Goal: Task Accomplishment & Management: Complete application form

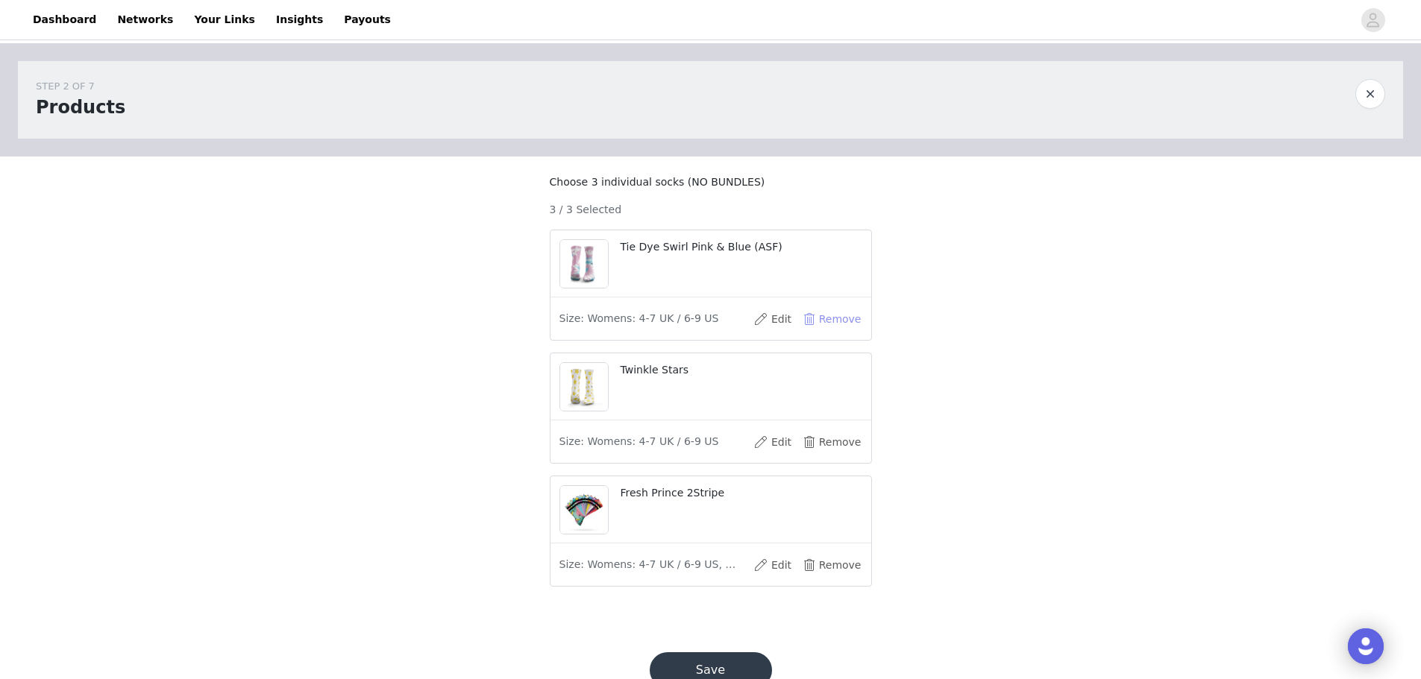
click at [837, 331] on button "Remove" at bounding box center [832, 319] width 60 height 24
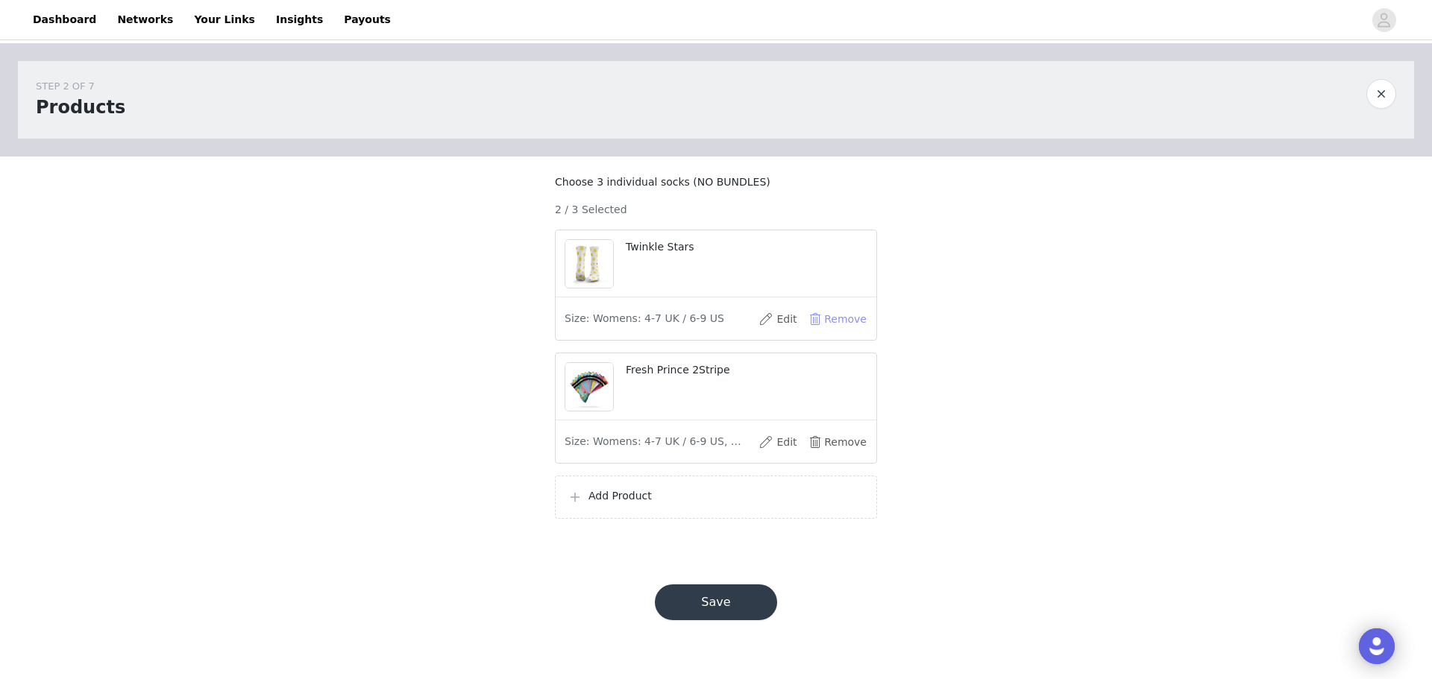
click at [837, 331] on button "Remove" at bounding box center [838, 319] width 60 height 24
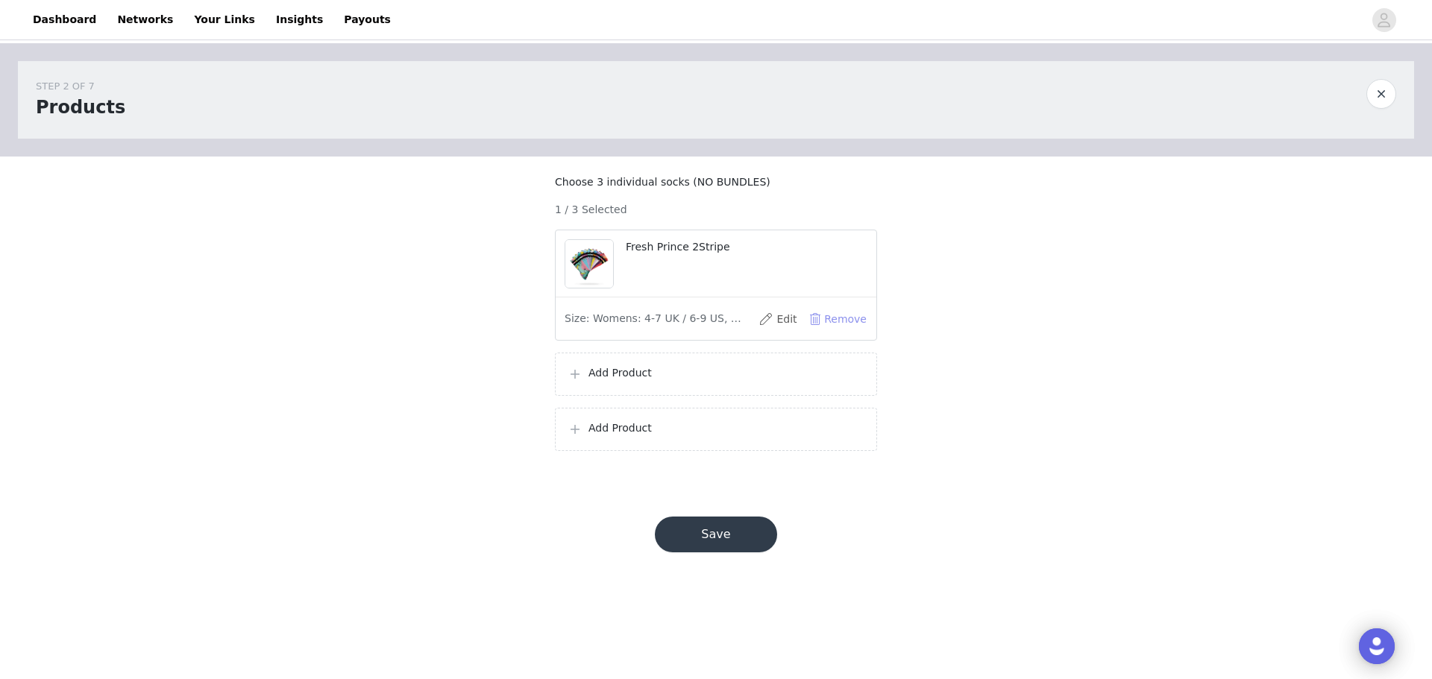
click at [837, 331] on button "Remove" at bounding box center [838, 319] width 60 height 24
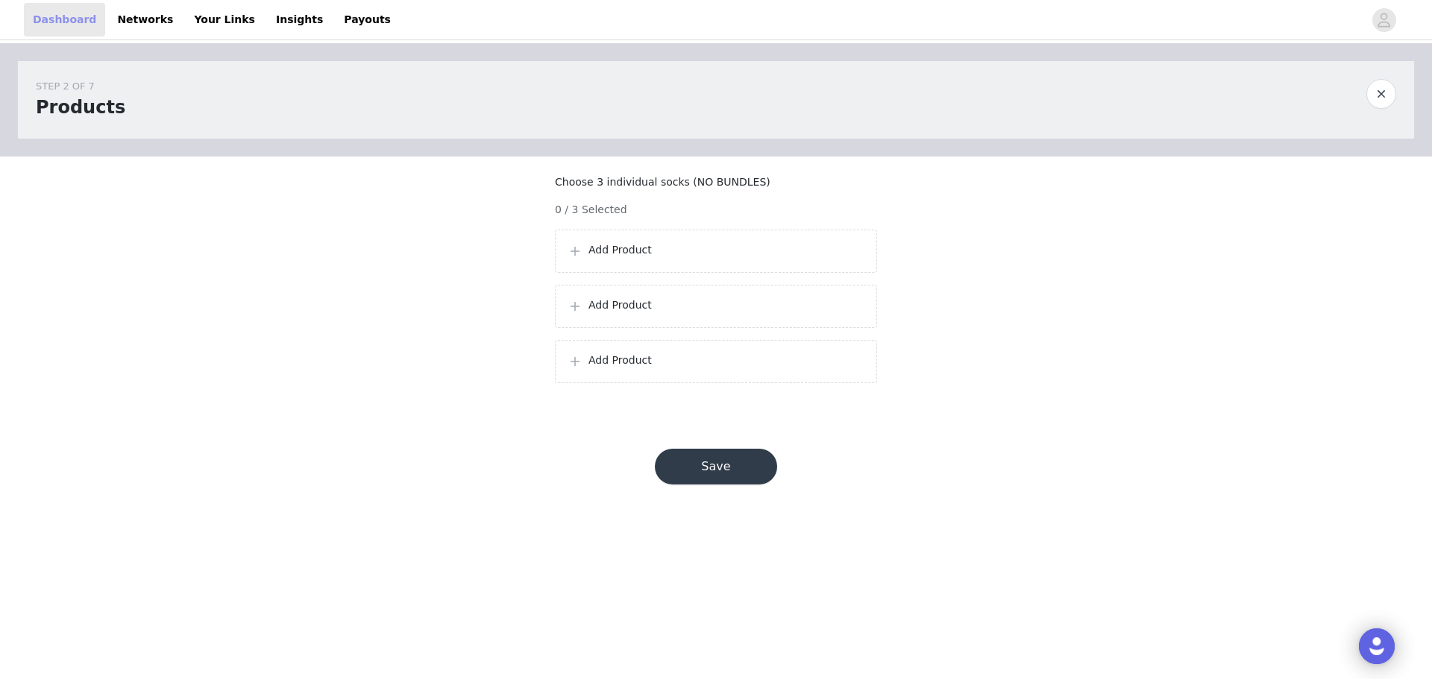
click at [67, 19] on link "Dashboard" at bounding box center [64, 20] width 81 height 34
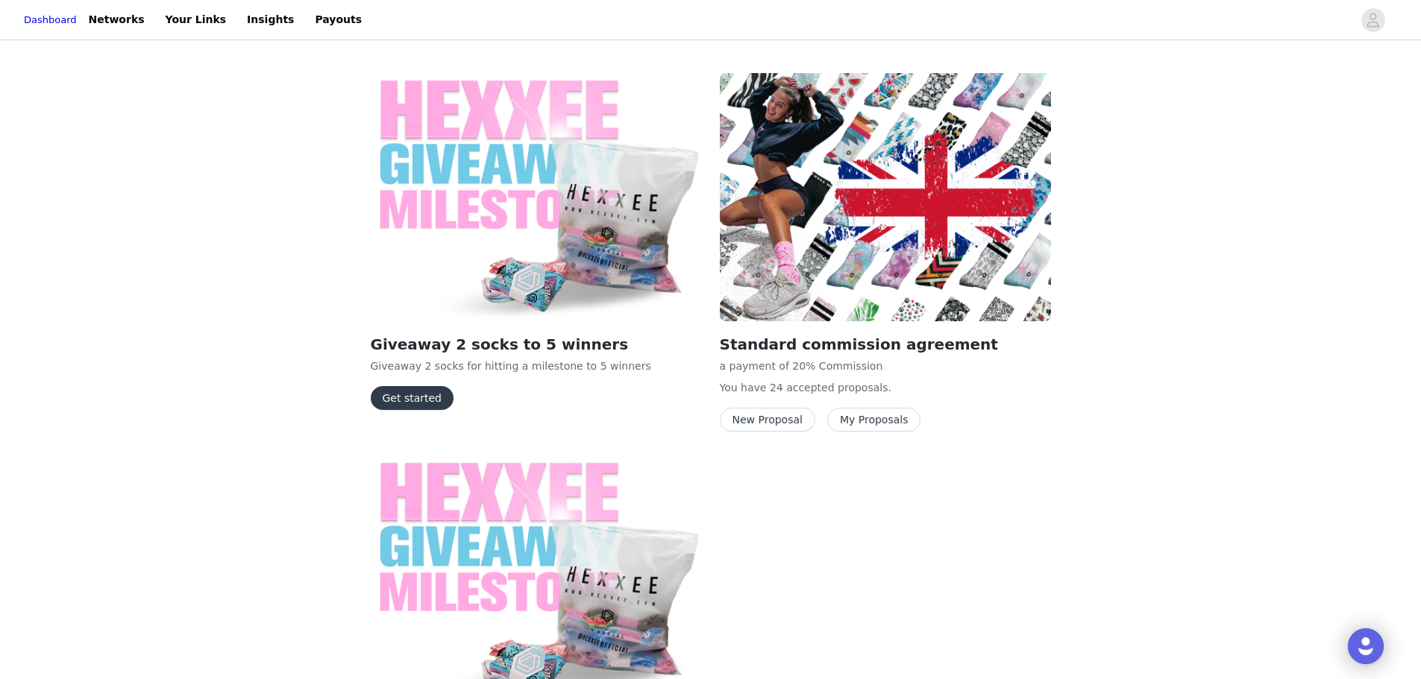
click at [758, 423] on button "New Proposal" at bounding box center [767, 420] width 95 height 24
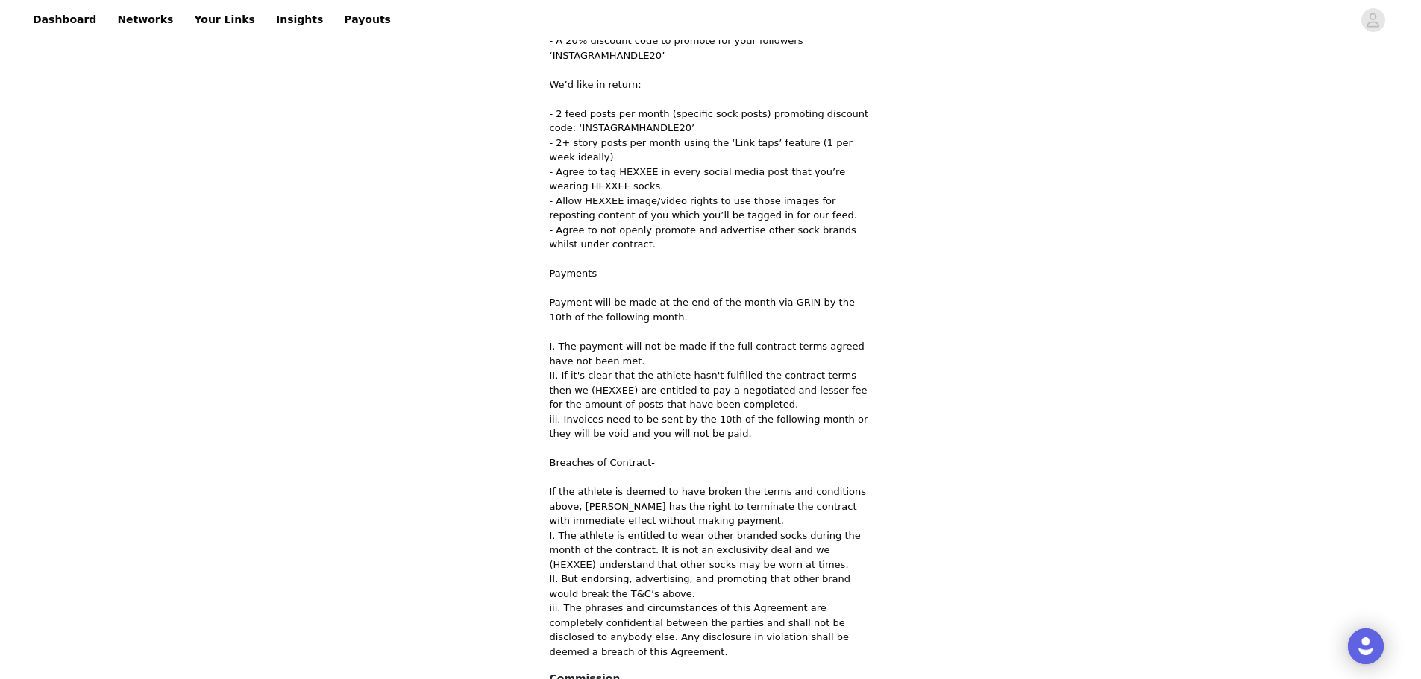
scroll to position [611, 0]
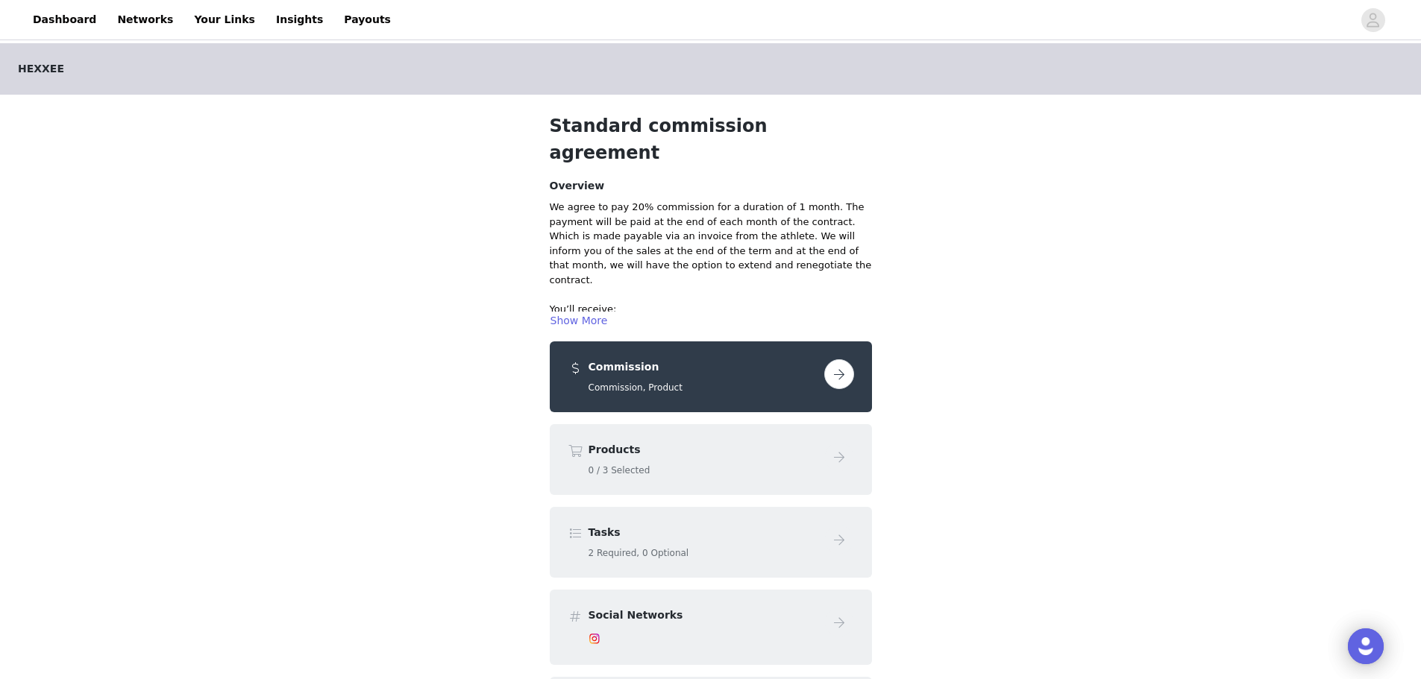
click at [832, 359] on button "button" at bounding box center [839, 374] width 30 height 30
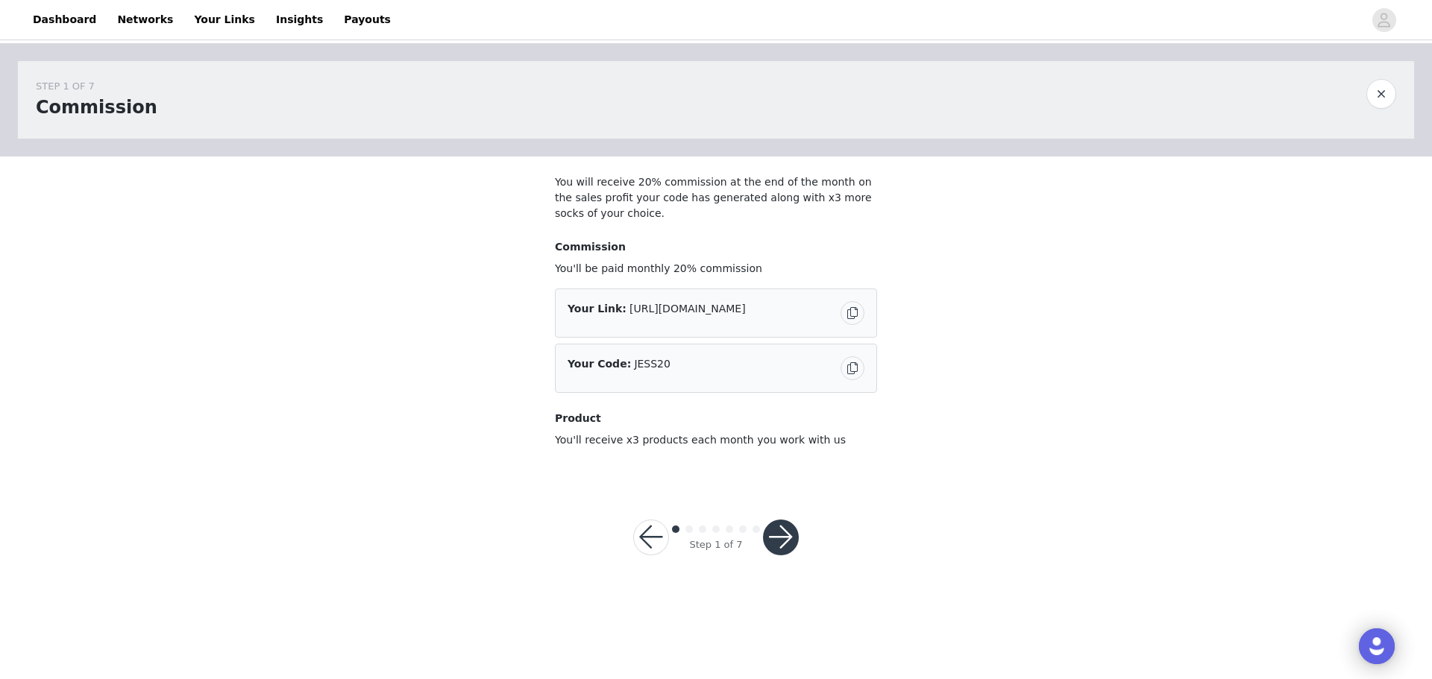
click at [777, 539] on button "button" at bounding box center [781, 538] width 36 height 36
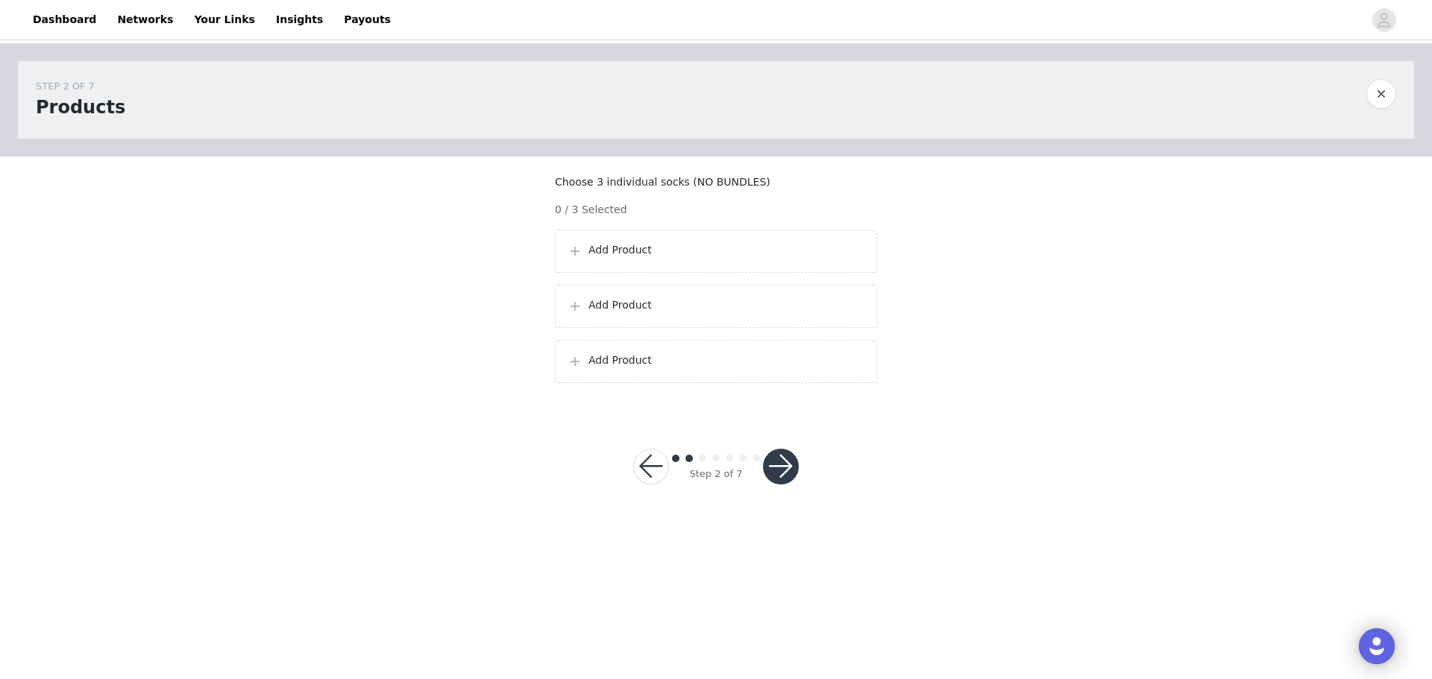
click at [682, 258] on p "Add Product" at bounding box center [726, 250] width 276 height 16
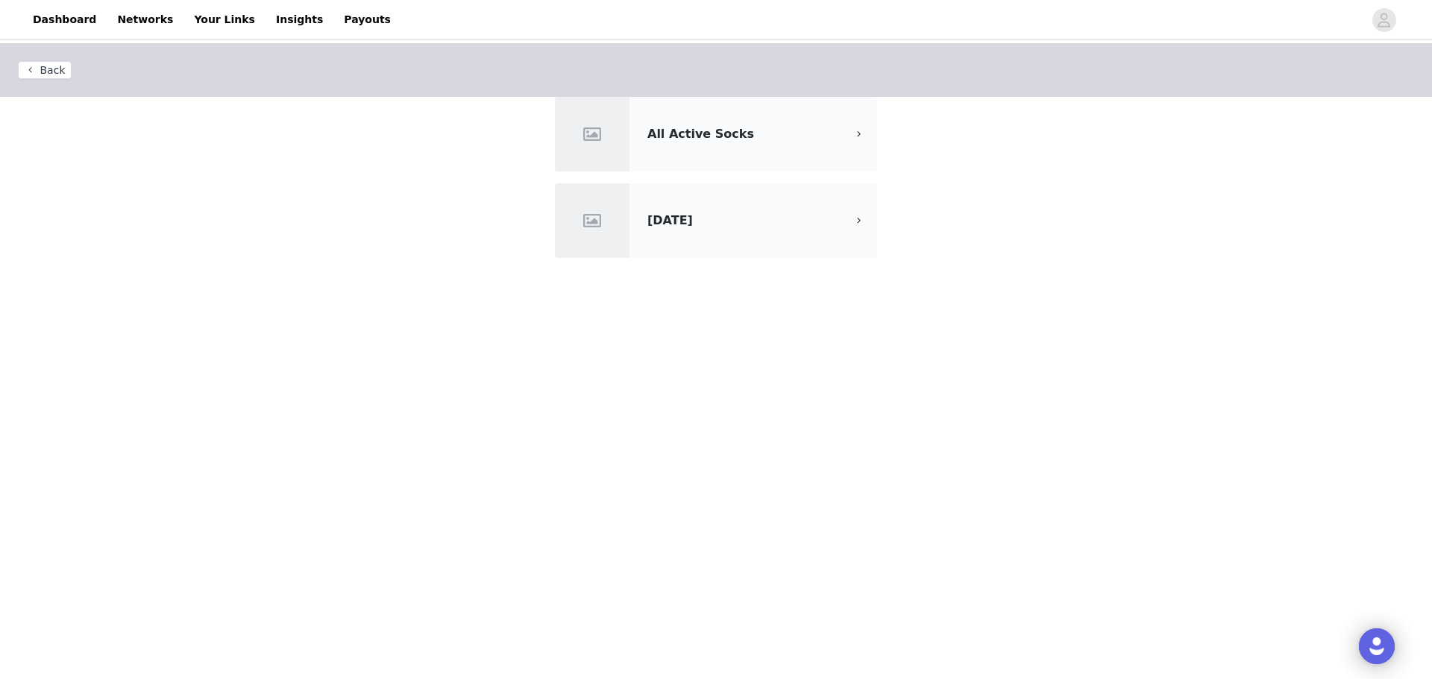
click at [720, 152] on div "All Active Socks" at bounding box center [716, 134] width 322 height 75
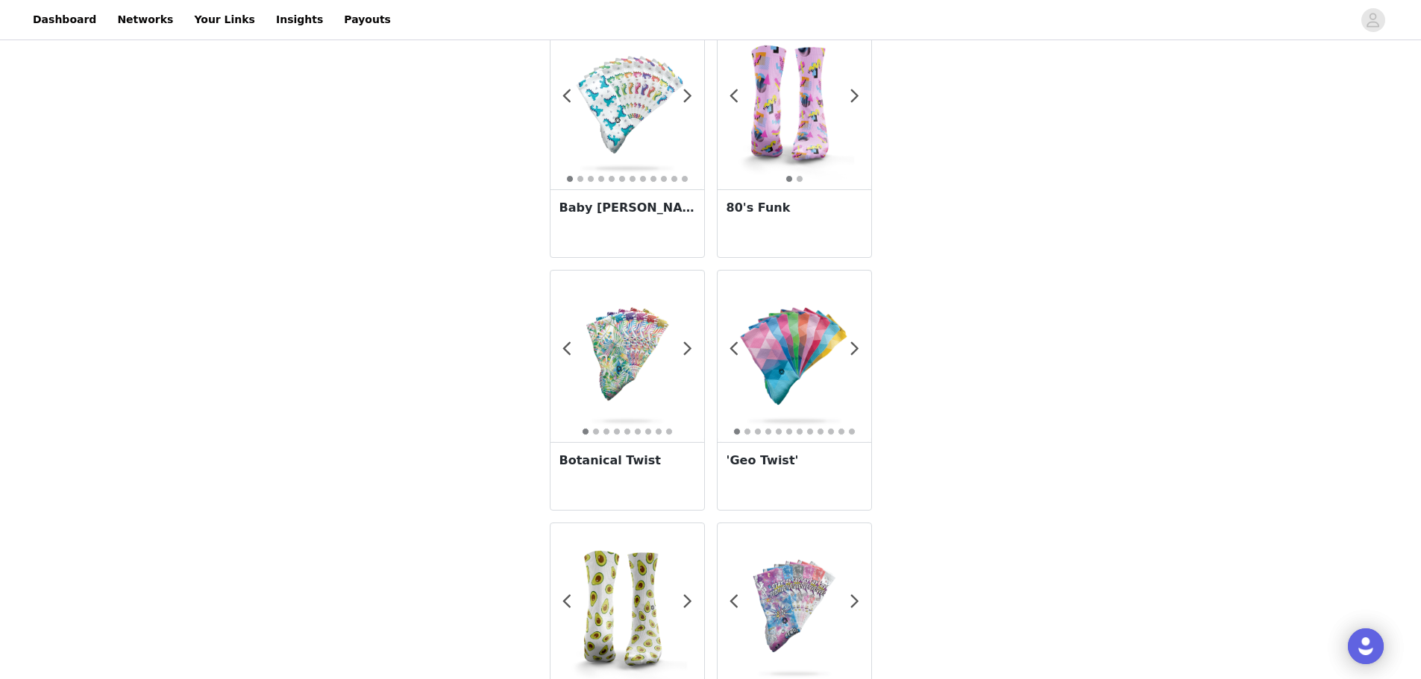
scroll to position [1347, 0]
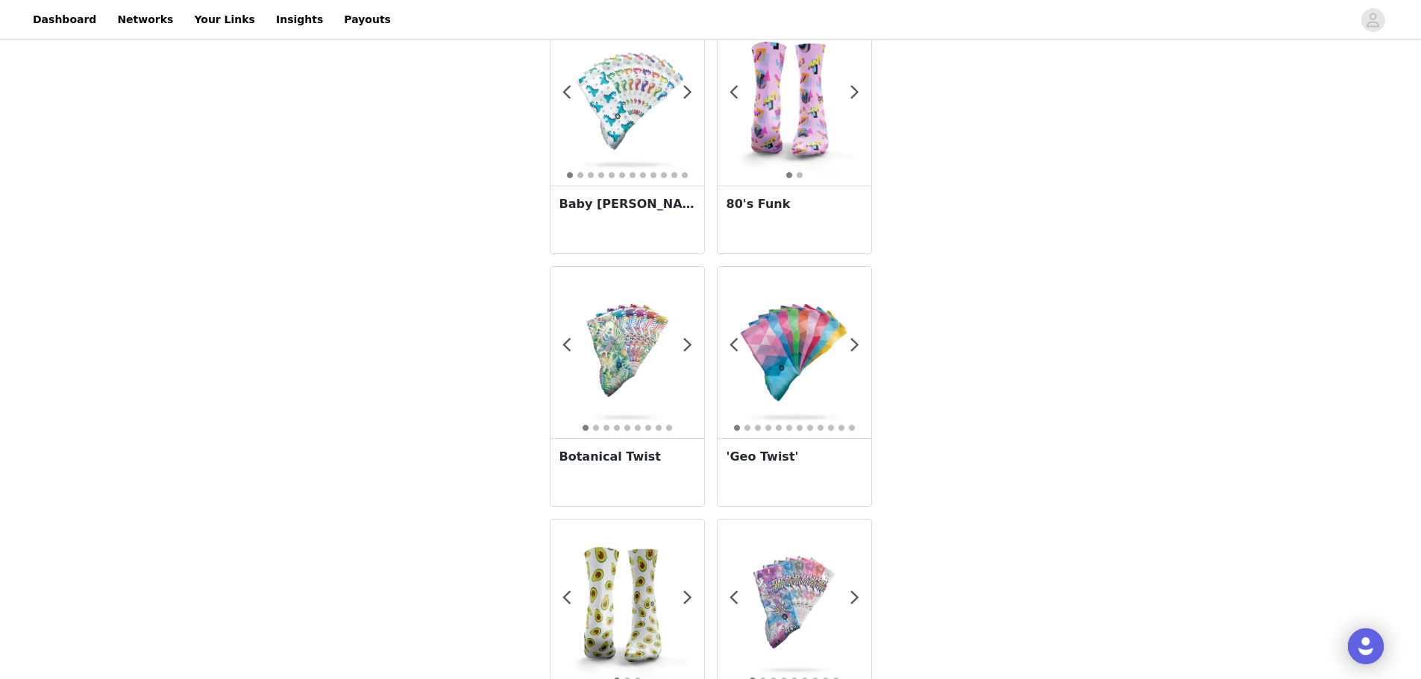
click at [615, 368] on img at bounding box center [627, 353] width 154 height 154
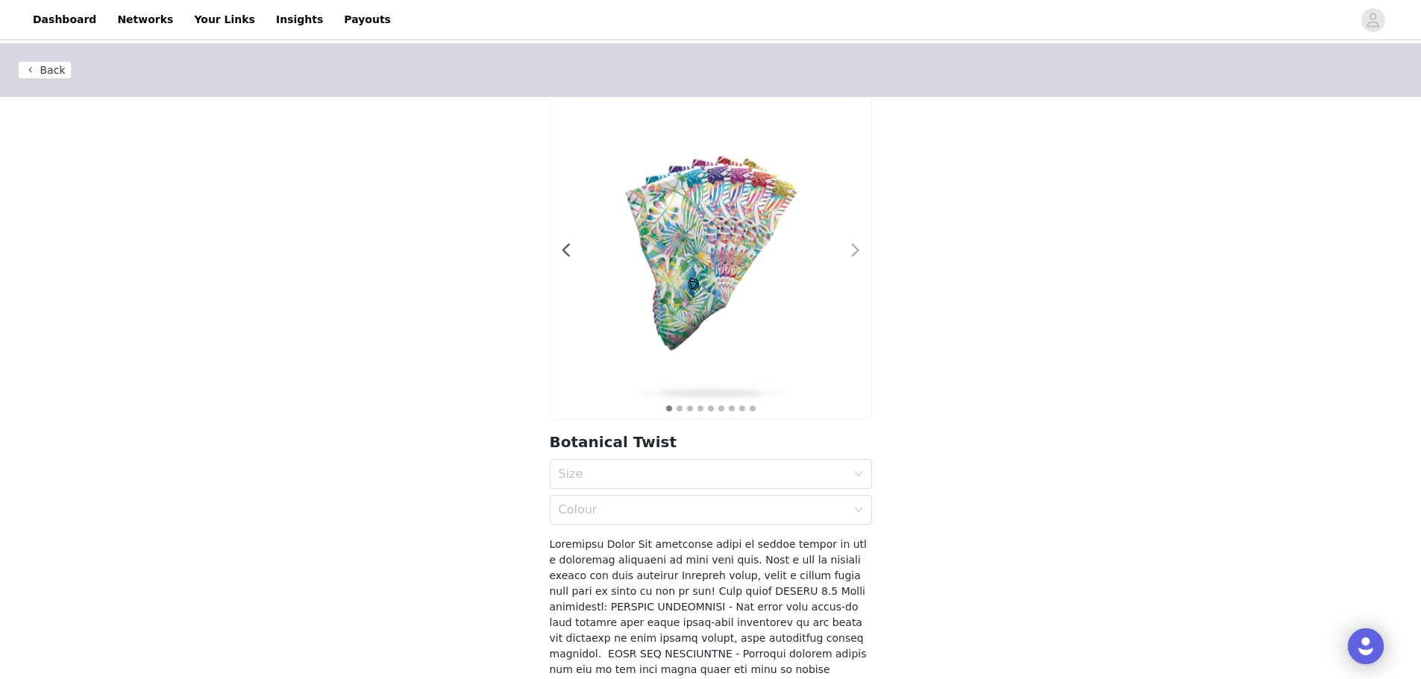
click at [854, 251] on span at bounding box center [856, 251] width 34 height 0
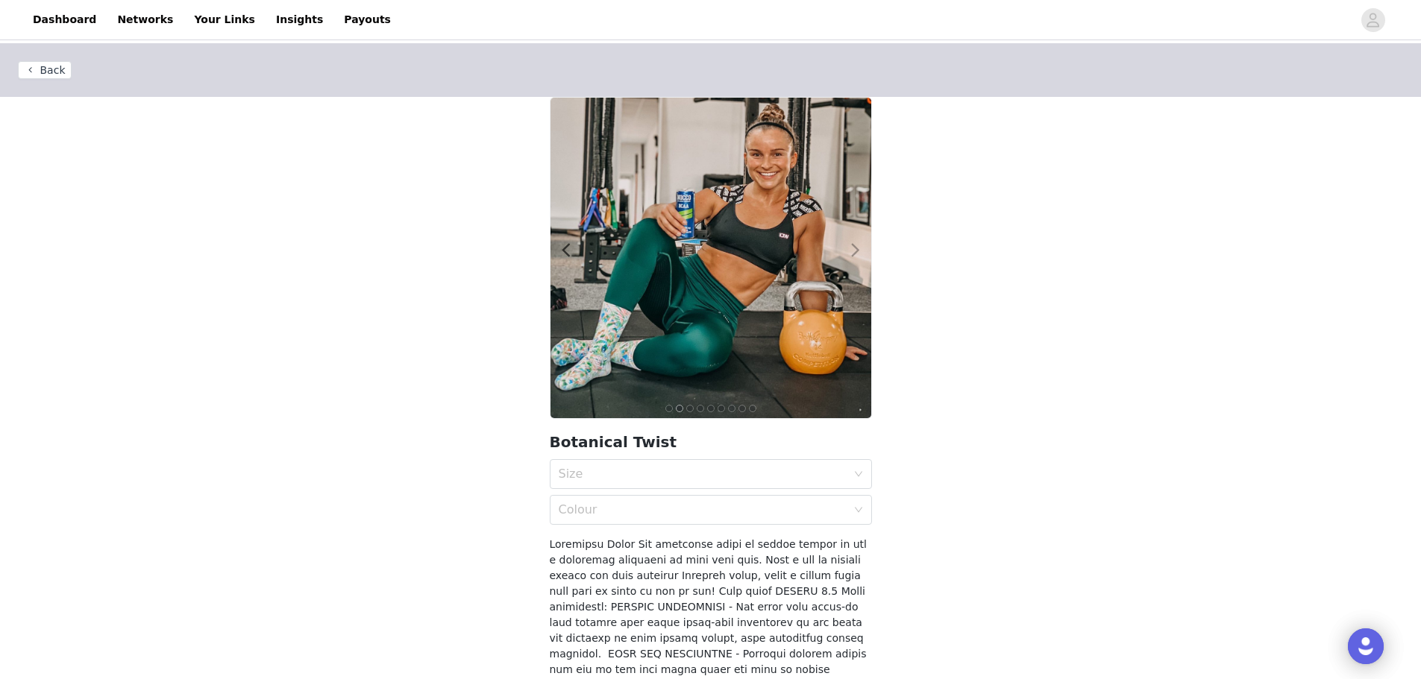
click at [854, 251] on span at bounding box center [856, 251] width 34 height 0
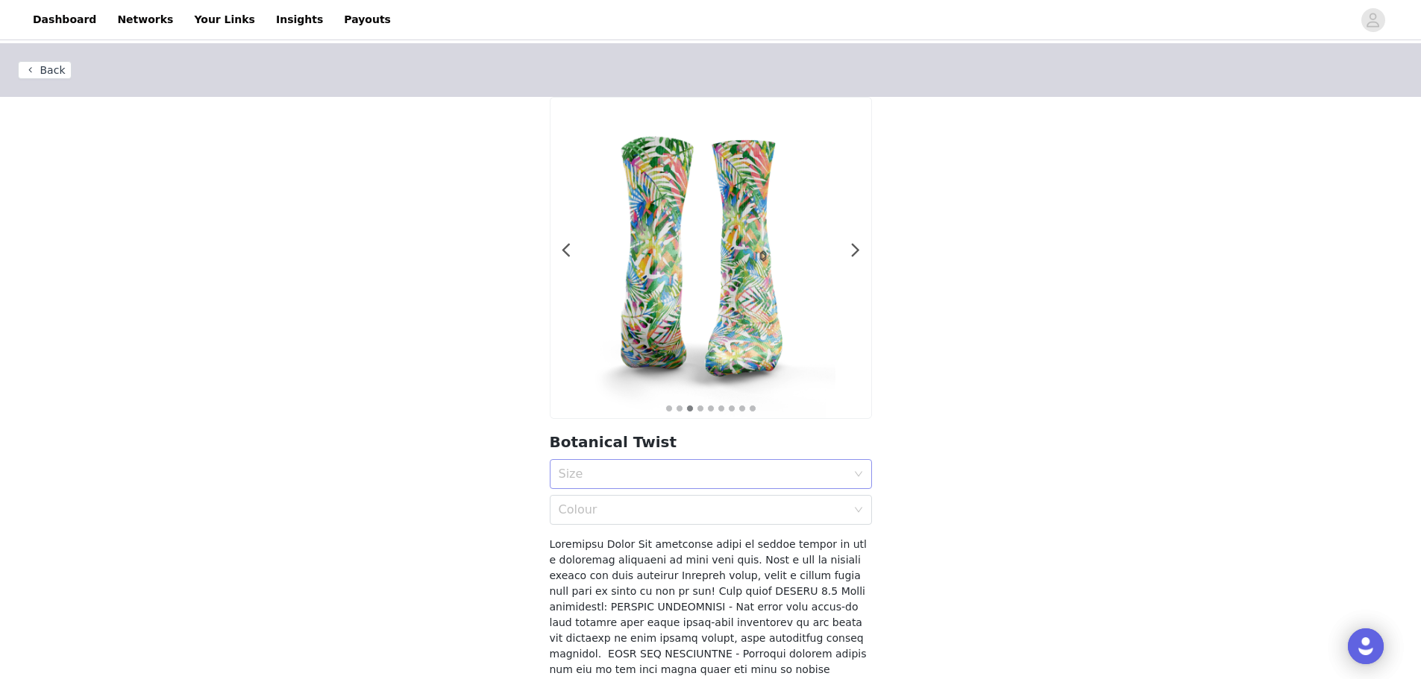
click at [655, 468] on div "Size" at bounding box center [703, 474] width 288 height 15
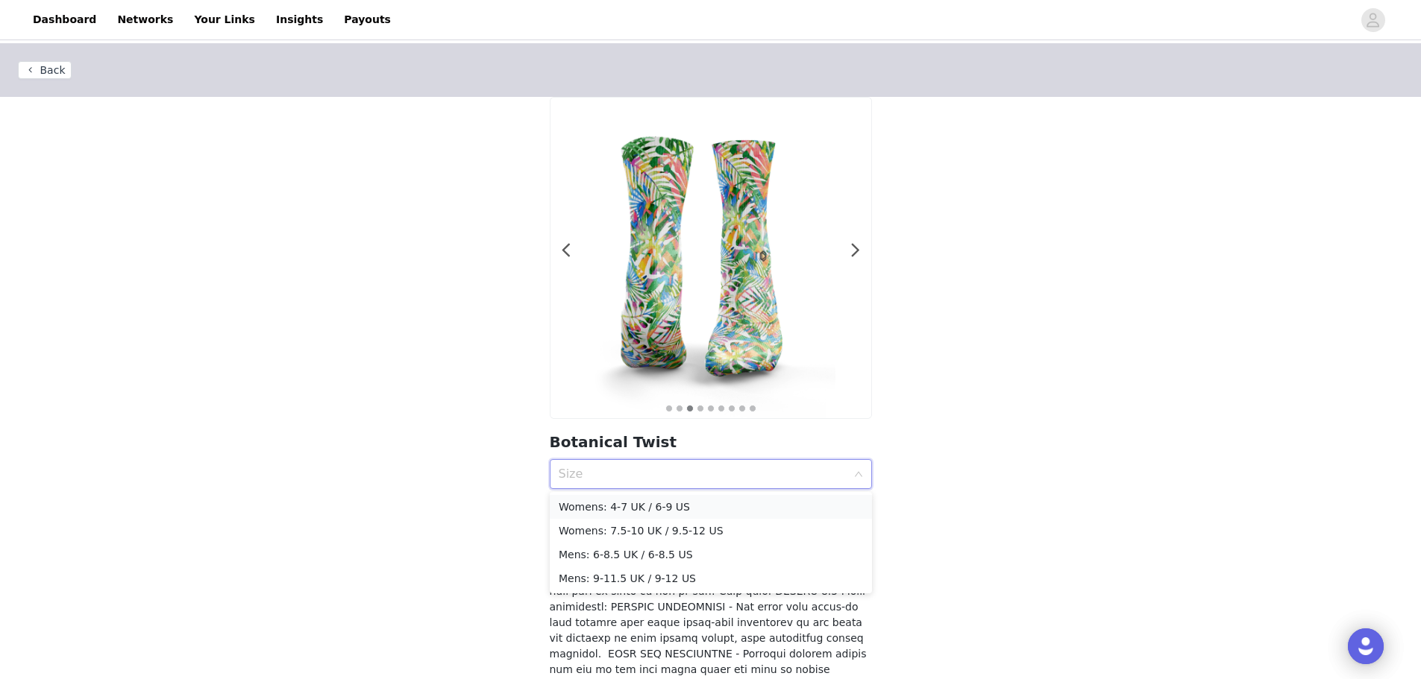
click at [649, 500] on div "Womens: 4-7 UK / 6-9 US" at bounding box center [711, 507] width 304 height 16
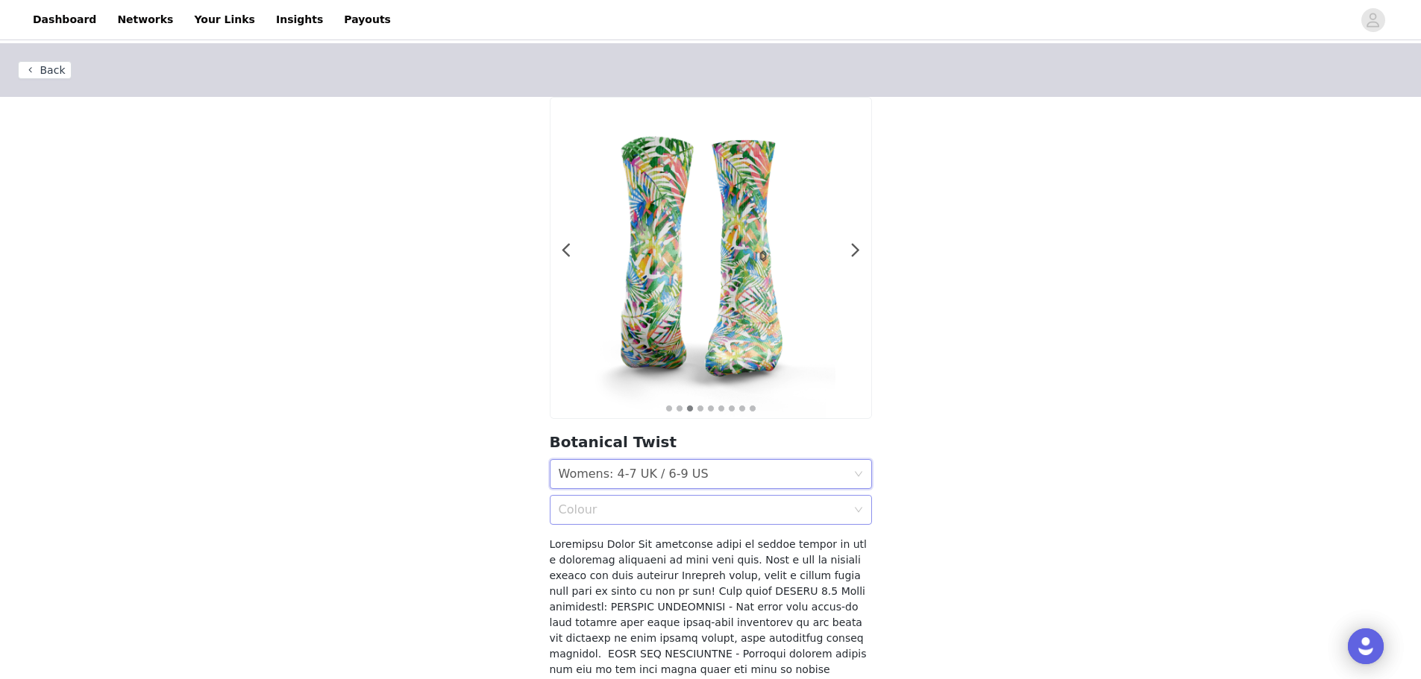
click at [651, 513] on div "Colour" at bounding box center [703, 510] width 288 height 15
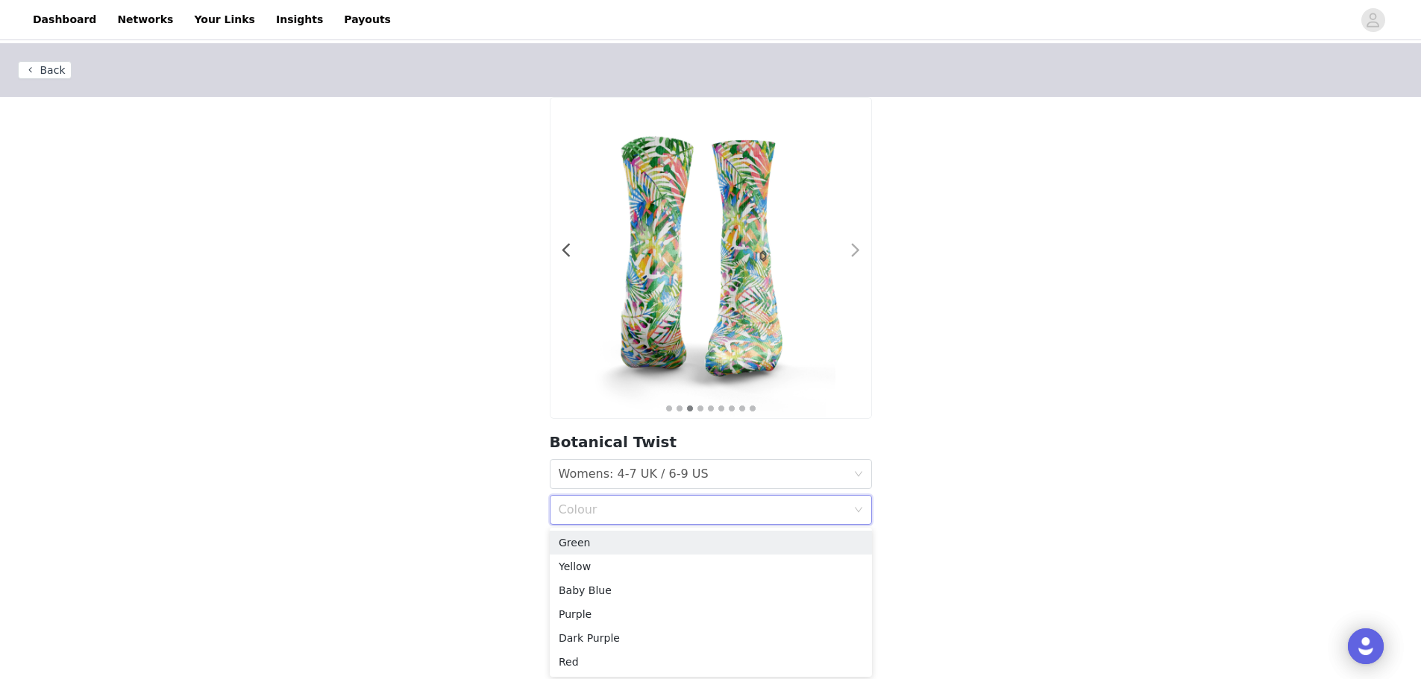
click at [858, 251] on span at bounding box center [856, 251] width 34 height 0
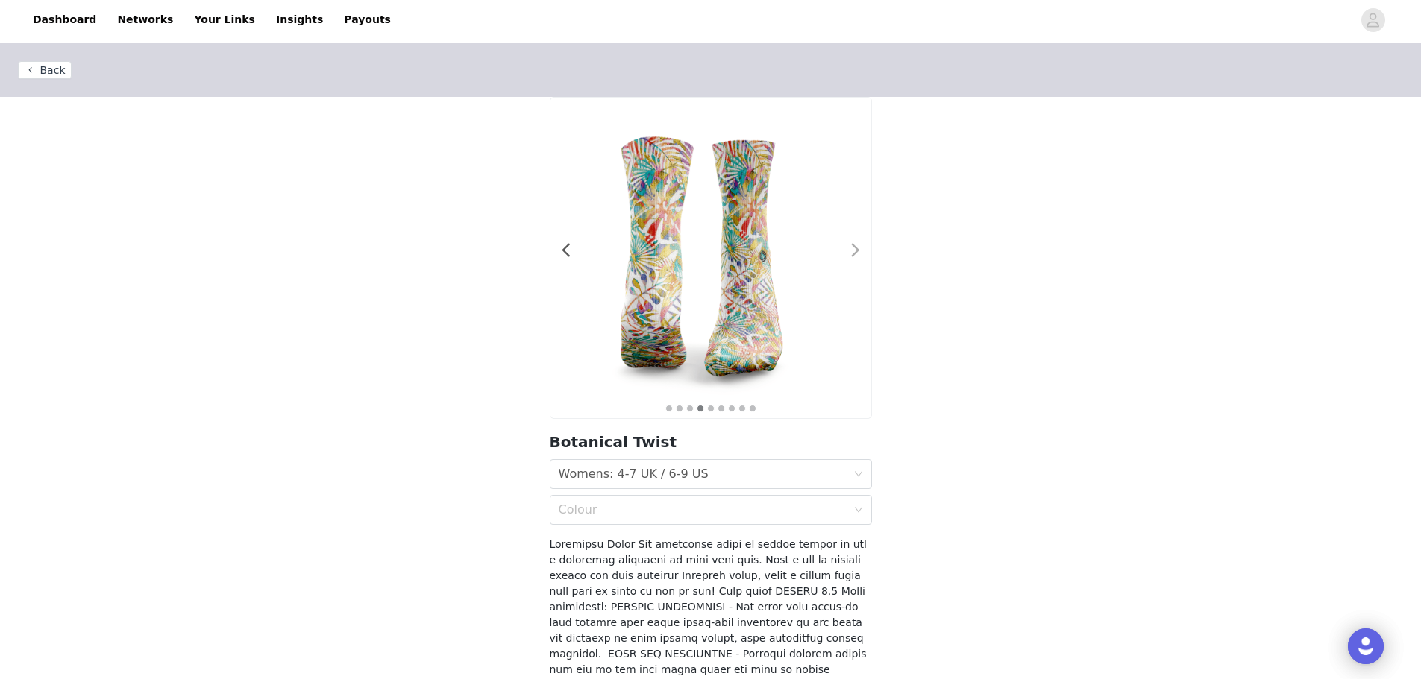
click at [858, 251] on span at bounding box center [856, 251] width 34 height 0
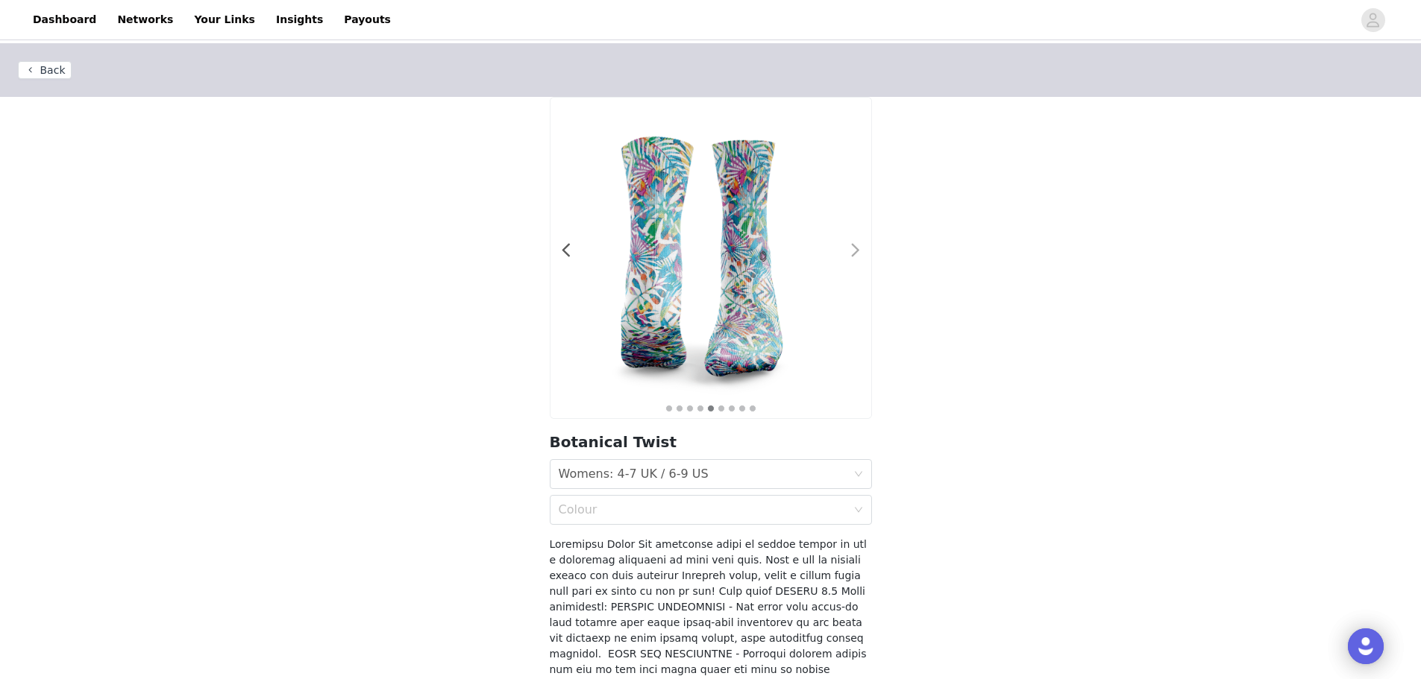
click at [858, 251] on span at bounding box center [856, 251] width 34 height 0
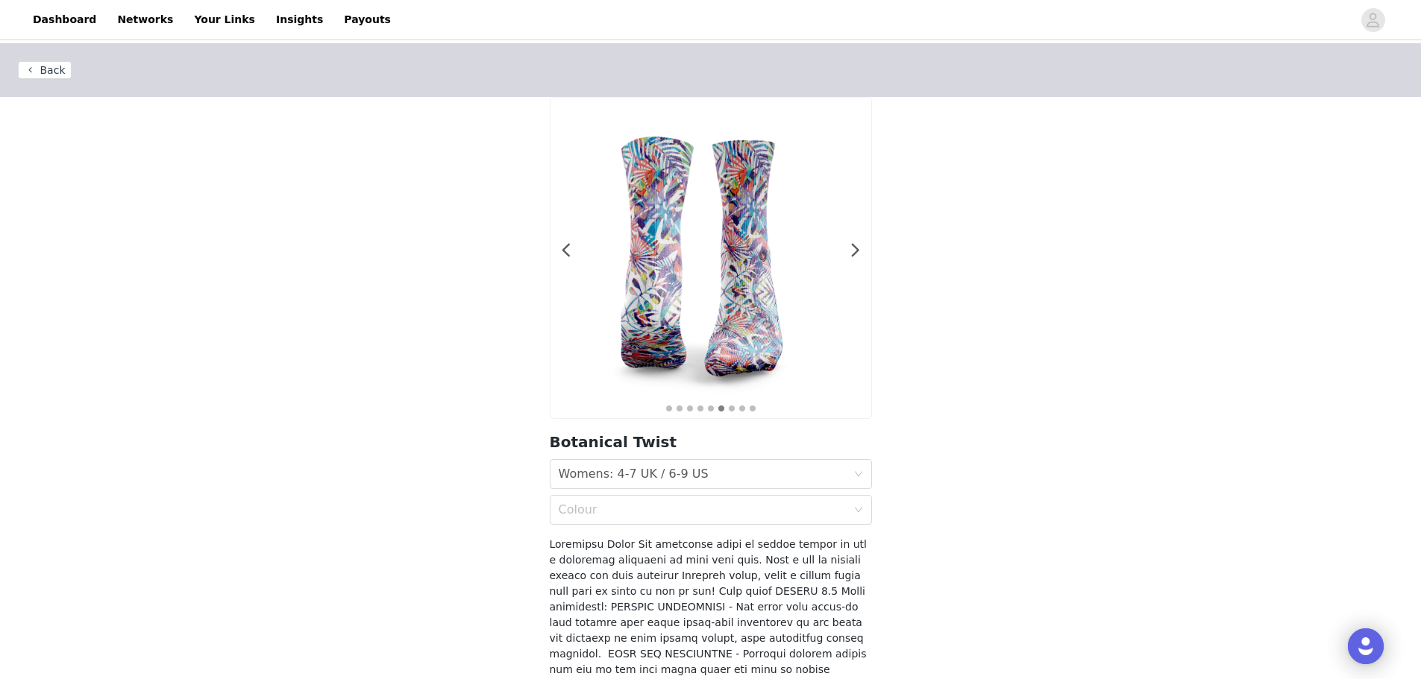
click at [47, 73] on button "Back" at bounding box center [45, 70] width 54 height 18
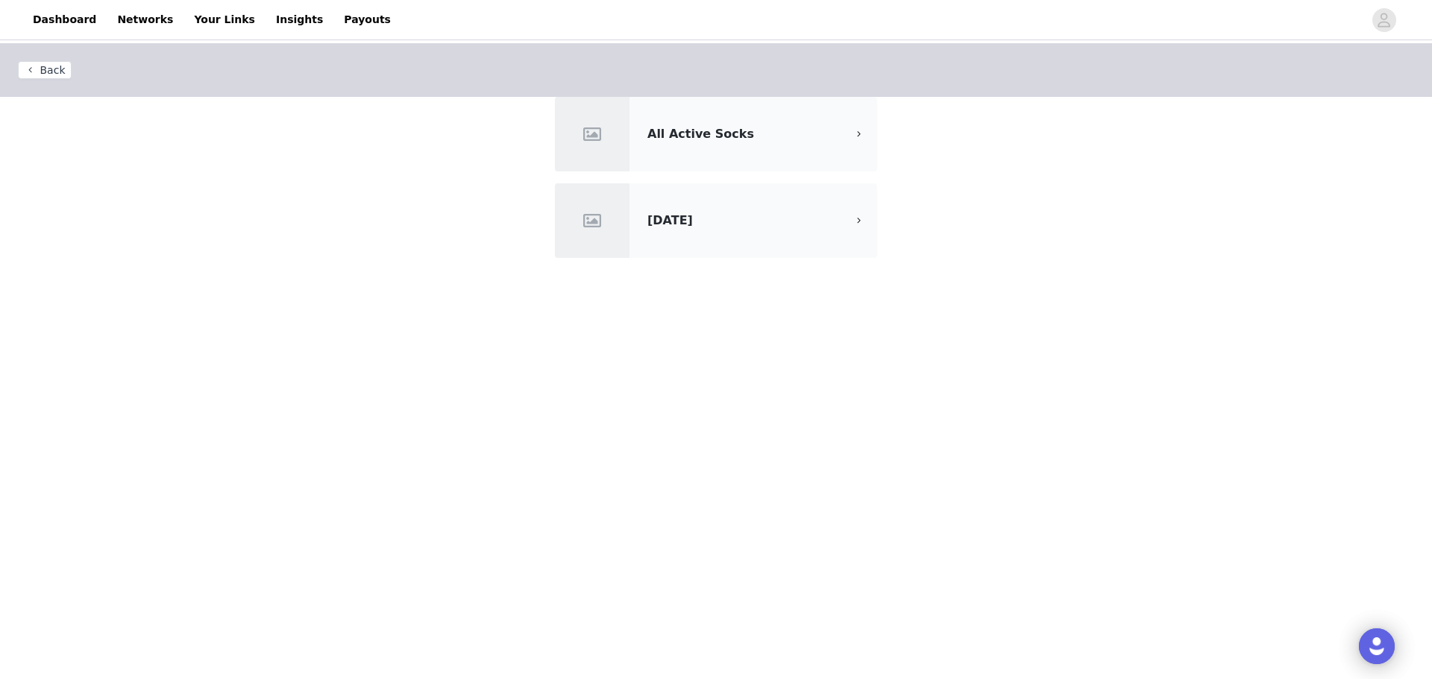
click at [802, 147] on div "All Active Socks" at bounding box center [716, 134] width 322 height 75
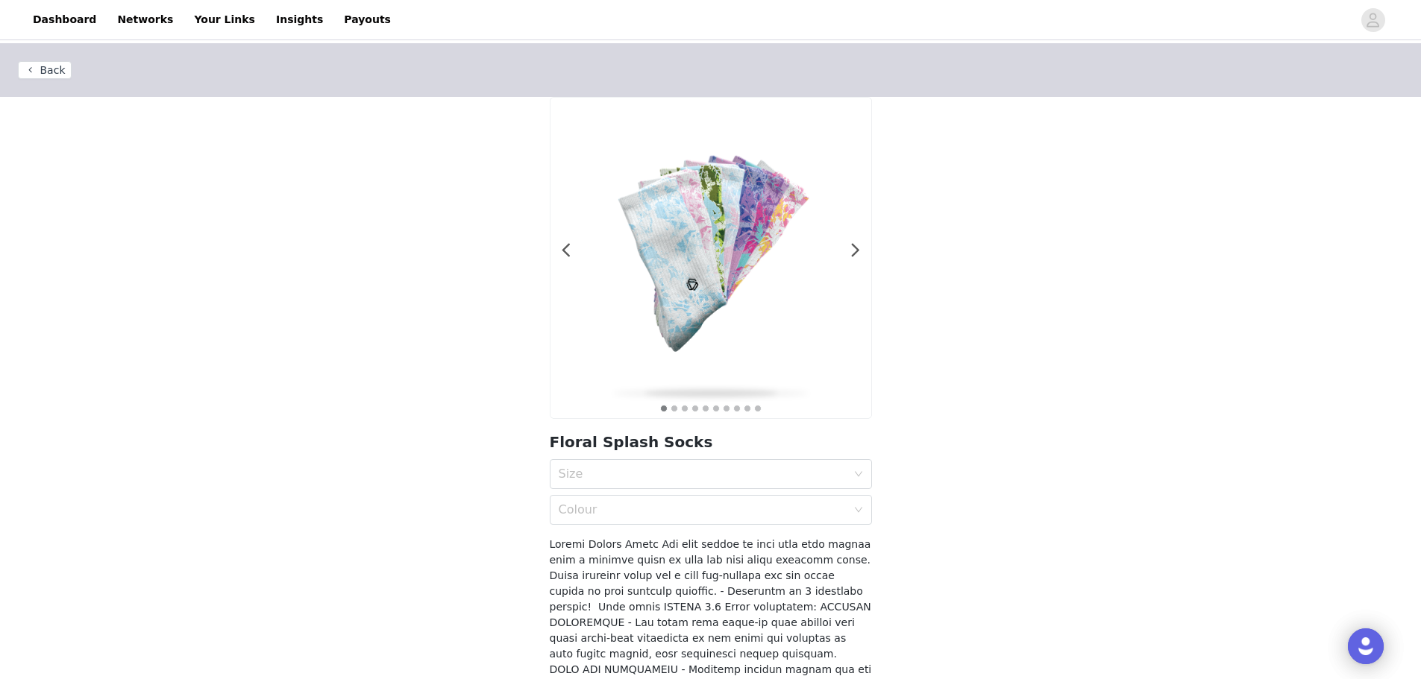
click at [31, 61] on button "Back" at bounding box center [45, 70] width 54 height 18
click at [51, 63] on button "Back" at bounding box center [45, 70] width 54 height 18
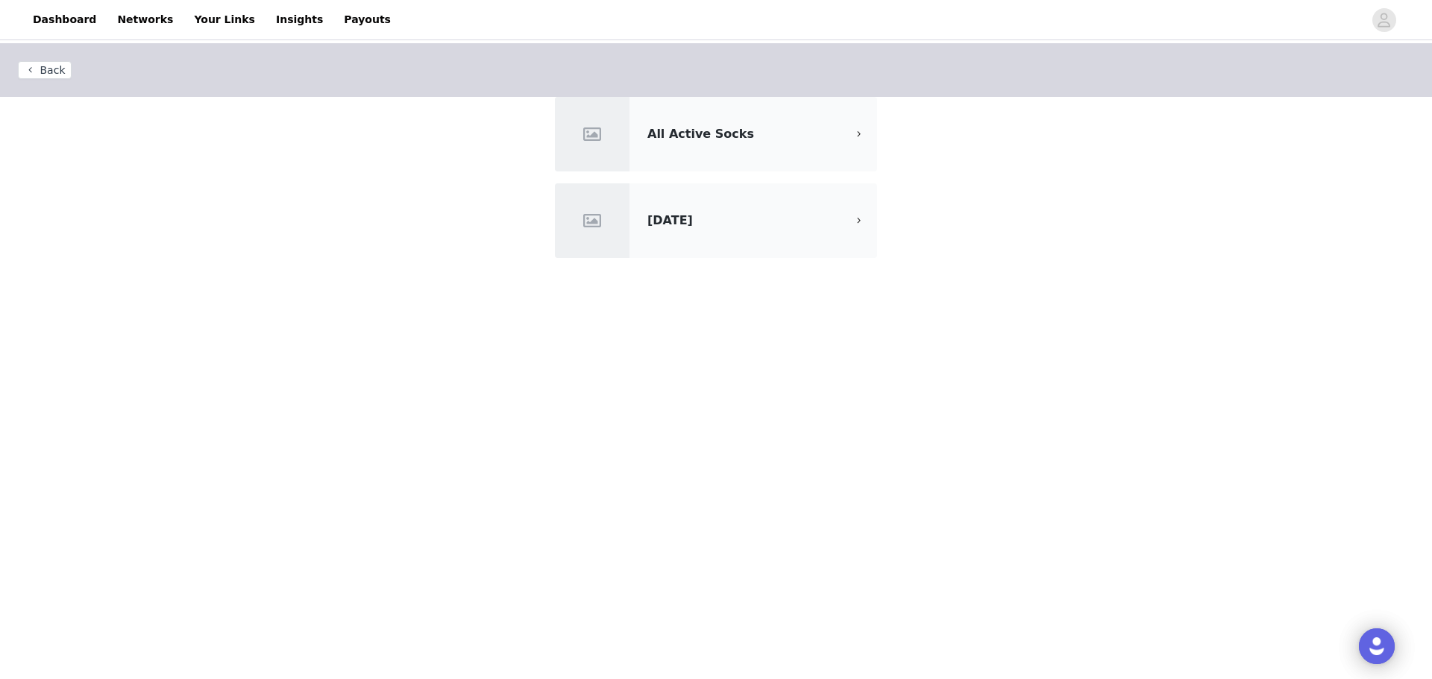
click at [762, 145] on div "All Active Socks" at bounding box center [716, 134] width 322 height 75
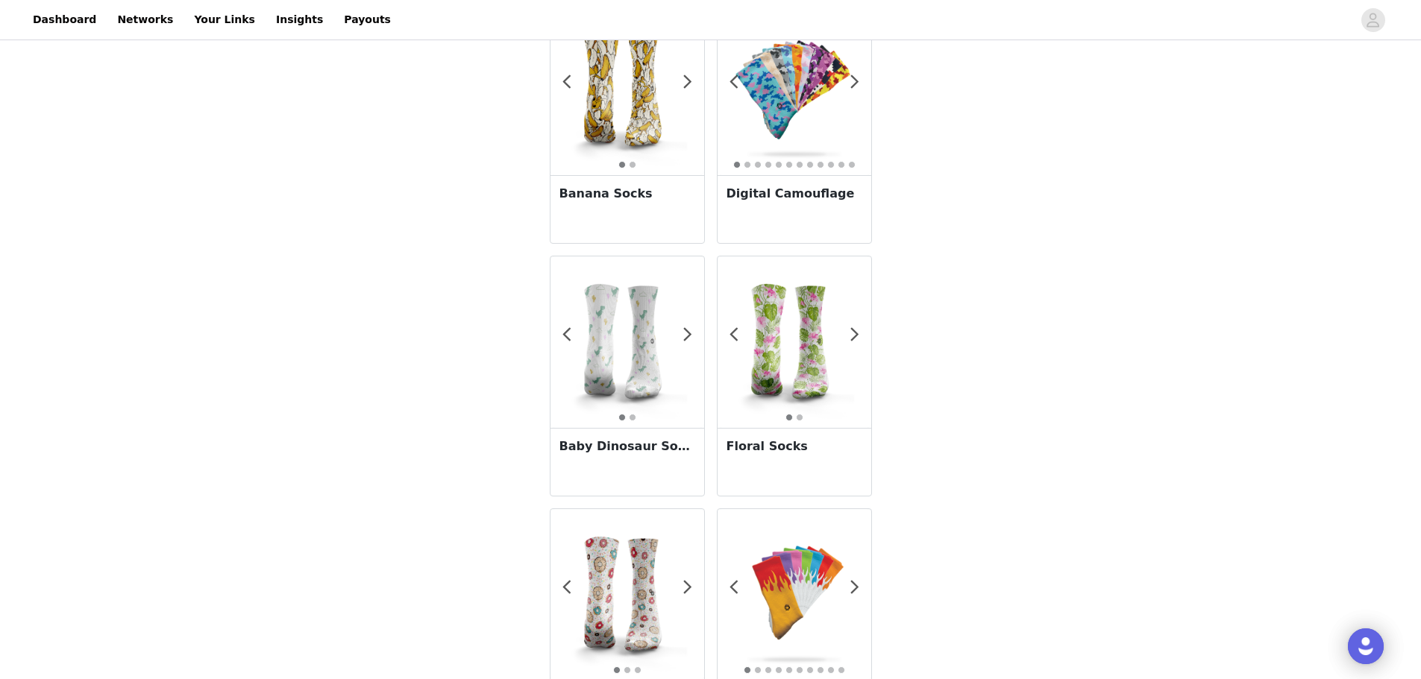
scroll to position [585, 0]
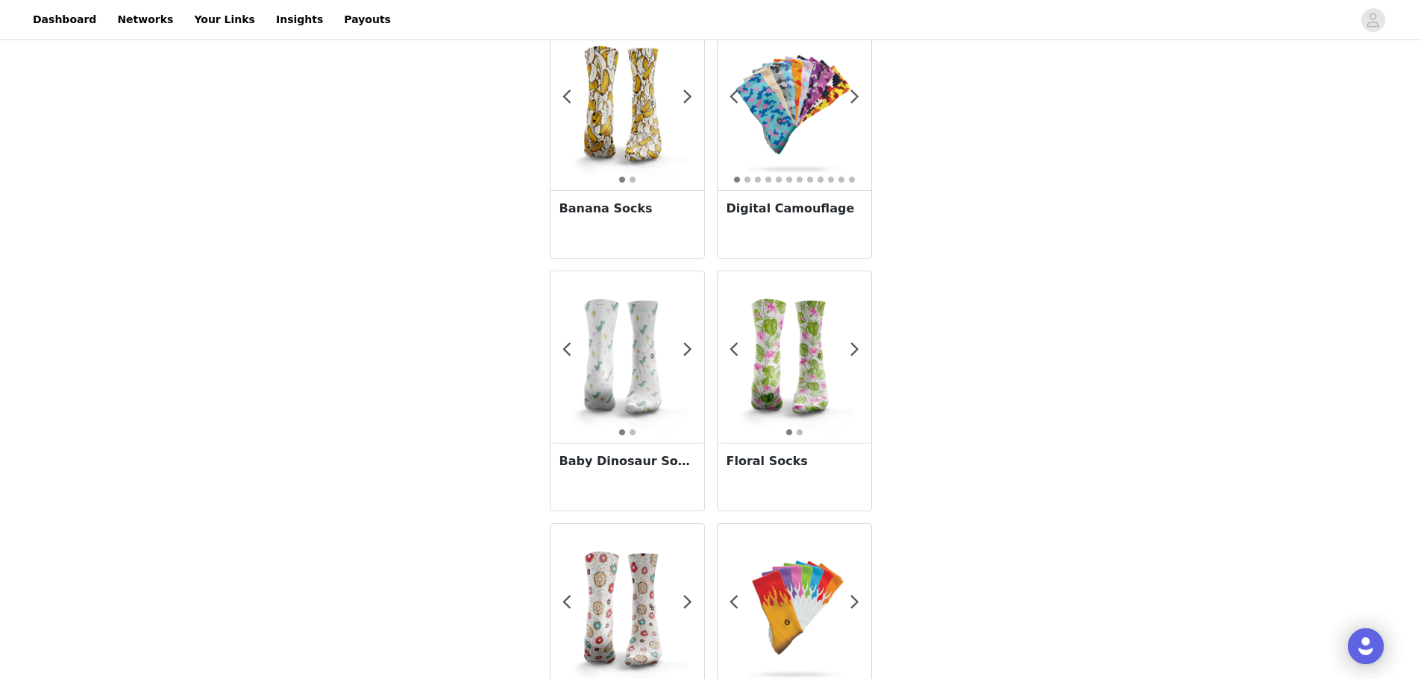
click at [743, 55] on img at bounding box center [794, 105] width 154 height 154
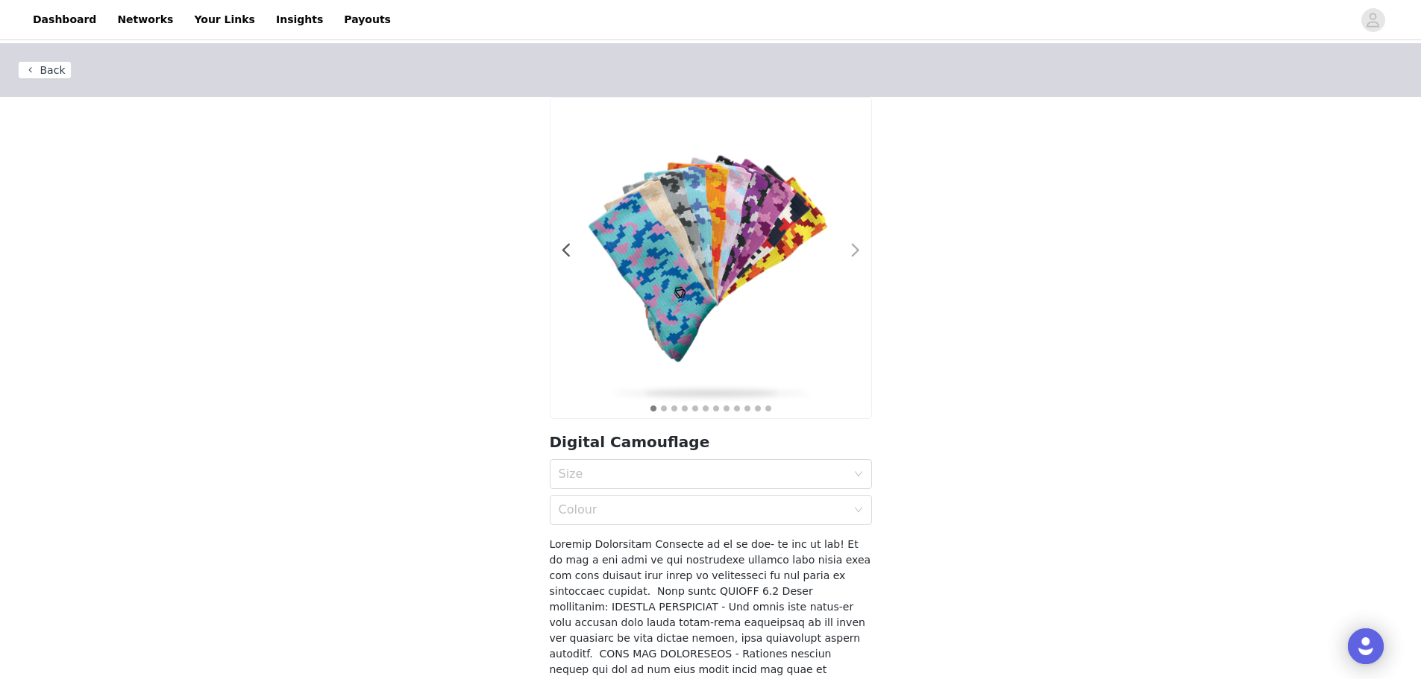
click at [858, 251] on span at bounding box center [856, 251] width 34 height 0
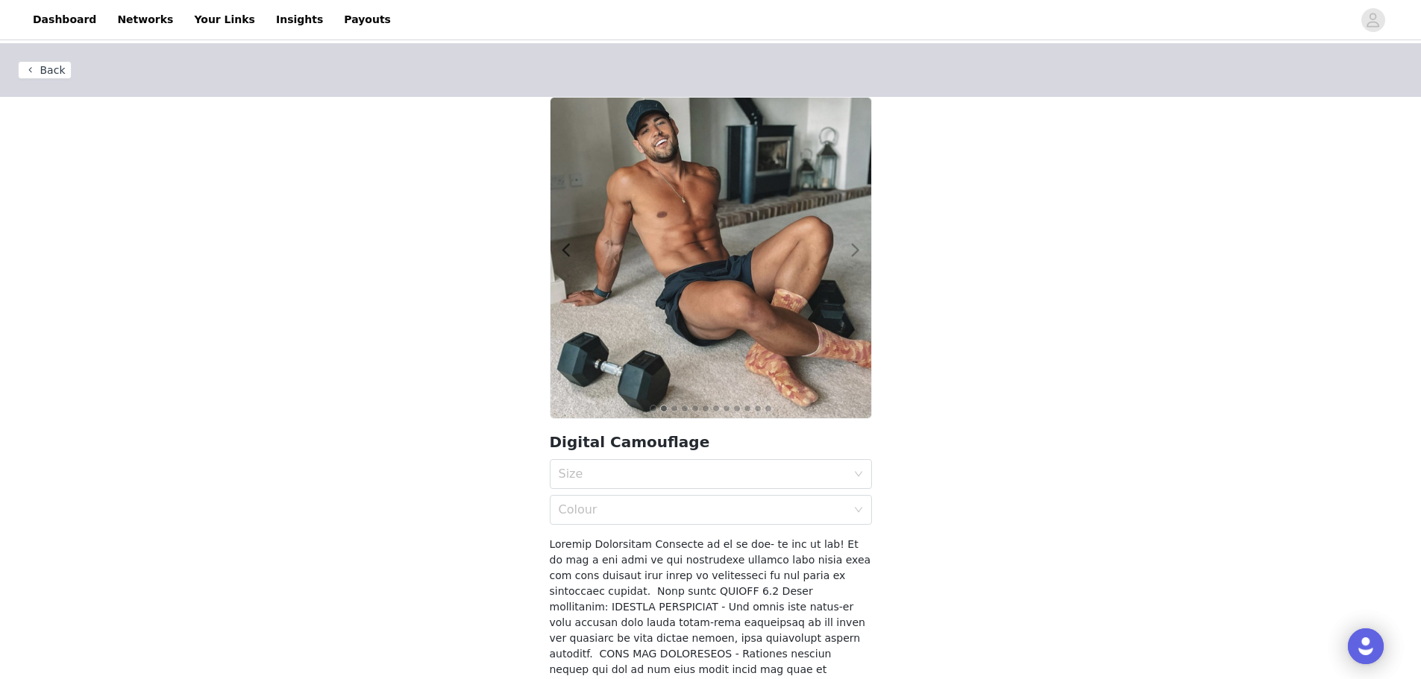
click at [858, 251] on span at bounding box center [856, 251] width 34 height 0
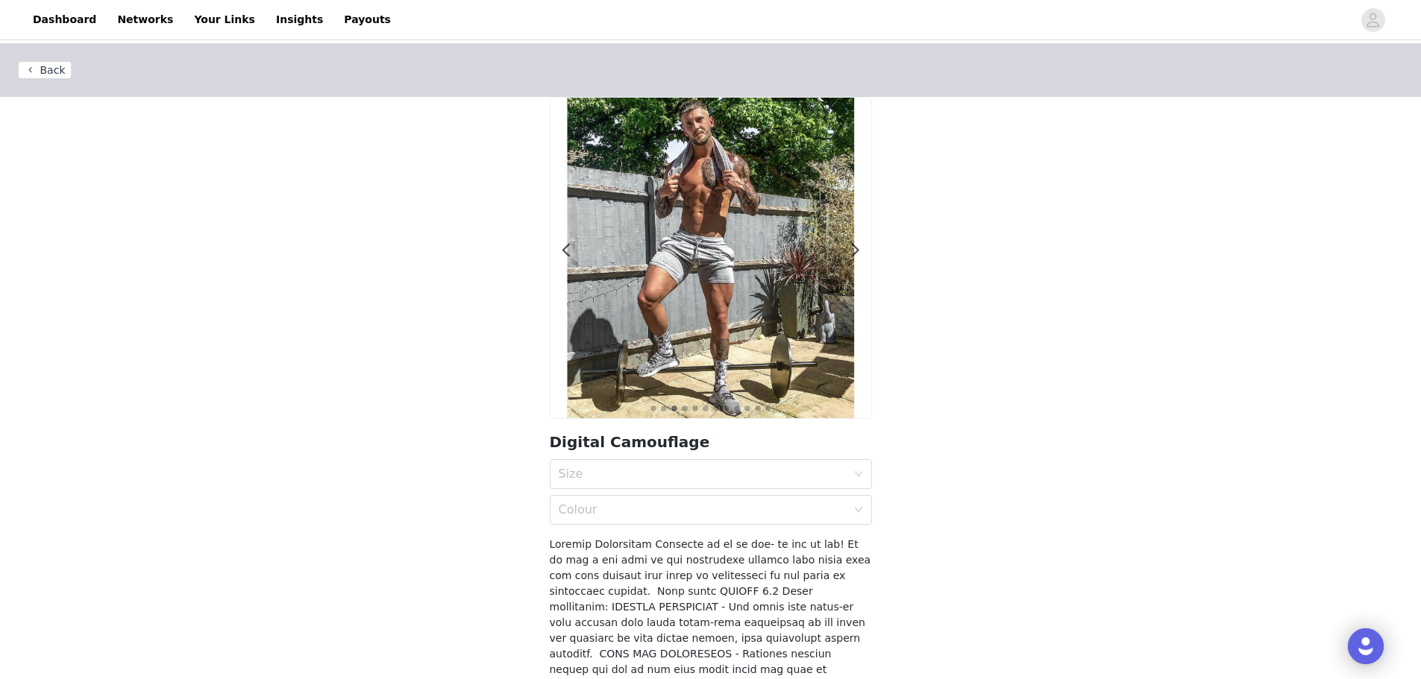
click at [559, 245] on img at bounding box center [710, 258] width 321 height 321
click at [567, 251] on span at bounding box center [567, 251] width 34 height 0
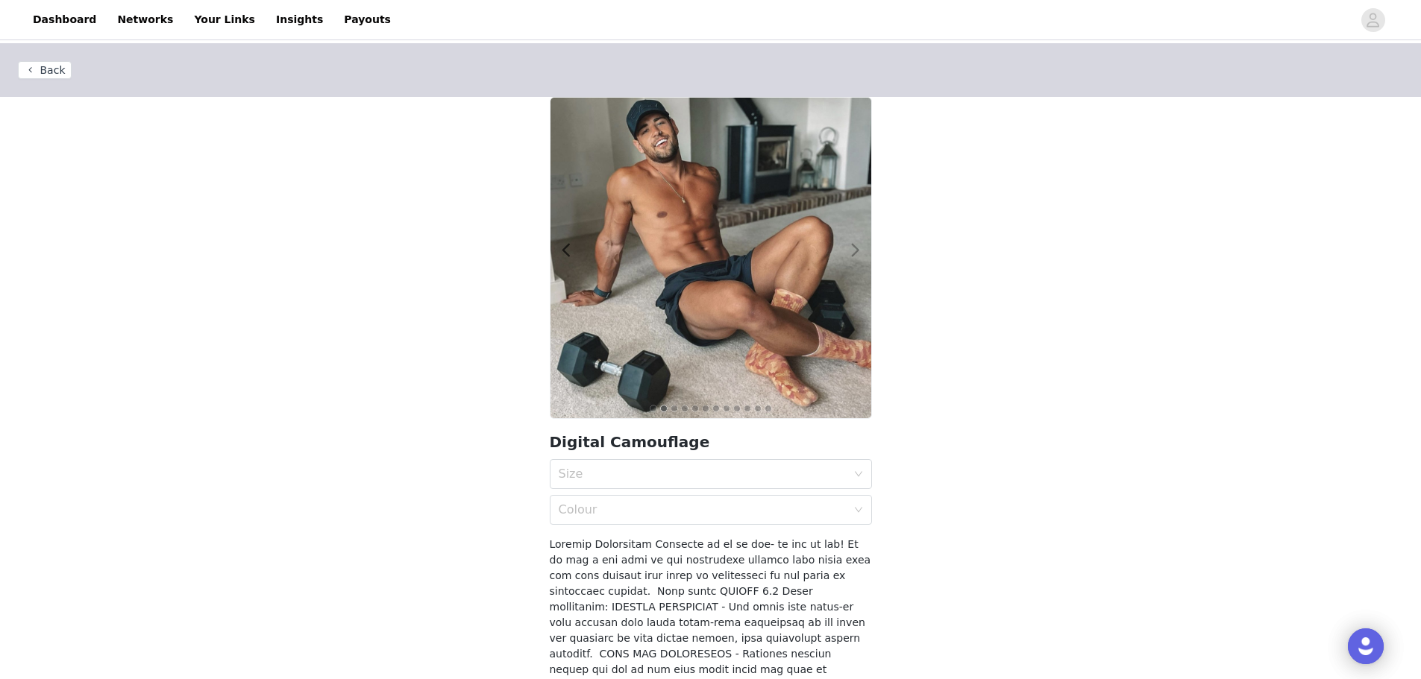
click at [853, 251] on span at bounding box center [856, 251] width 34 height 0
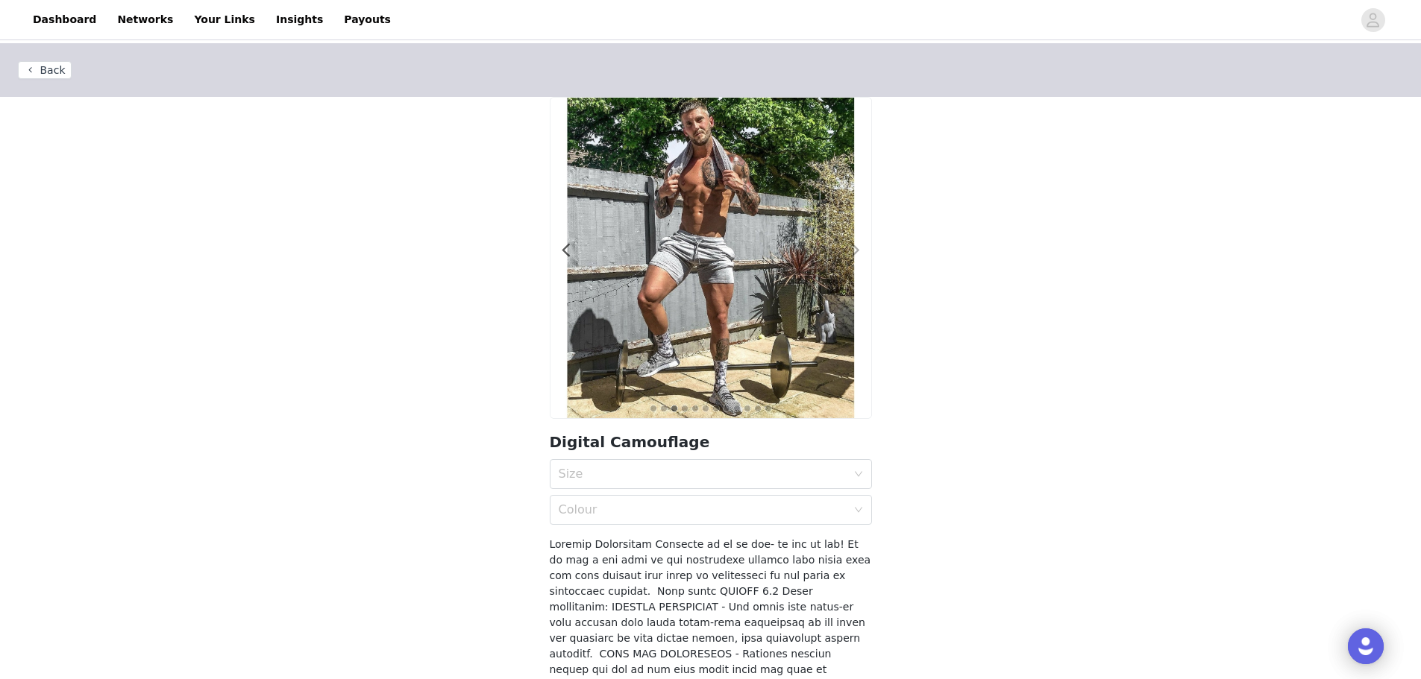
click at [853, 251] on span at bounding box center [856, 251] width 34 height 0
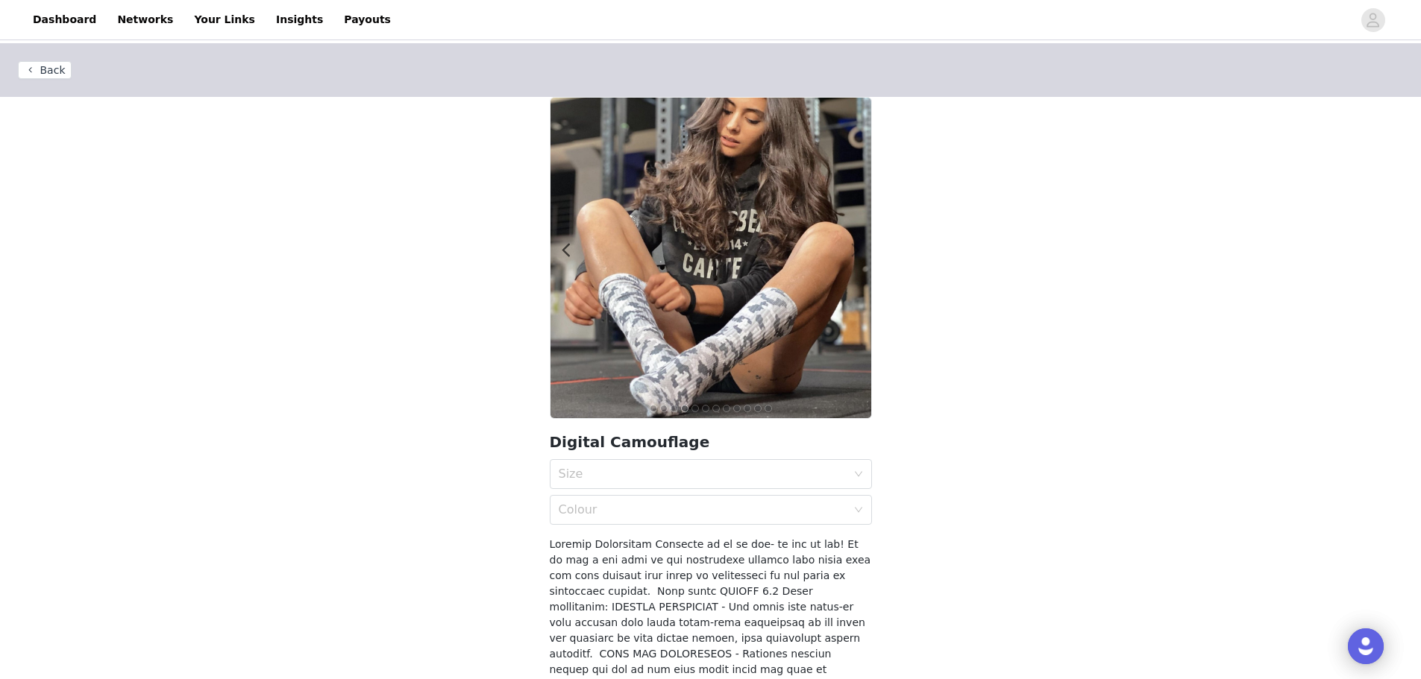
click at [853, 251] on span at bounding box center [856, 251] width 34 height 0
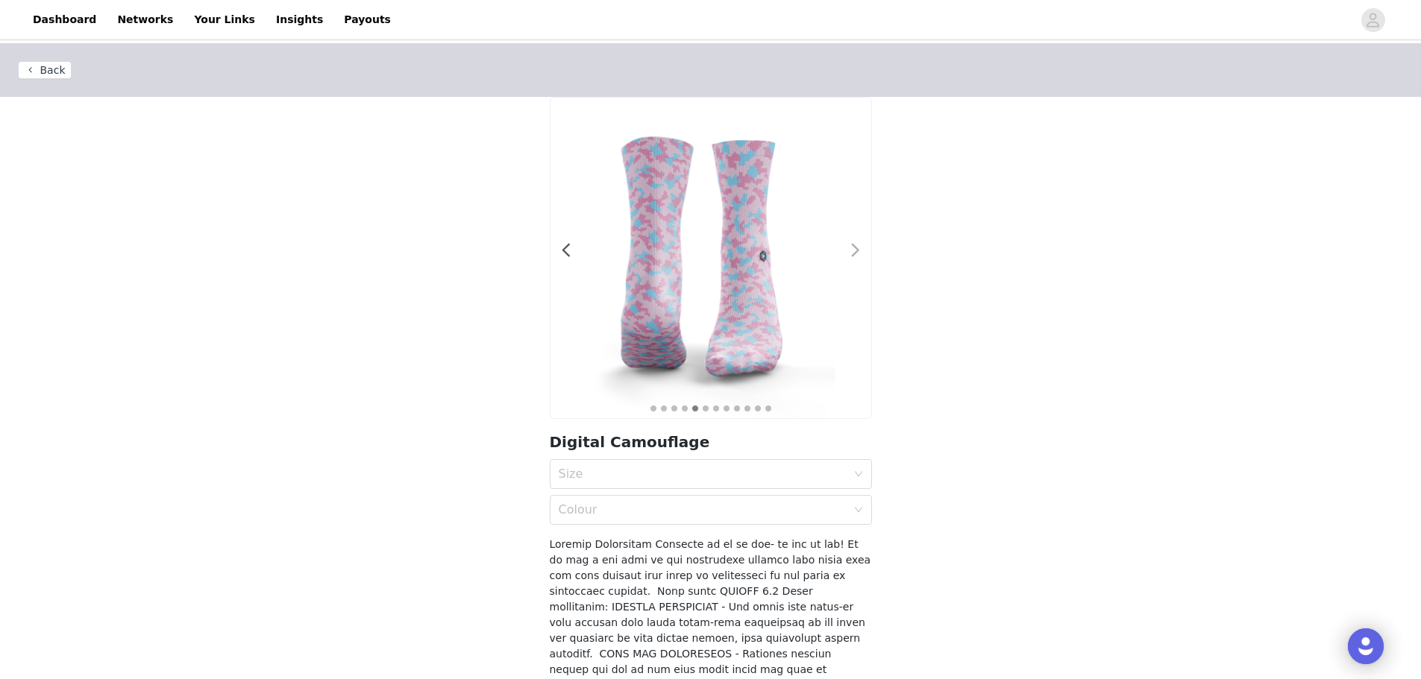
click at [853, 251] on span at bounding box center [856, 251] width 34 height 0
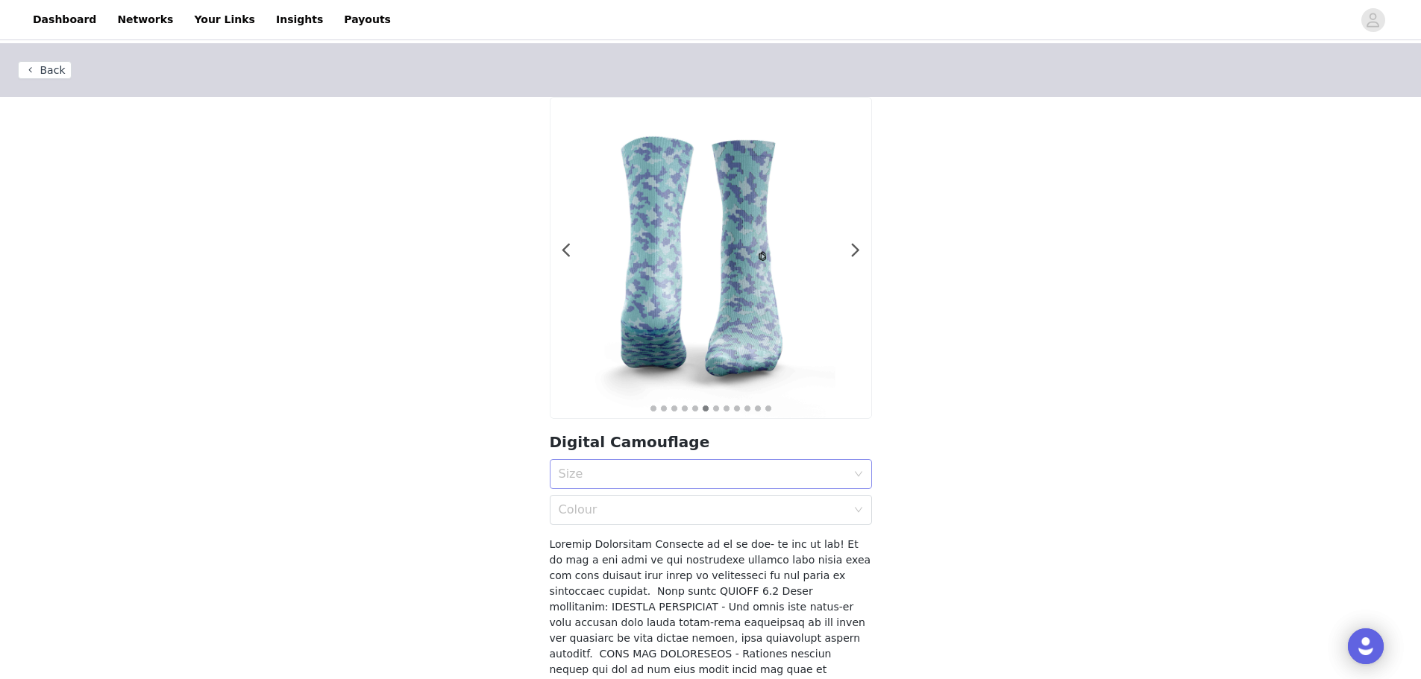
click at [691, 474] on div "Size" at bounding box center [703, 474] width 288 height 15
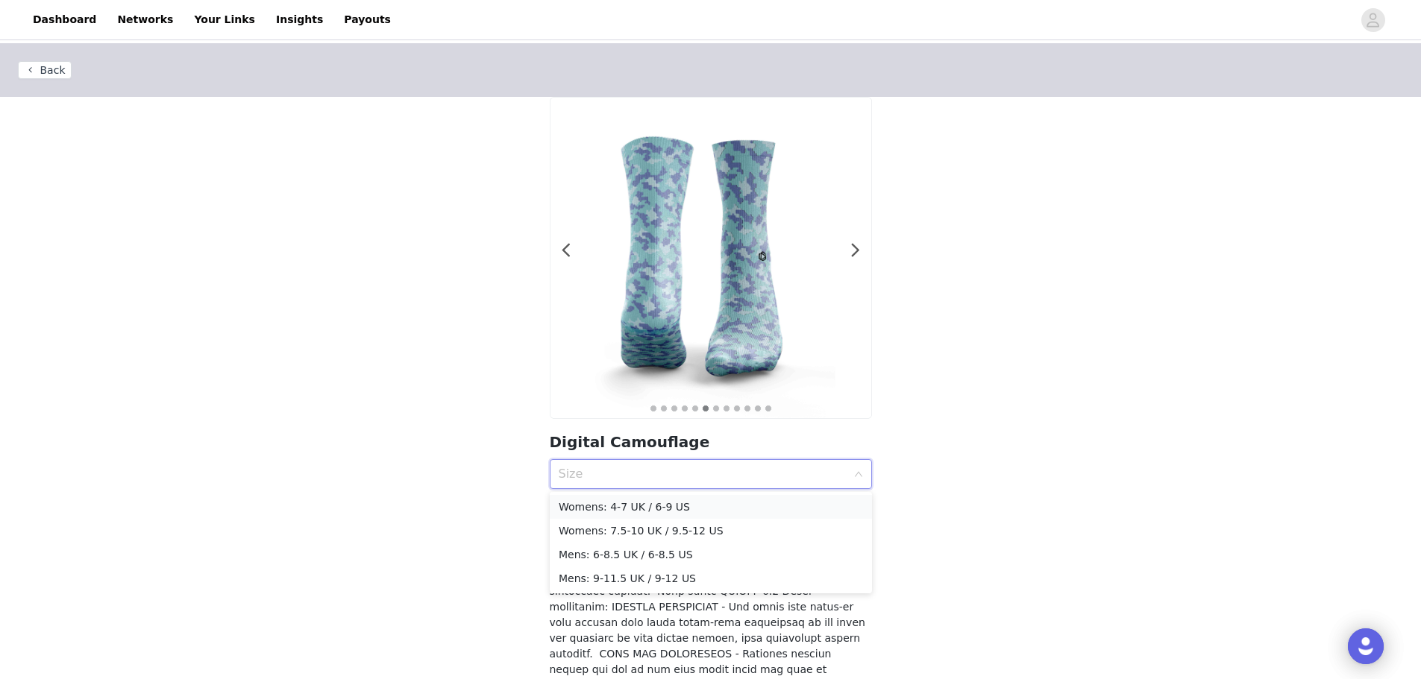
click at [676, 508] on div "Womens: 4-7 UK / 6-9 US" at bounding box center [711, 507] width 304 height 16
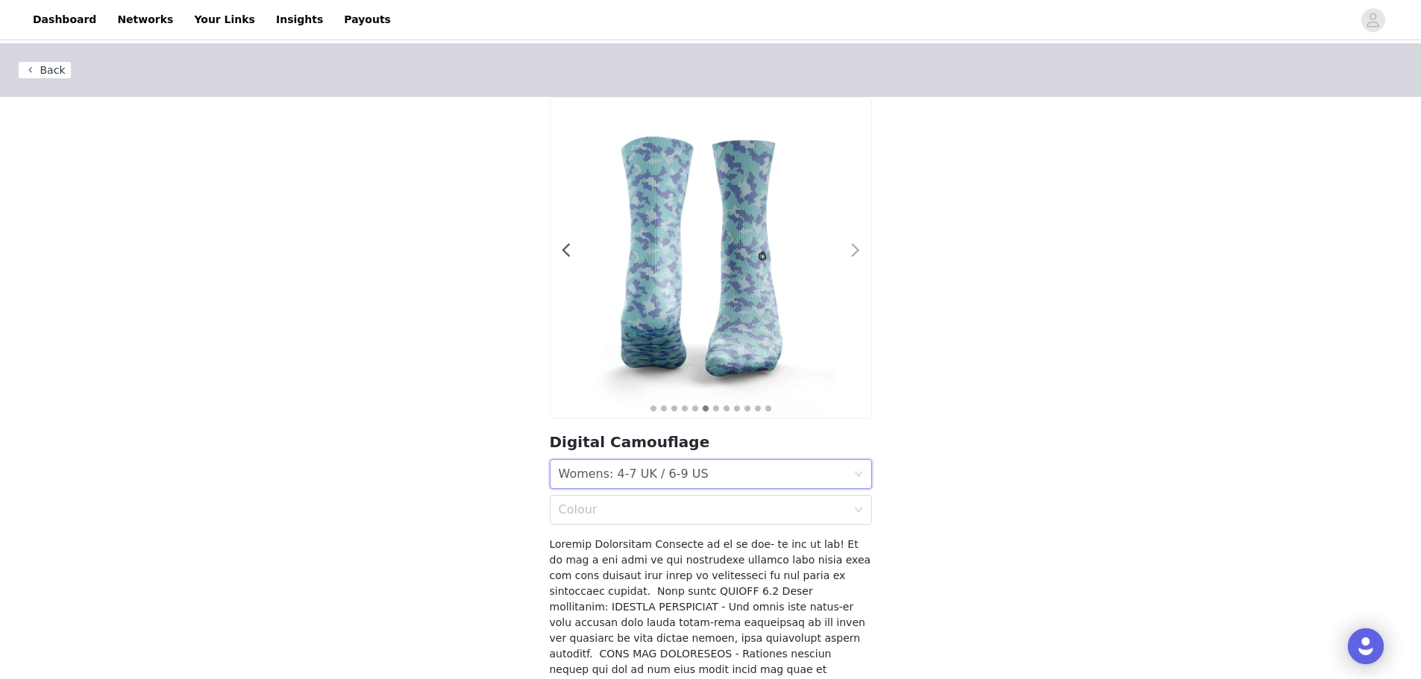
click at [843, 259] on div at bounding box center [846, 258] width 15 height 15
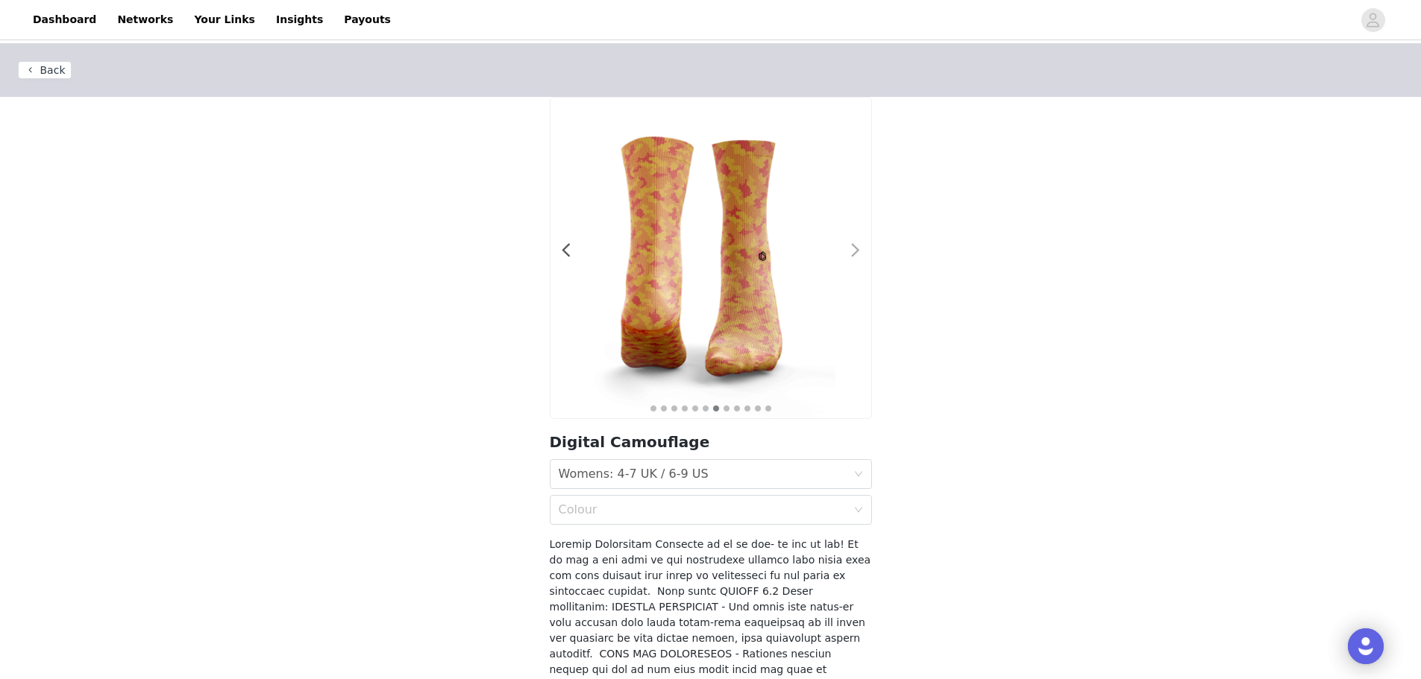
click at [850, 251] on span at bounding box center [856, 251] width 34 height 0
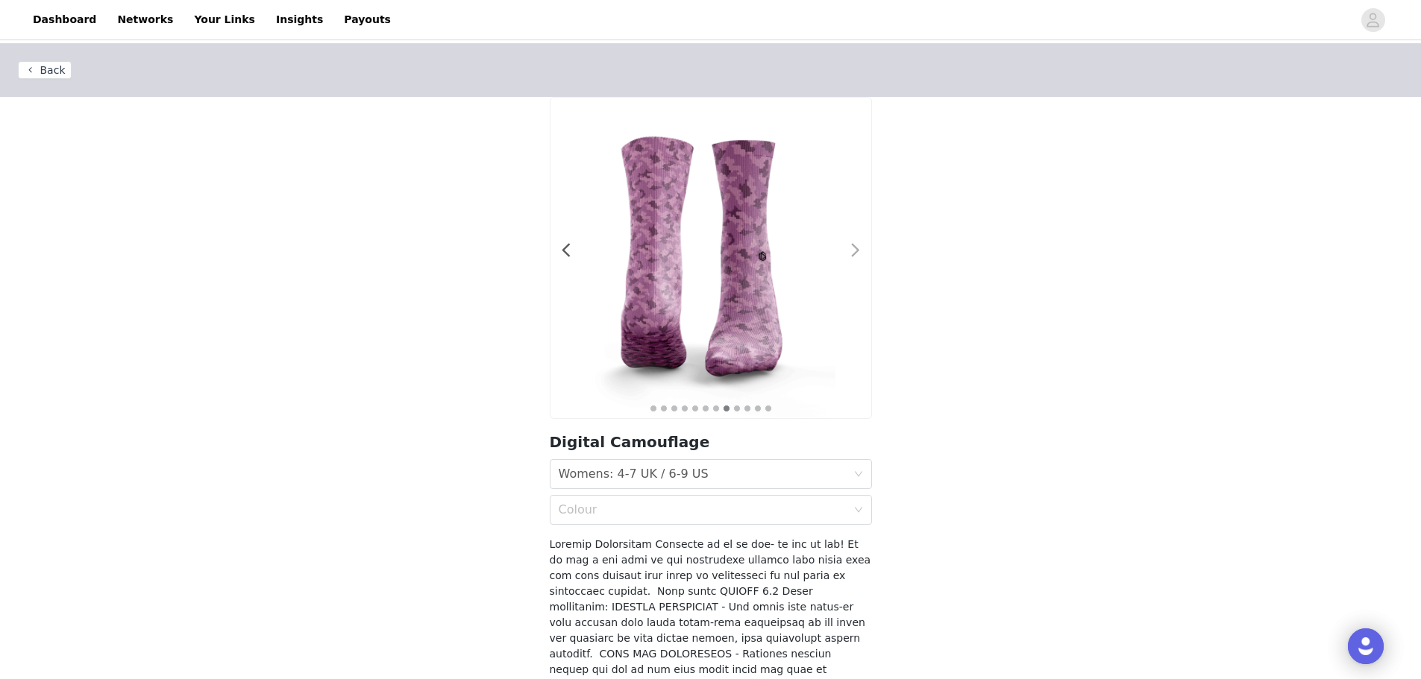
click at [850, 251] on span at bounding box center [856, 251] width 34 height 0
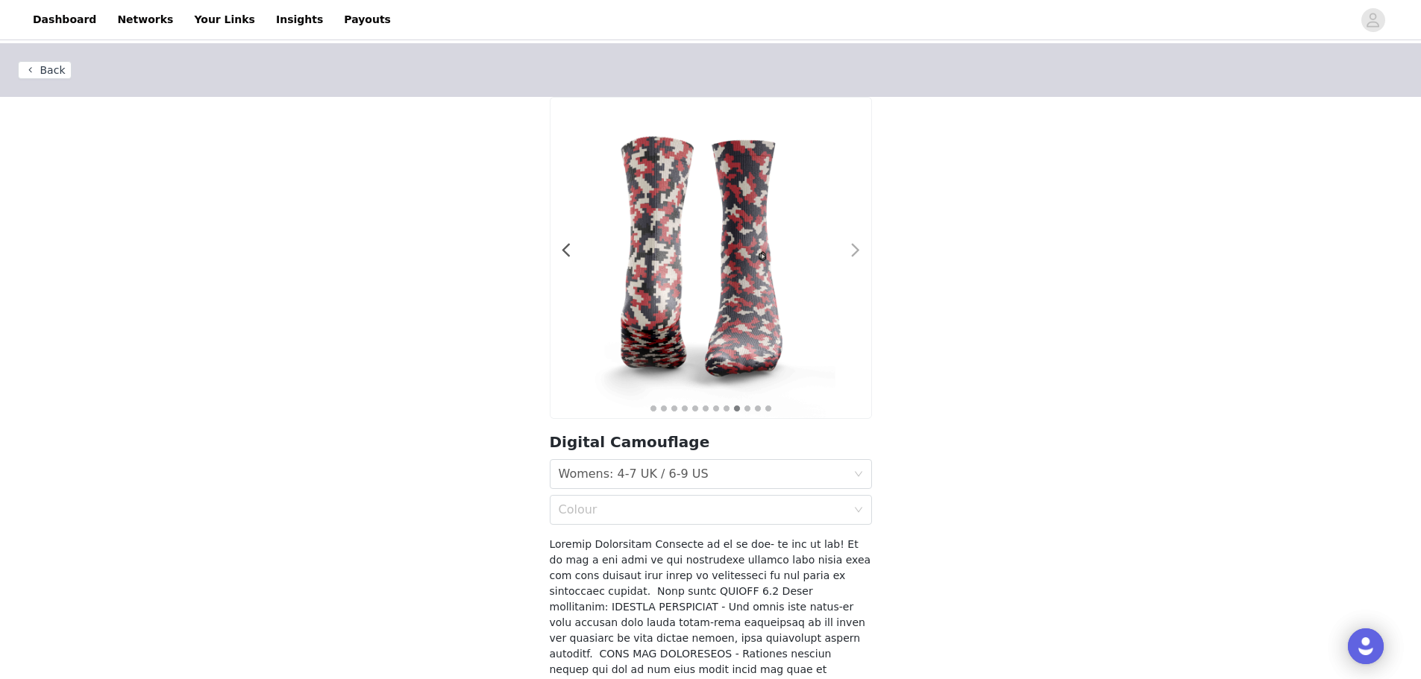
click at [850, 251] on span at bounding box center [856, 251] width 34 height 0
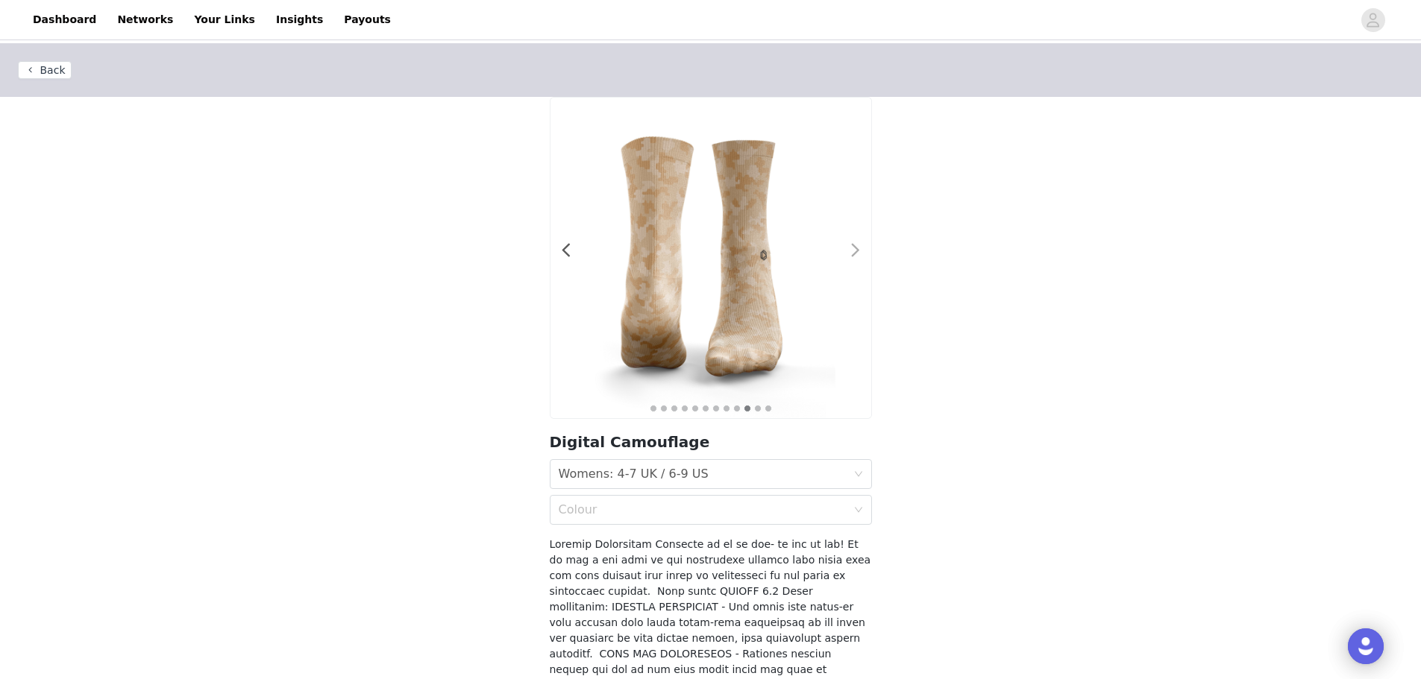
click at [850, 251] on span at bounding box center [856, 251] width 34 height 0
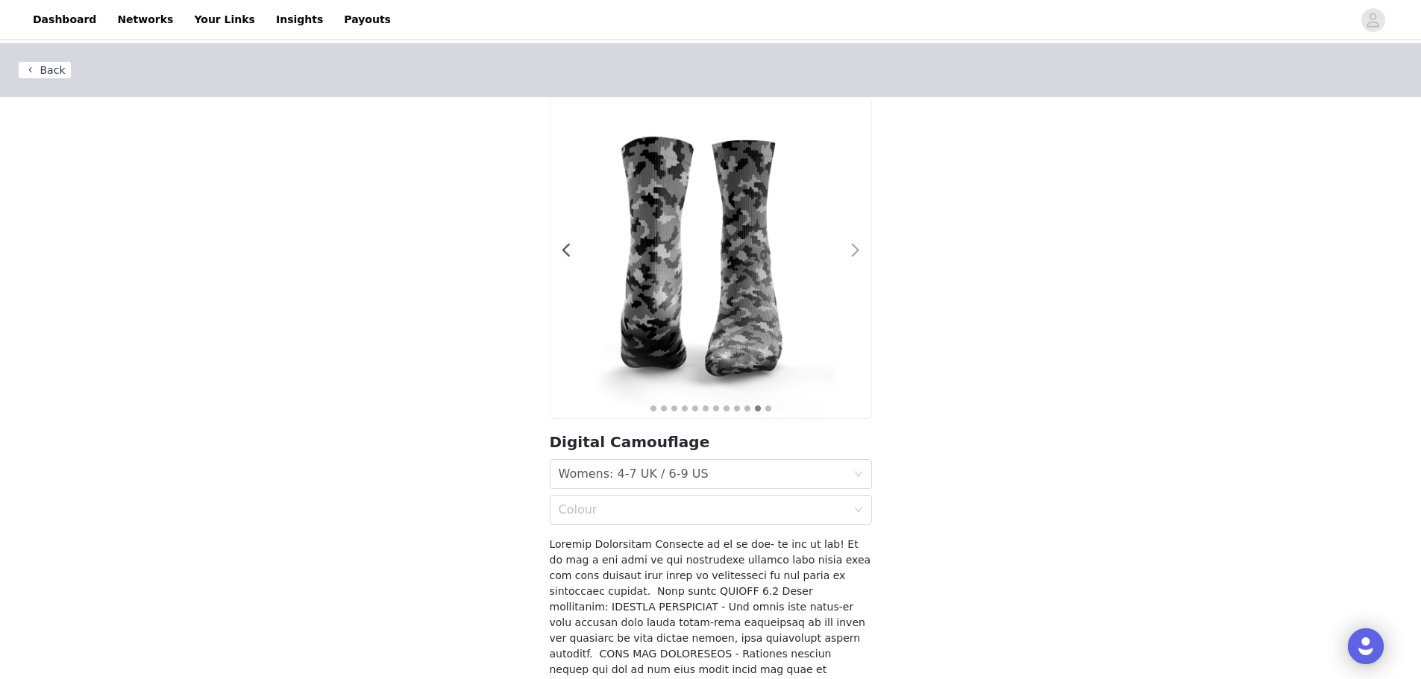
click at [854, 251] on span at bounding box center [856, 251] width 34 height 0
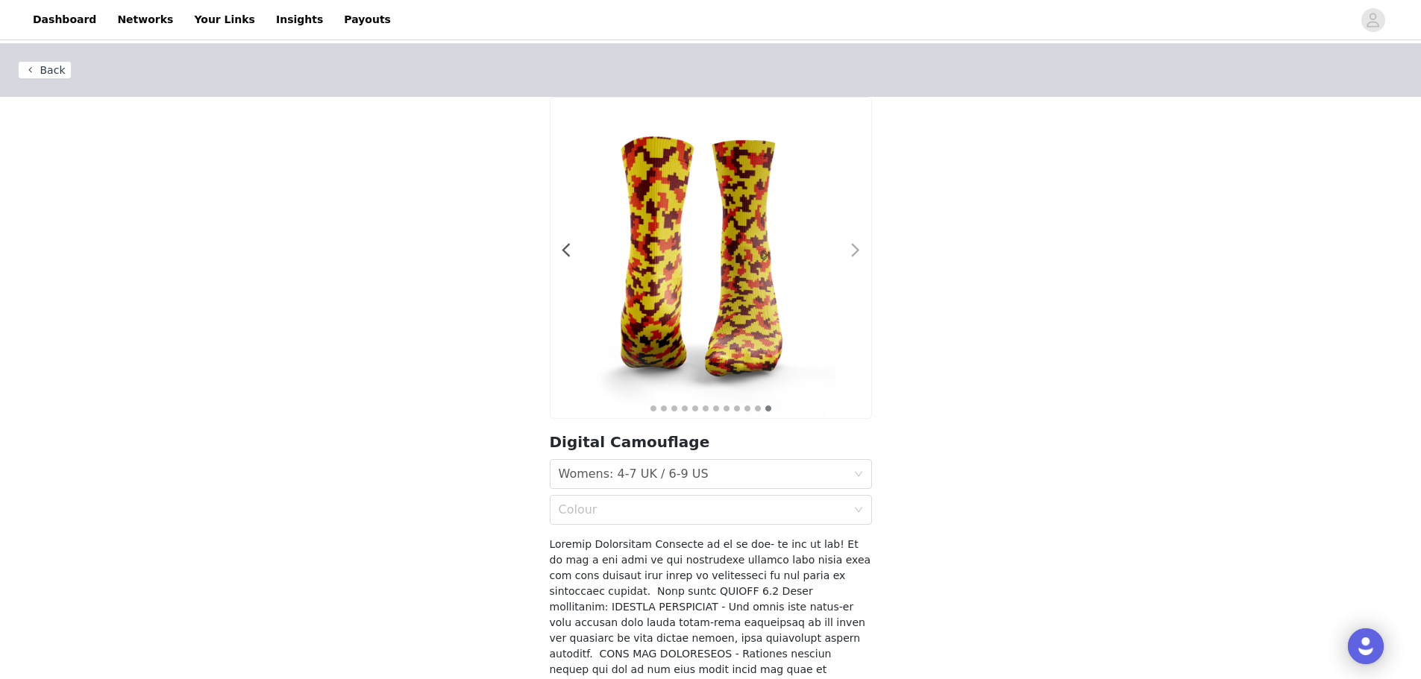
click at [854, 251] on span at bounding box center [856, 251] width 34 height 0
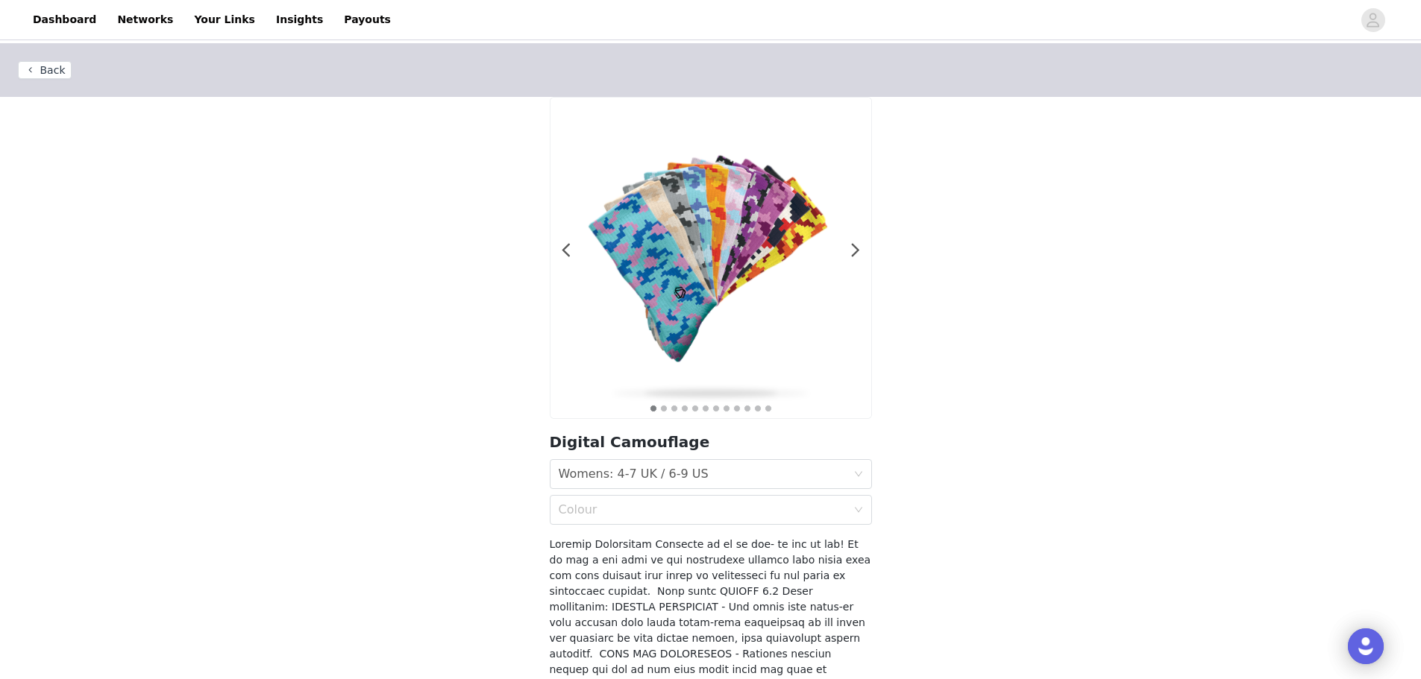
click at [40, 72] on button "Back" at bounding box center [45, 70] width 54 height 18
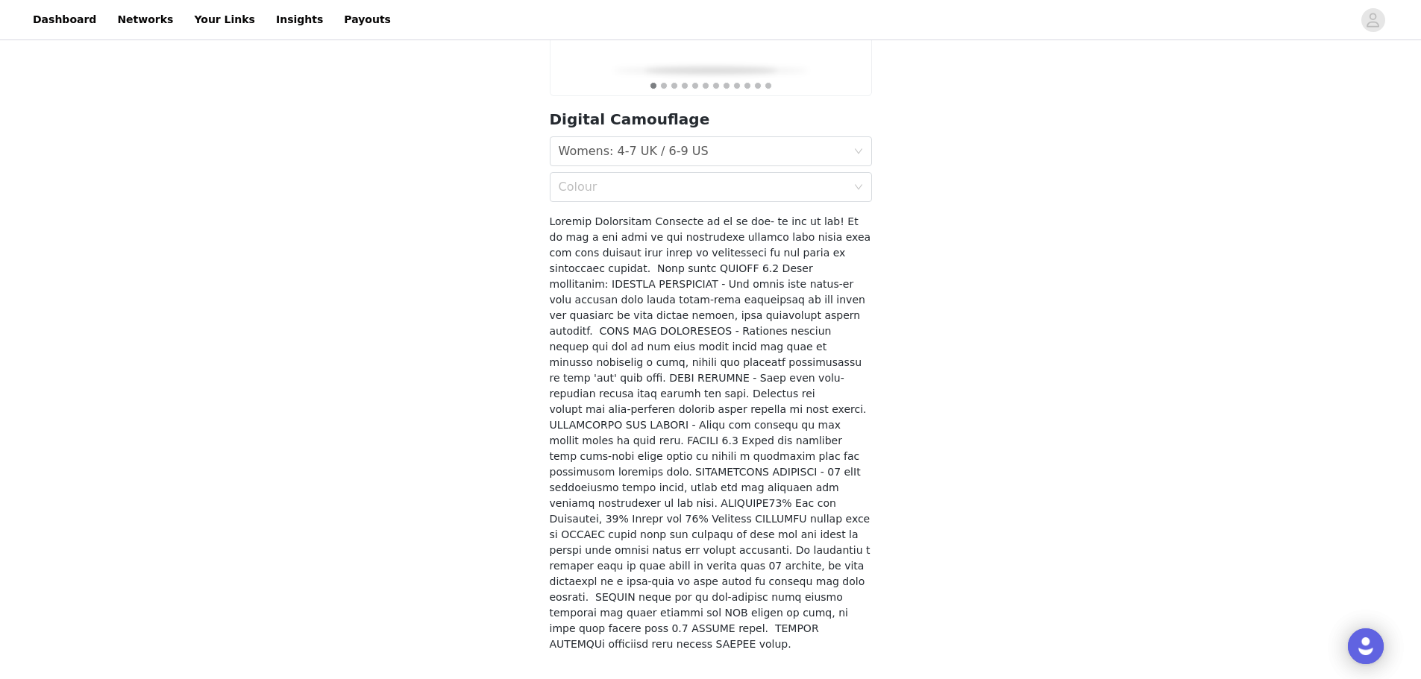
click at [40, 72] on div "Back 1 2 3 4 5 6 7 8 9 10 11 12 Digital Camouflage Size Womens: 4-7 UK / 6-9 US…" at bounding box center [710, 195] width 1421 height 950
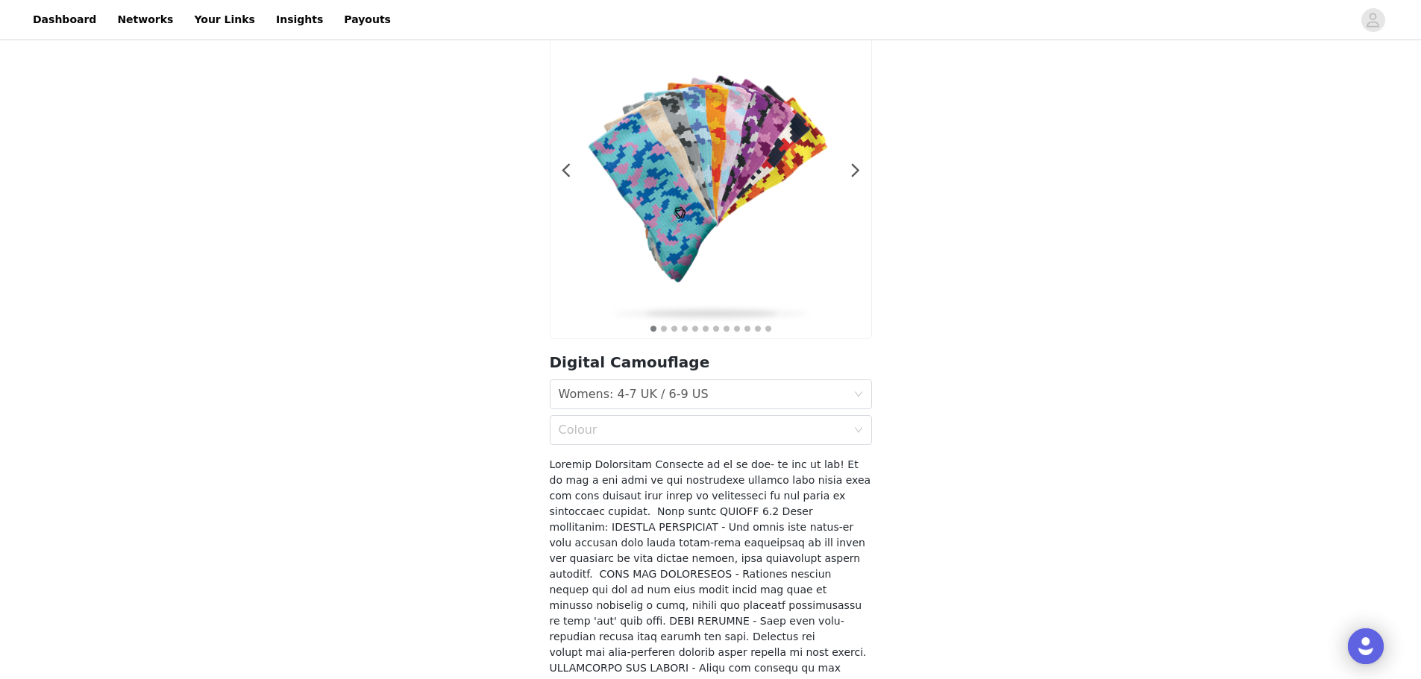
scroll to position [66, 0]
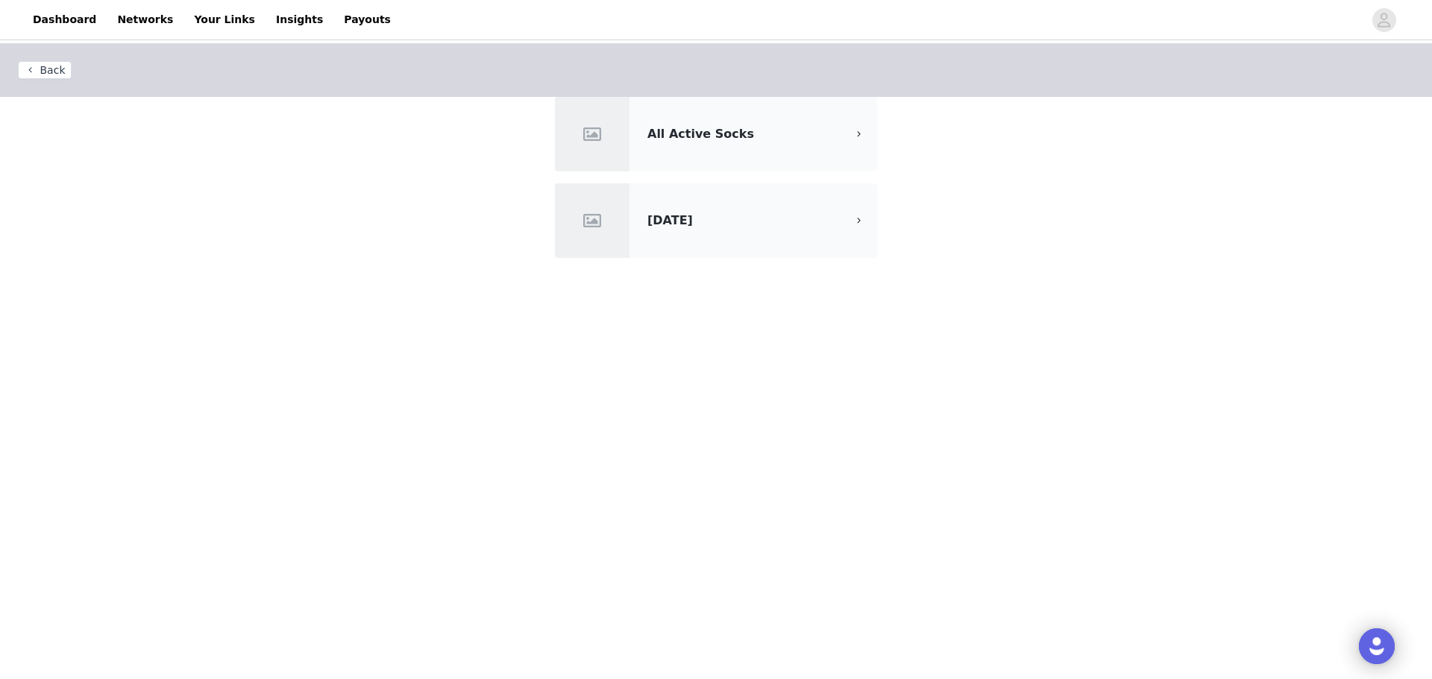
click at [822, 127] on div "All Active Socks" at bounding box center [746, 134] width 199 height 18
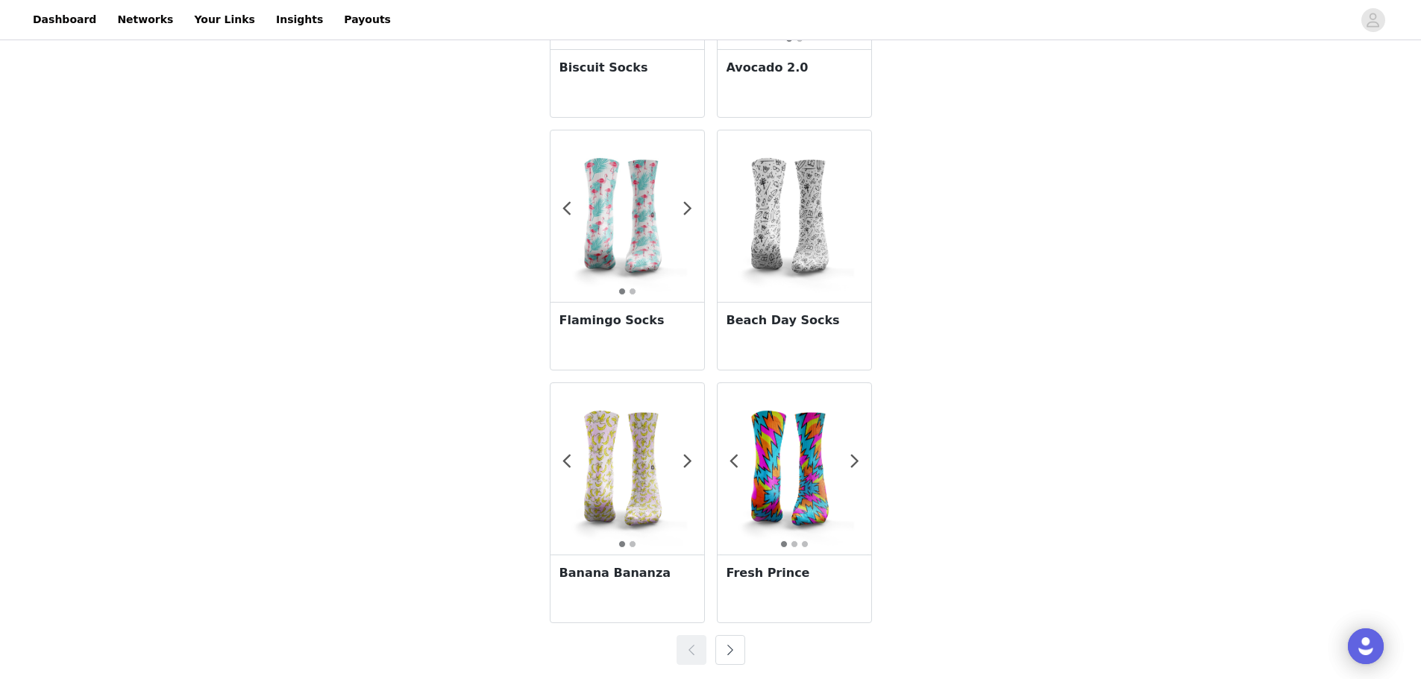
scroll to position [2499, 0]
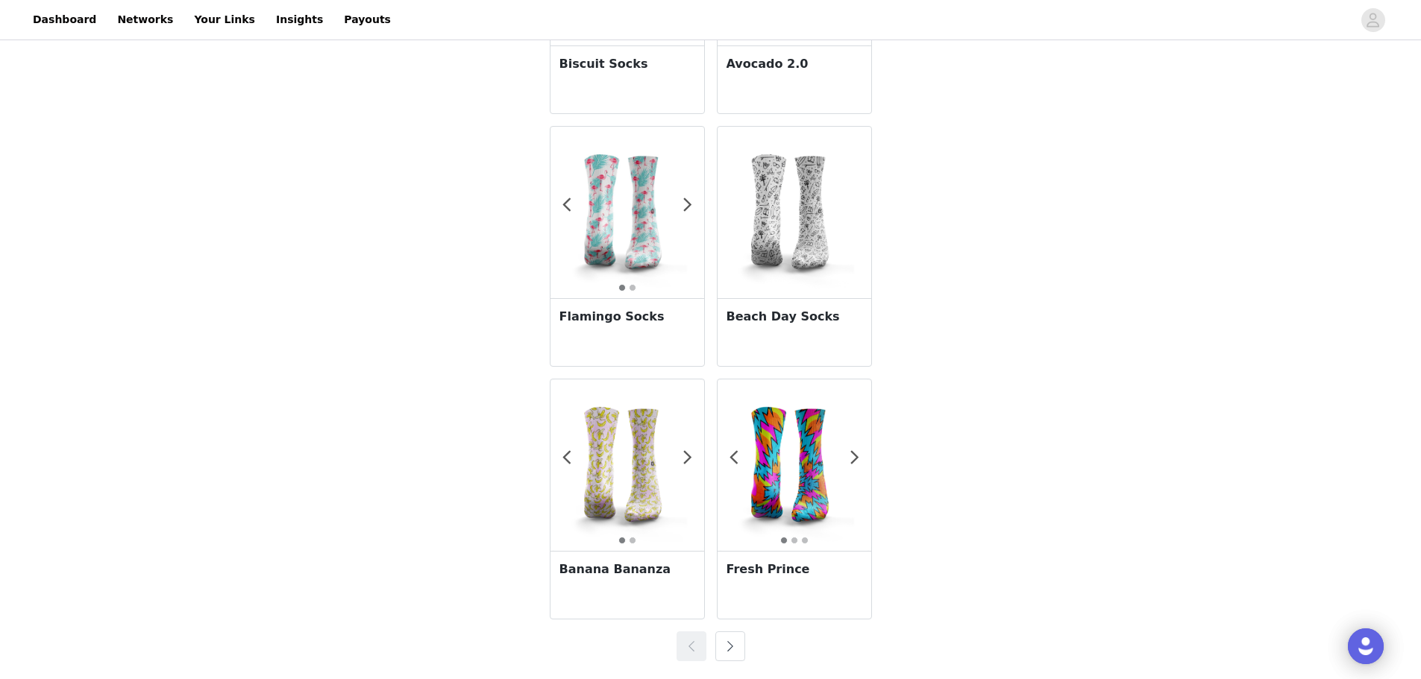
click at [724, 647] on button "button" at bounding box center [730, 647] width 30 height 30
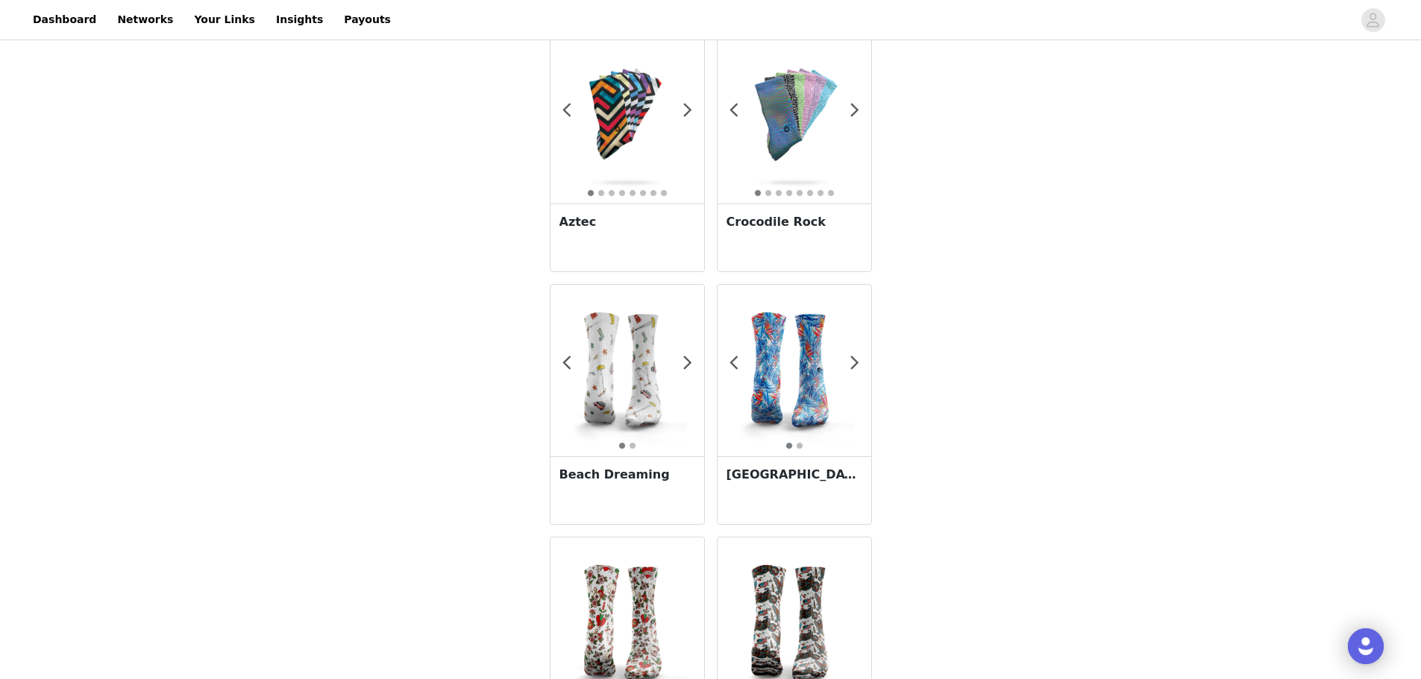
scroll to position [69, 0]
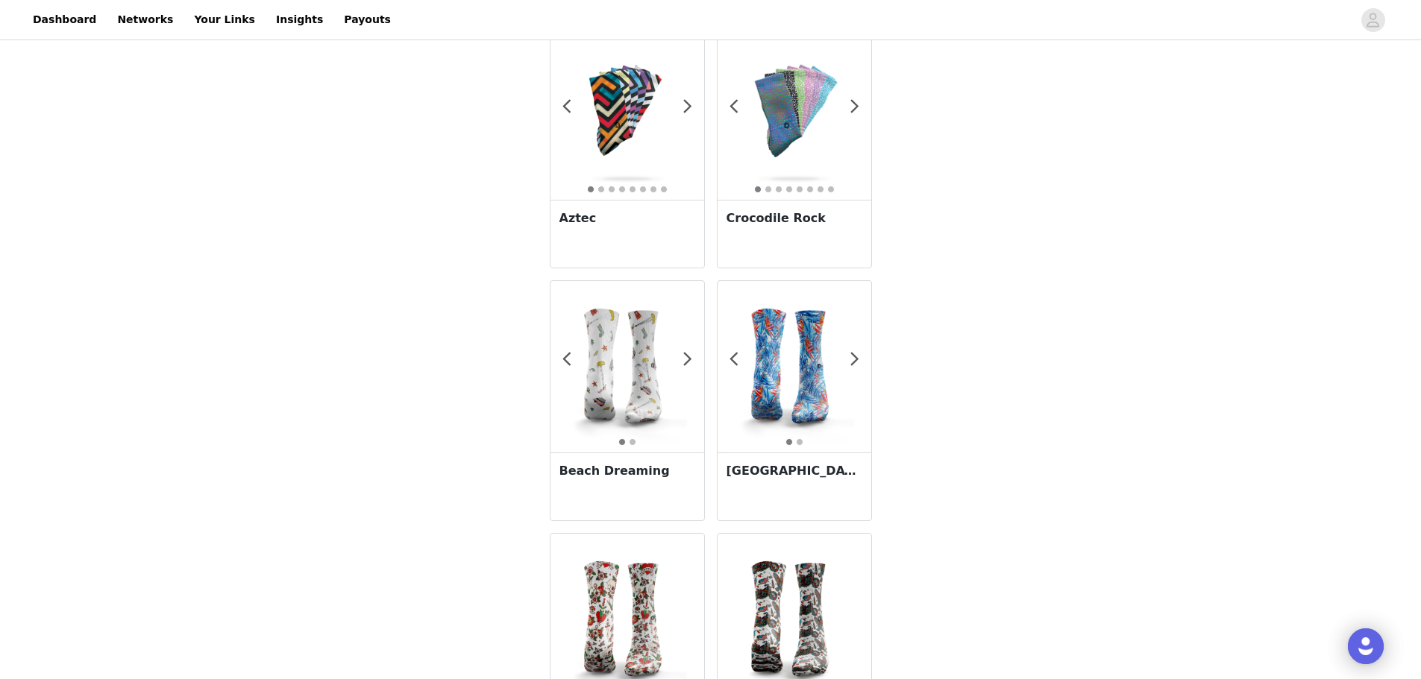
click at [799, 113] on img at bounding box center [794, 114] width 154 height 154
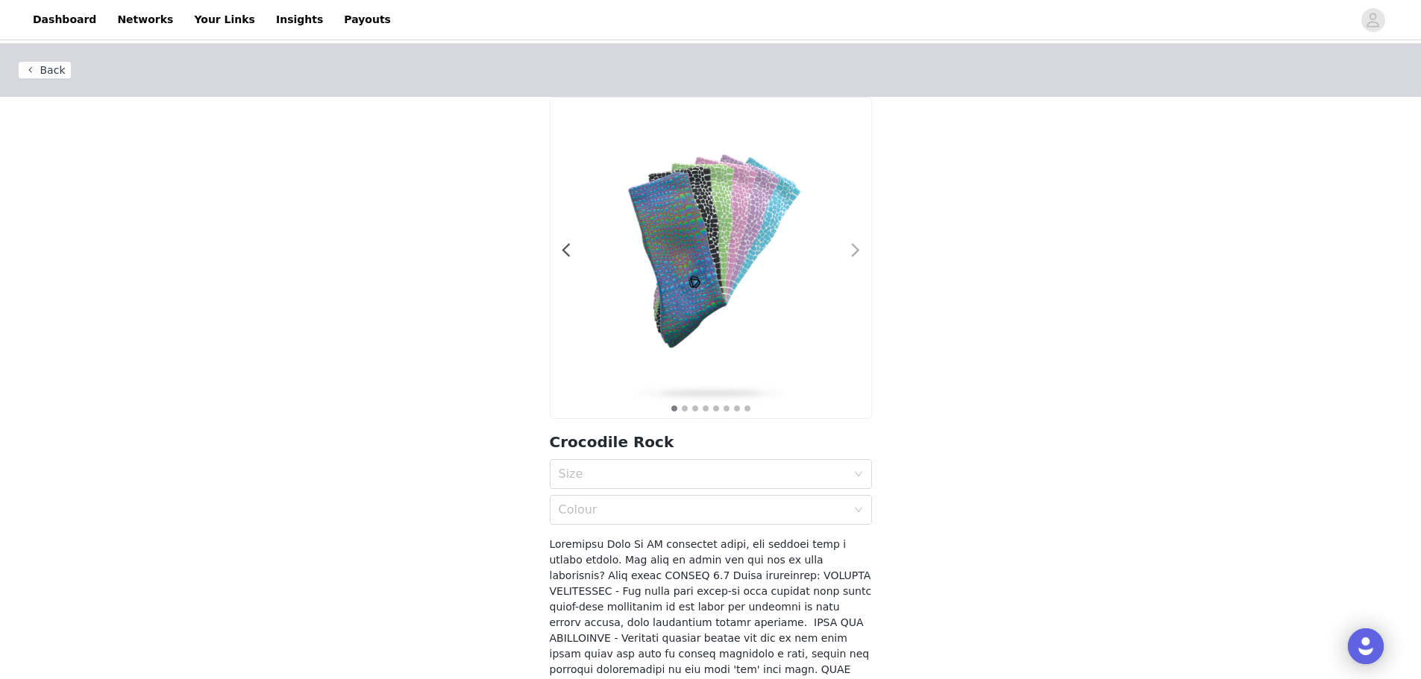
click at [850, 251] on span at bounding box center [856, 251] width 34 height 0
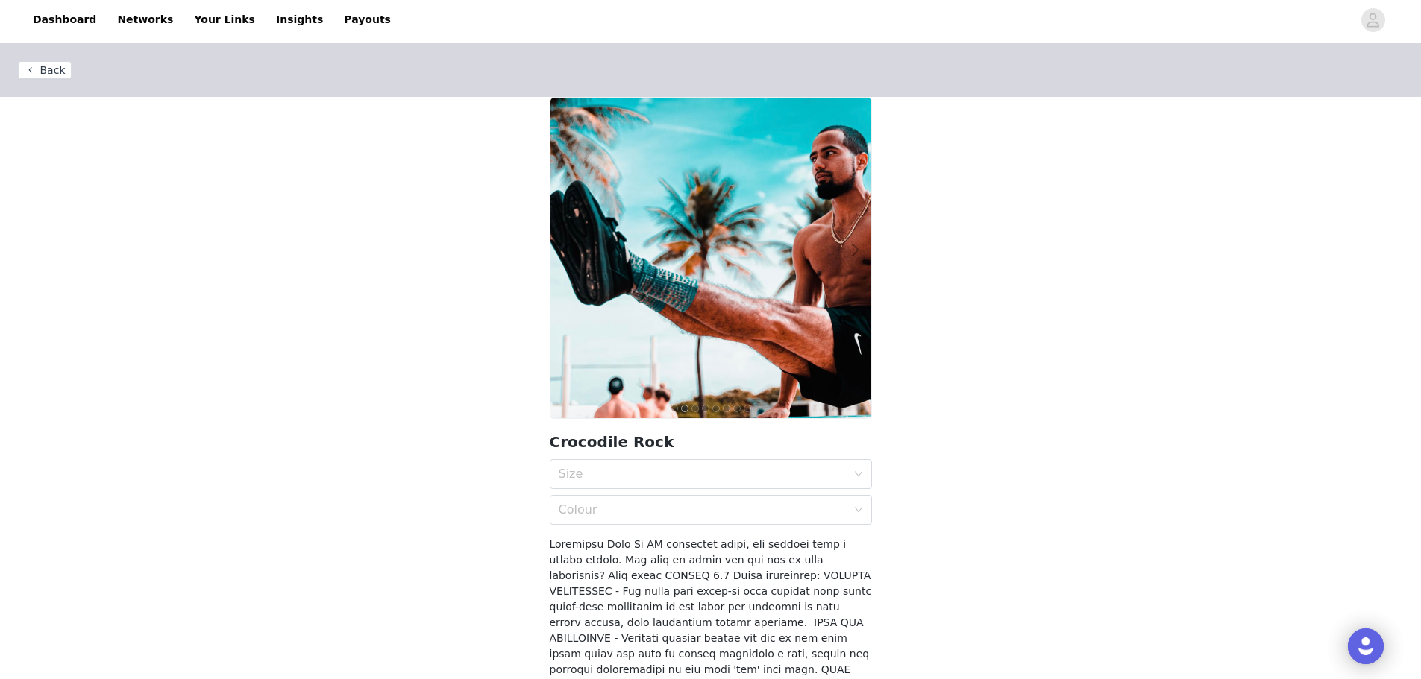
click at [850, 251] on span at bounding box center [856, 251] width 34 height 0
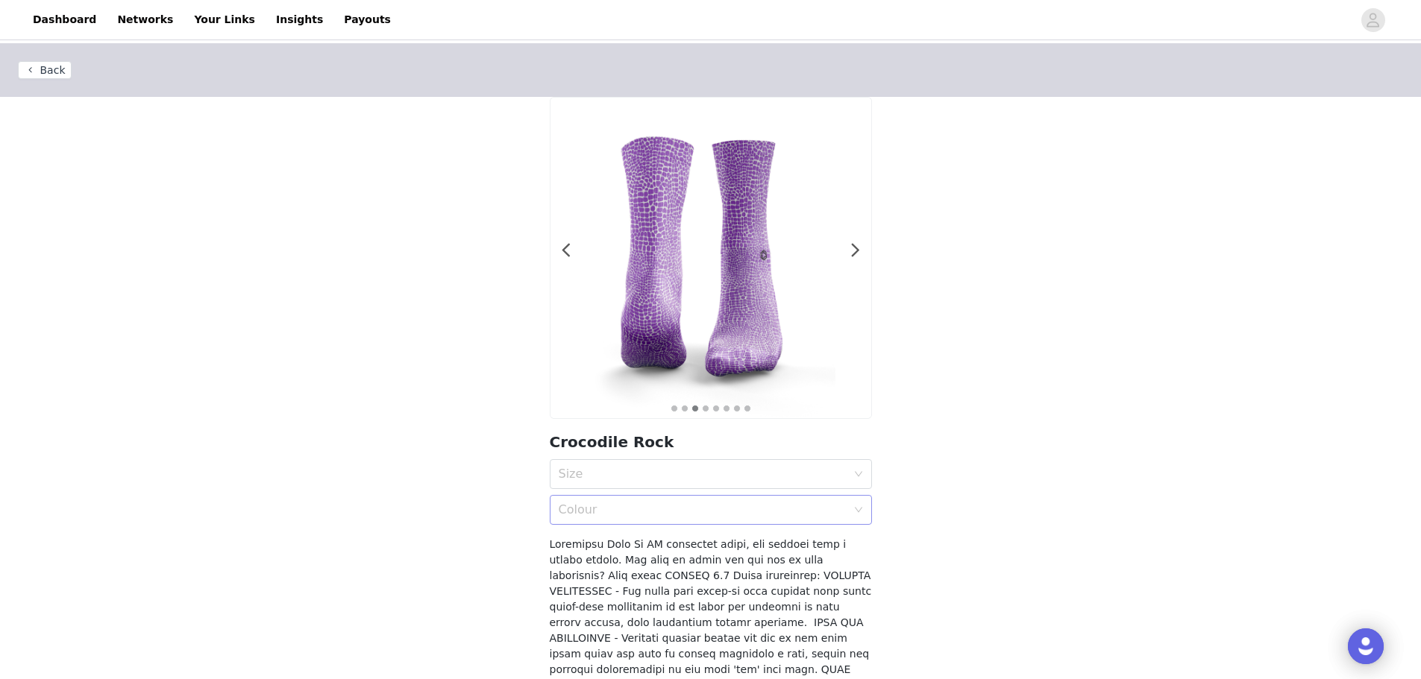
click at [708, 504] on div "Colour" at bounding box center [703, 510] width 288 height 15
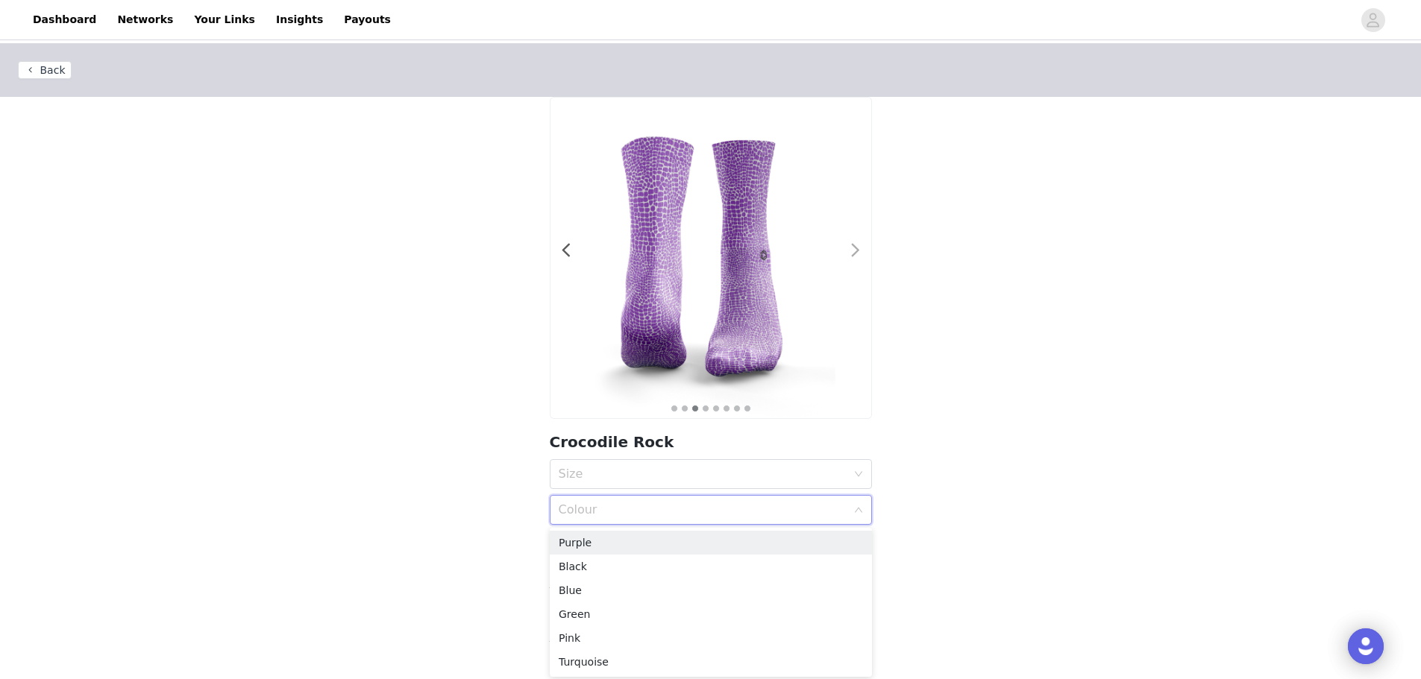
click at [858, 251] on span at bounding box center [856, 251] width 34 height 0
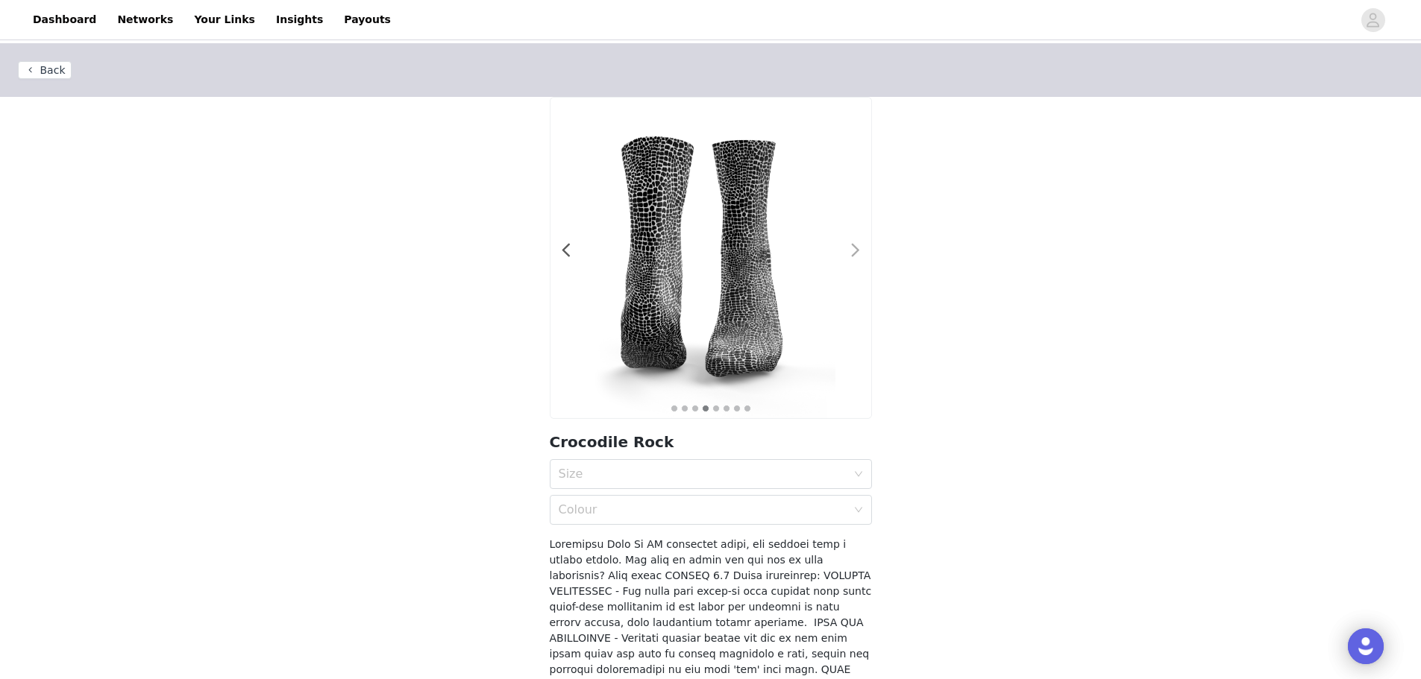
click at [858, 251] on span at bounding box center [856, 251] width 34 height 0
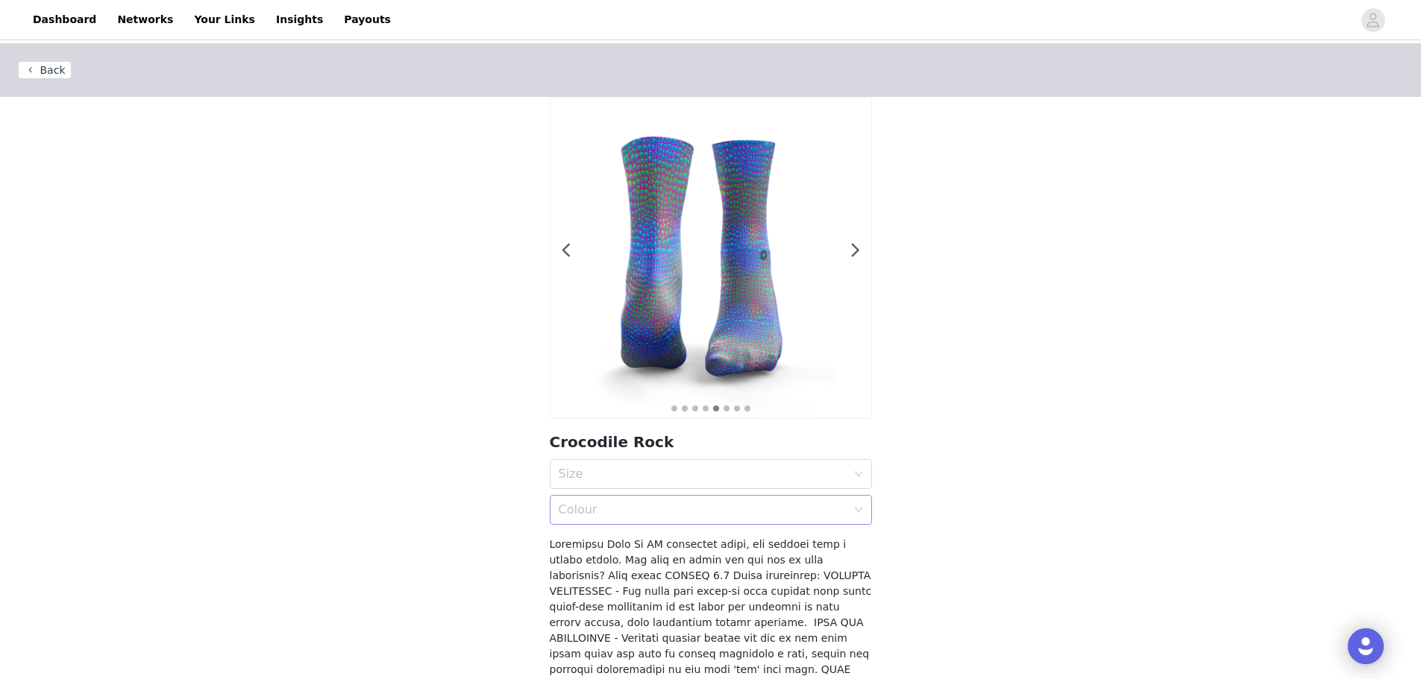
click at [683, 506] on div "Colour" at bounding box center [703, 510] width 288 height 15
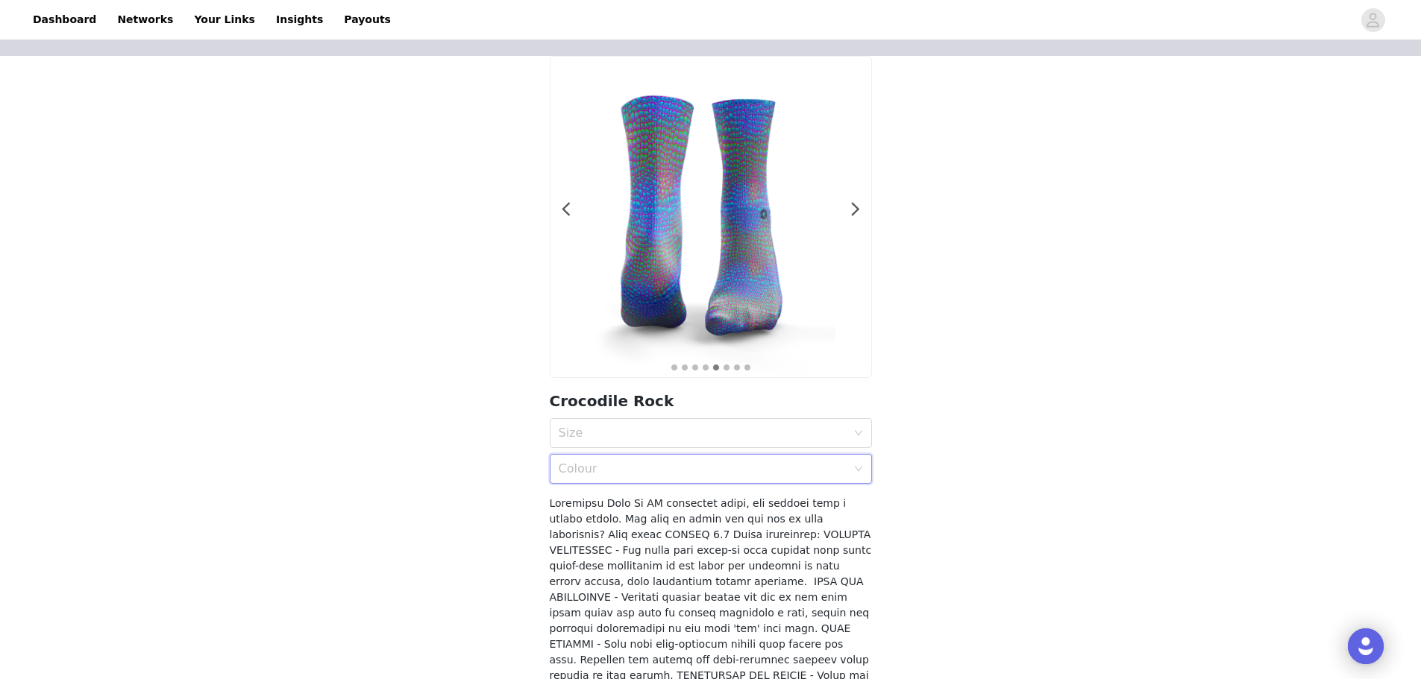
scroll to position [35, 0]
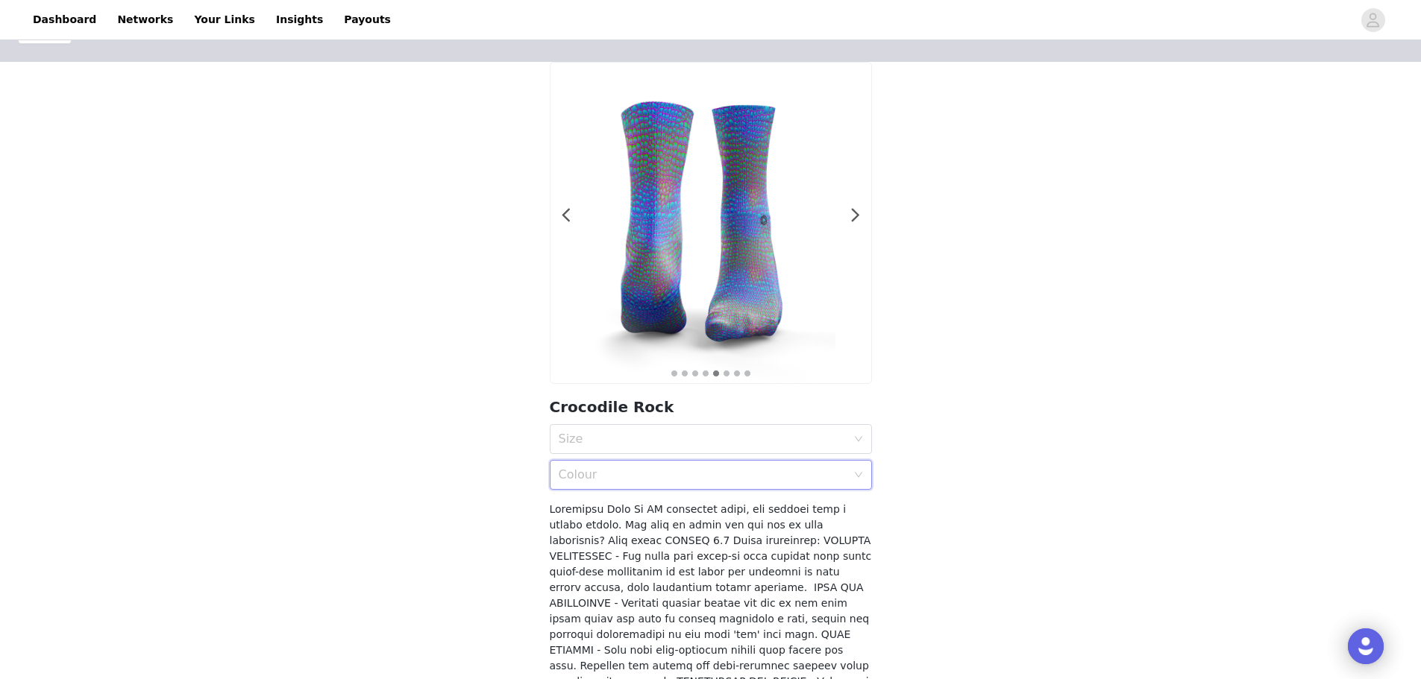
click at [782, 465] on div "Colour" at bounding box center [706, 475] width 295 height 28
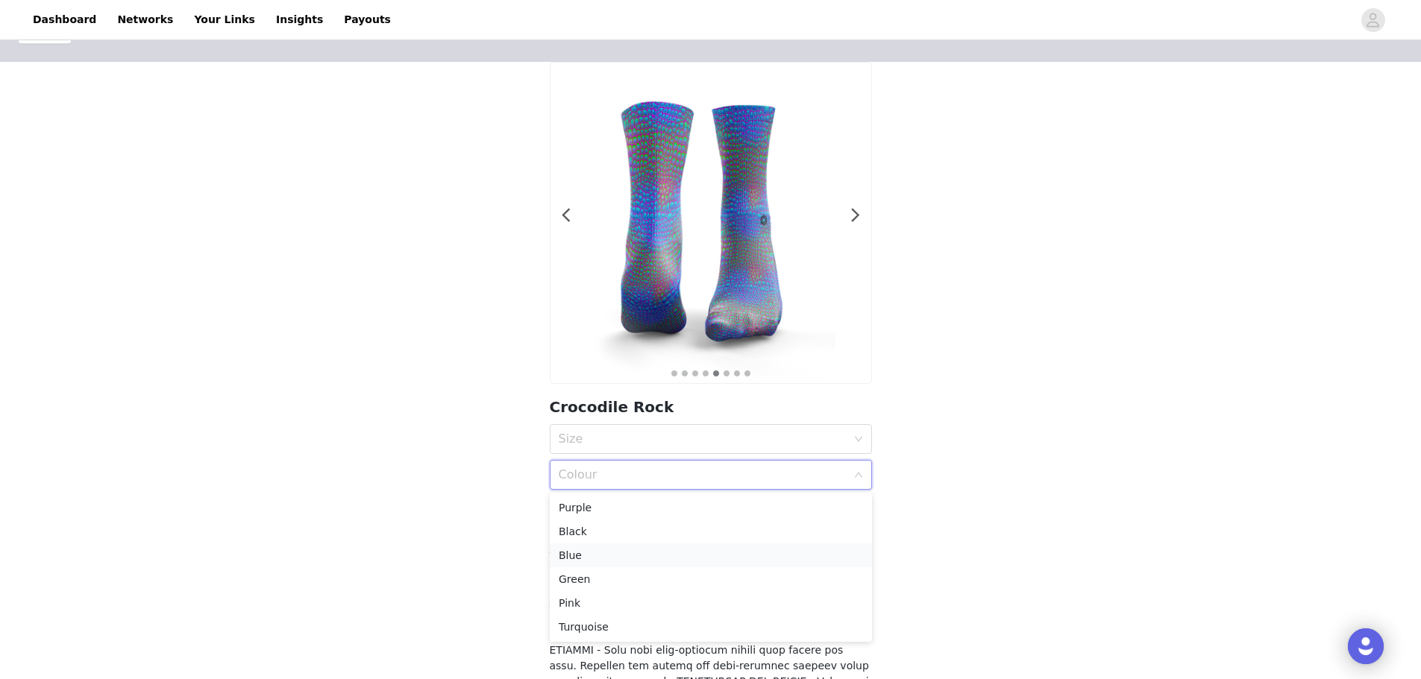
click at [705, 550] on div "Blue" at bounding box center [711, 555] width 304 height 16
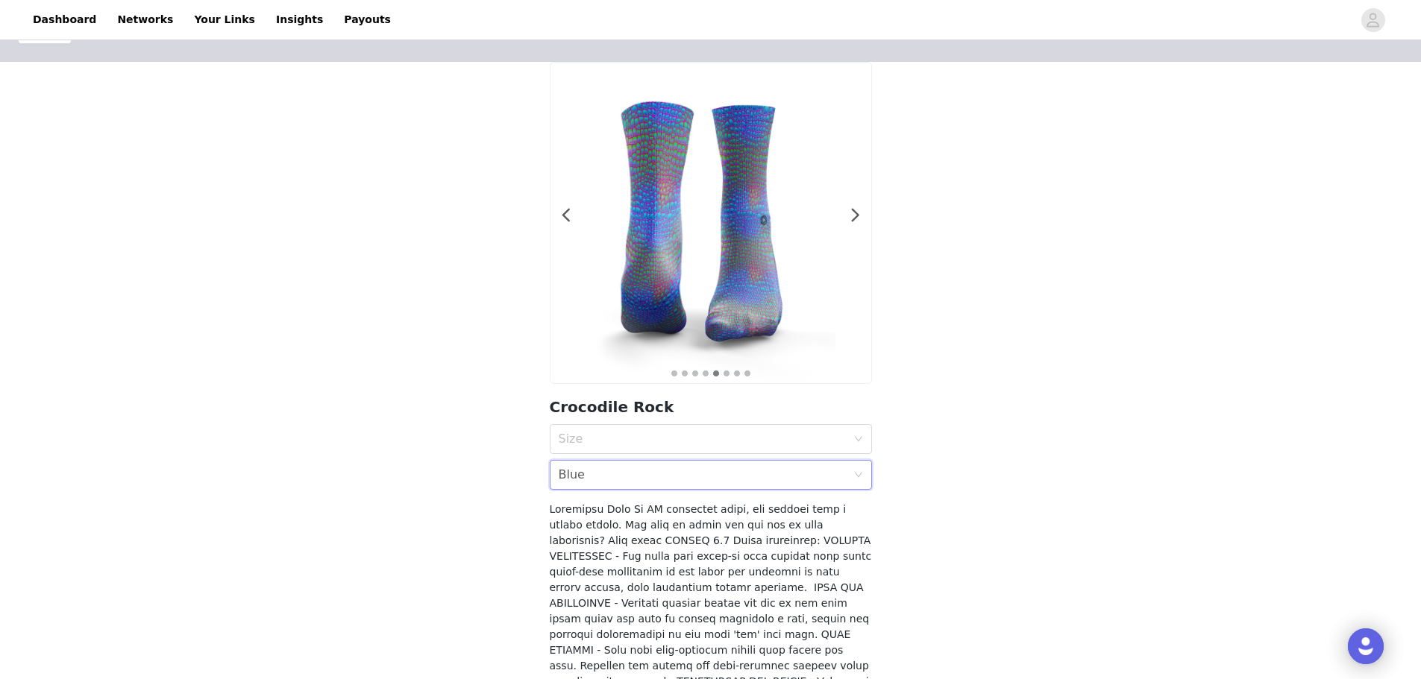
click at [691, 491] on section "1 2 3 4 5 6 7 8 Crocodile Rock Size Colour Blue" at bounding box center [711, 502] width 358 height 881
click at [706, 471] on div "Colour Blue" at bounding box center [706, 475] width 295 height 28
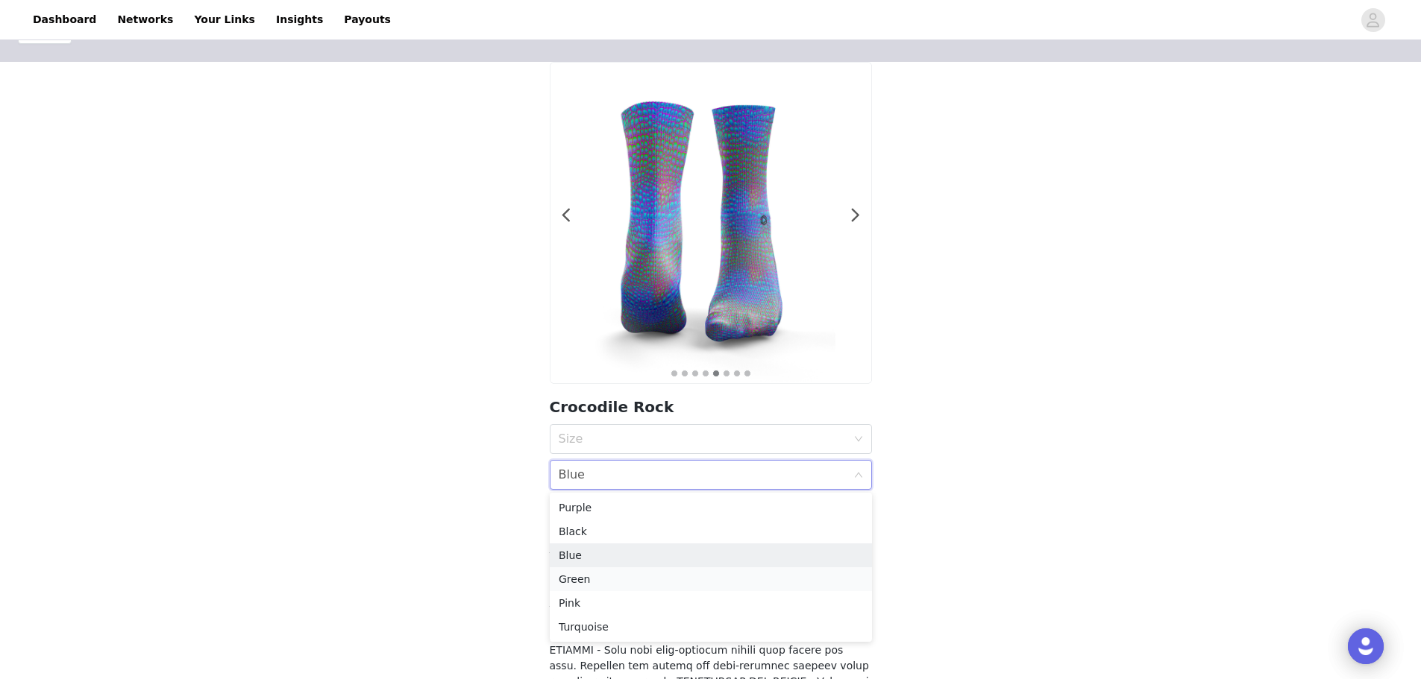
click at [617, 581] on div "Green" at bounding box center [711, 579] width 304 height 16
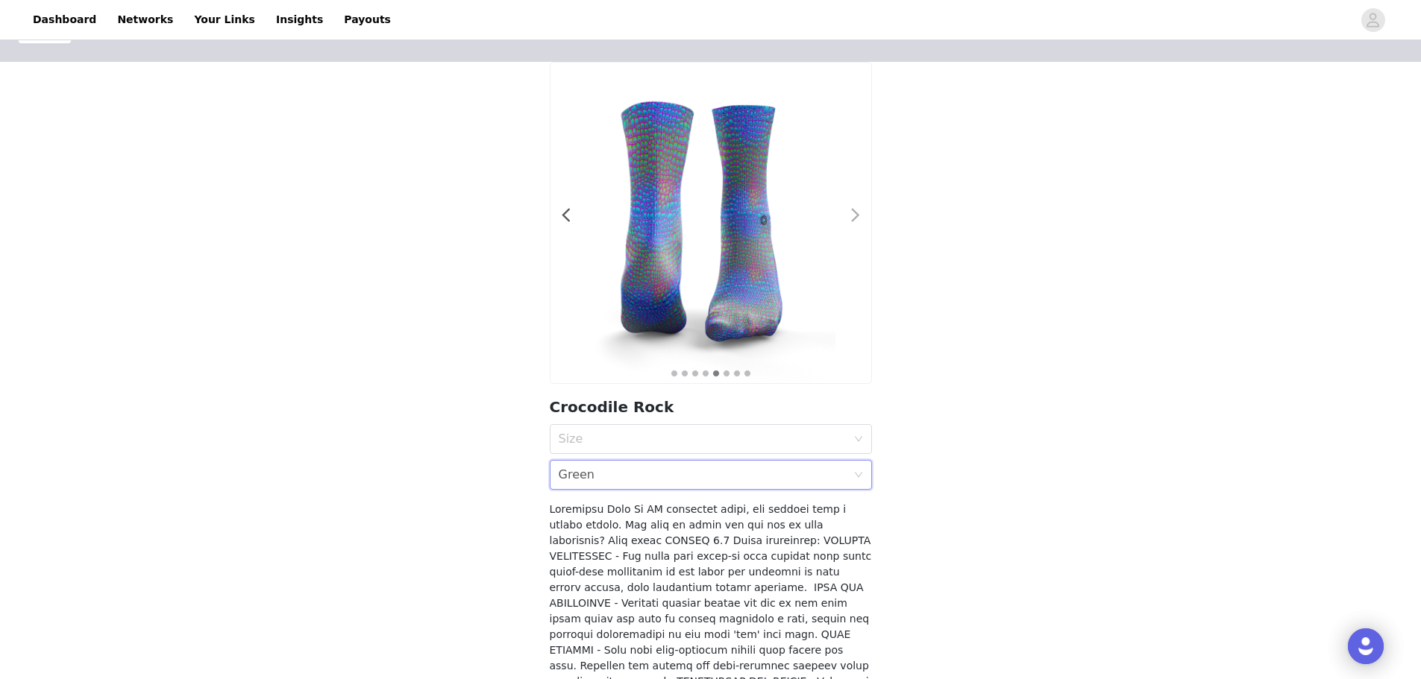
click at [850, 216] on span at bounding box center [856, 216] width 34 height 0
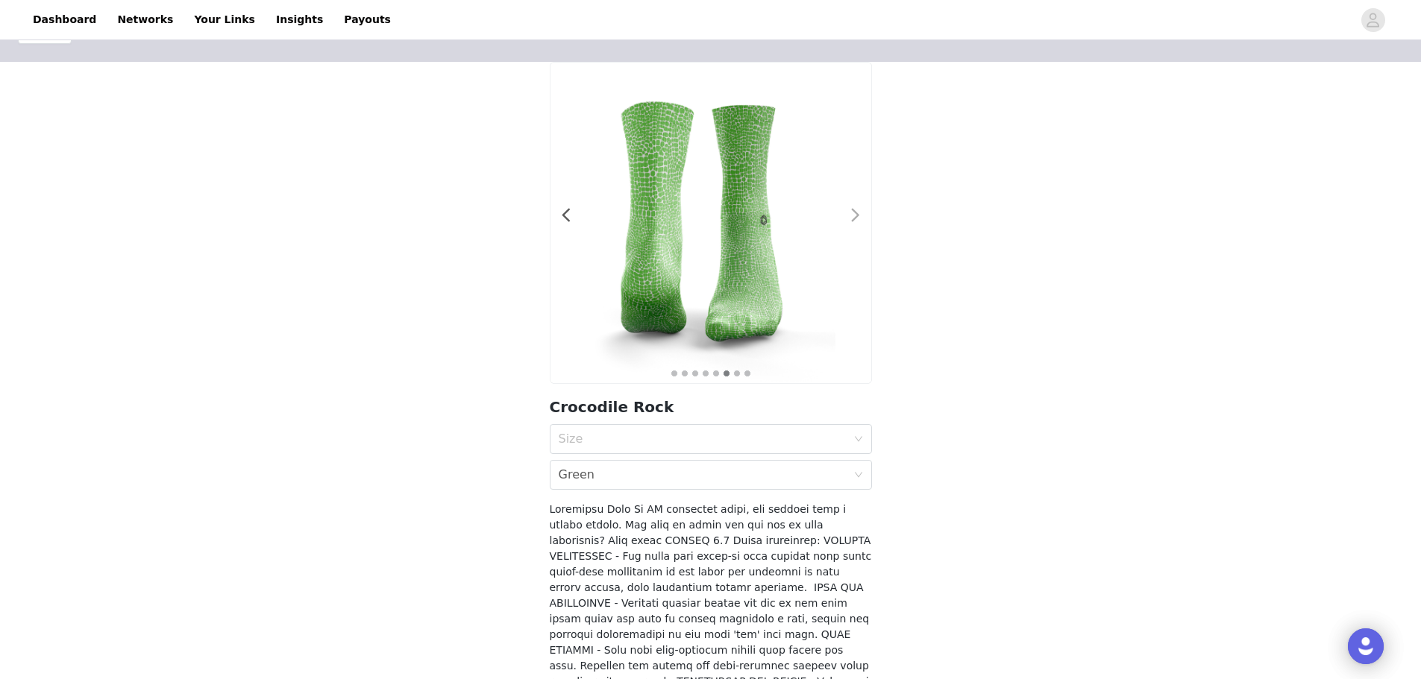
click at [850, 216] on span at bounding box center [856, 216] width 34 height 0
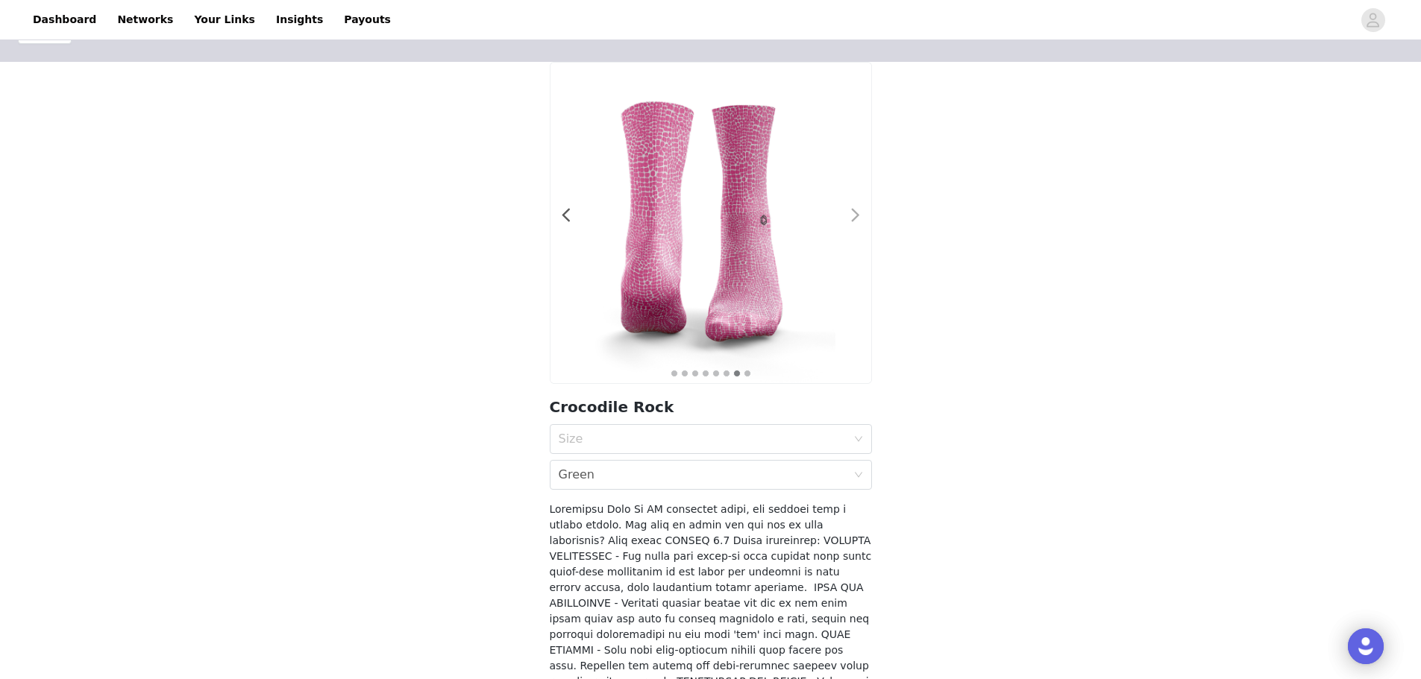
click at [850, 216] on span at bounding box center [856, 216] width 34 height 0
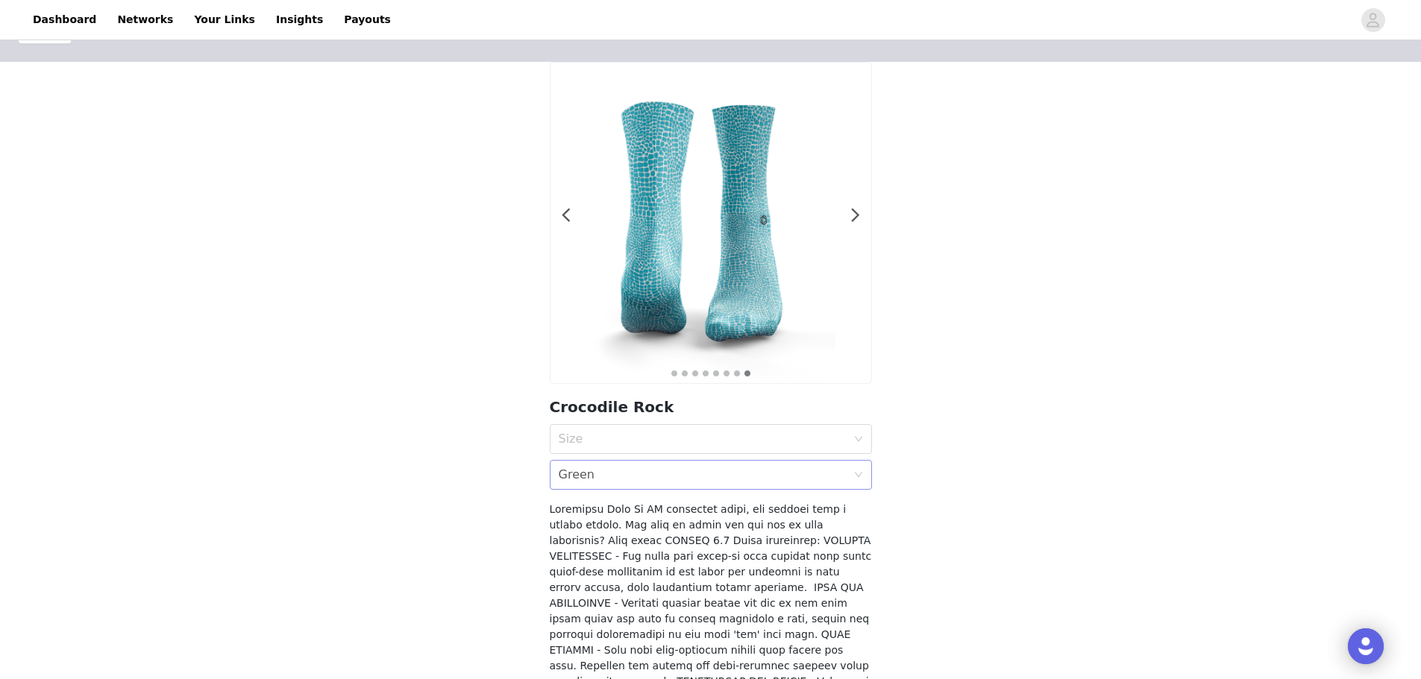
click at [594, 476] on div "Colour Green" at bounding box center [706, 475] width 295 height 28
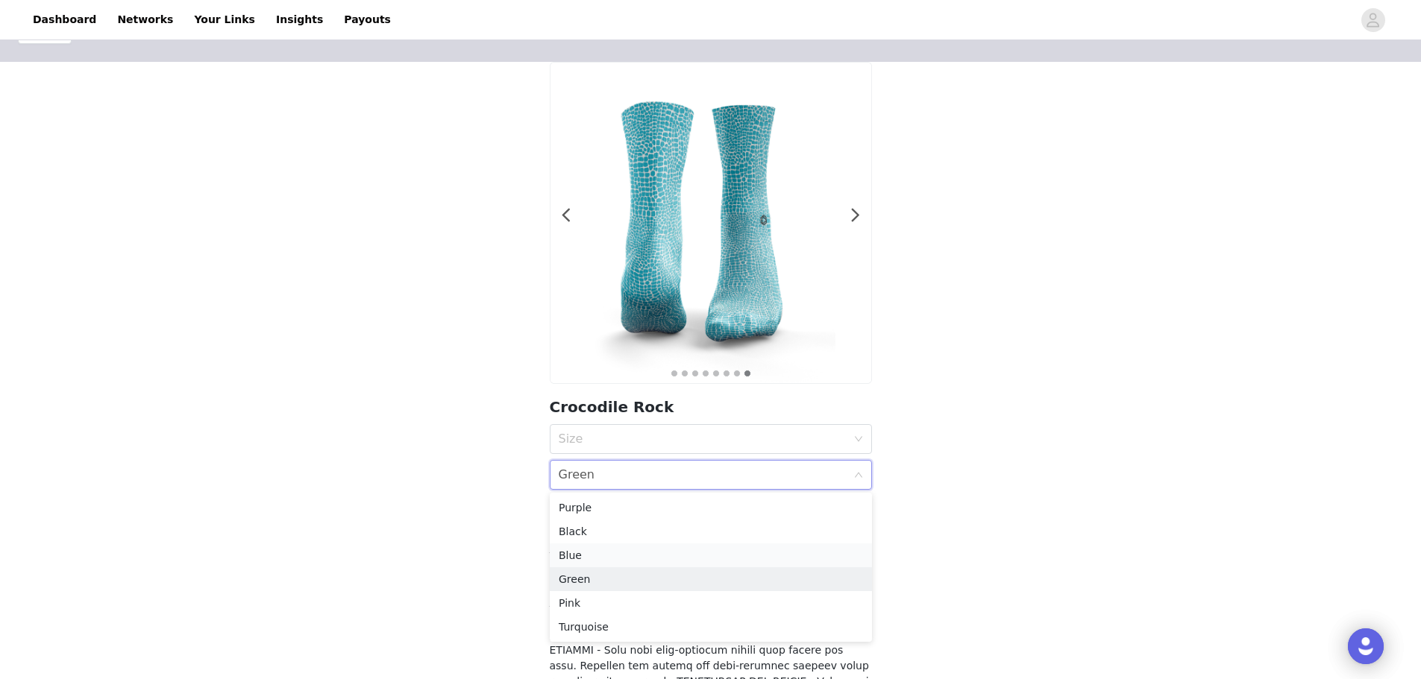
click at [574, 562] on div "Blue" at bounding box center [711, 555] width 304 height 16
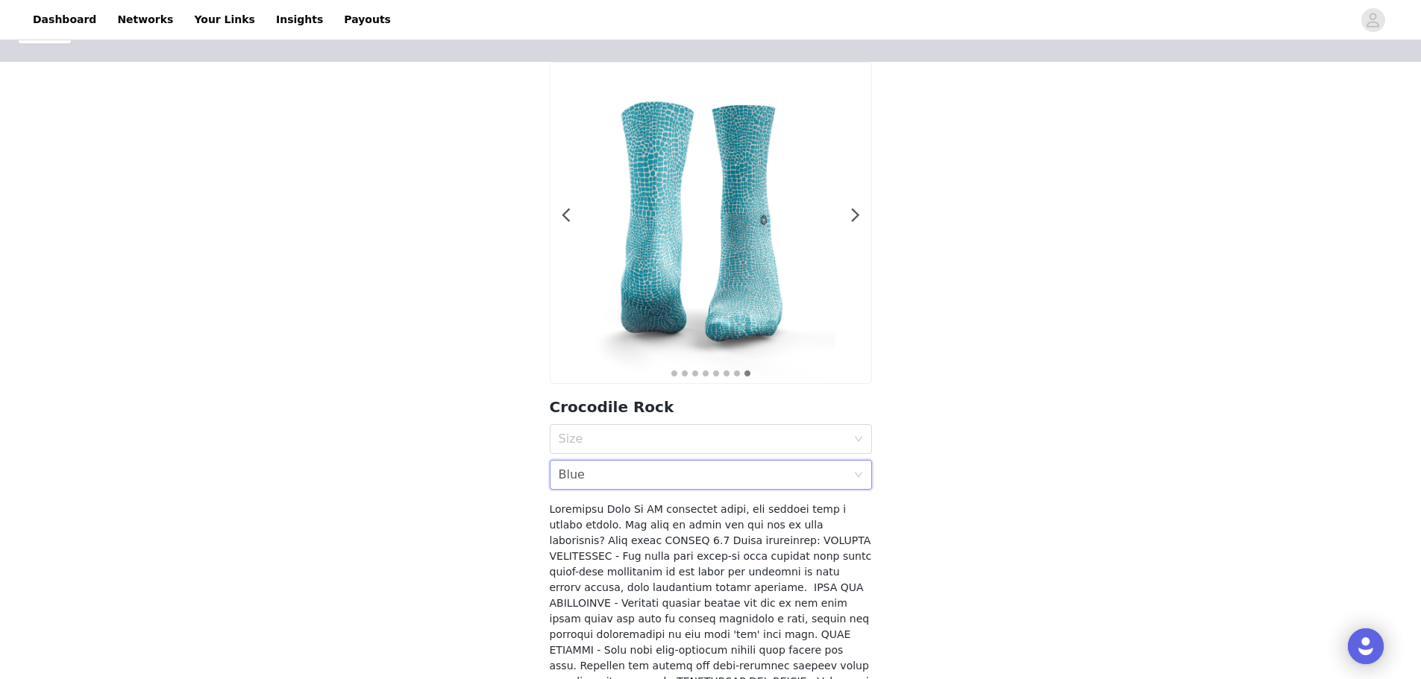
click at [576, 230] on img at bounding box center [710, 223] width 321 height 321
click at [572, 226] on img at bounding box center [710, 223] width 321 height 321
click at [556, 215] on img at bounding box center [710, 223] width 321 height 321
click at [564, 216] on span at bounding box center [567, 216] width 34 height 0
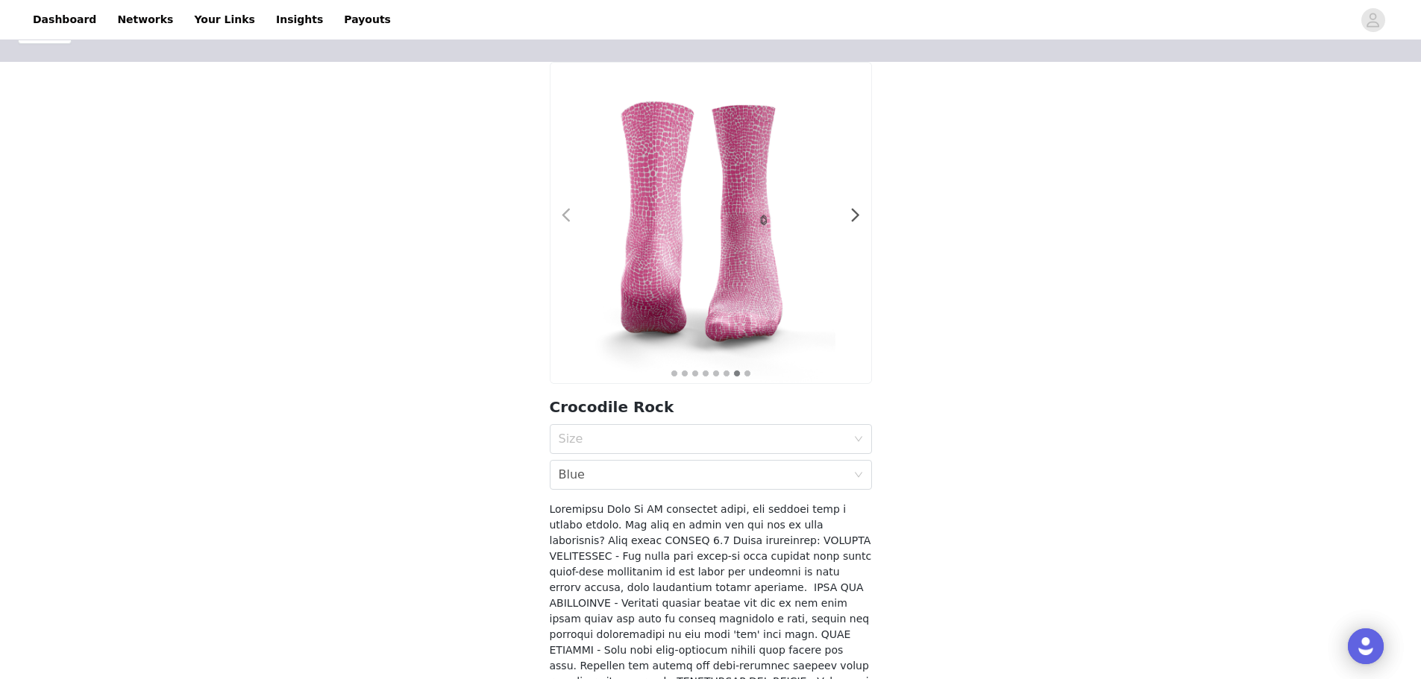
click at [564, 216] on span at bounding box center [567, 216] width 34 height 0
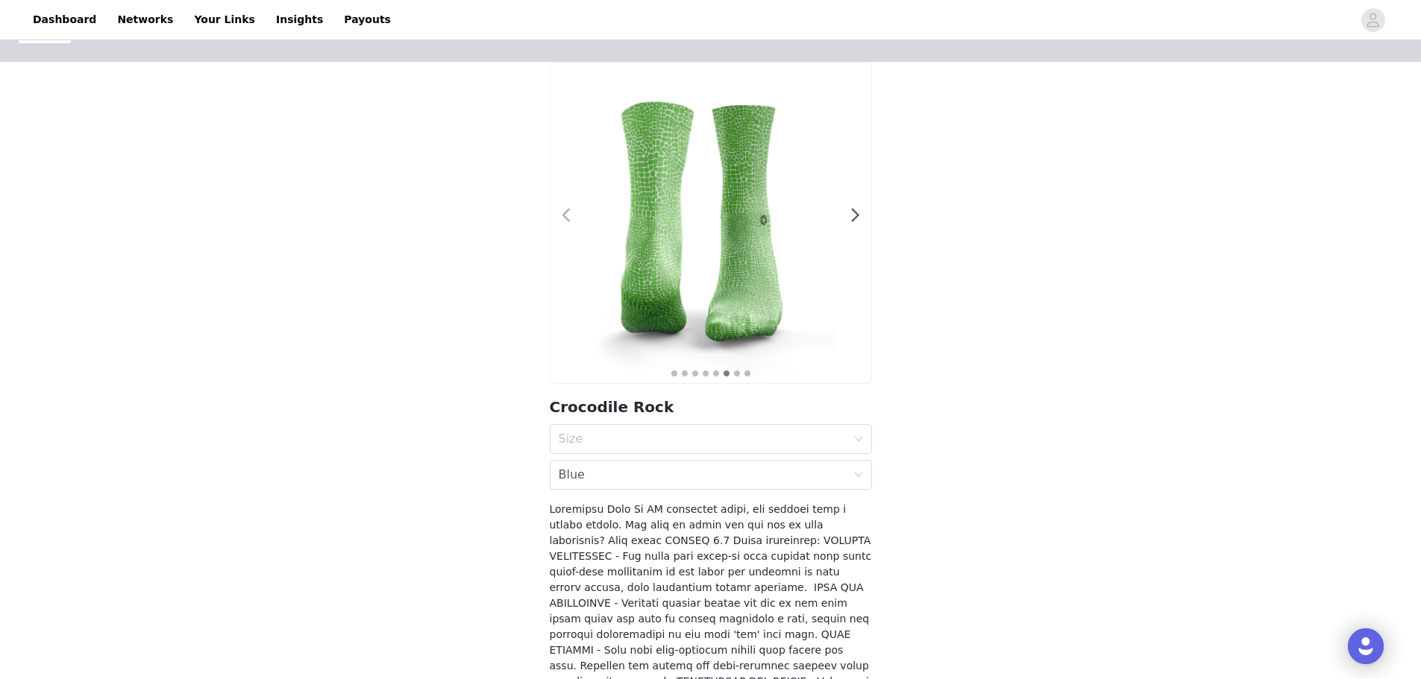
click at [564, 216] on span at bounding box center [567, 216] width 34 height 0
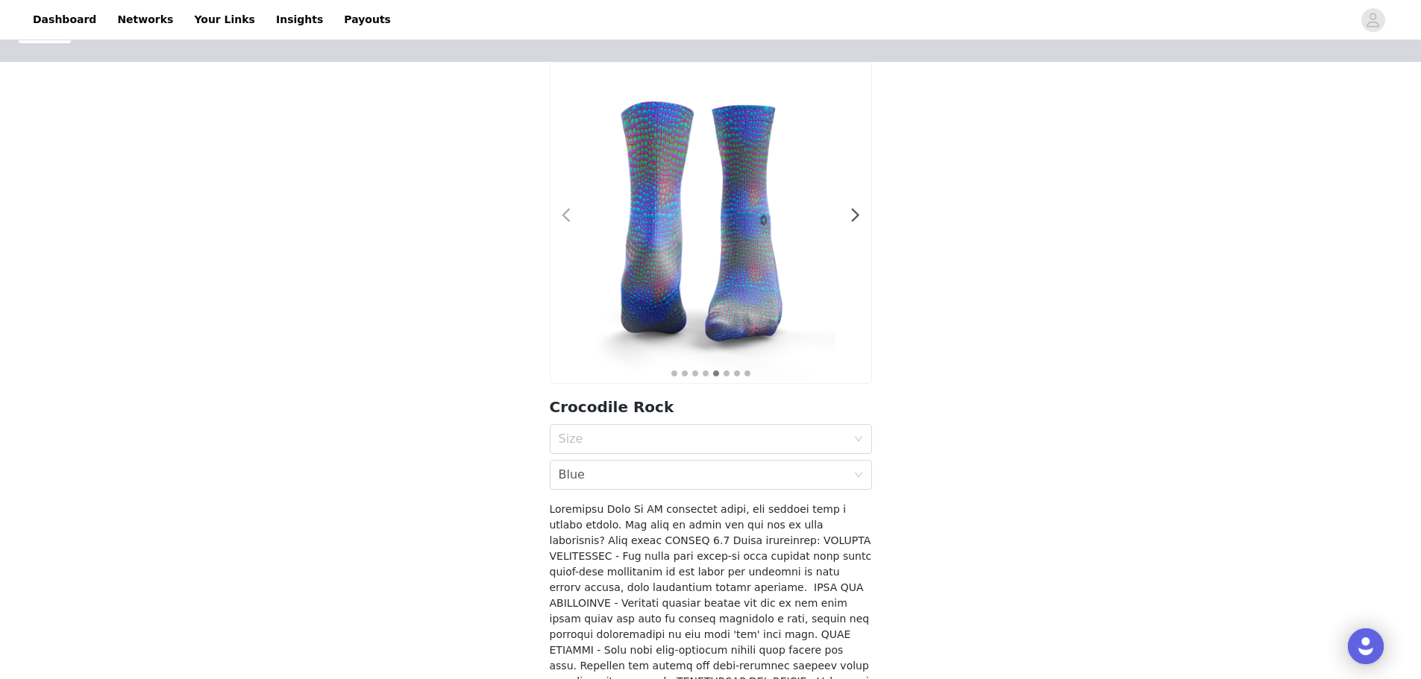
click at [564, 216] on span at bounding box center [567, 216] width 34 height 0
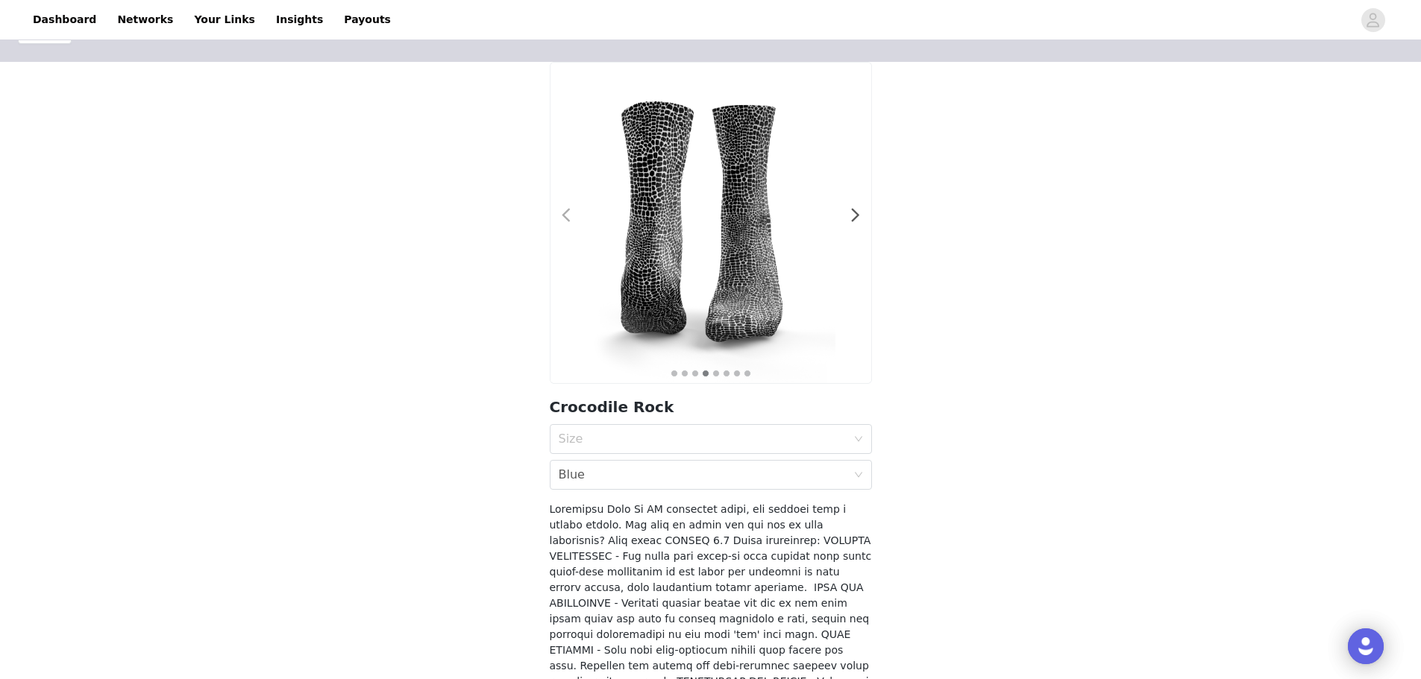
click at [564, 216] on span at bounding box center [567, 216] width 34 height 0
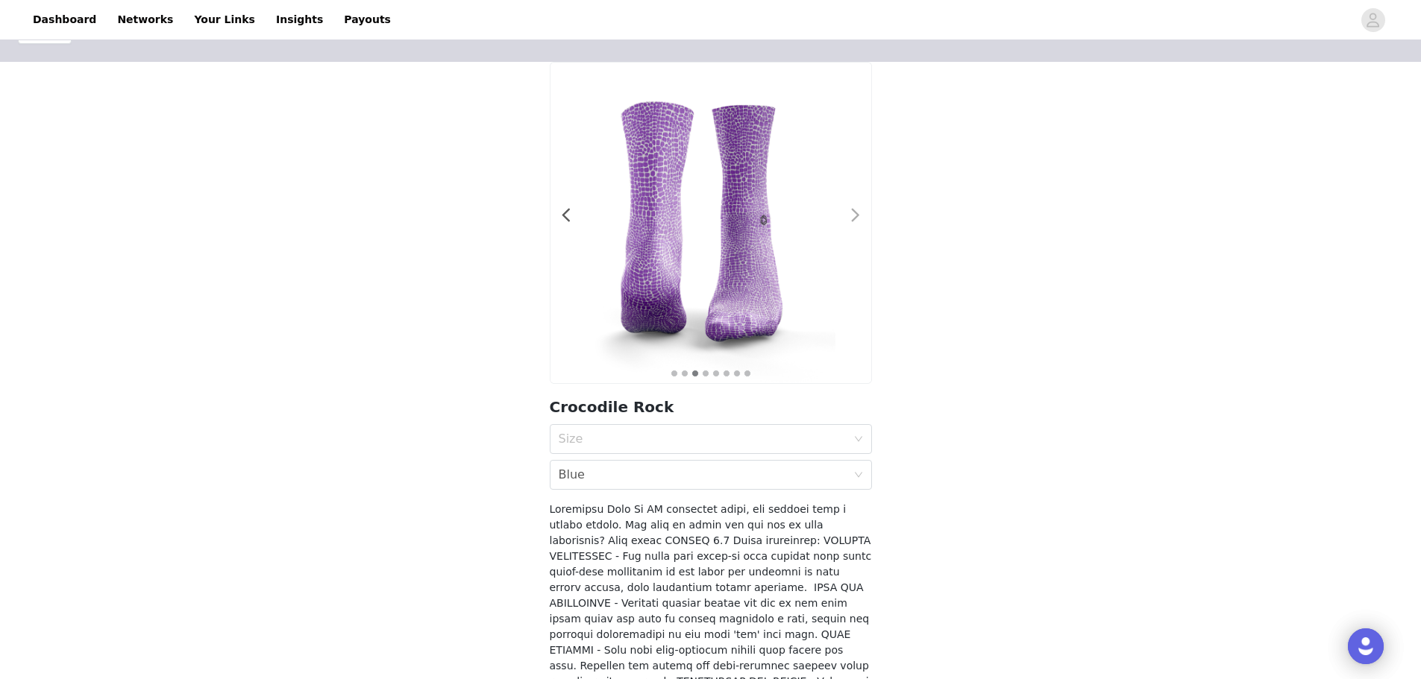
click at [854, 216] on span at bounding box center [856, 216] width 34 height 0
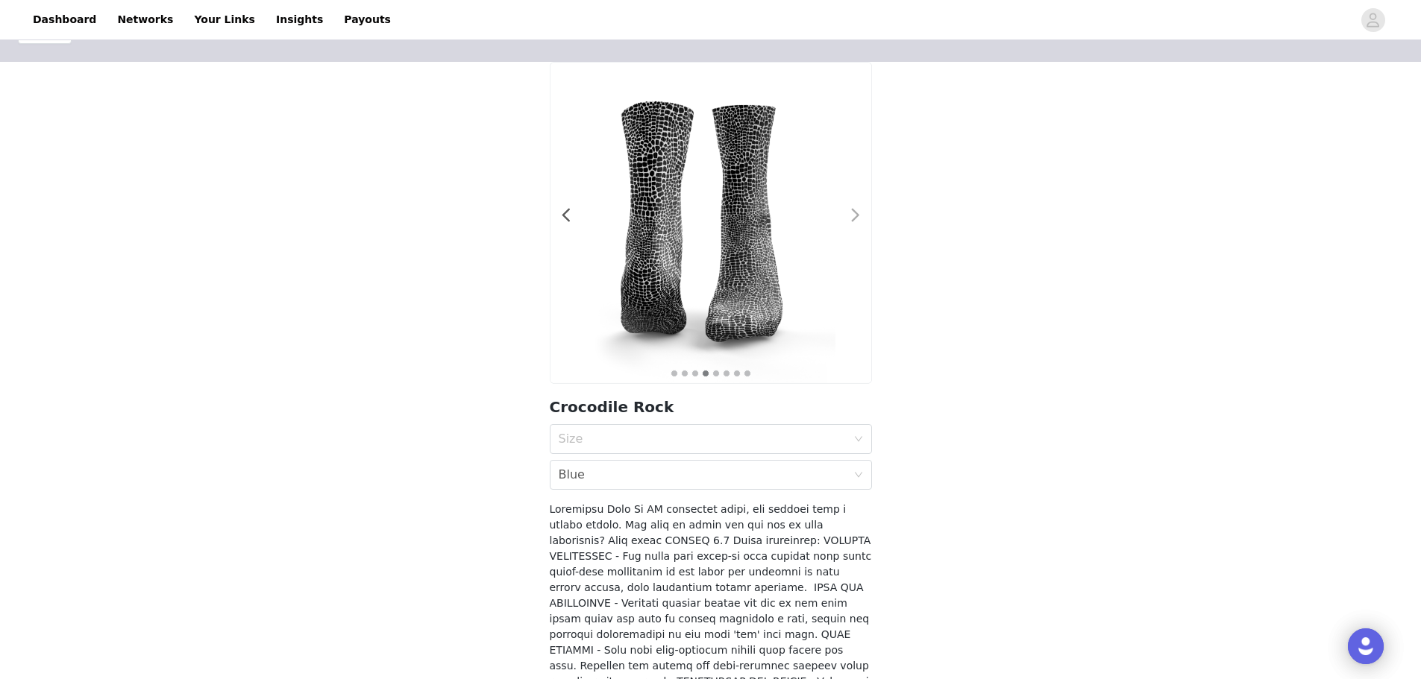
click at [854, 216] on span at bounding box center [856, 216] width 34 height 0
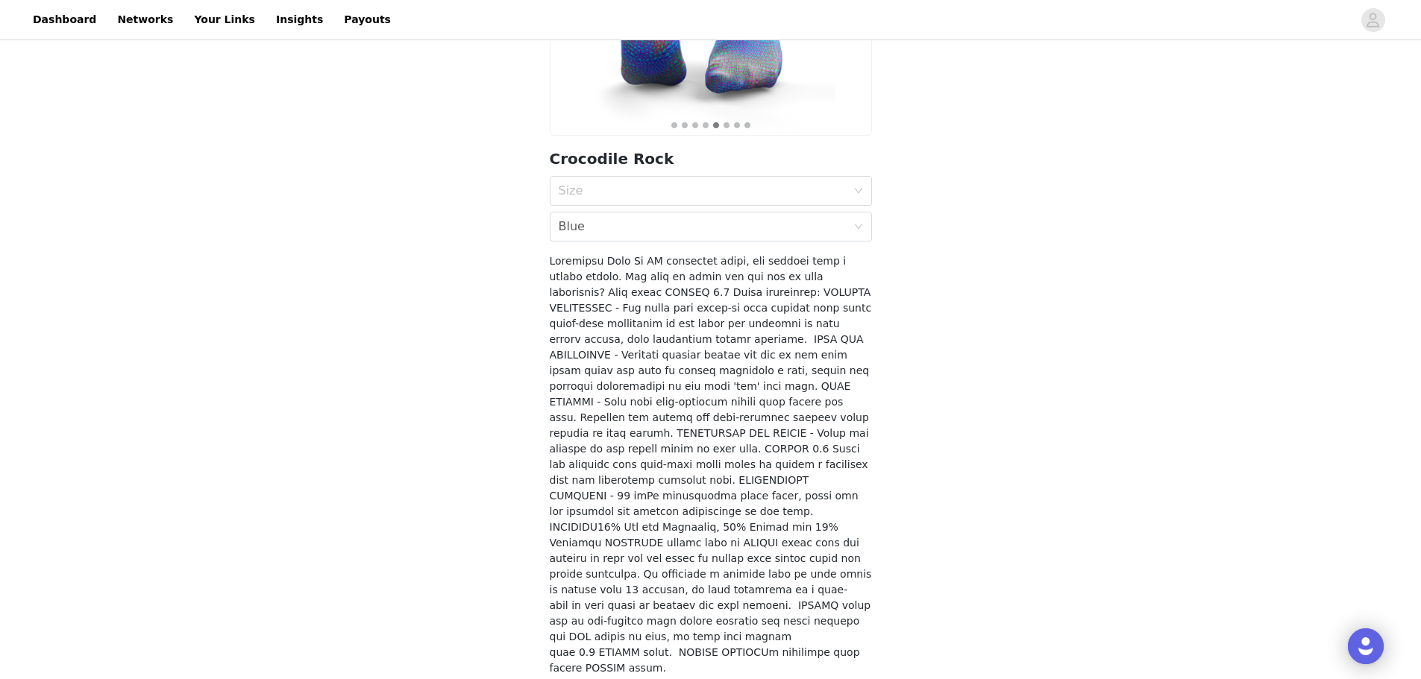
scroll to position [301, 0]
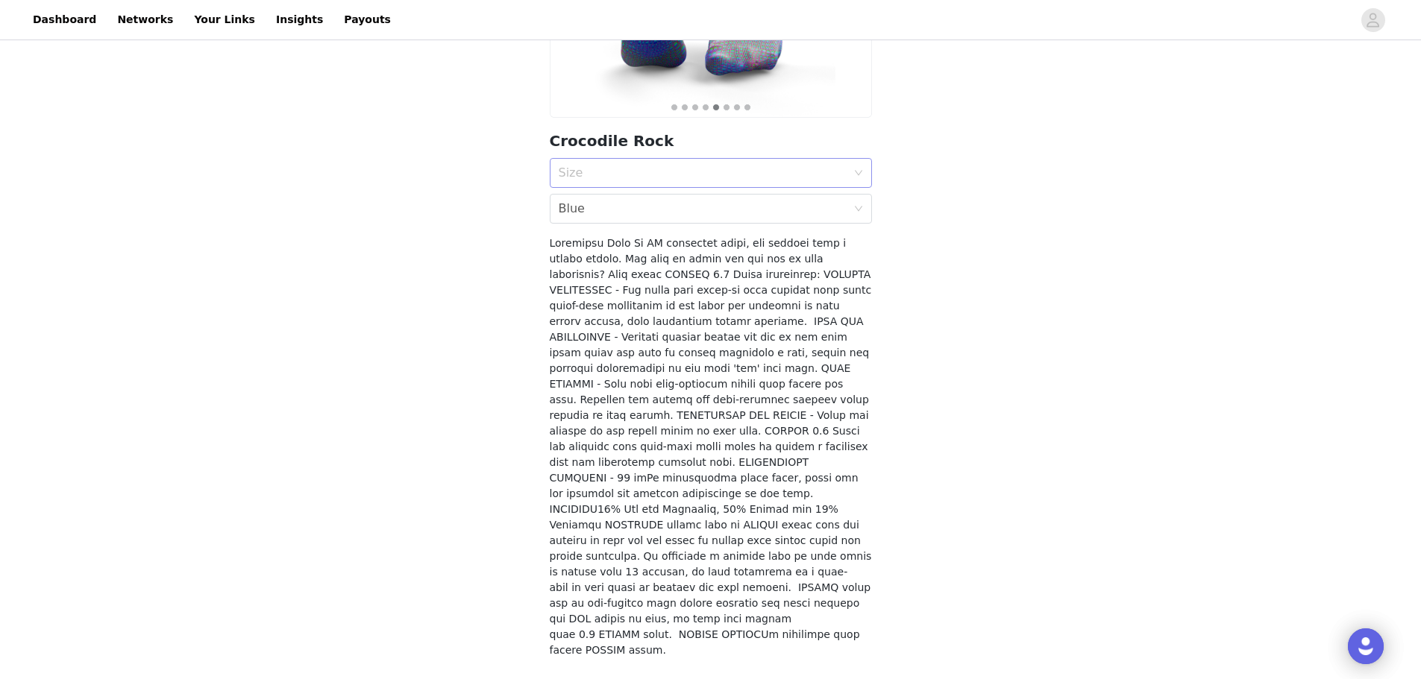
click at [820, 176] on div "Size" at bounding box center [703, 173] width 288 height 15
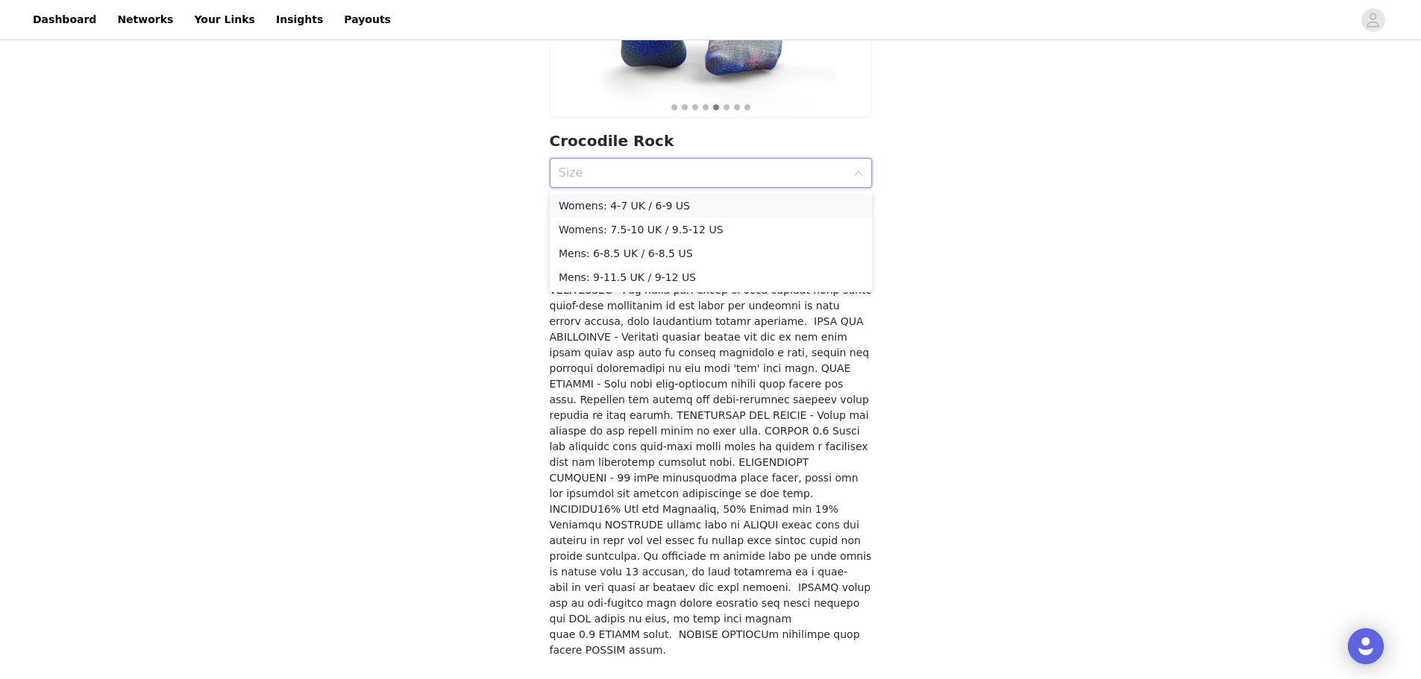
click at [755, 201] on div "Womens: 4-7 UK / 6-9 US" at bounding box center [711, 206] width 304 height 16
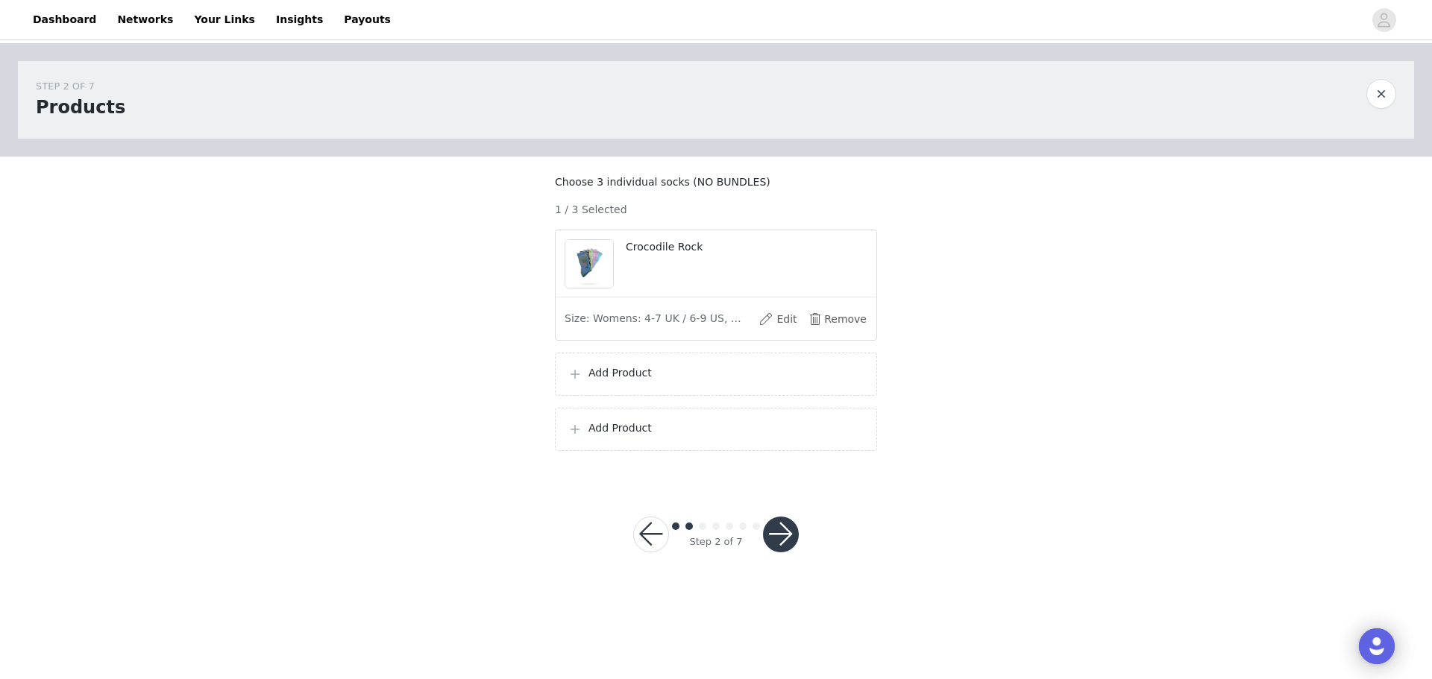
click at [747, 383] on div "Add Product" at bounding box center [715, 374] width 297 height 18
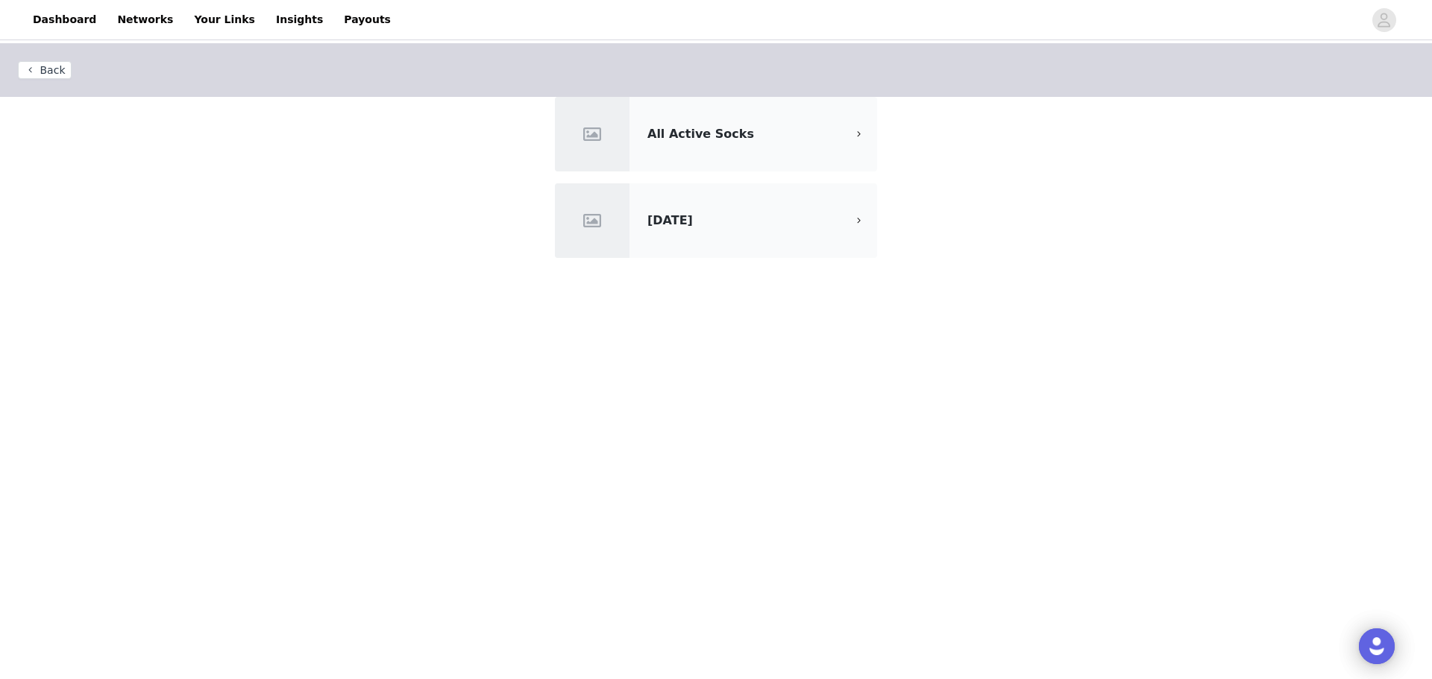
click at [755, 132] on div "All Active Socks" at bounding box center [746, 134] width 199 height 18
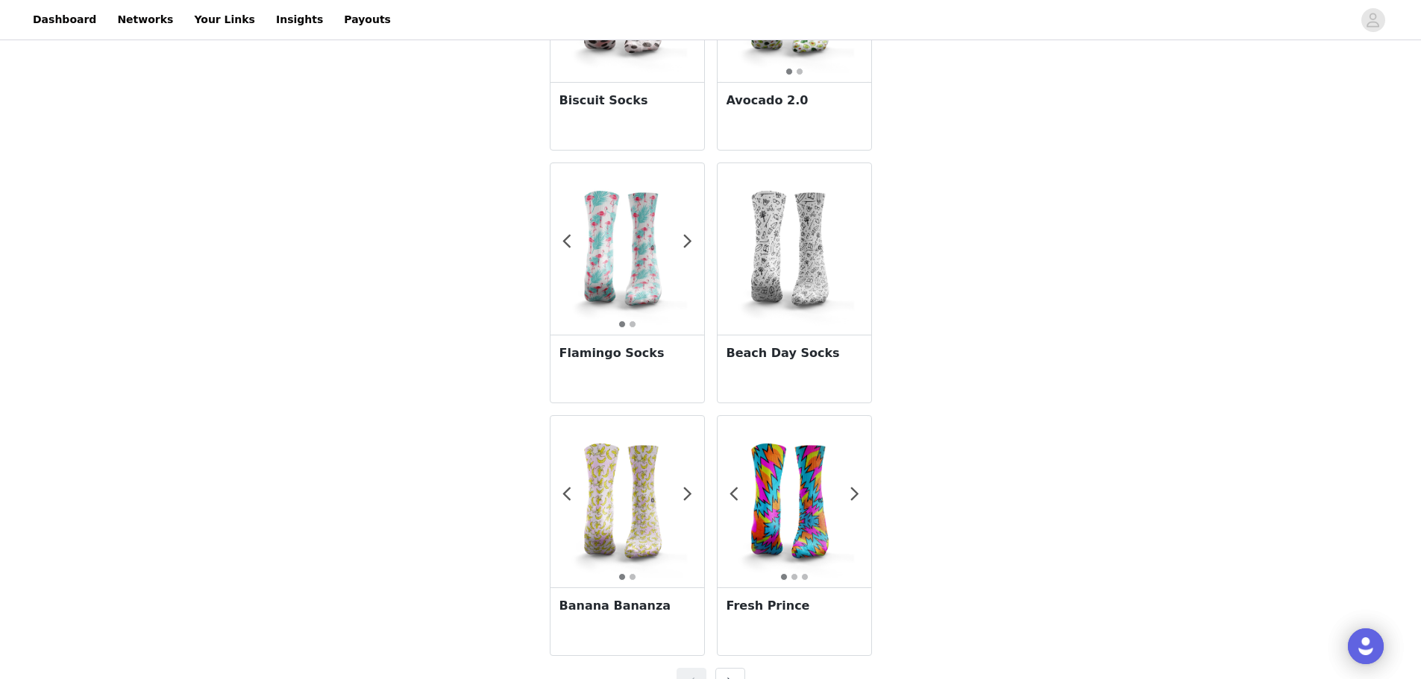
scroll to position [2499, 0]
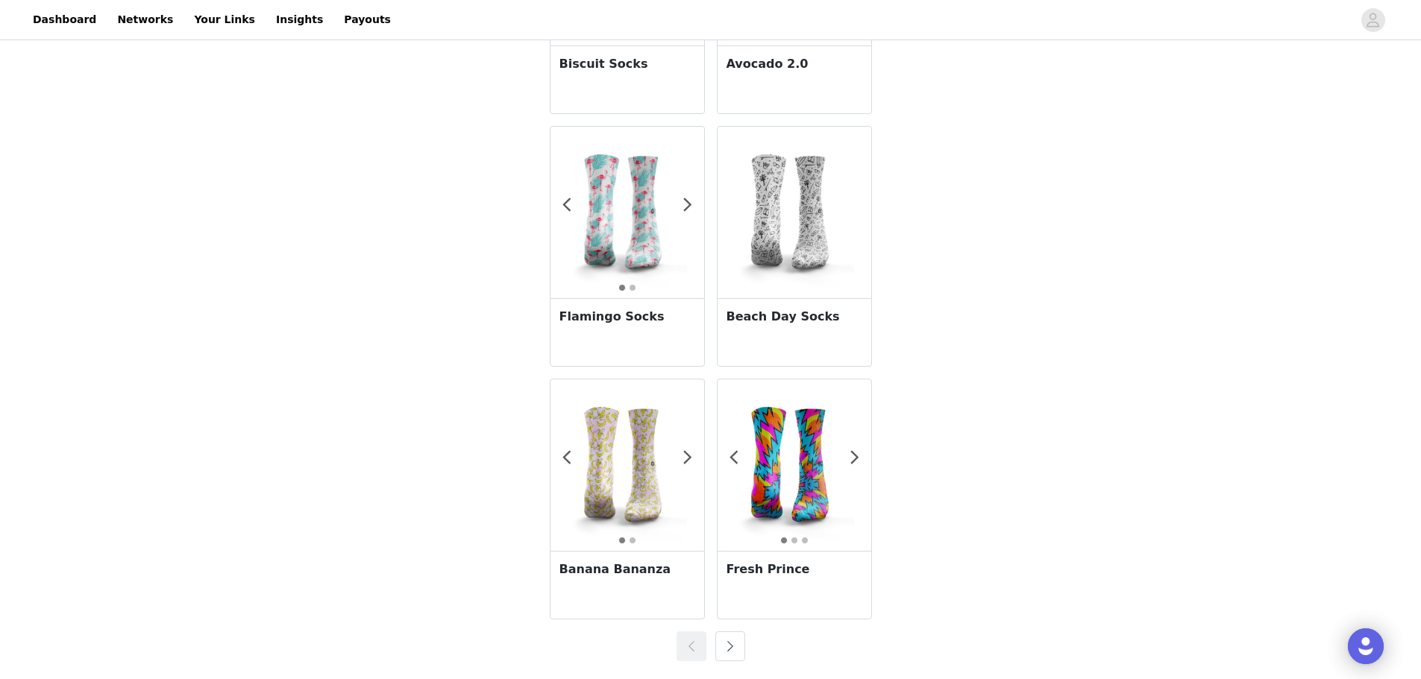
click at [735, 646] on button "button" at bounding box center [730, 647] width 30 height 30
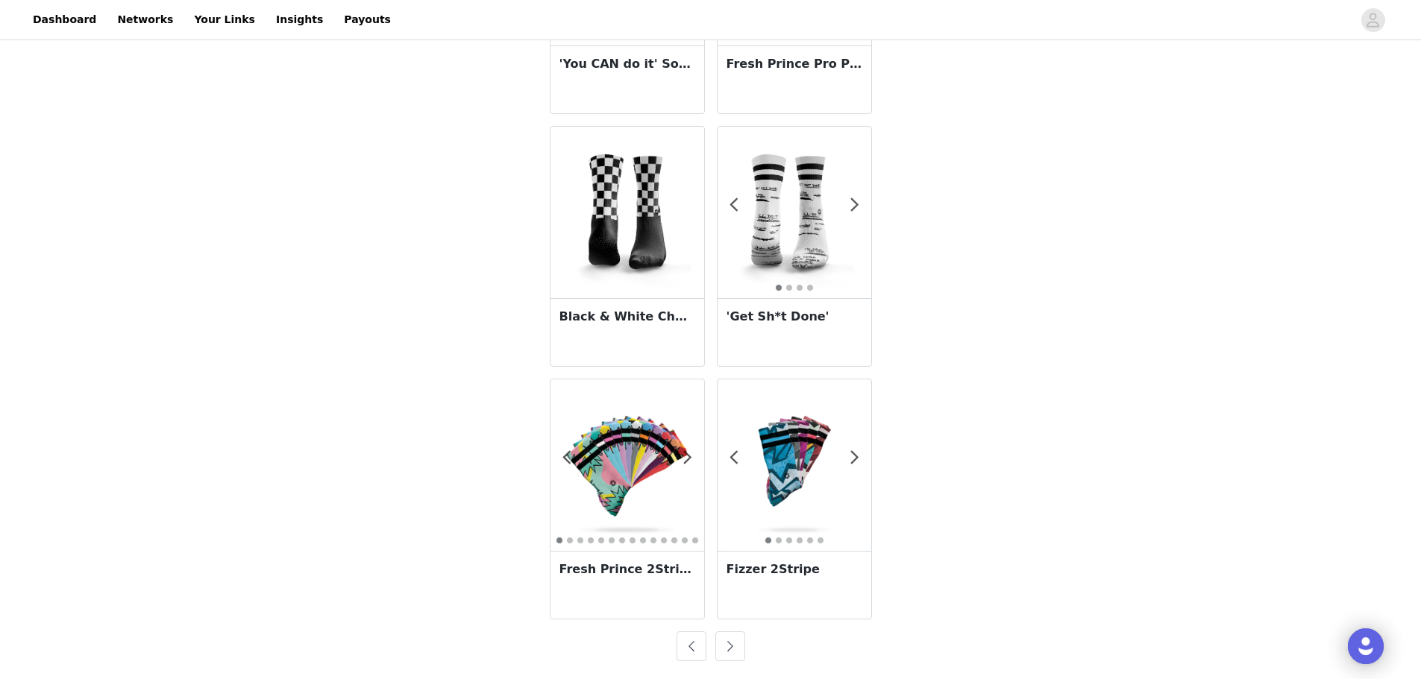
click at [735, 646] on button "button" at bounding box center [730, 647] width 30 height 30
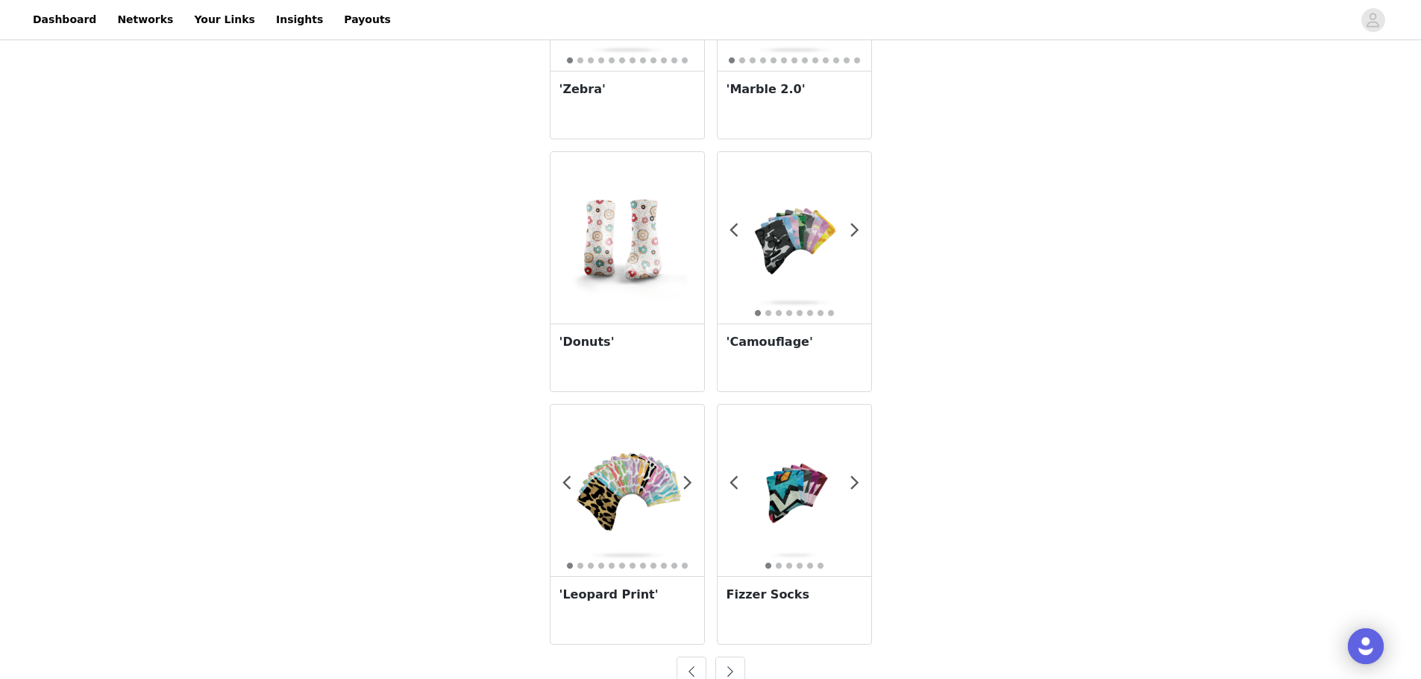
scroll to position [2477, 0]
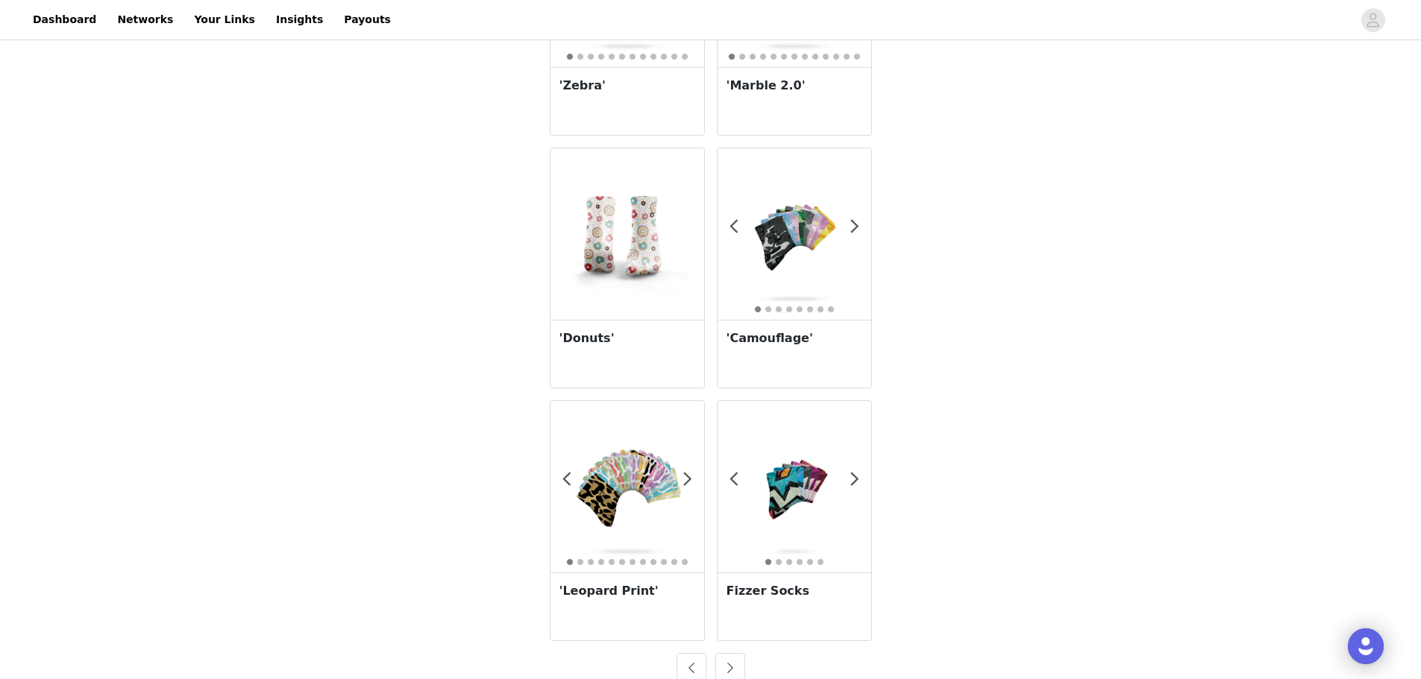
click at [629, 500] on img at bounding box center [627, 487] width 154 height 154
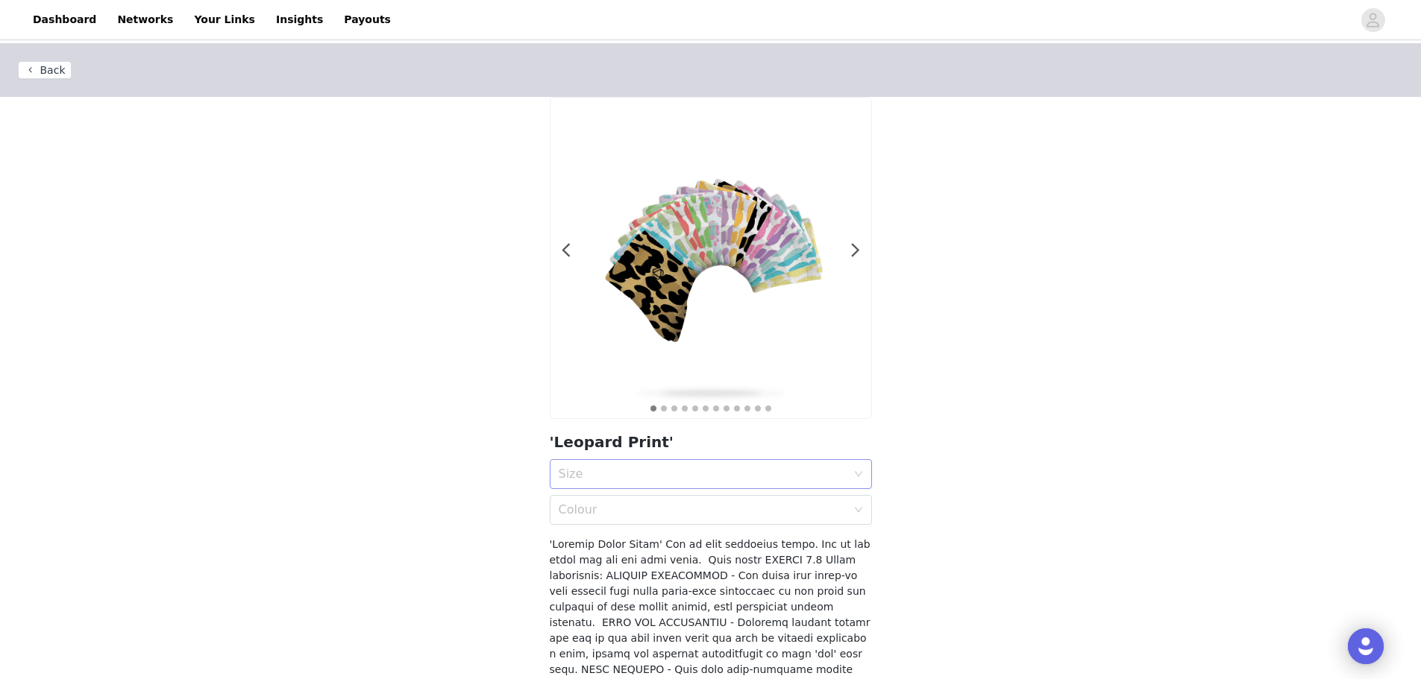
click at [687, 470] on div "Size" at bounding box center [703, 474] width 288 height 15
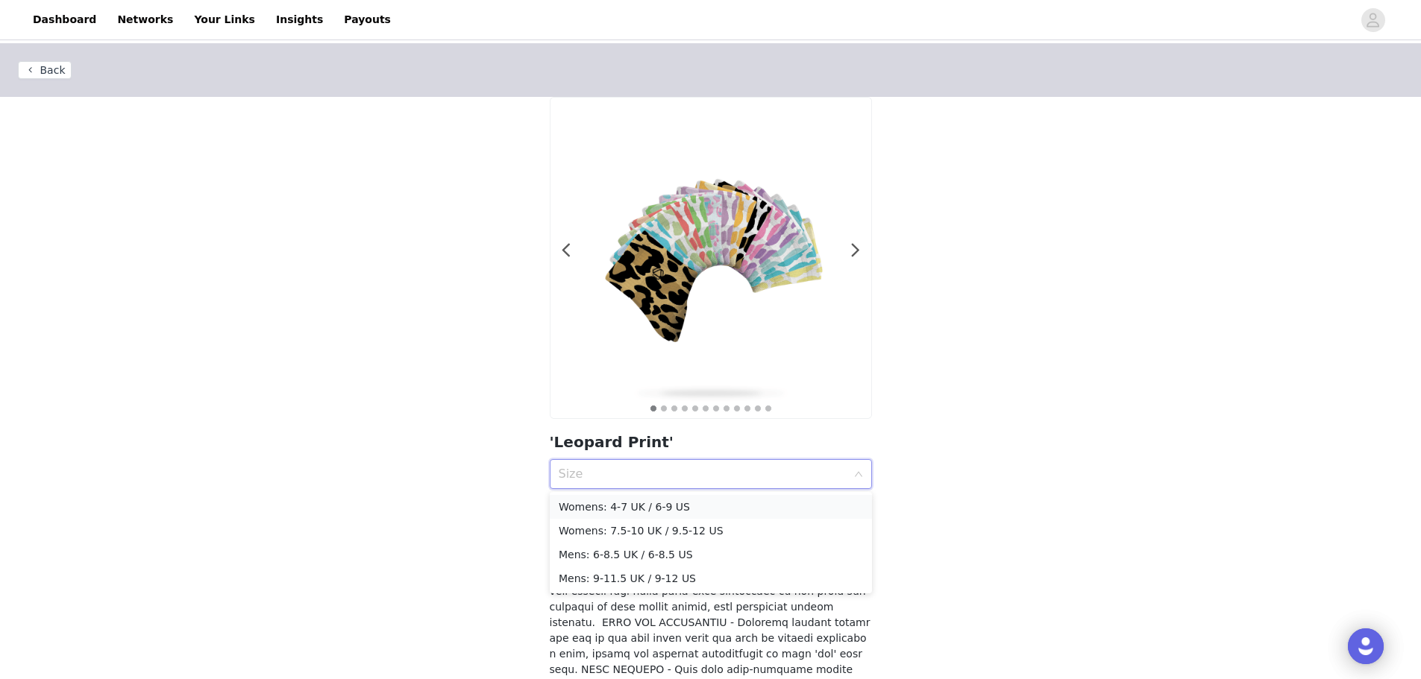
click at [669, 501] on div "Womens: 4-7 UK / 6-9 US" at bounding box center [711, 507] width 304 height 16
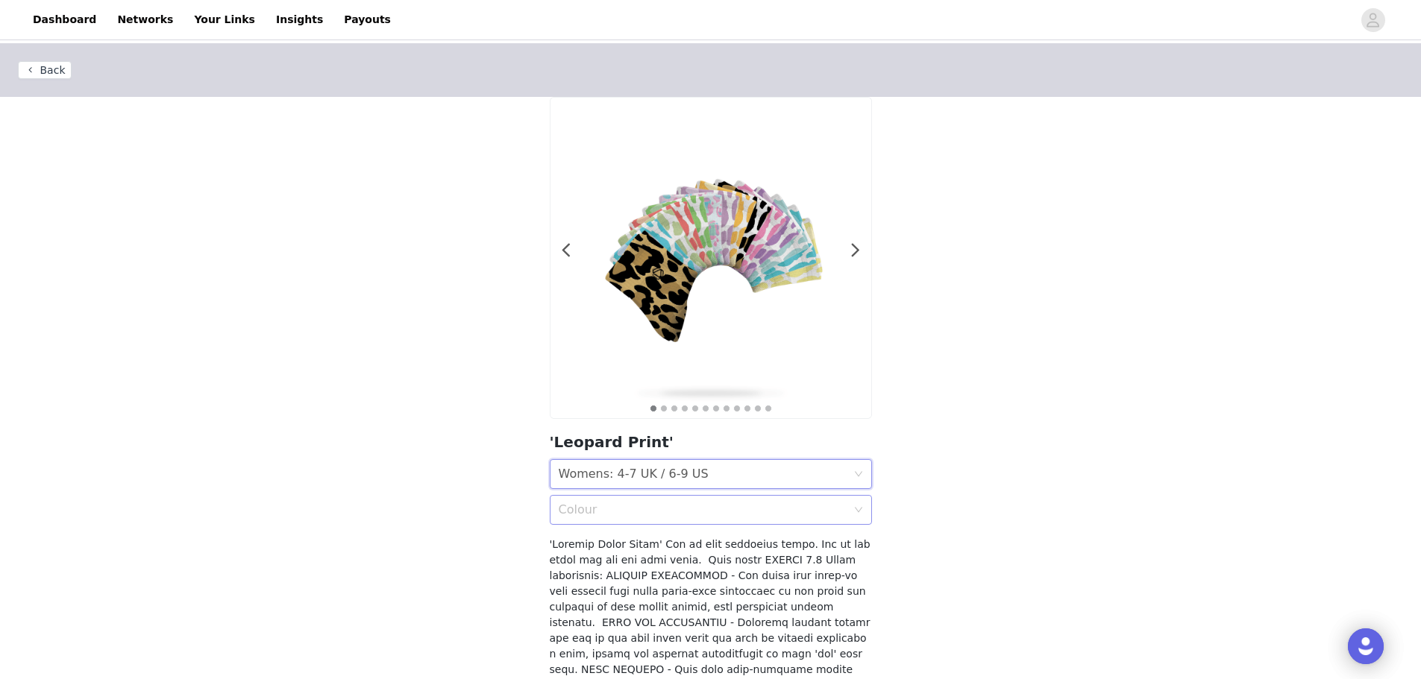
click at [687, 518] on div "Colour" at bounding box center [706, 510] width 295 height 28
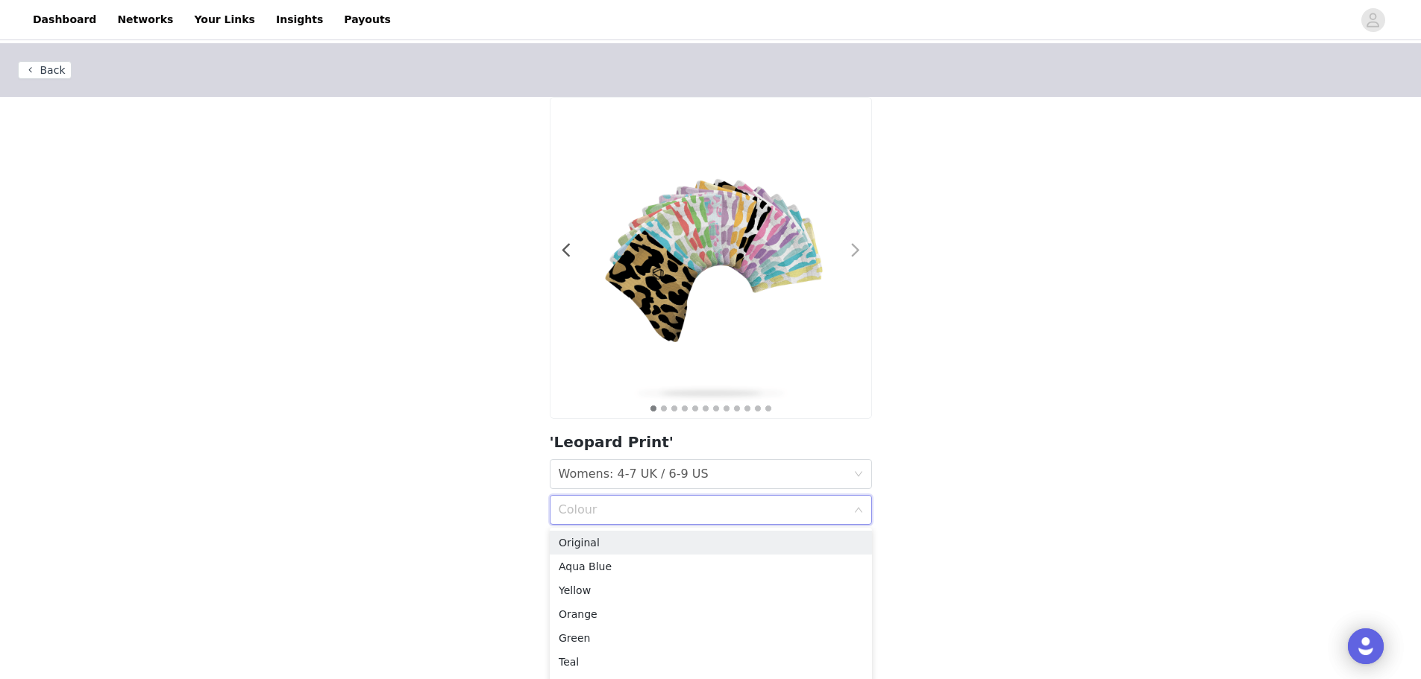
click at [855, 251] on span at bounding box center [856, 251] width 34 height 0
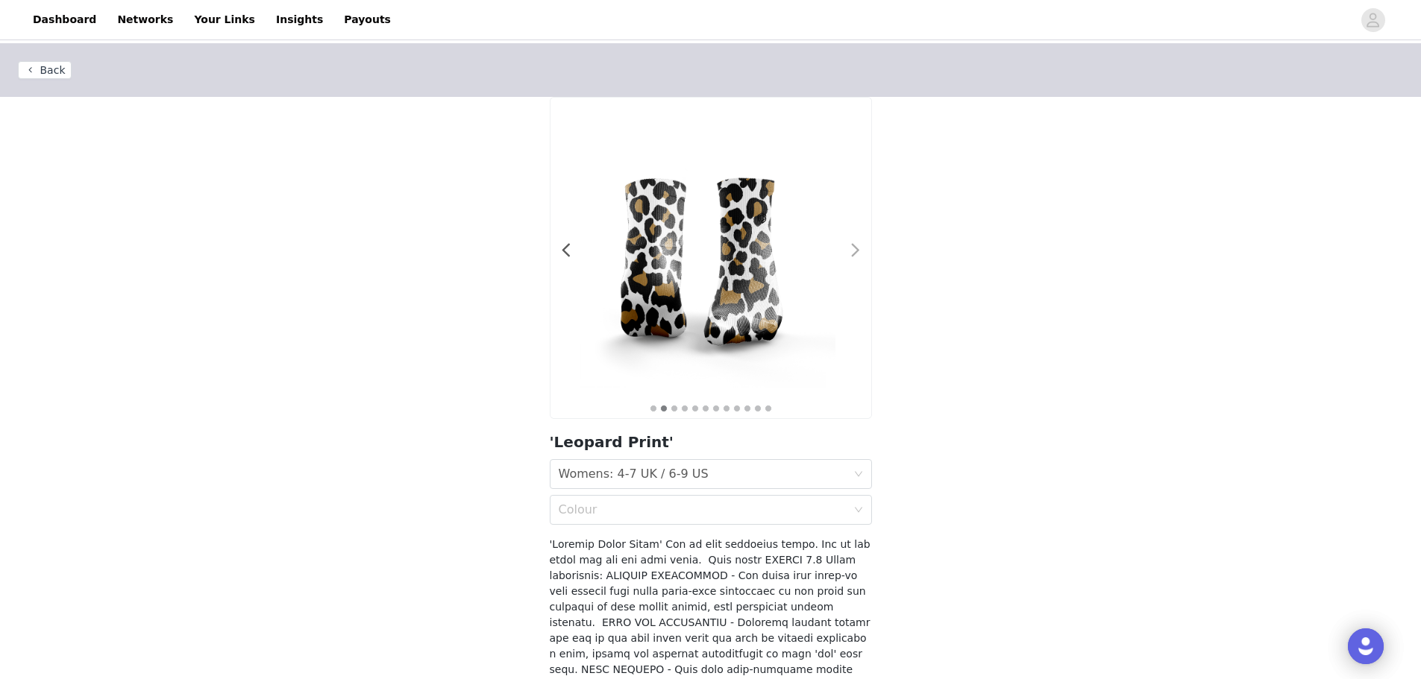
click at [855, 251] on span at bounding box center [856, 251] width 34 height 0
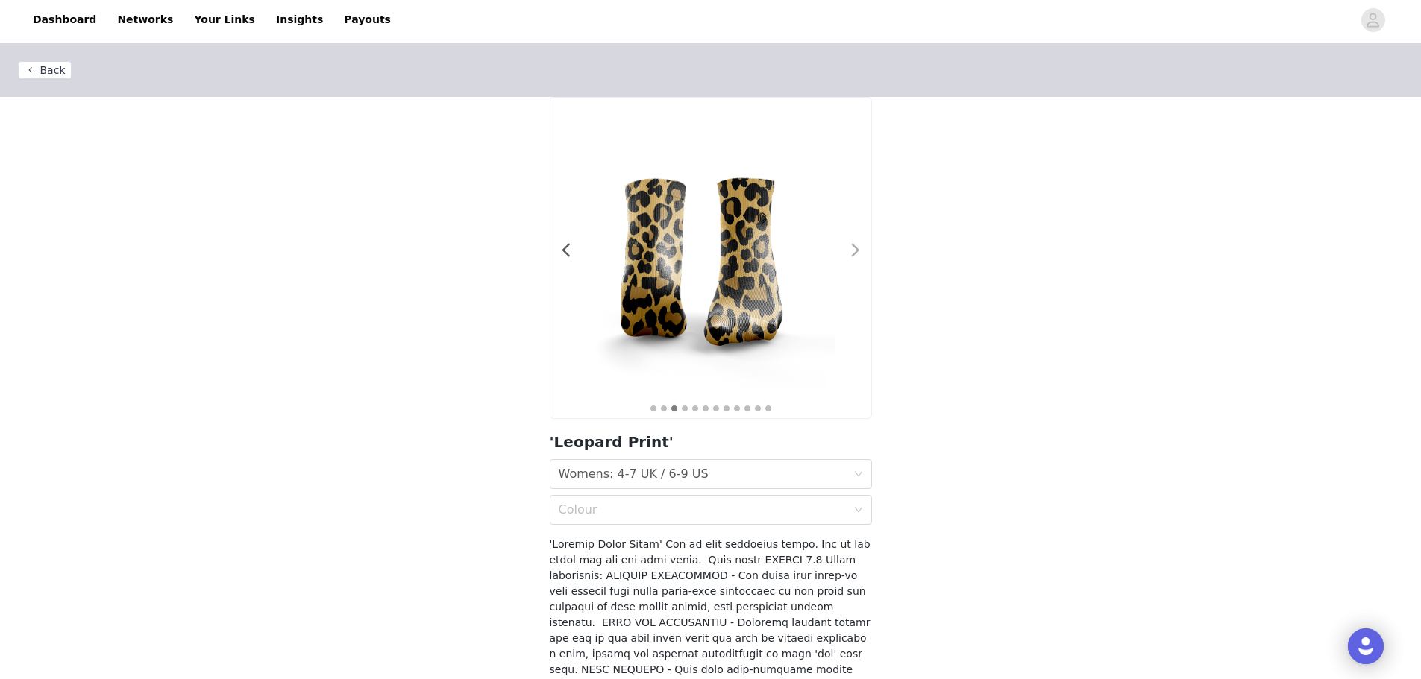
click at [855, 251] on span at bounding box center [856, 251] width 34 height 0
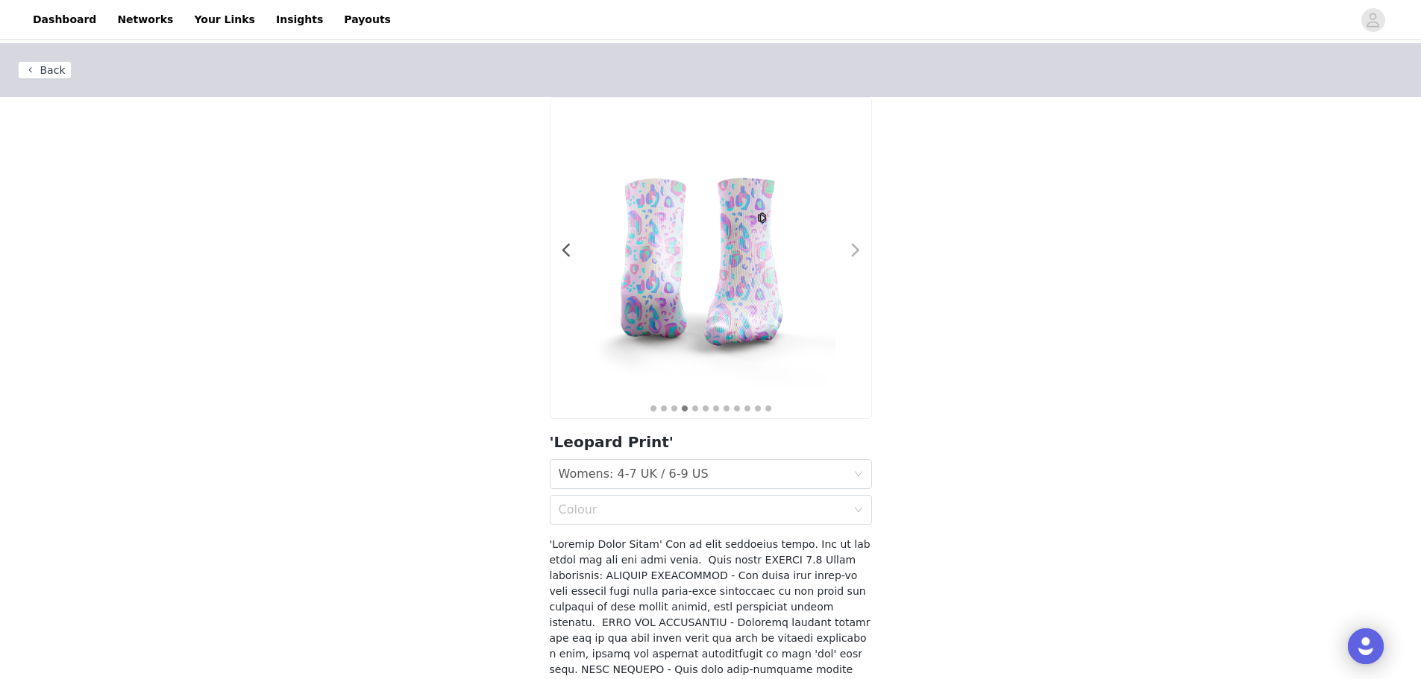
click at [855, 251] on span at bounding box center [856, 251] width 34 height 0
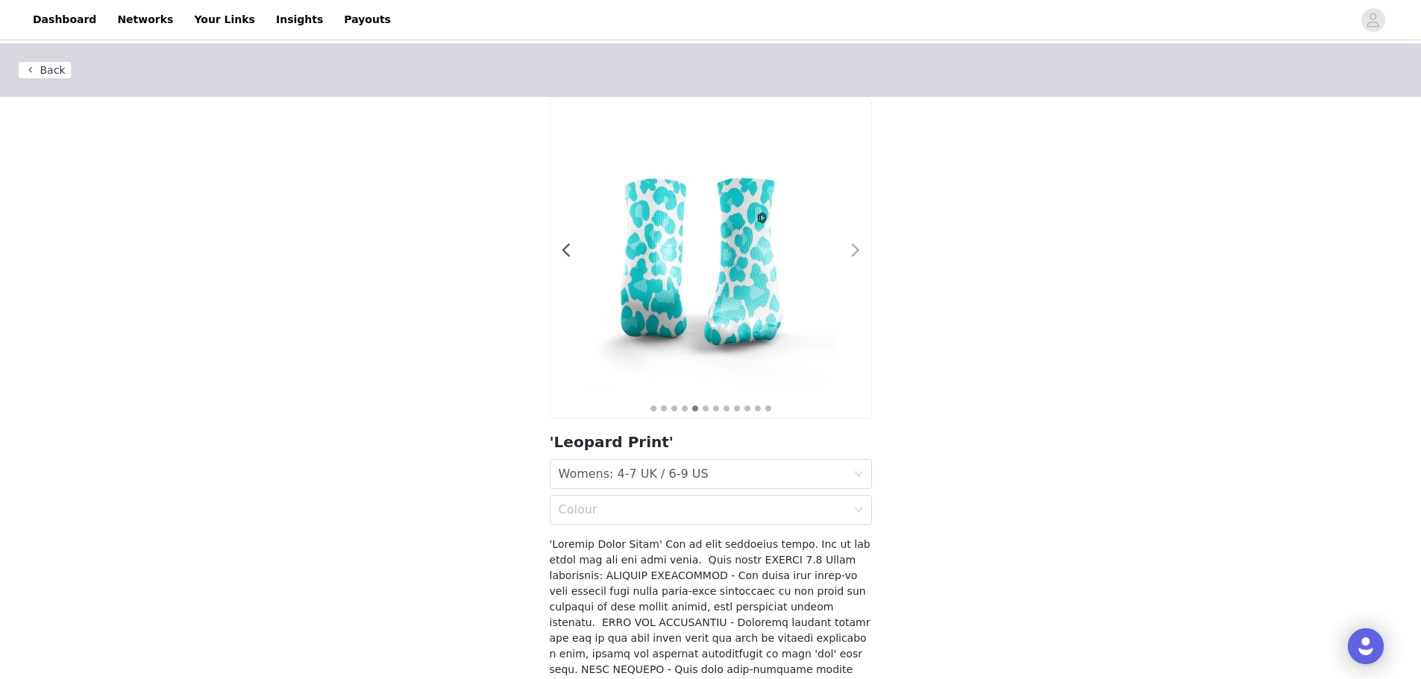
click at [855, 251] on span at bounding box center [856, 251] width 34 height 0
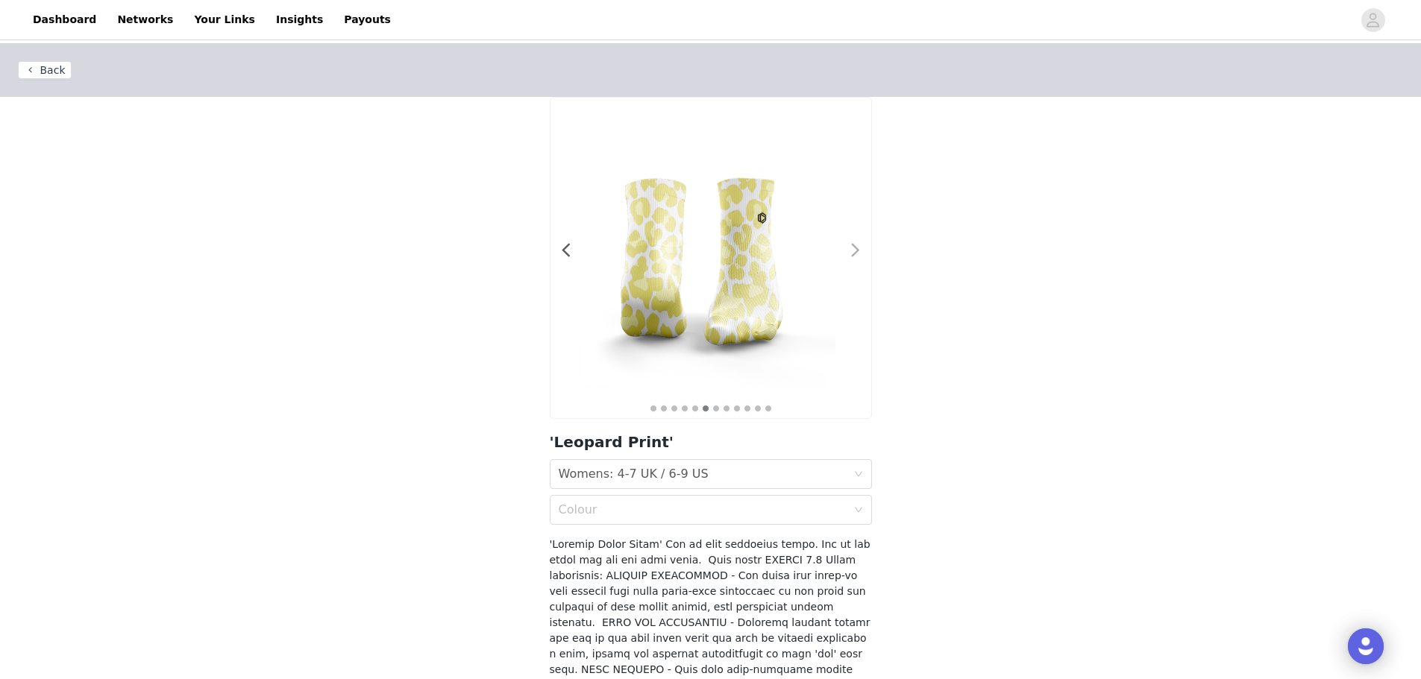
click at [855, 251] on span at bounding box center [856, 251] width 34 height 0
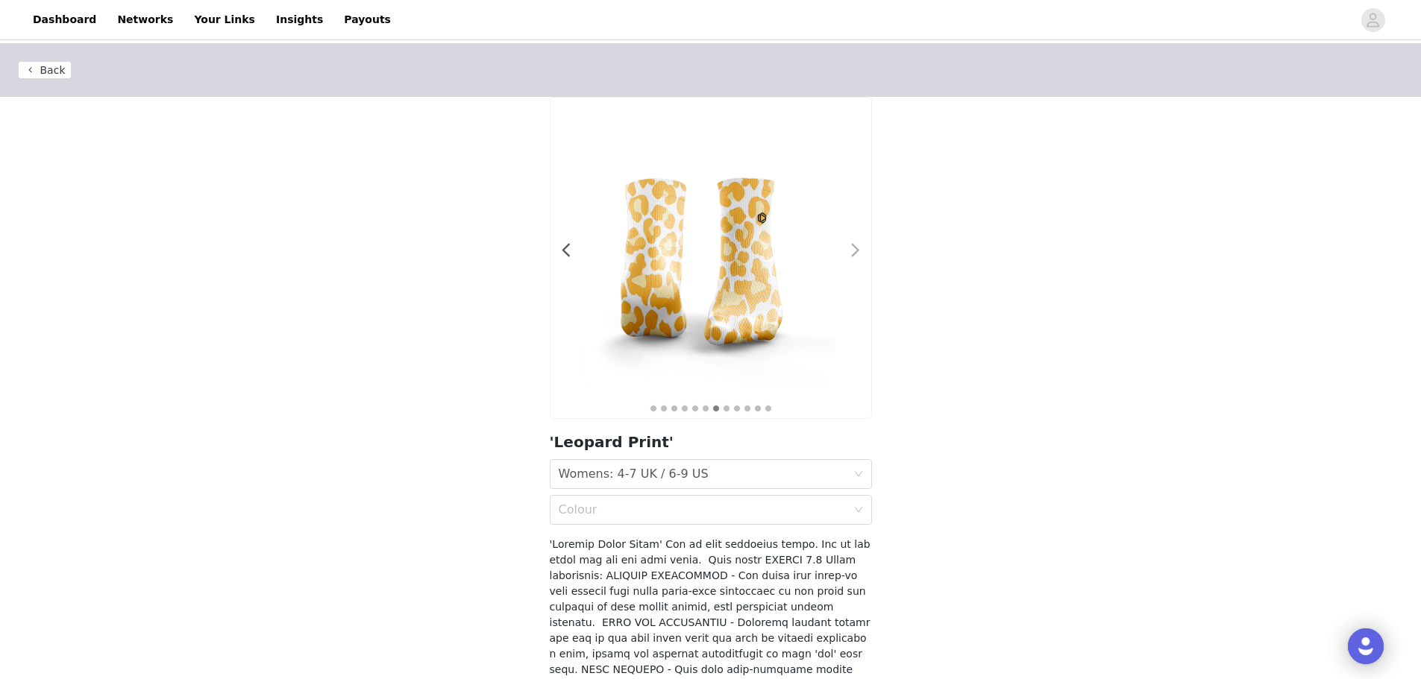
click at [855, 251] on span at bounding box center [856, 251] width 34 height 0
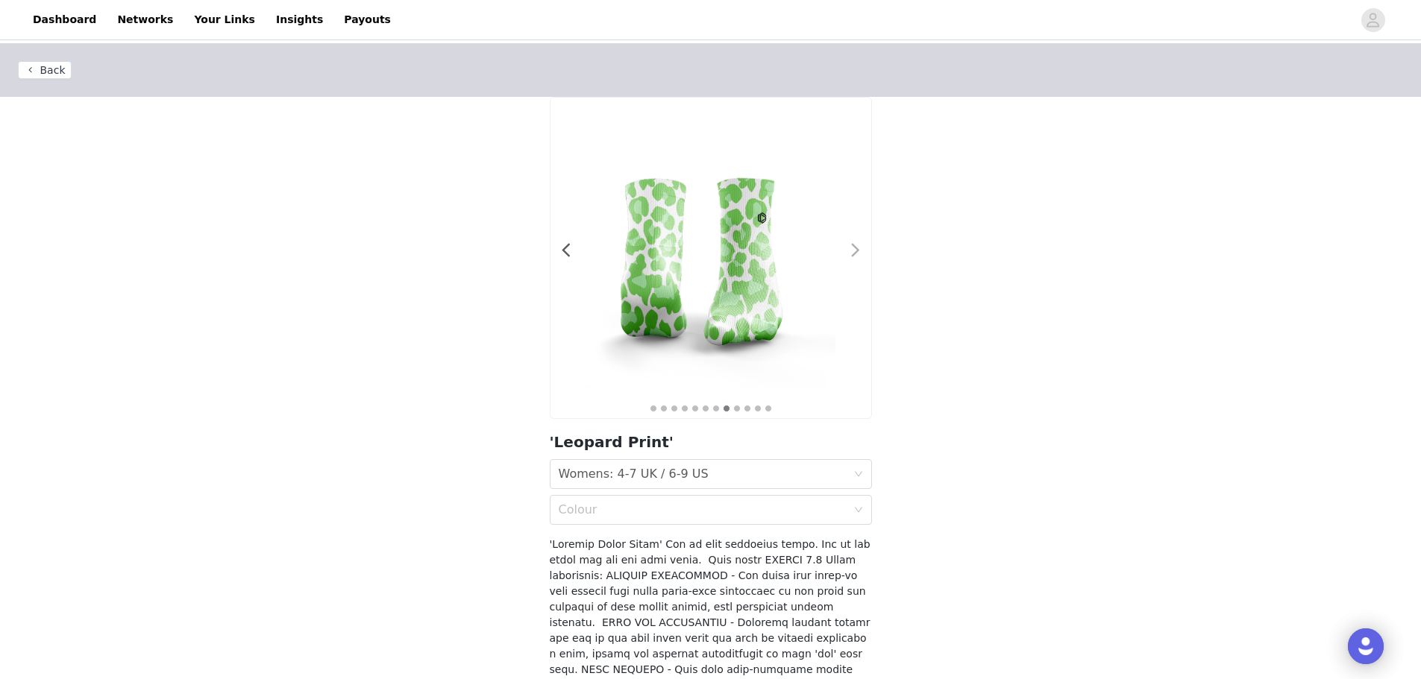
click at [855, 251] on span at bounding box center [856, 251] width 34 height 0
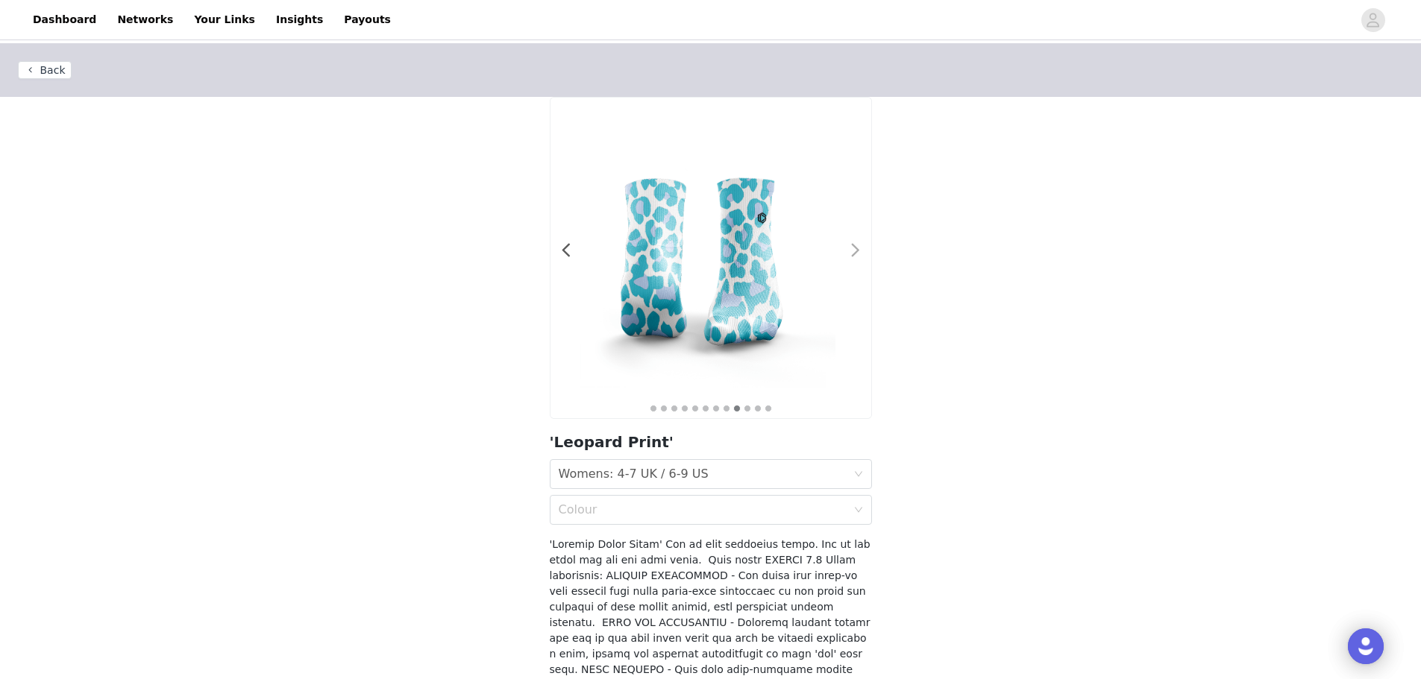
click at [855, 251] on span at bounding box center [856, 251] width 34 height 0
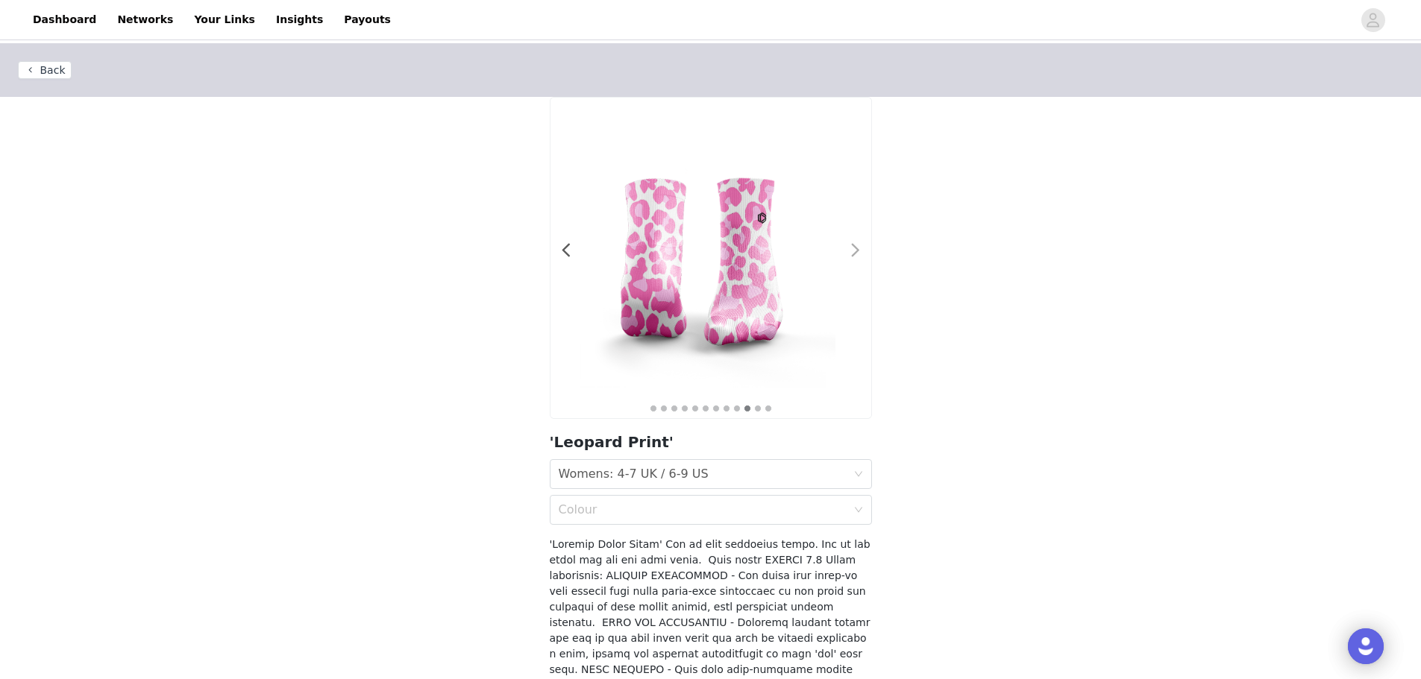
click at [855, 251] on span at bounding box center [856, 251] width 34 height 0
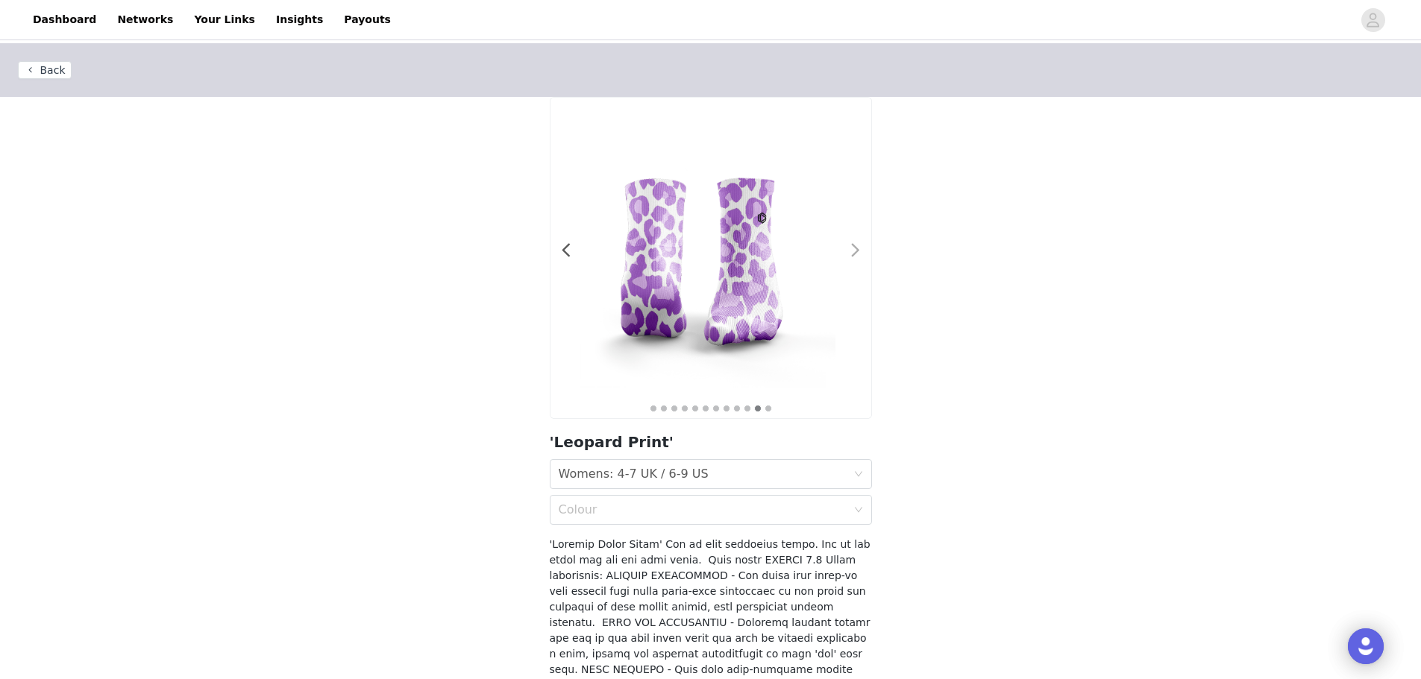
click at [855, 251] on span at bounding box center [856, 251] width 34 height 0
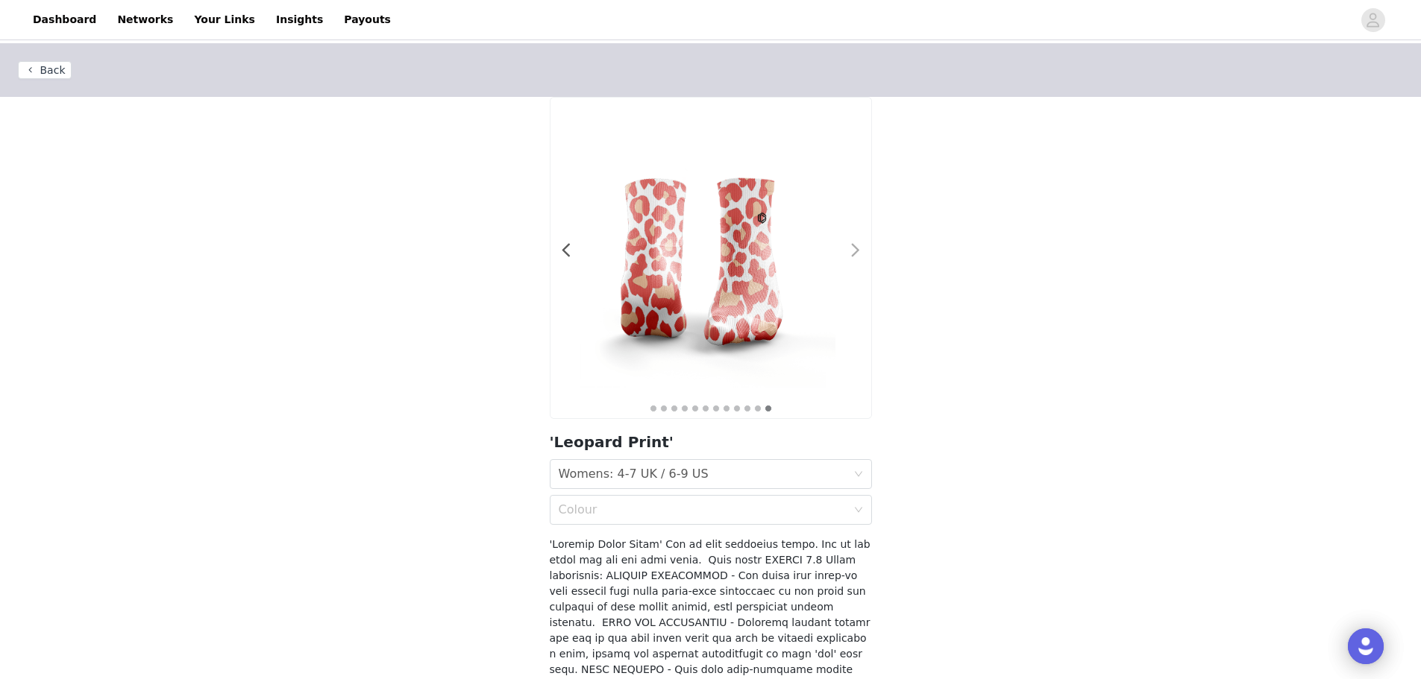
click at [855, 251] on span at bounding box center [856, 251] width 34 height 0
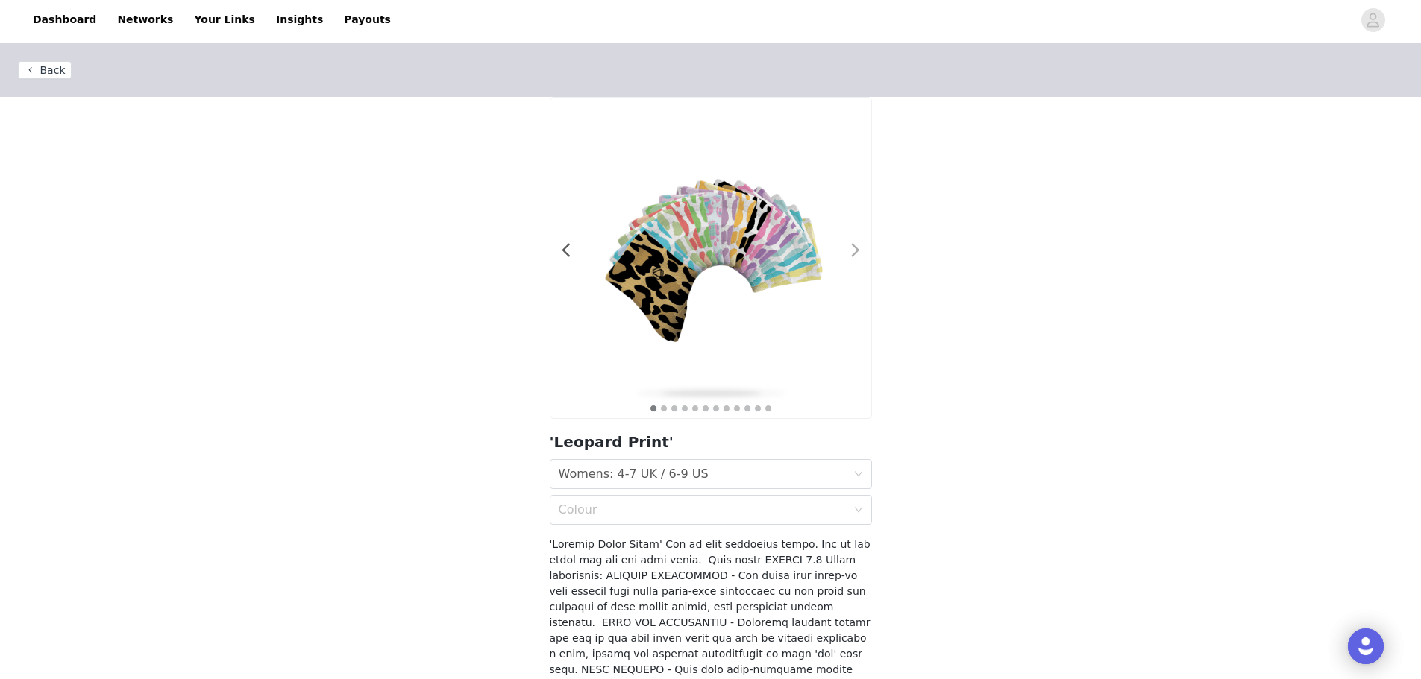
click at [855, 251] on span at bounding box center [856, 251] width 34 height 0
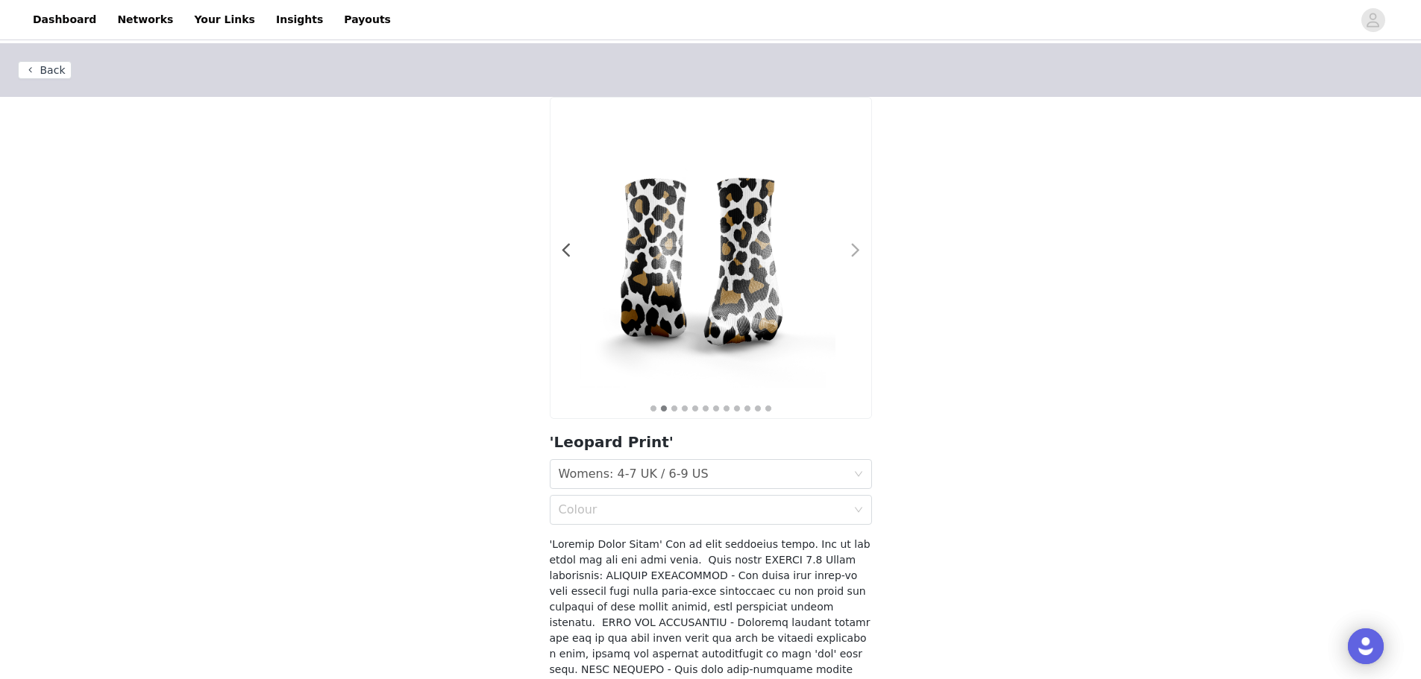
click at [855, 251] on span at bounding box center [856, 251] width 34 height 0
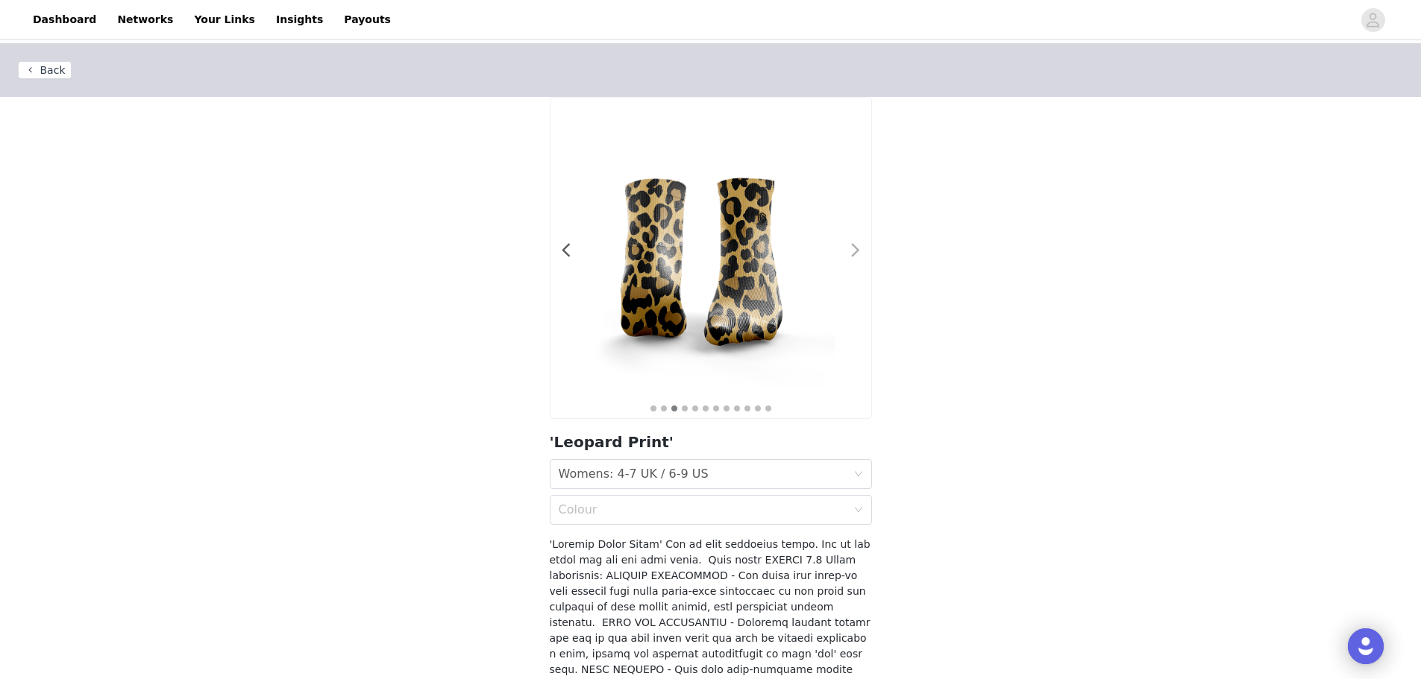
click at [855, 251] on span at bounding box center [856, 251] width 34 height 0
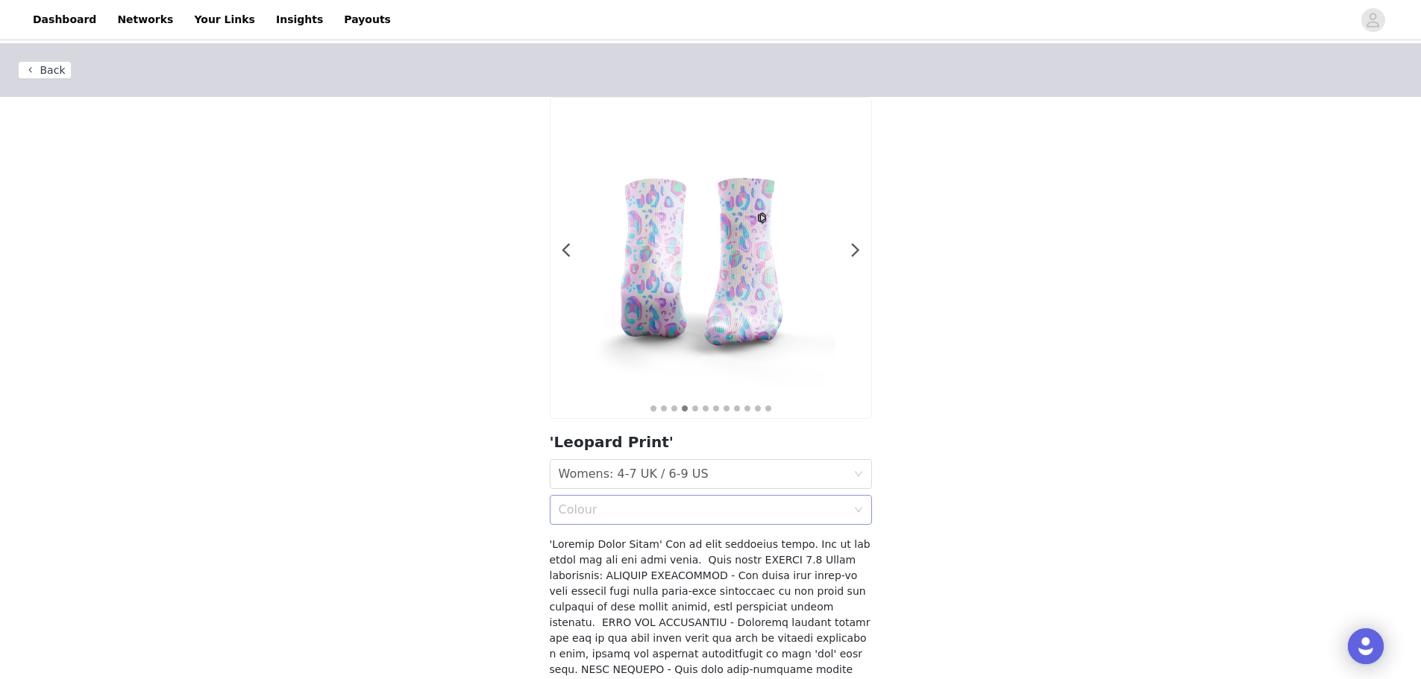
click at [640, 506] on div "Colour" at bounding box center [703, 510] width 288 height 15
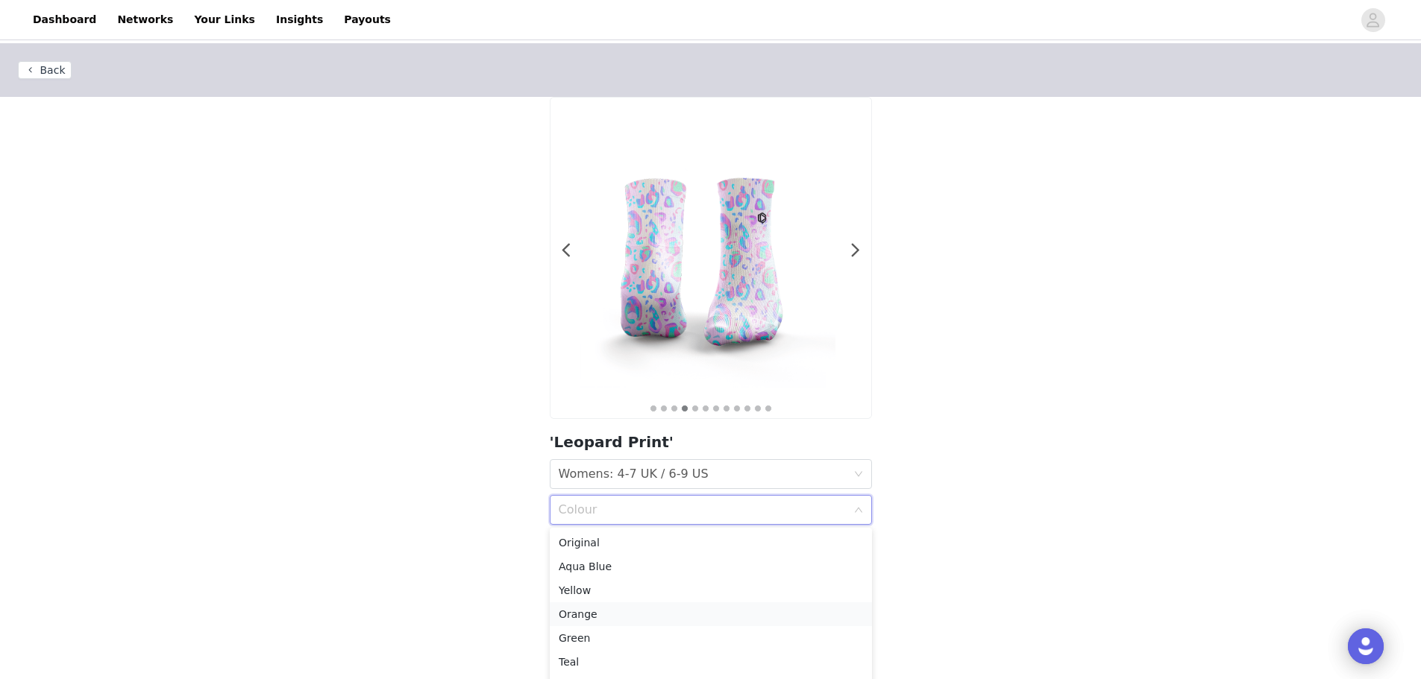
click at [599, 613] on div "Orange" at bounding box center [711, 614] width 304 height 16
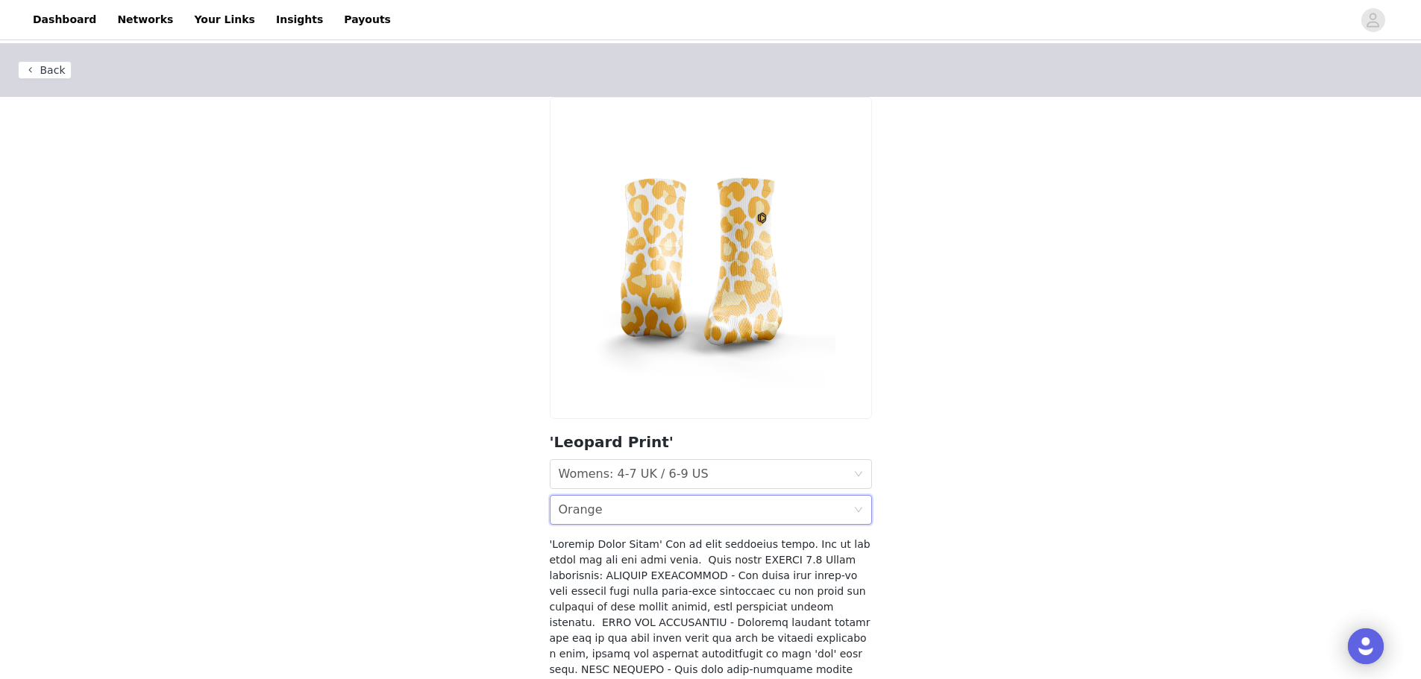
click at [574, 503] on div "Orange" at bounding box center [581, 510] width 44 height 28
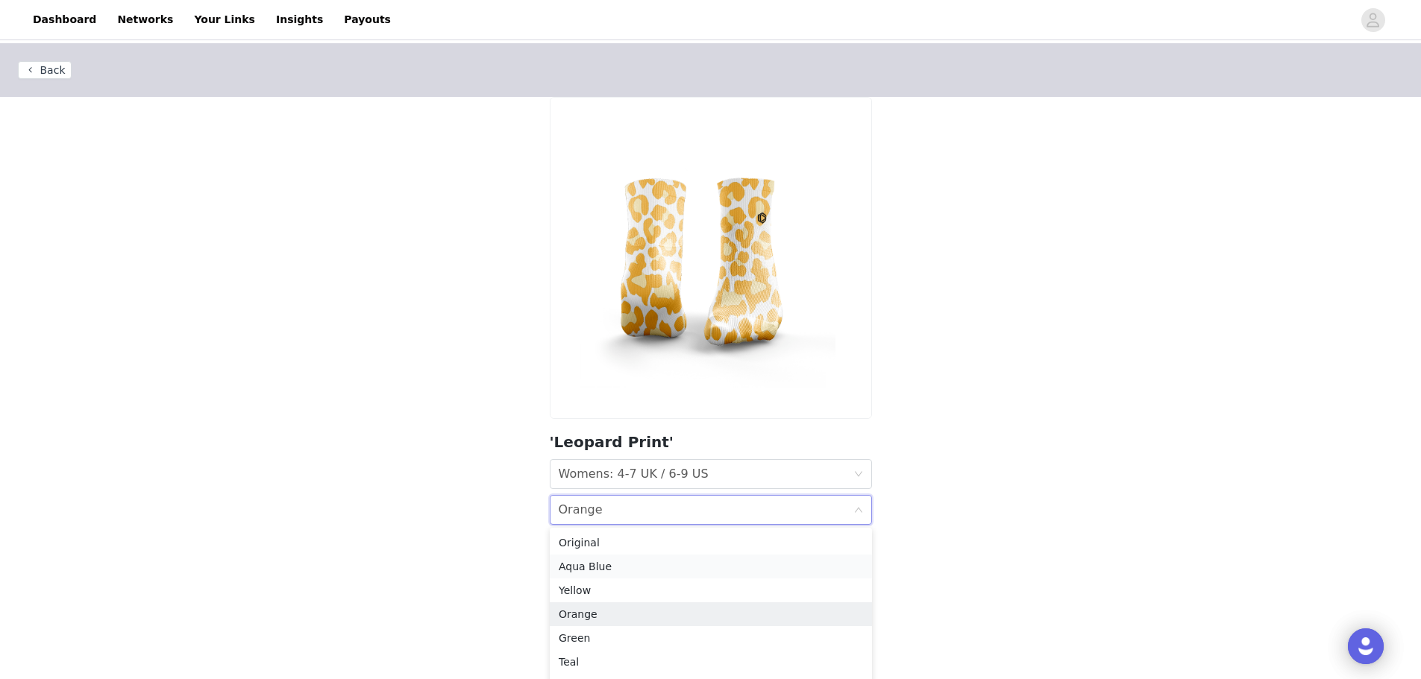
click at [568, 573] on div "Aqua Blue" at bounding box center [711, 567] width 304 height 16
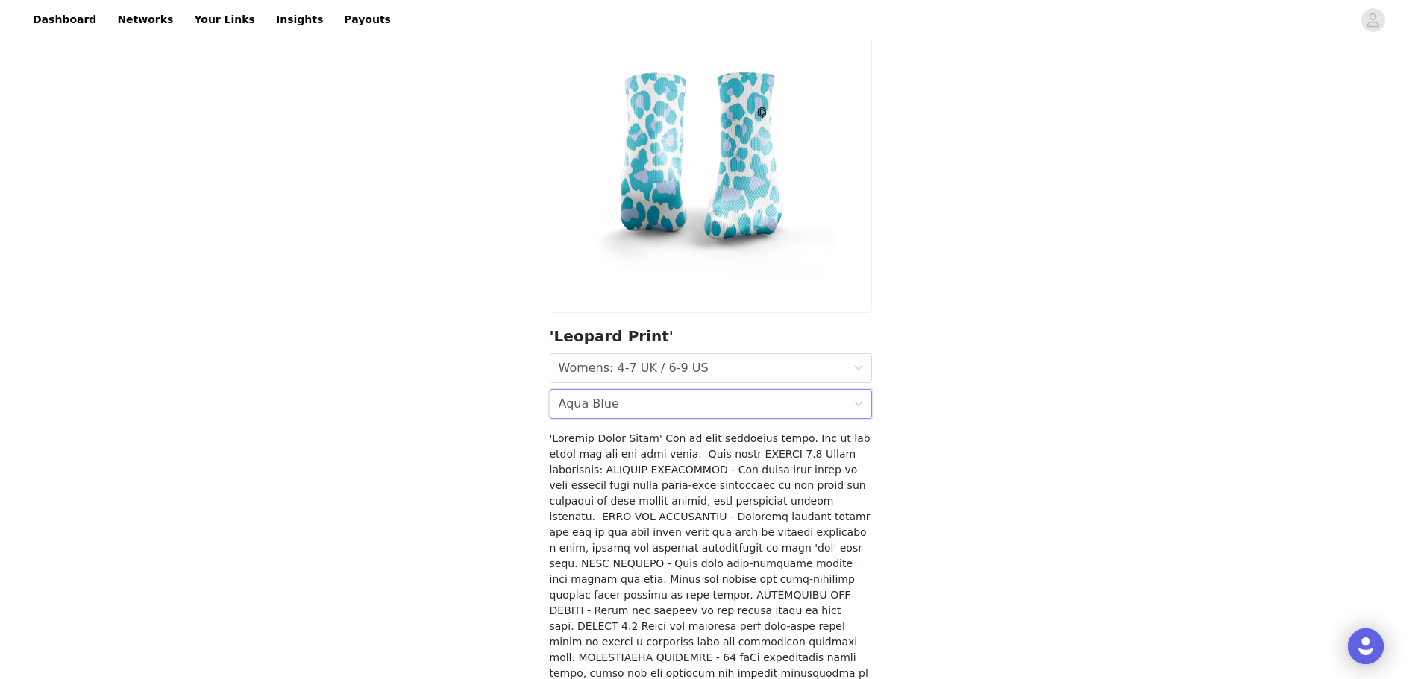
scroll to position [110, 0]
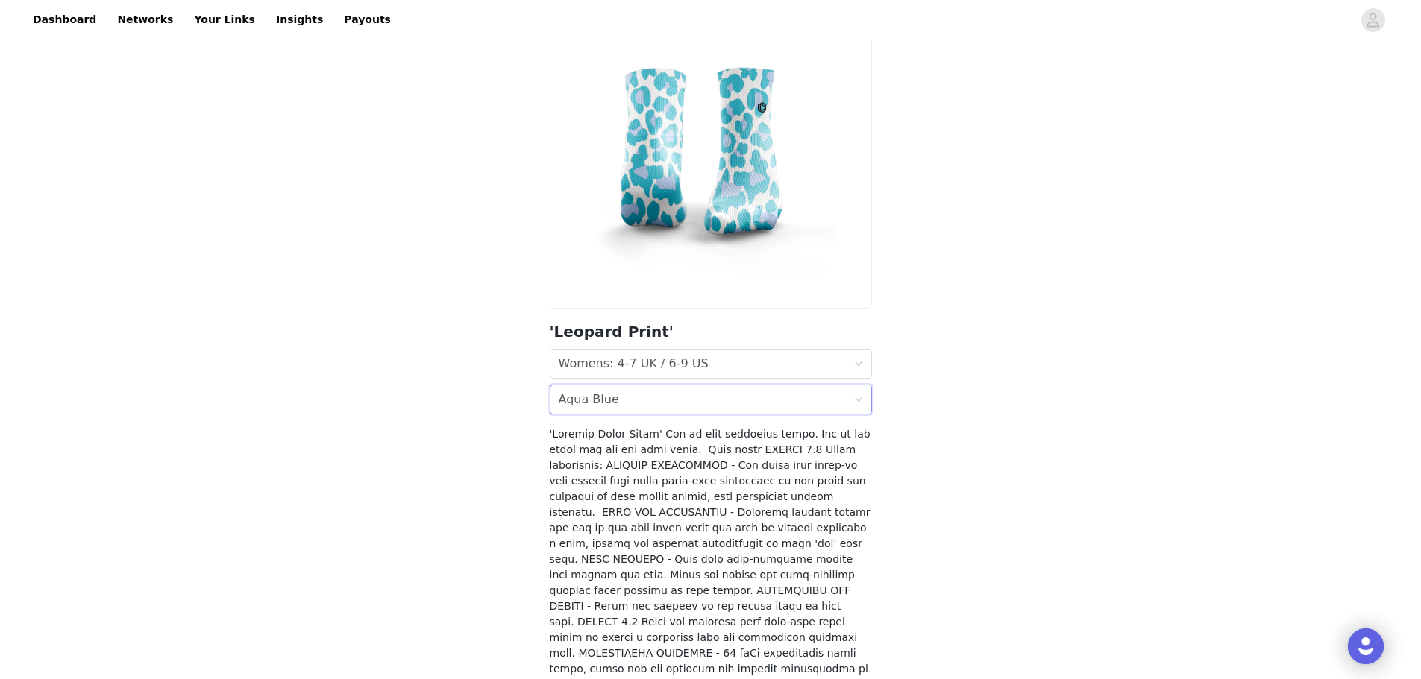
click at [775, 404] on div "Colour Aqua Blue" at bounding box center [706, 400] width 295 height 28
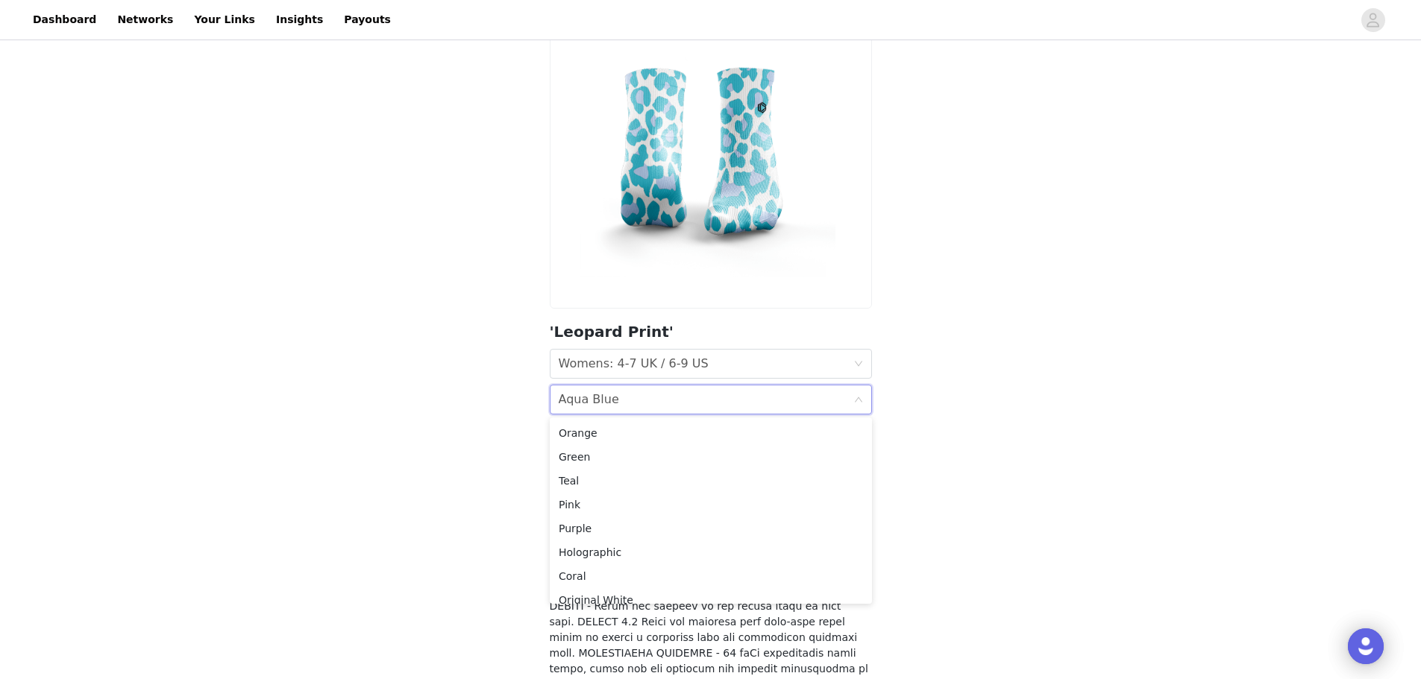
scroll to position [82, 0]
click at [617, 538] on div "Holographic" at bounding box center [711, 541] width 304 height 16
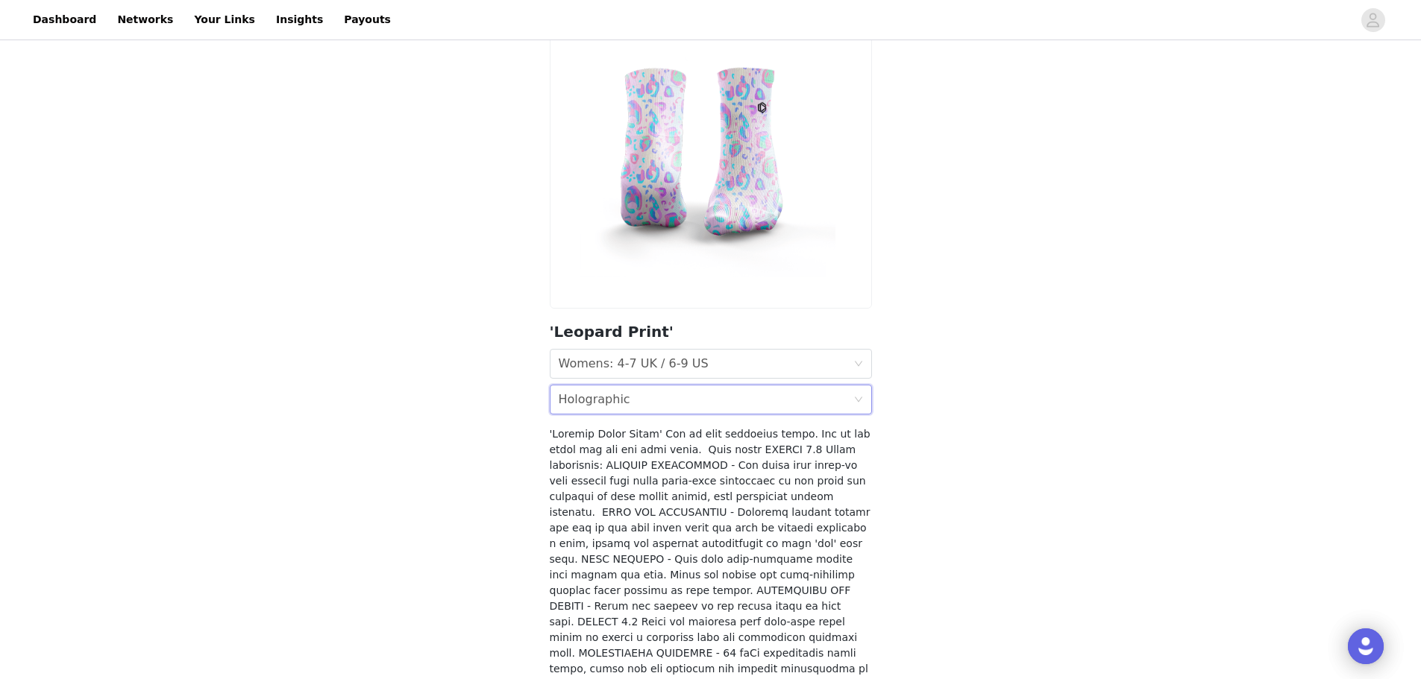
click at [797, 383] on div "Size Womens: 4-7 UK / 6-9 US Colour Holographic" at bounding box center [711, 382] width 322 height 66
click at [796, 396] on div "Colour Holographic" at bounding box center [706, 400] width 295 height 28
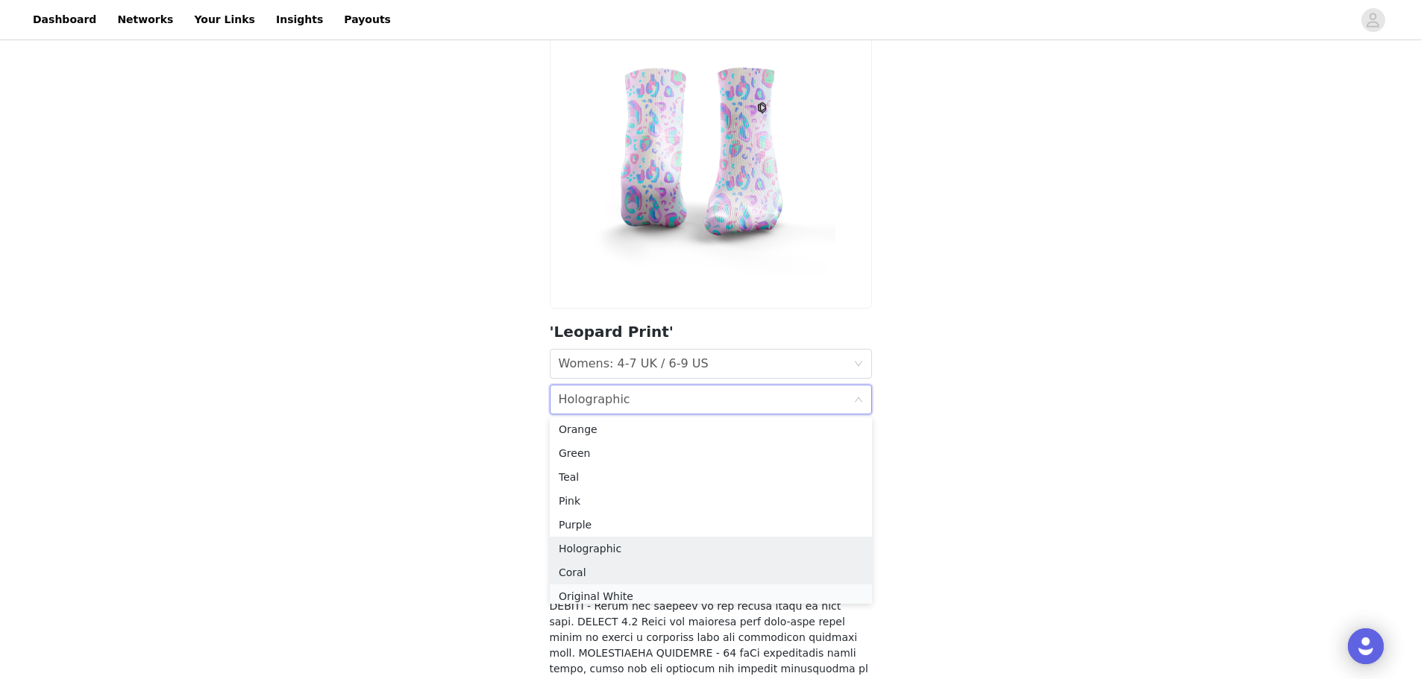
scroll to position [79, 0]
click at [725, 582] on li "Original White" at bounding box center [711, 592] width 322 height 24
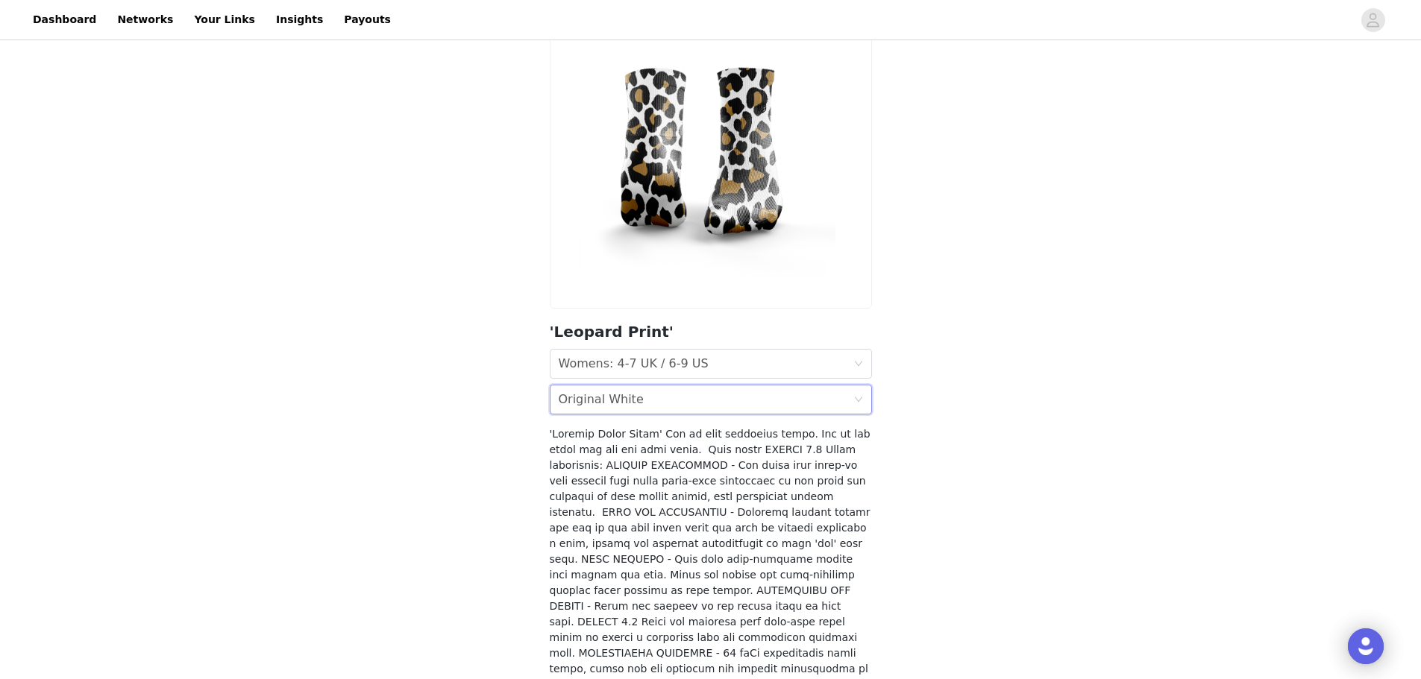
click at [729, 403] on div "Colour Original White" at bounding box center [706, 400] width 295 height 28
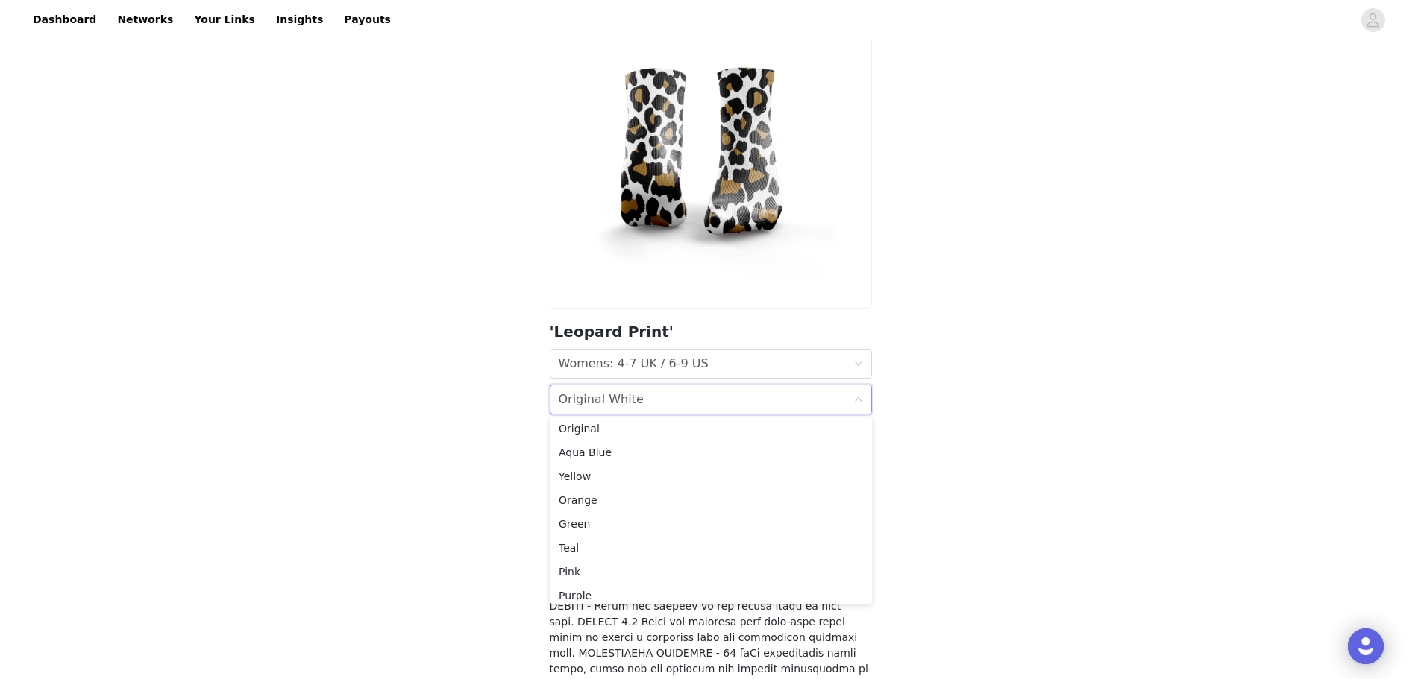
scroll to position [0, 0]
click at [681, 424] on li "Original" at bounding box center [711, 433] width 322 height 24
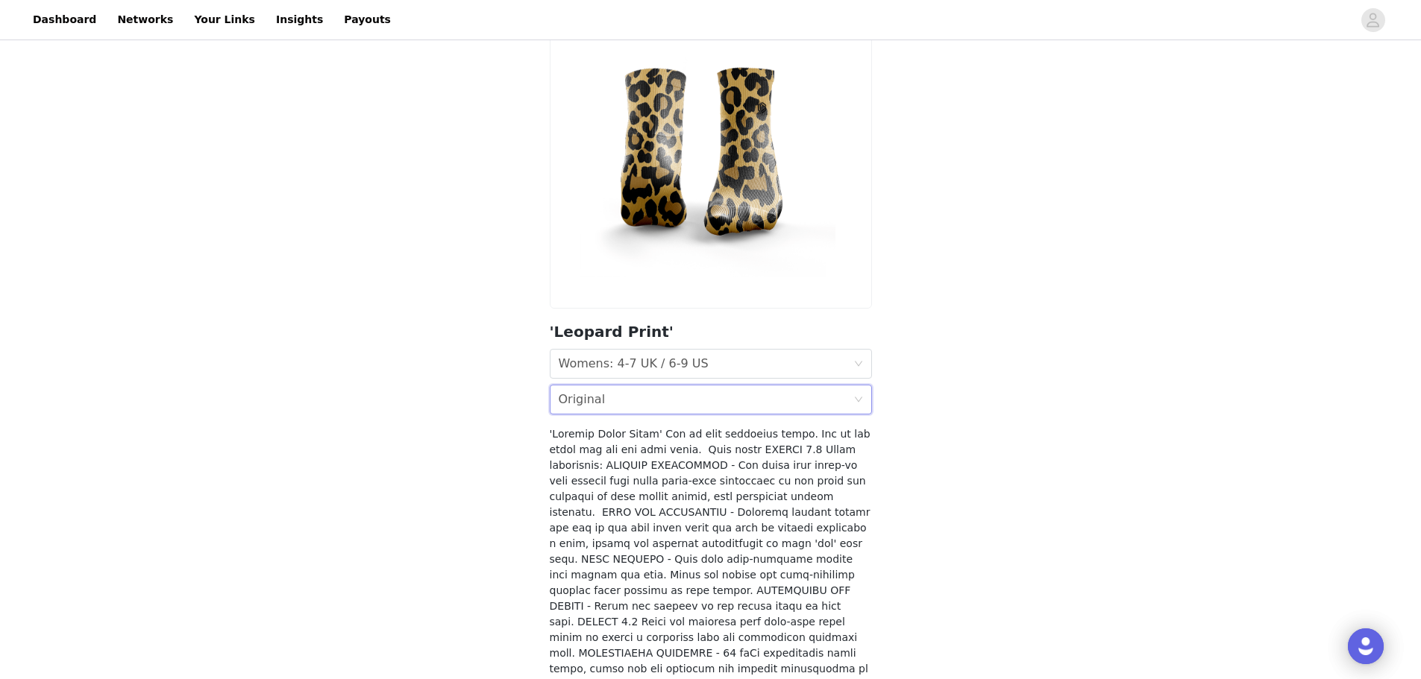
click at [655, 403] on div "Colour Original" at bounding box center [706, 400] width 295 height 28
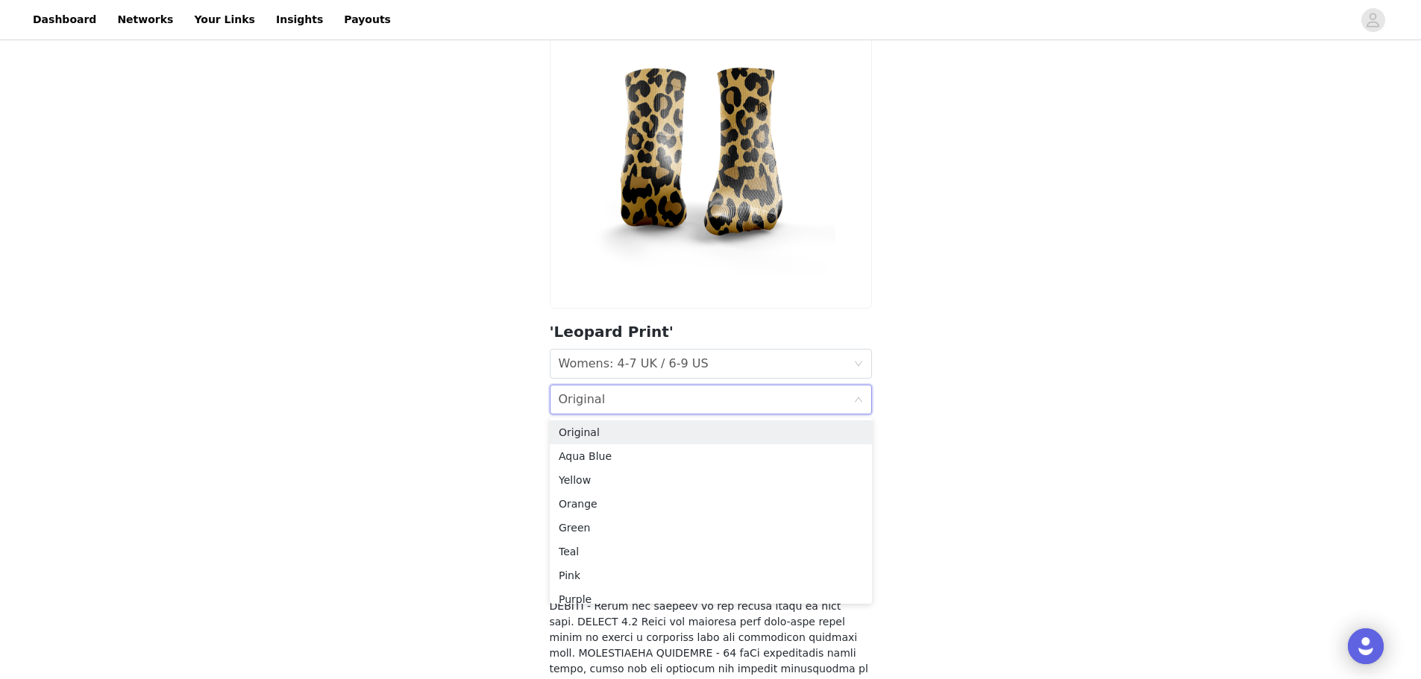
scroll to position [82, 0]
click at [740, 588] on div "Original White" at bounding box center [711, 589] width 304 height 16
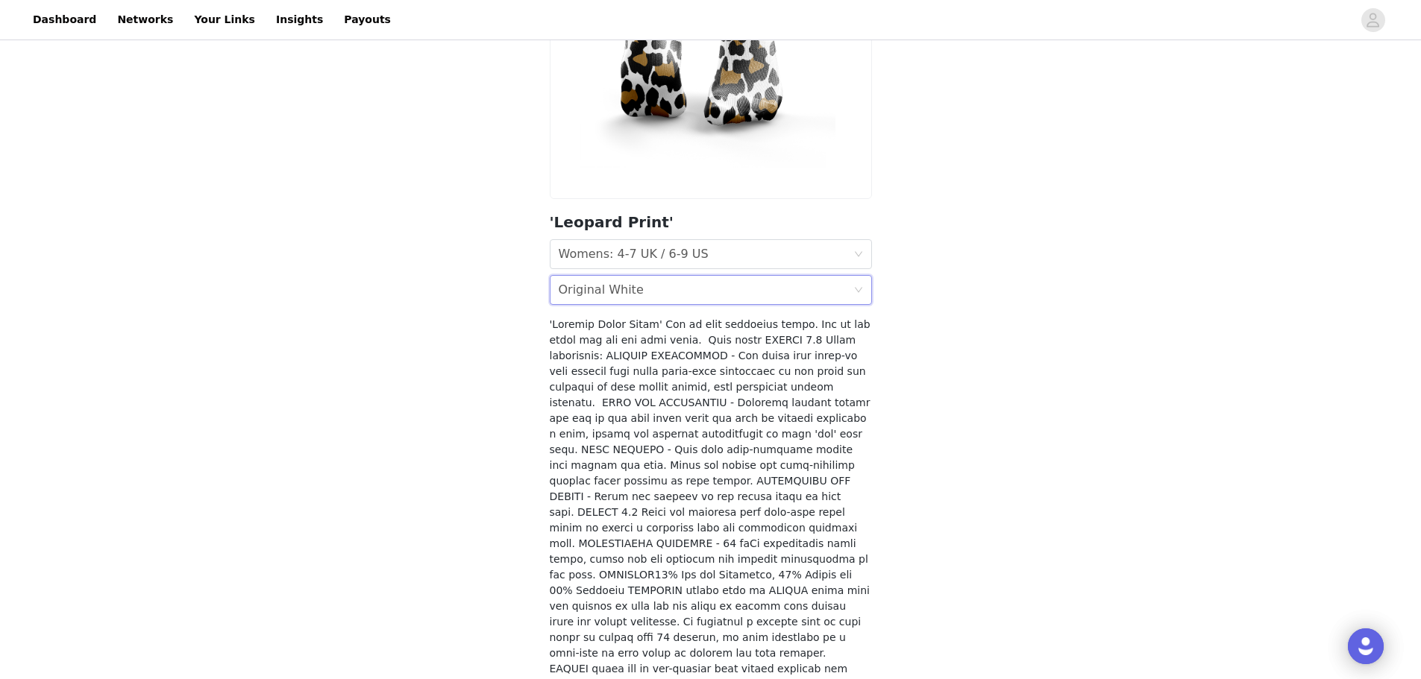
scroll to position [307, 0]
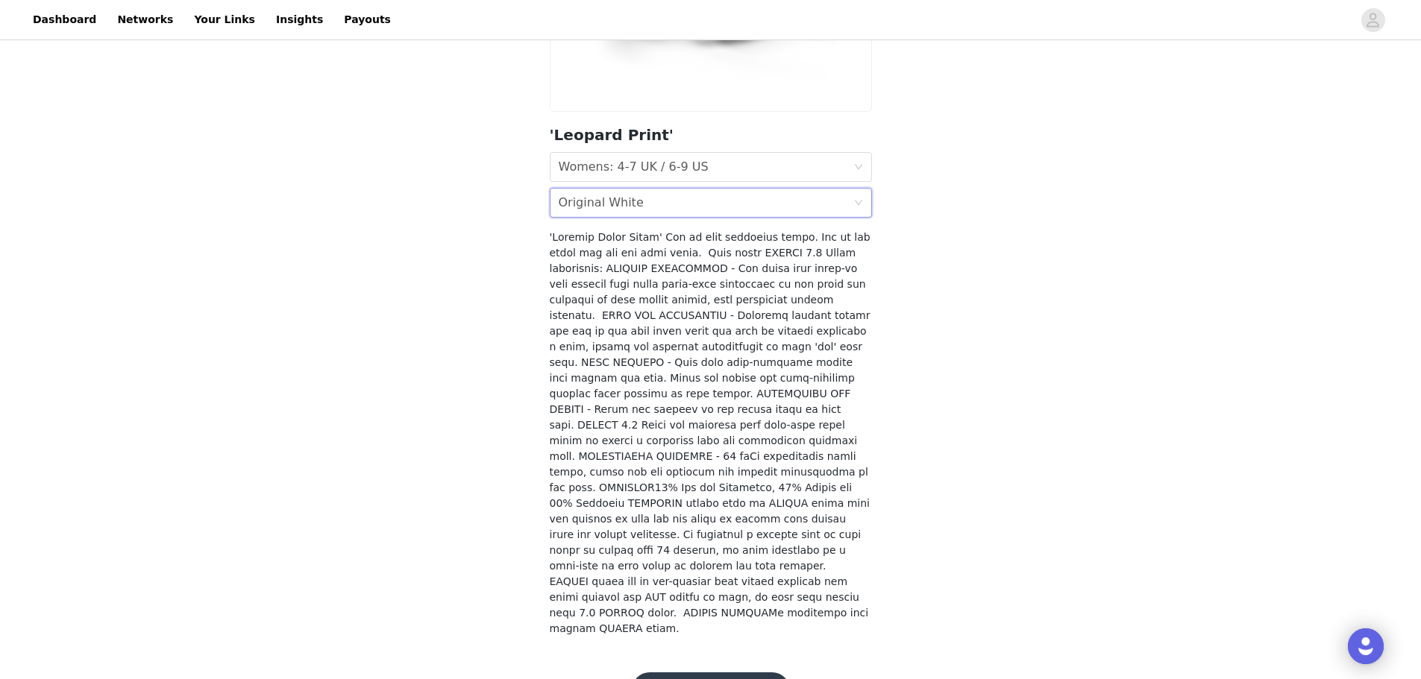
click at [740, 673] on button "Add Product" at bounding box center [711, 691] width 158 height 36
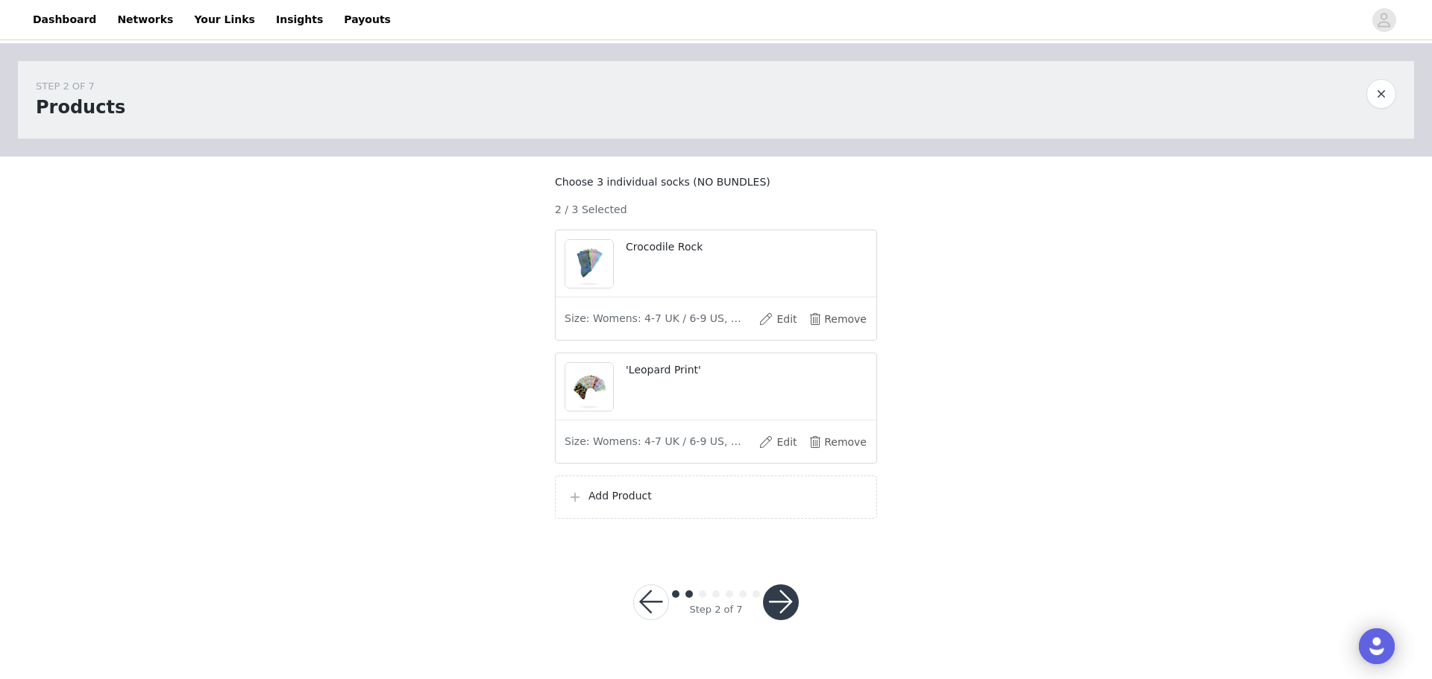
click at [719, 504] on p "Add Product" at bounding box center [726, 496] width 276 height 16
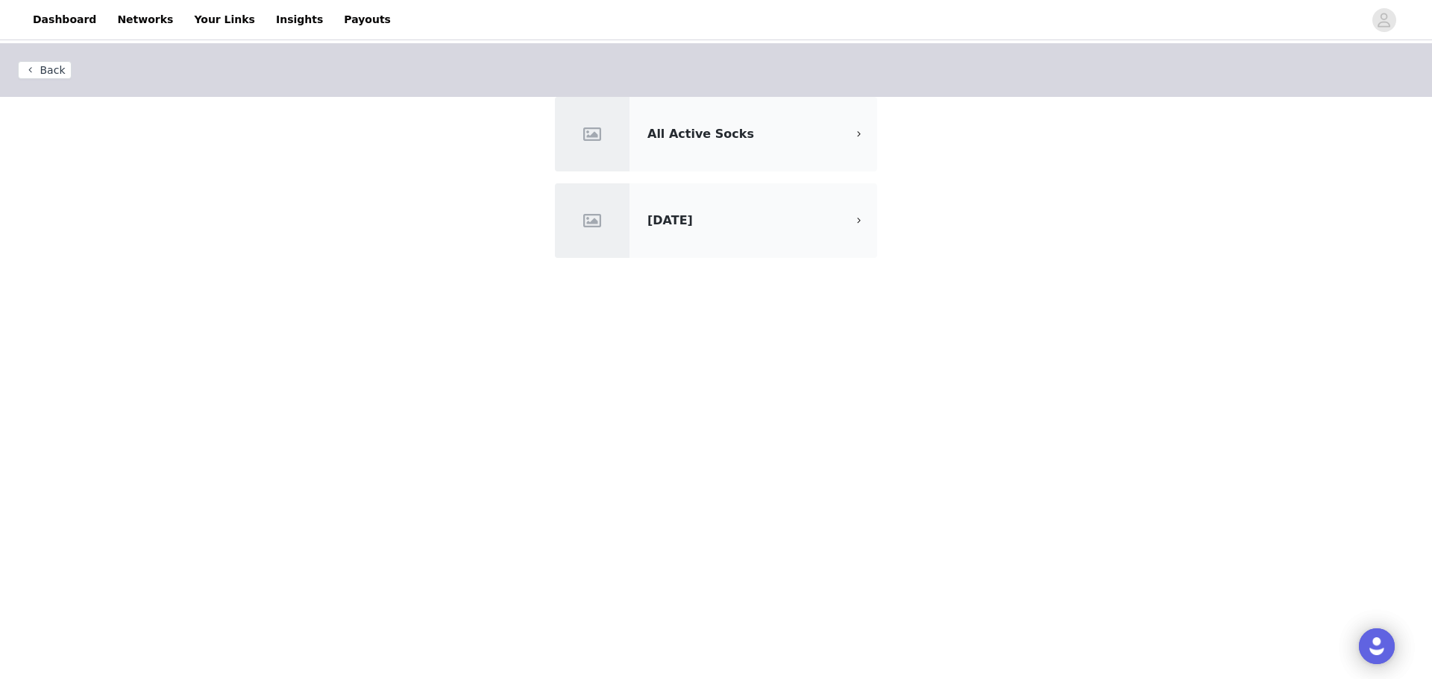
click at [787, 119] on div "All Active Socks" at bounding box center [716, 134] width 322 height 75
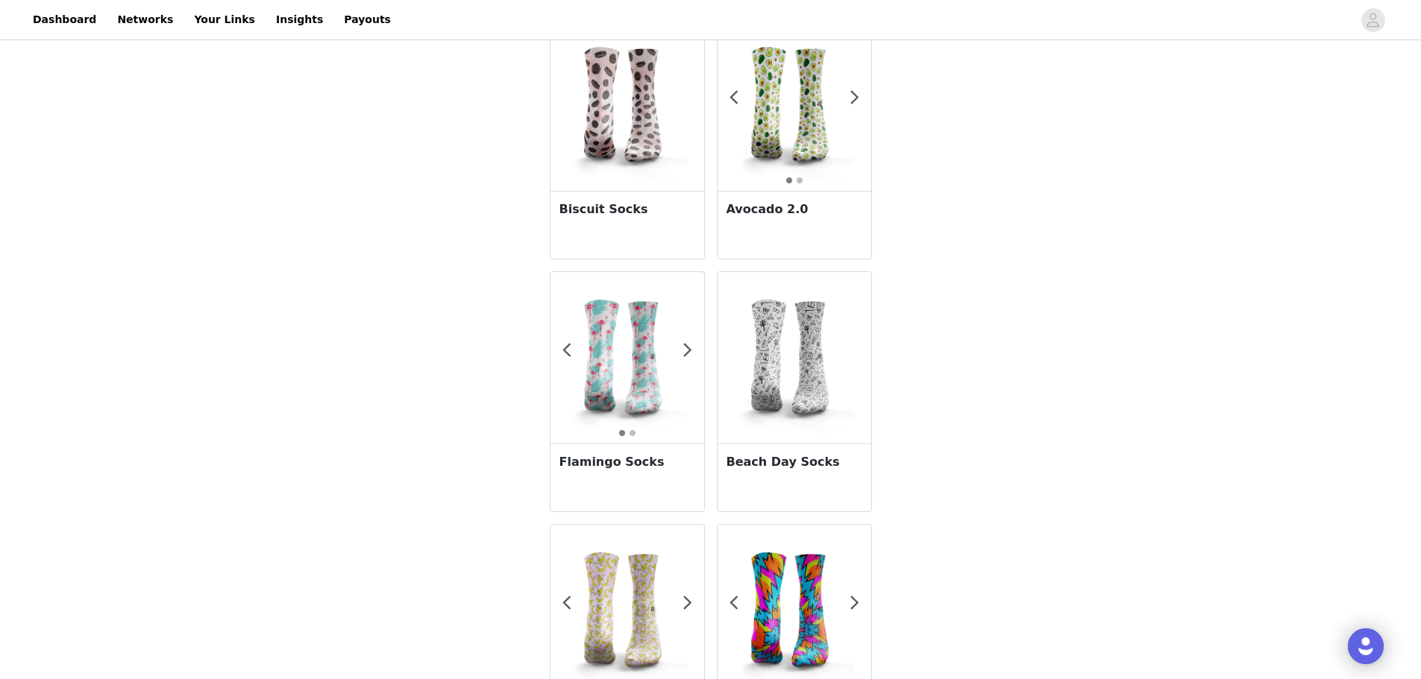
scroll to position [2499, 0]
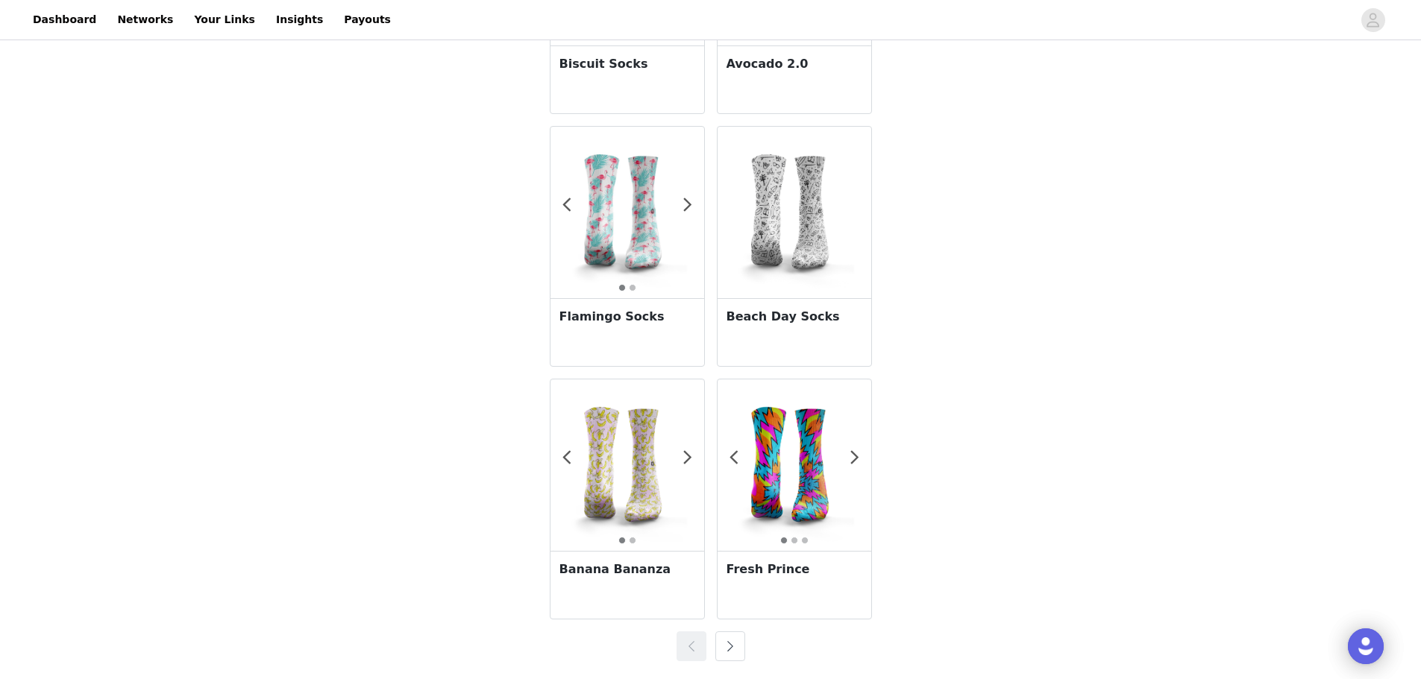
click at [737, 643] on button "button" at bounding box center [730, 647] width 30 height 30
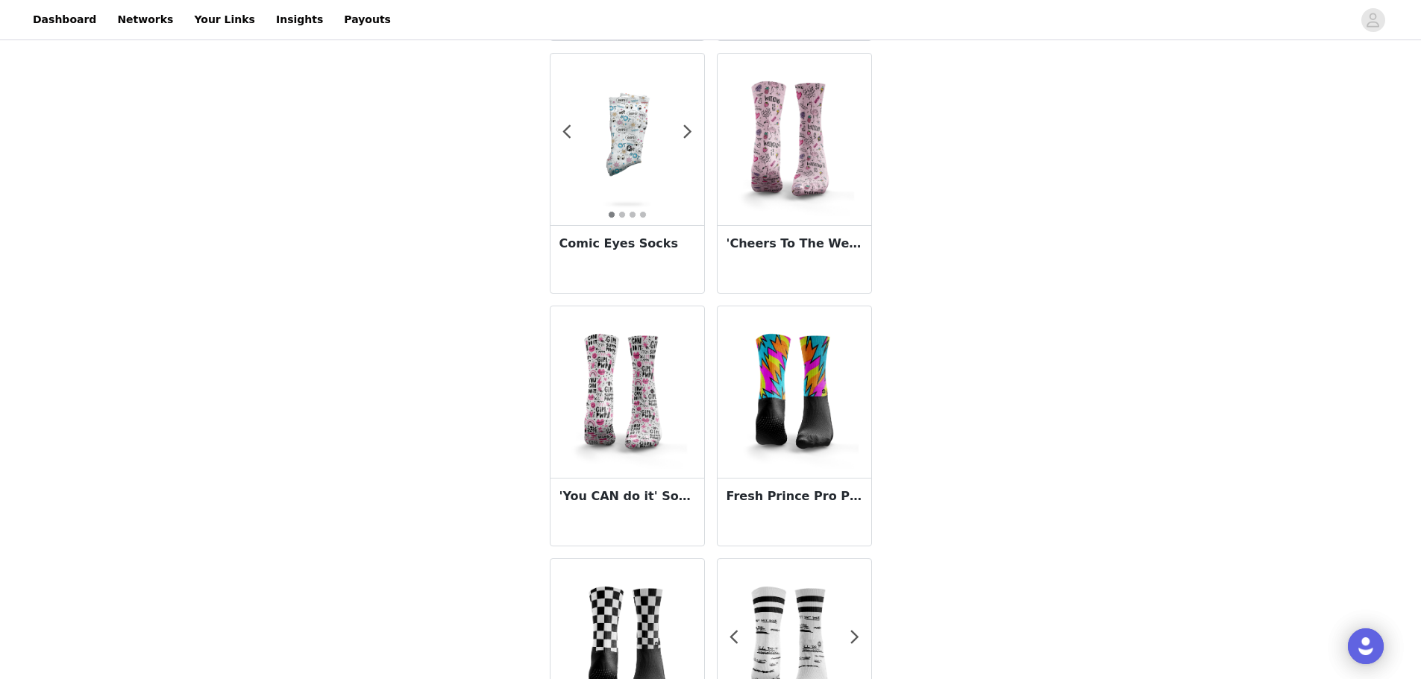
scroll to position [2063, 0]
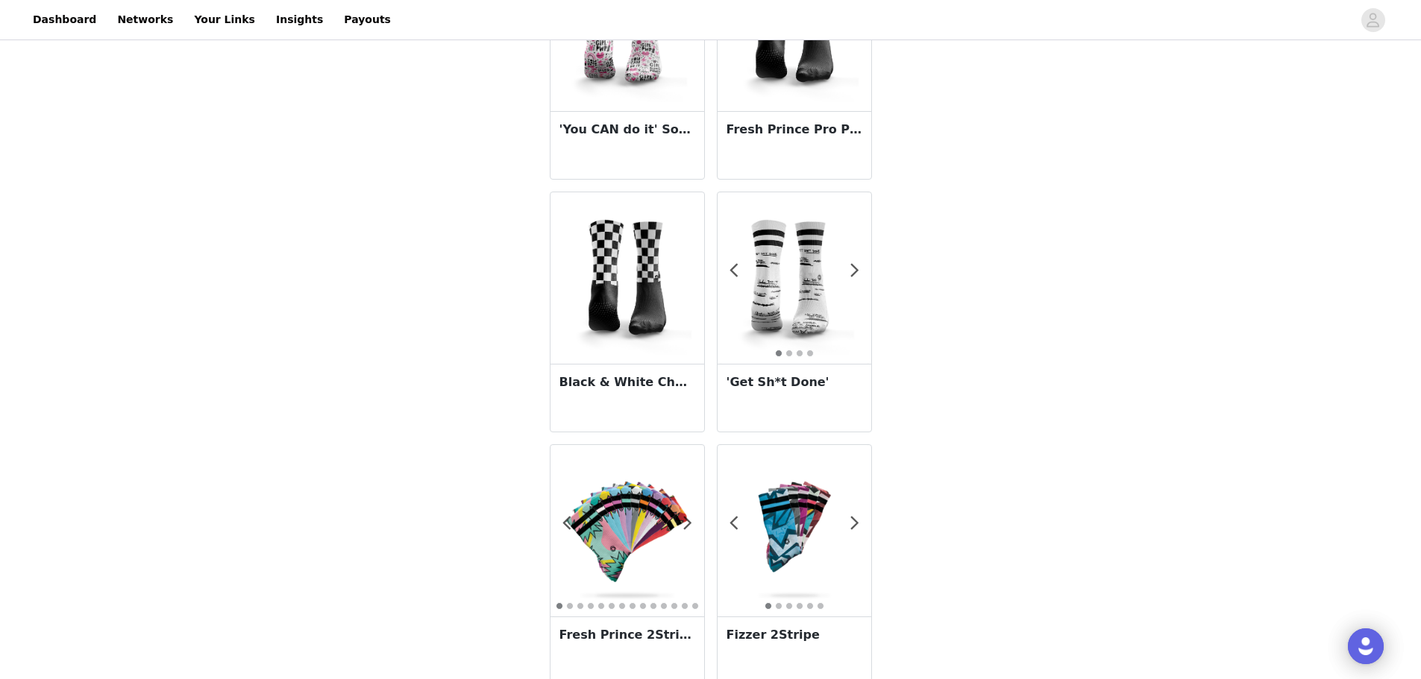
scroll to position [2499, 0]
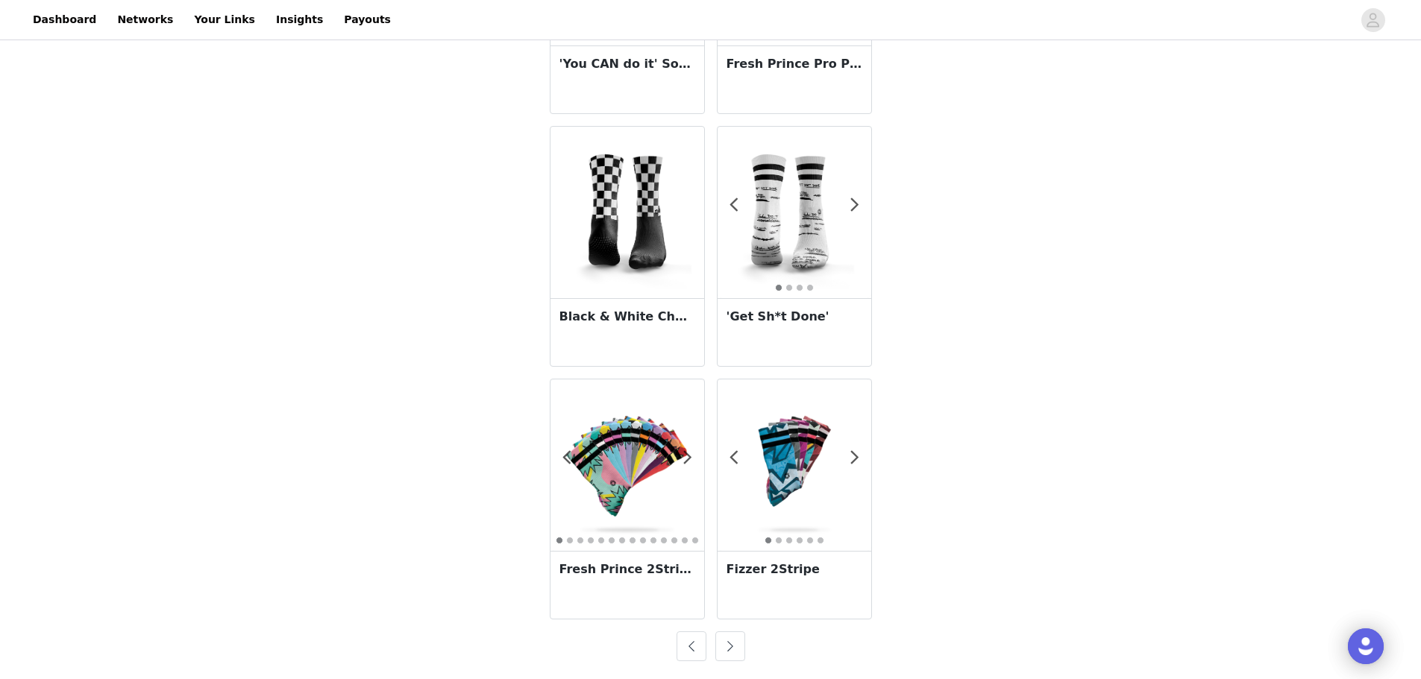
click at [726, 649] on button "button" at bounding box center [730, 647] width 30 height 30
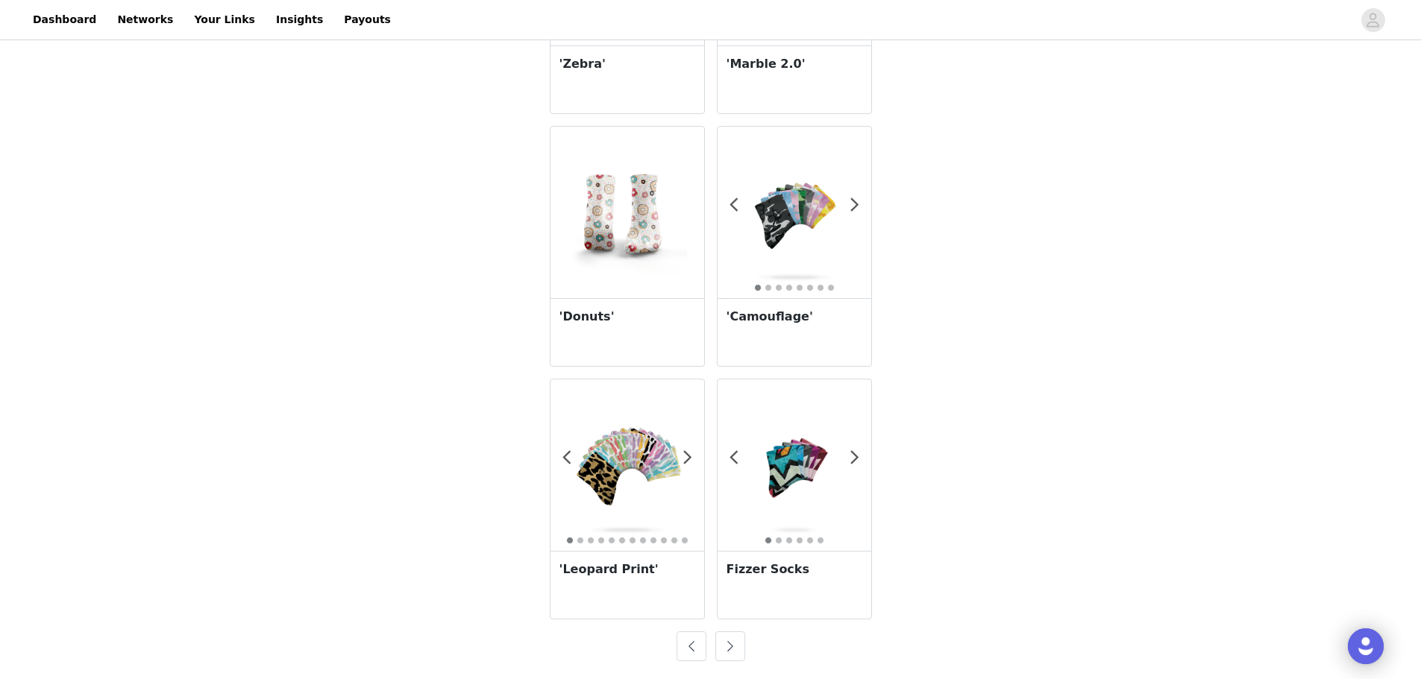
click at [619, 461] on img at bounding box center [627, 466] width 154 height 154
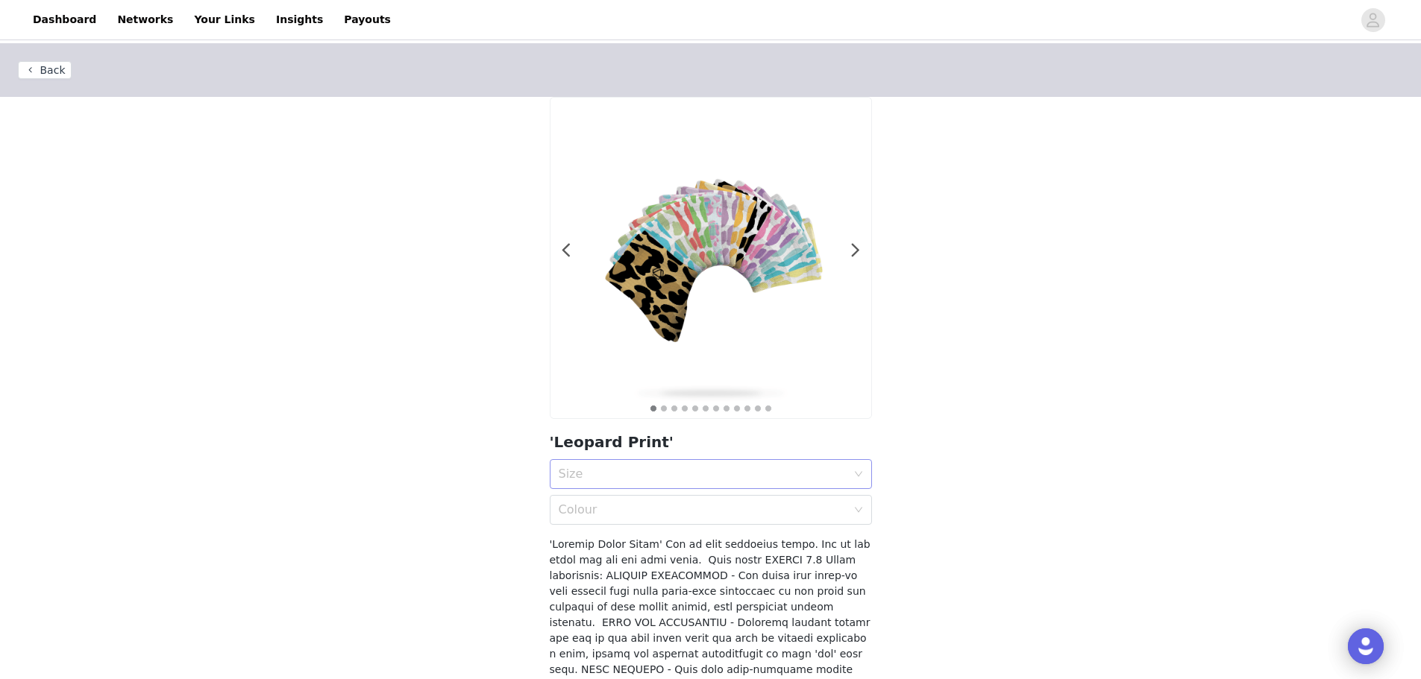
click at [679, 475] on div "Size" at bounding box center [703, 474] width 288 height 15
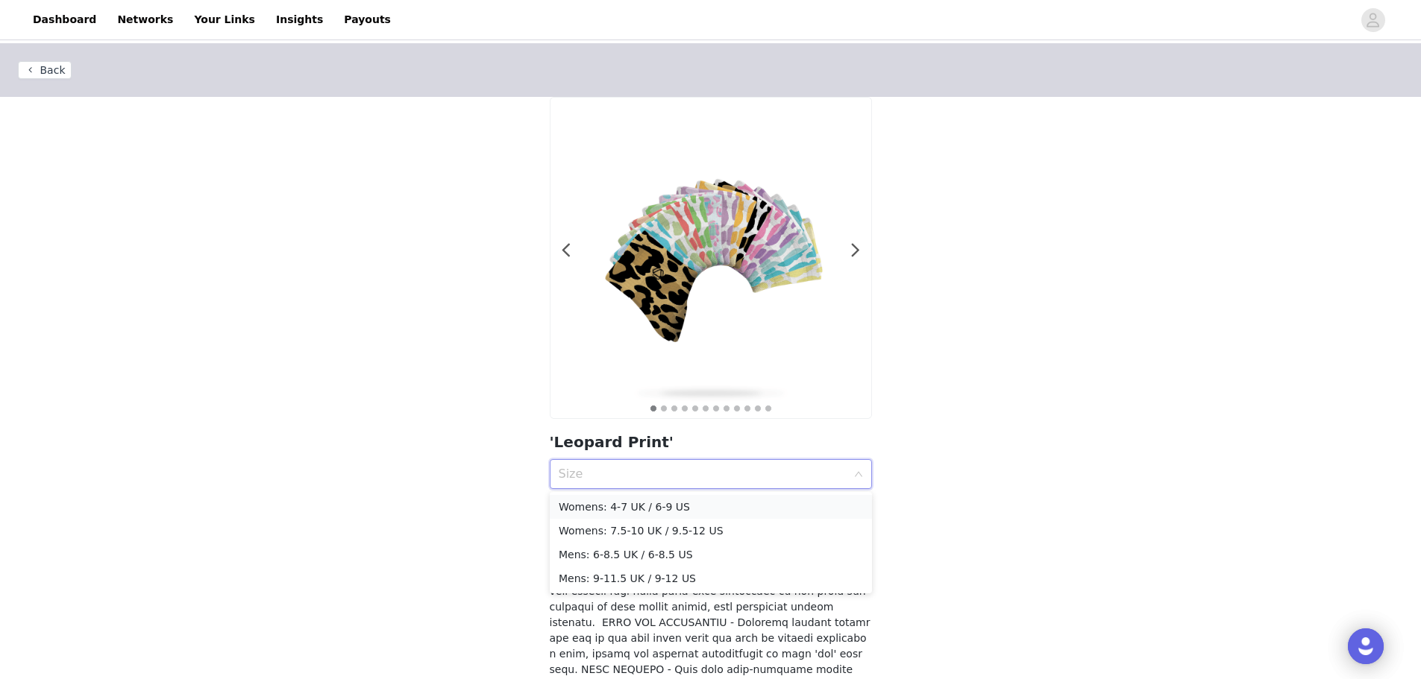
click at [663, 503] on div "Womens: 4-7 UK / 6-9 US" at bounding box center [711, 507] width 304 height 16
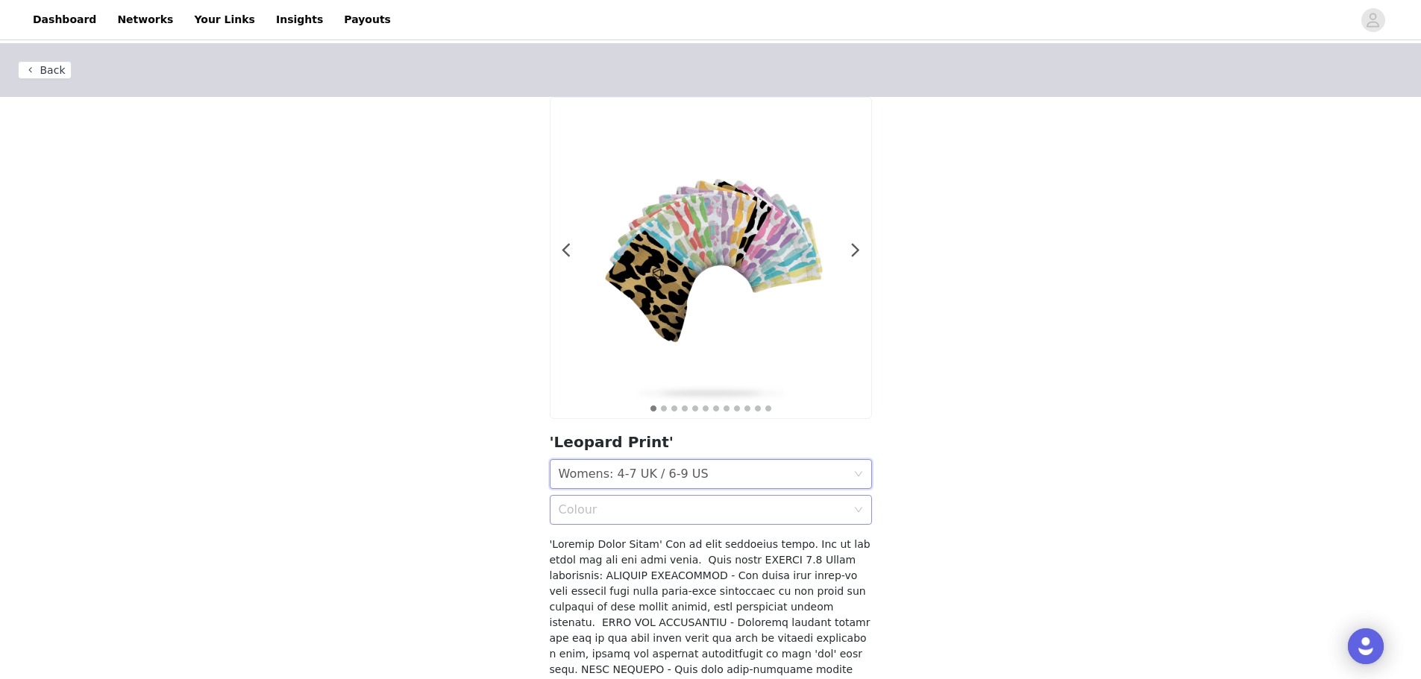
click at [677, 517] on div "Colour" at bounding box center [703, 510] width 288 height 15
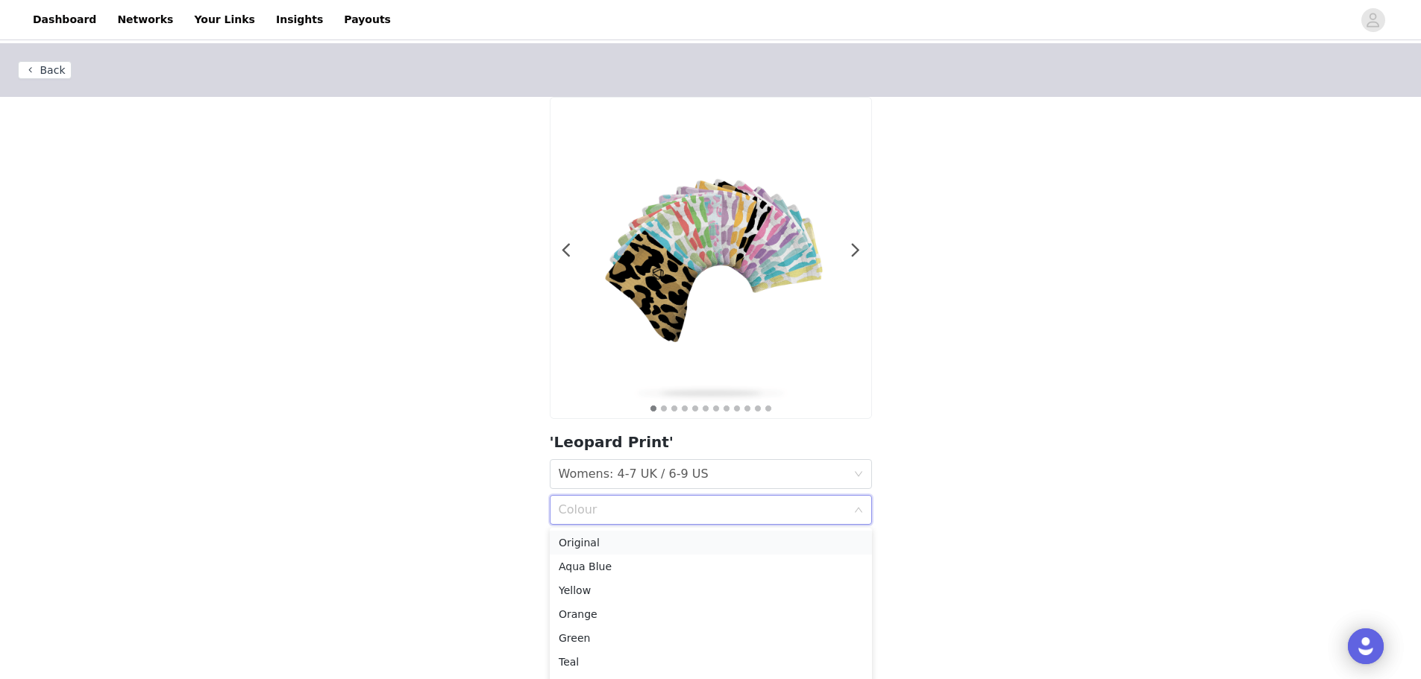
click at [665, 541] on div "Original" at bounding box center [711, 543] width 304 height 16
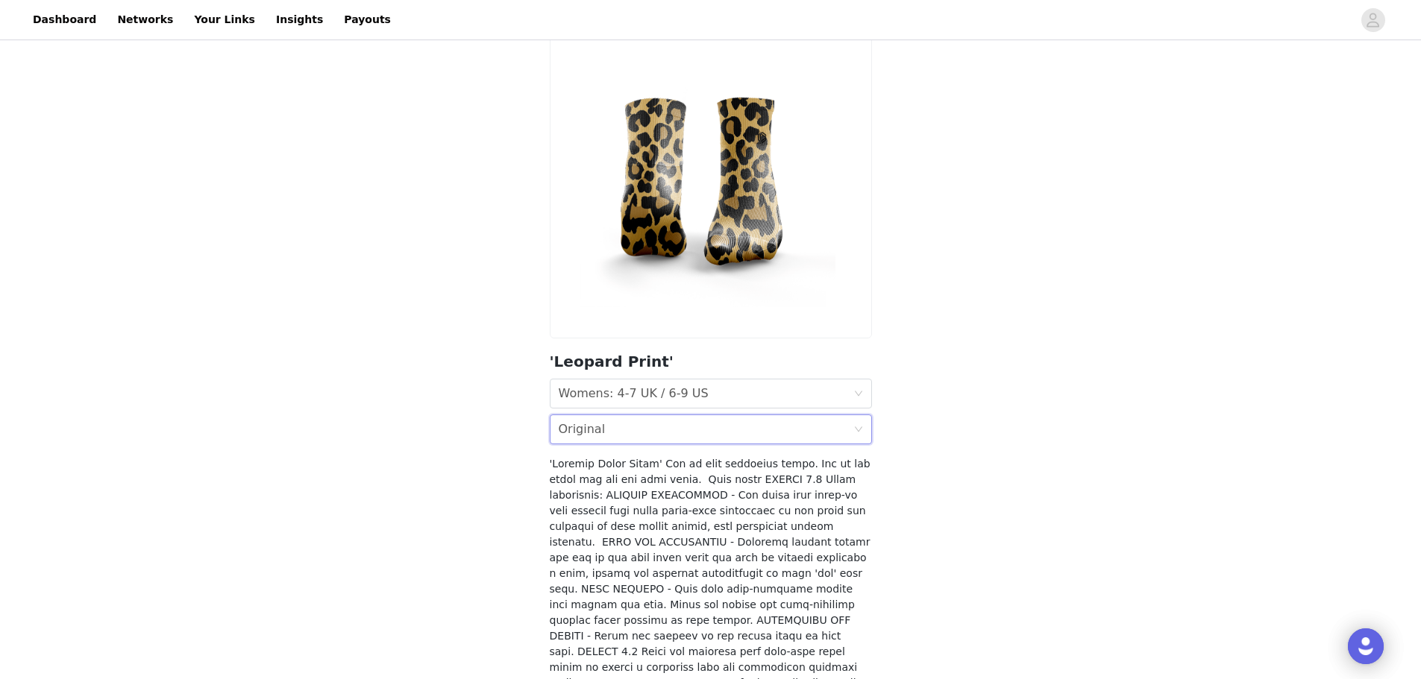
scroll to position [94, 0]
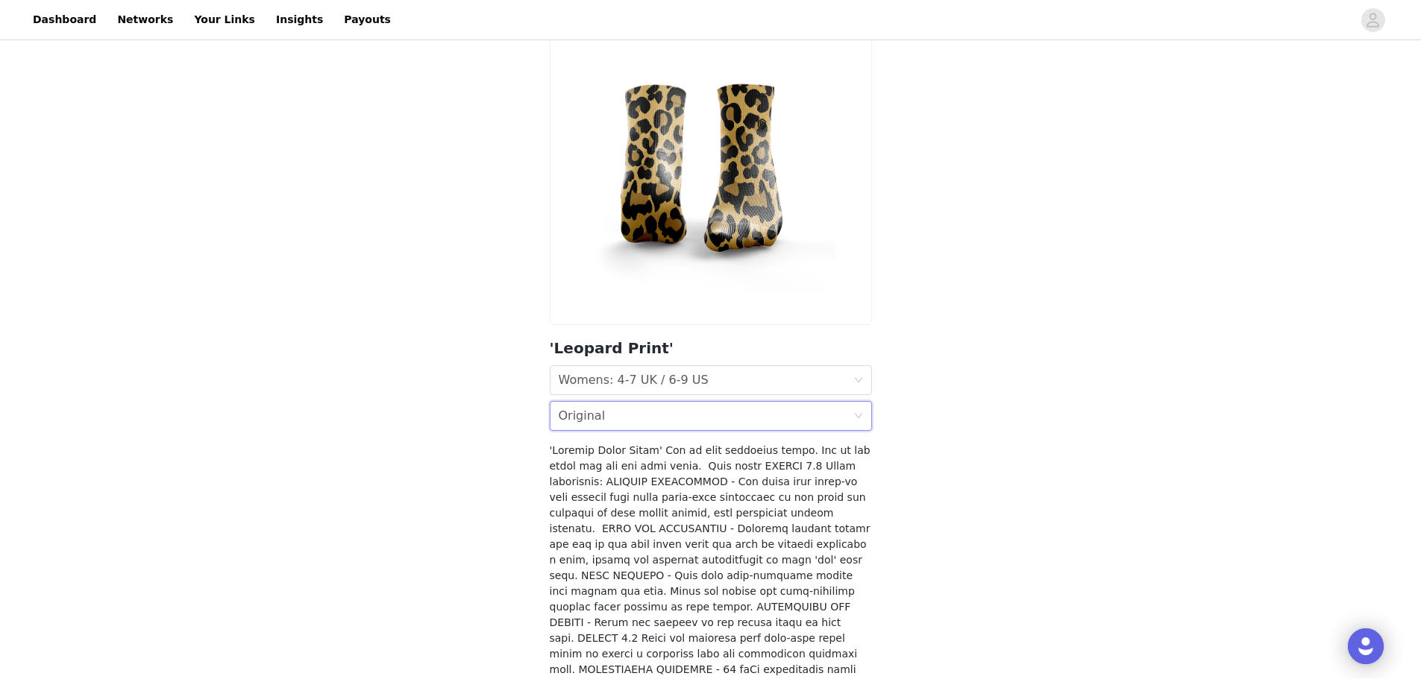
click at [714, 416] on div "Colour Original" at bounding box center [706, 416] width 295 height 28
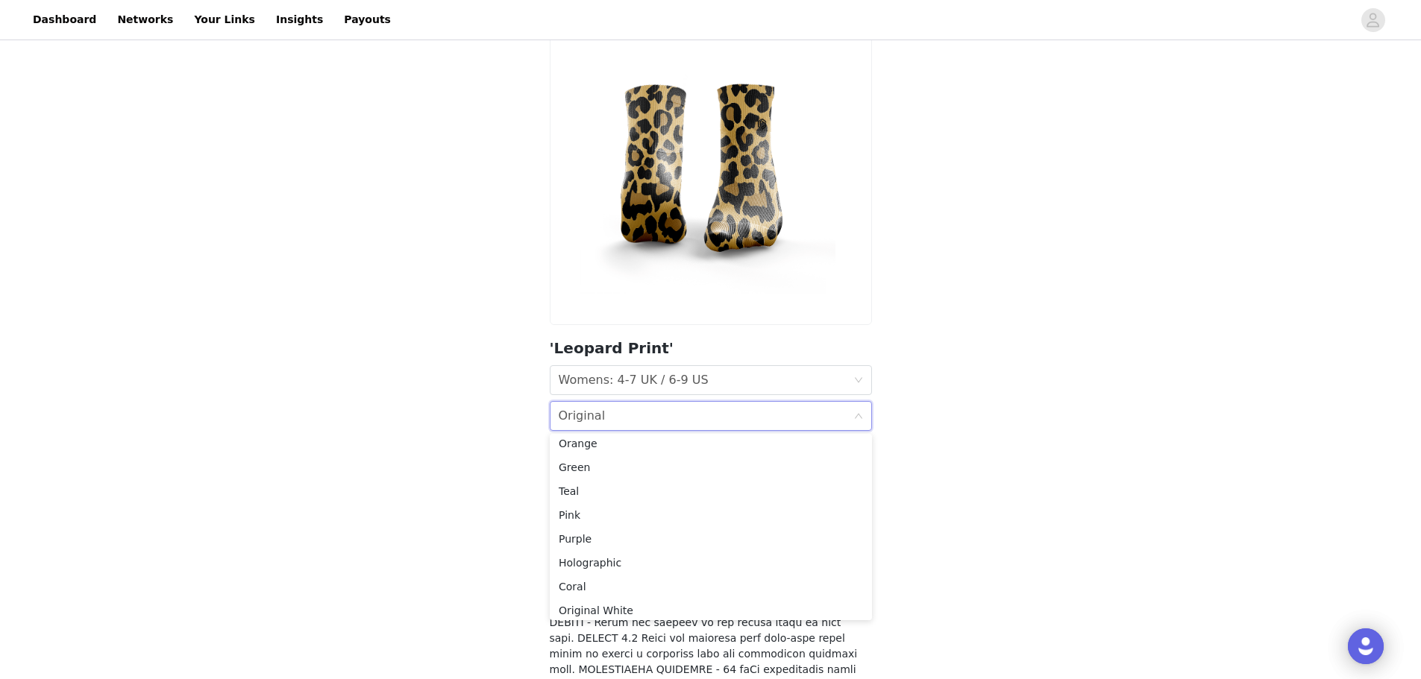
scroll to position [82, 0]
click at [732, 605] on div "Original White" at bounding box center [711, 605] width 304 height 16
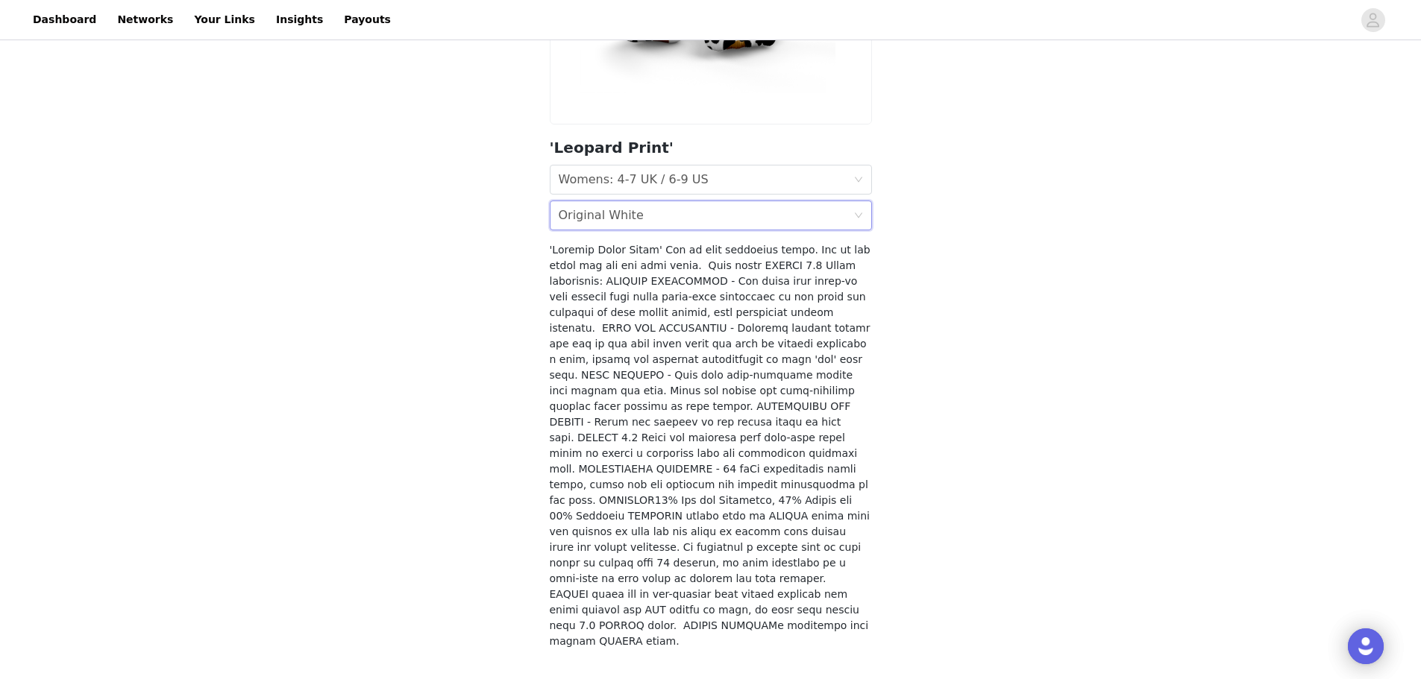
scroll to position [307, 0]
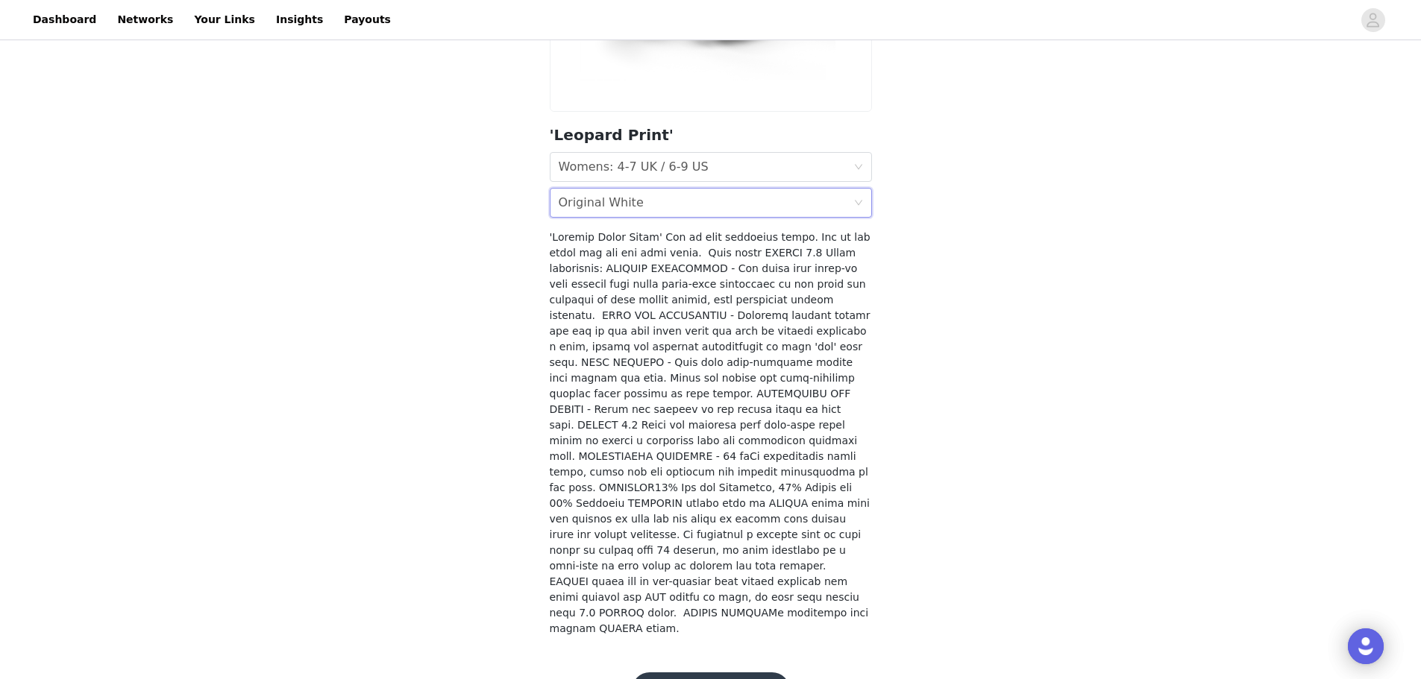
click at [749, 673] on button "Add Product" at bounding box center [711, 691] width 158 height 36
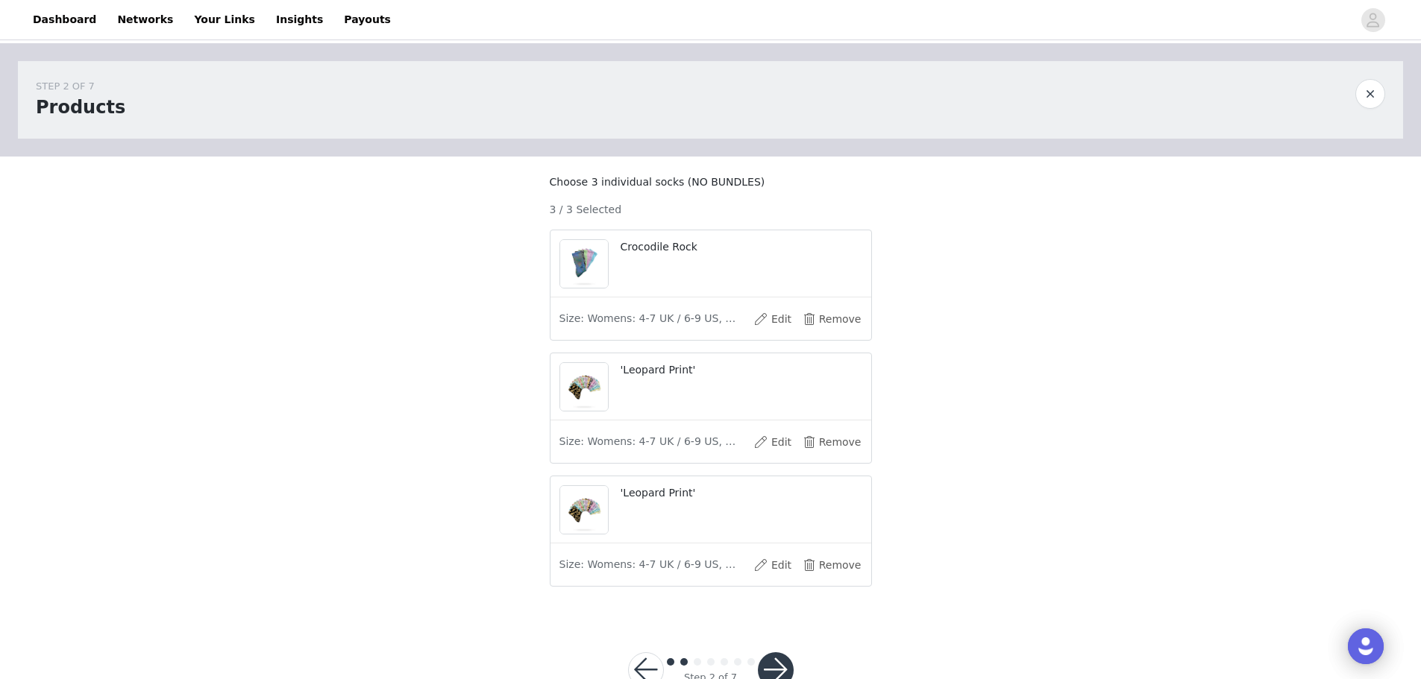
click at [721, 450] on span "Size: Womens: 4-7 UK / 6-9 US, Colour: Original White" at bounding box center [650, 442] width 183 height 16
click at [833, 454] on button "Remove" at bounding box center [832, 442] width 60 height 24
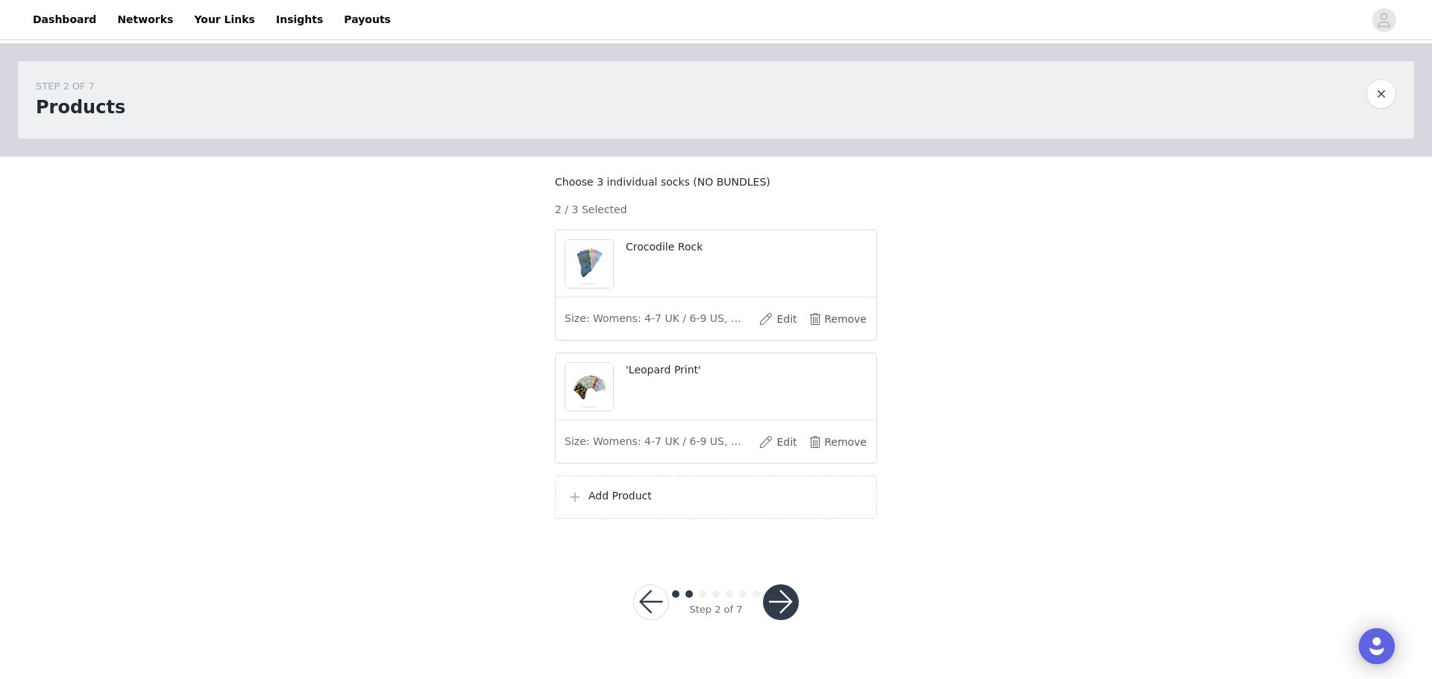
click at [644, 504] on p "Add Product" at bounding box center [726, 496] width 276 height 16
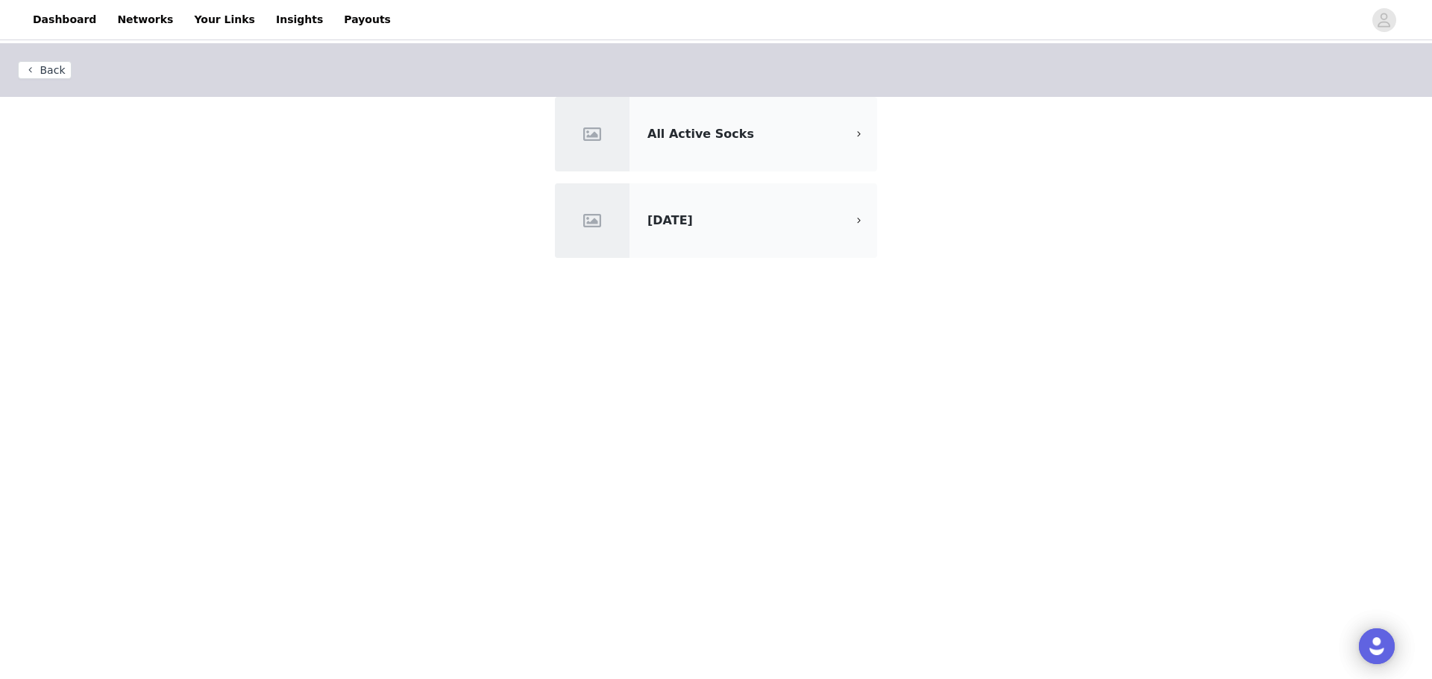
click at [822, 145] on div "All Active Socks" at bounding box center [716, 134] width 322 height 75
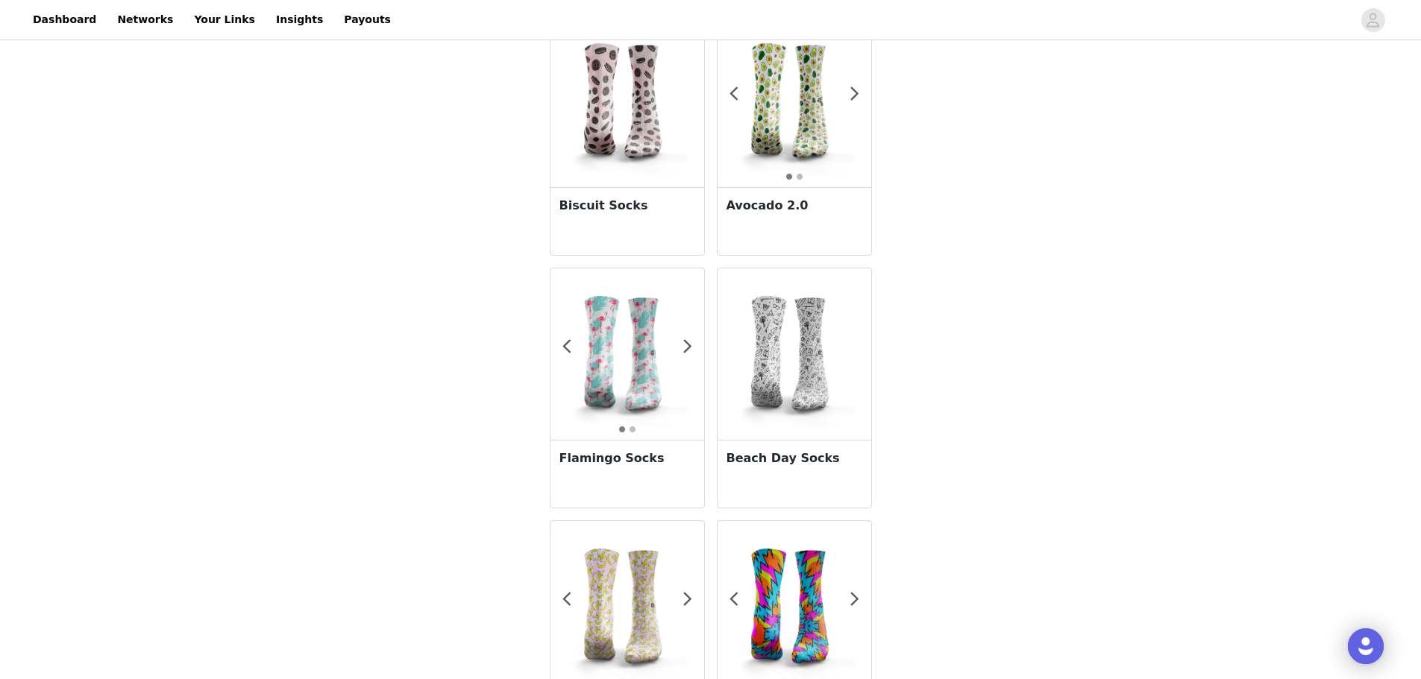
scroll to position [2499, 0]
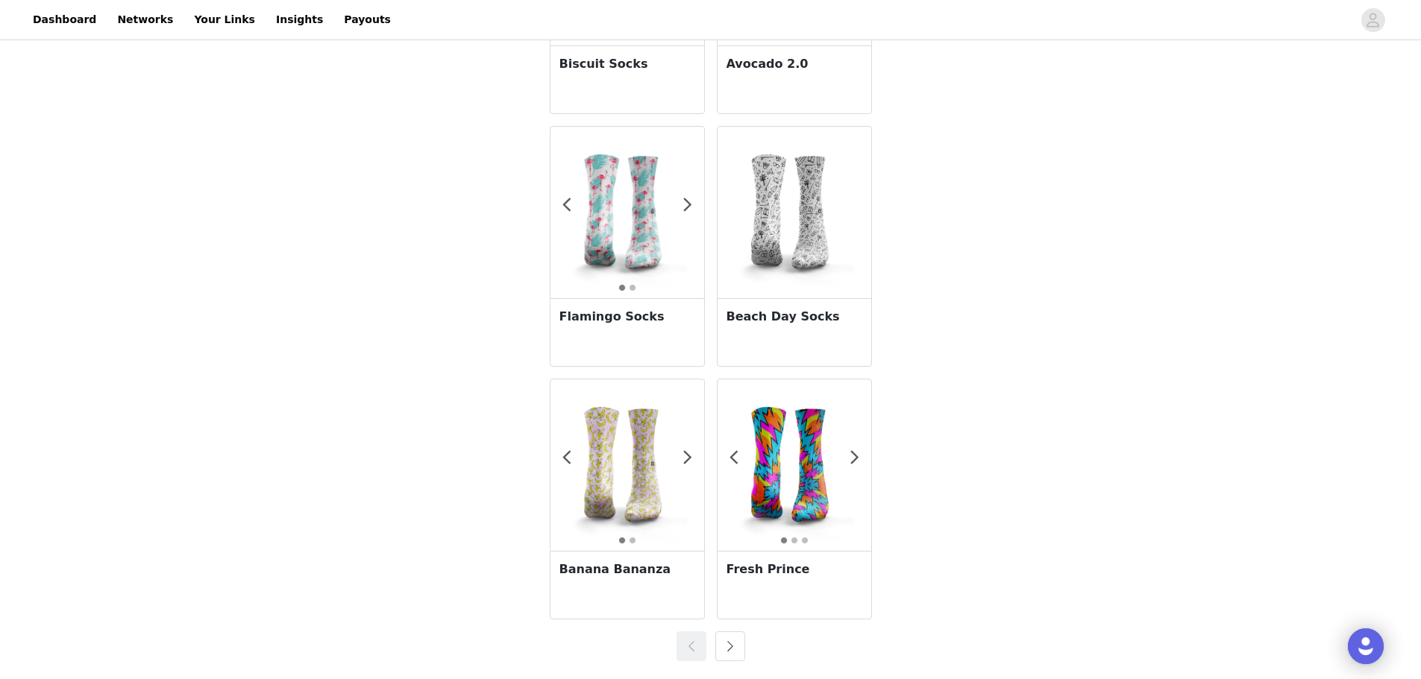
click at [730, 654] on button "button" at bounding box center [730, 647] width 30 height 30
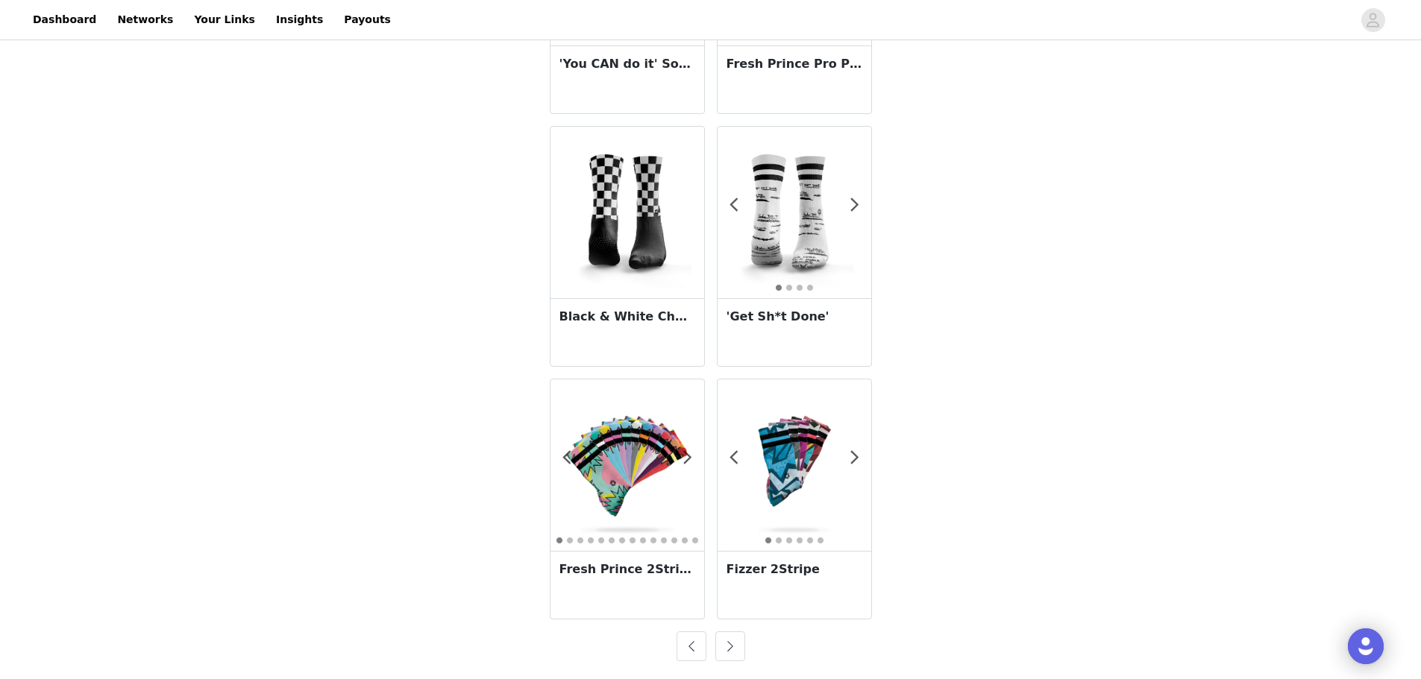
click at [730, 654] on button "button" at bounding box center [730, 647] width 30 height 30
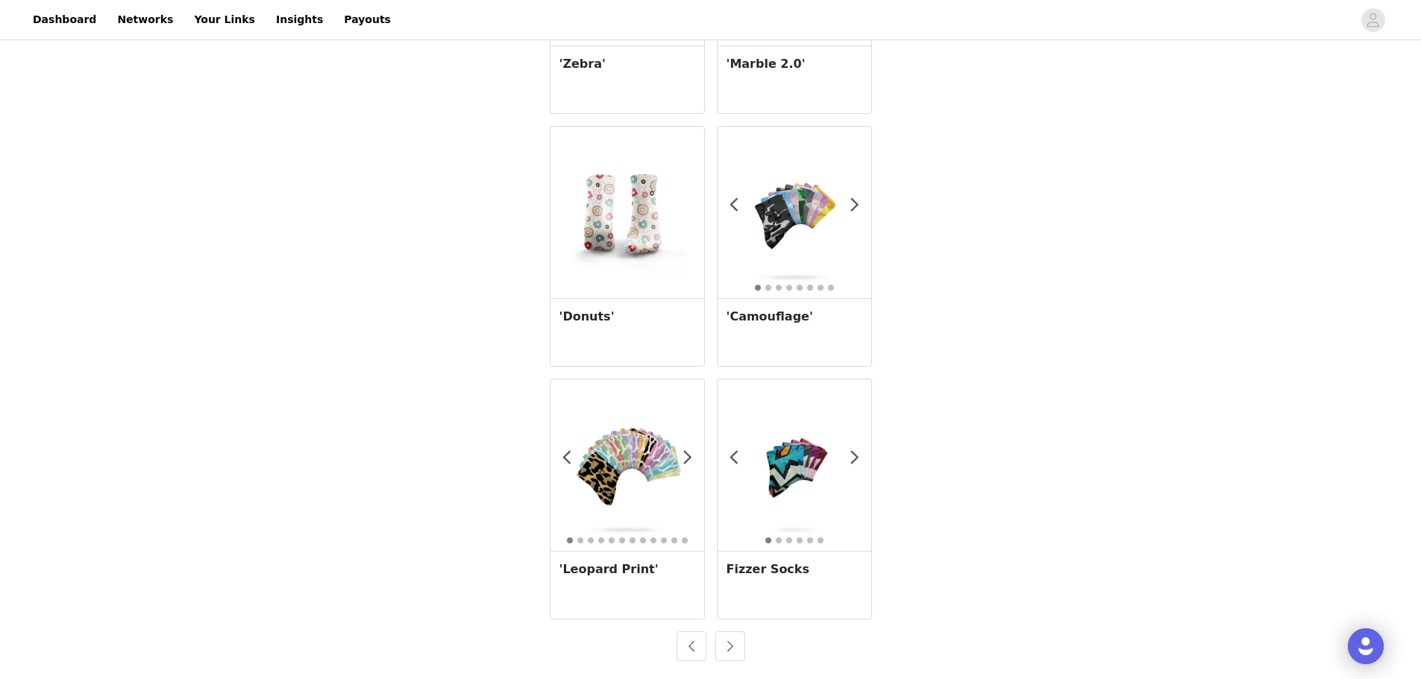
click at [613, 501] on img at bounding box center [627, 466] width 154 height 154
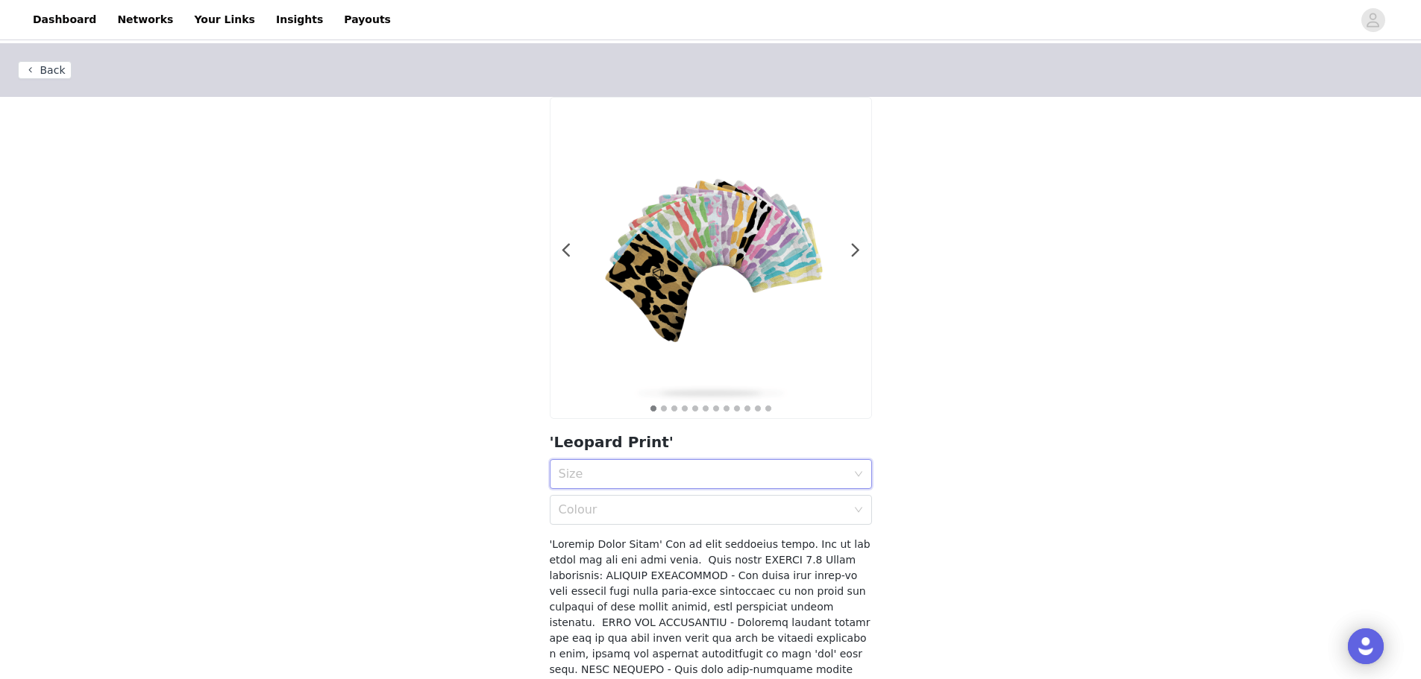
click at [722, 466] on div "Size" at bounding box center [706, 474] width 295 height 28
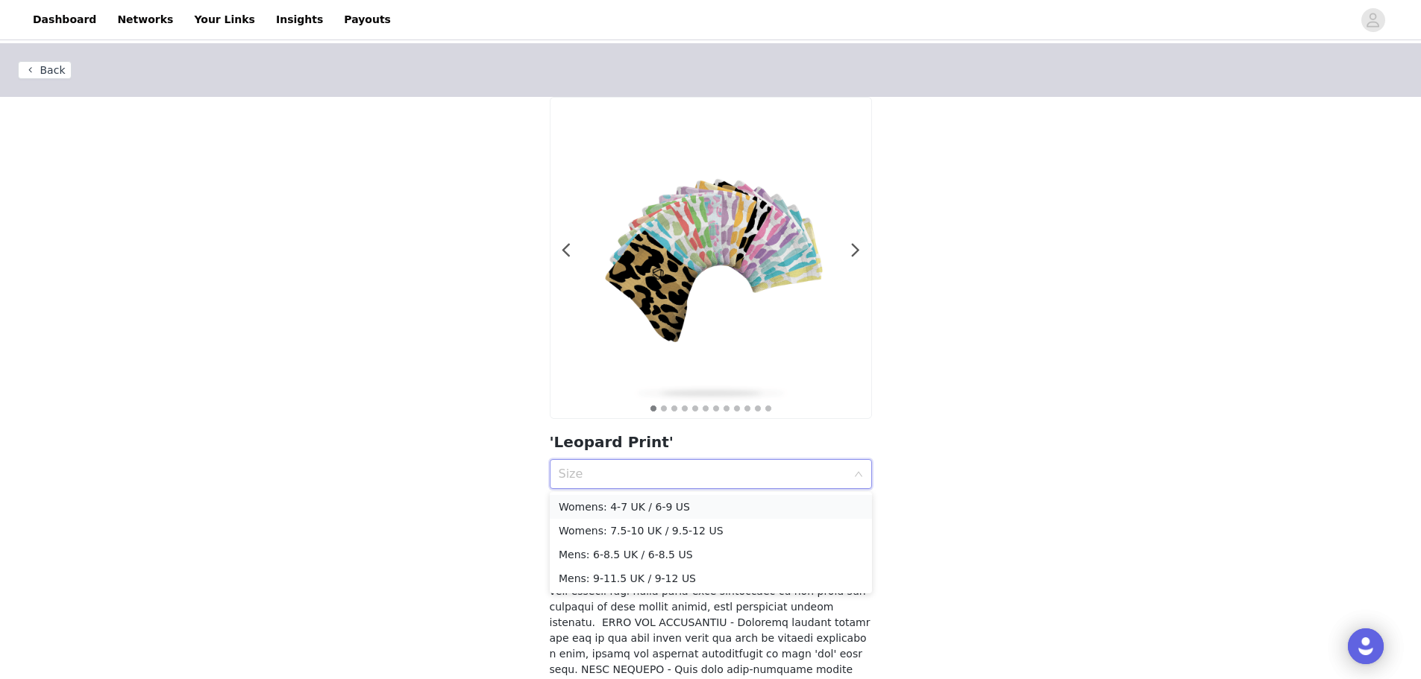
click at [679, 507] on div "Womens: 4-7 UK / 6-9 US" at bounding box center [711, 507] width 304 height 16
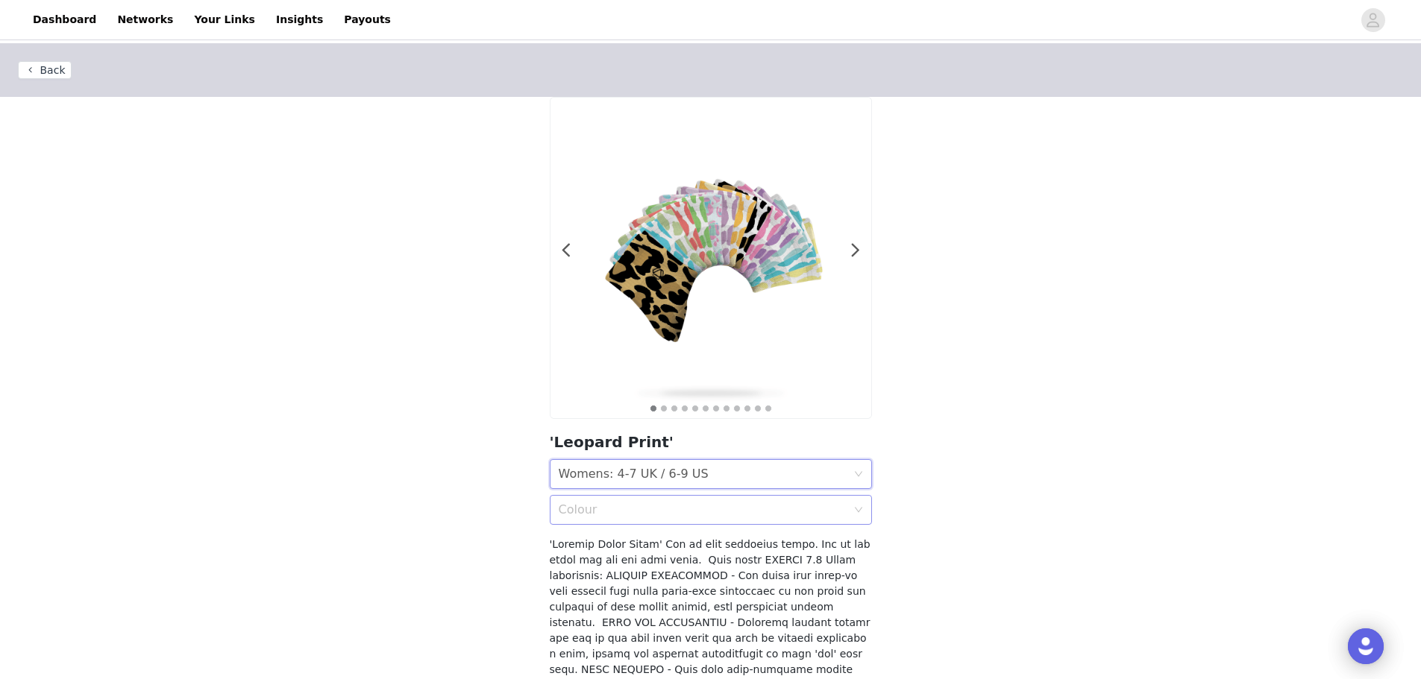
click at [677, 516] on div "Colour" at bounding box center [703, 510] width 288 height 15
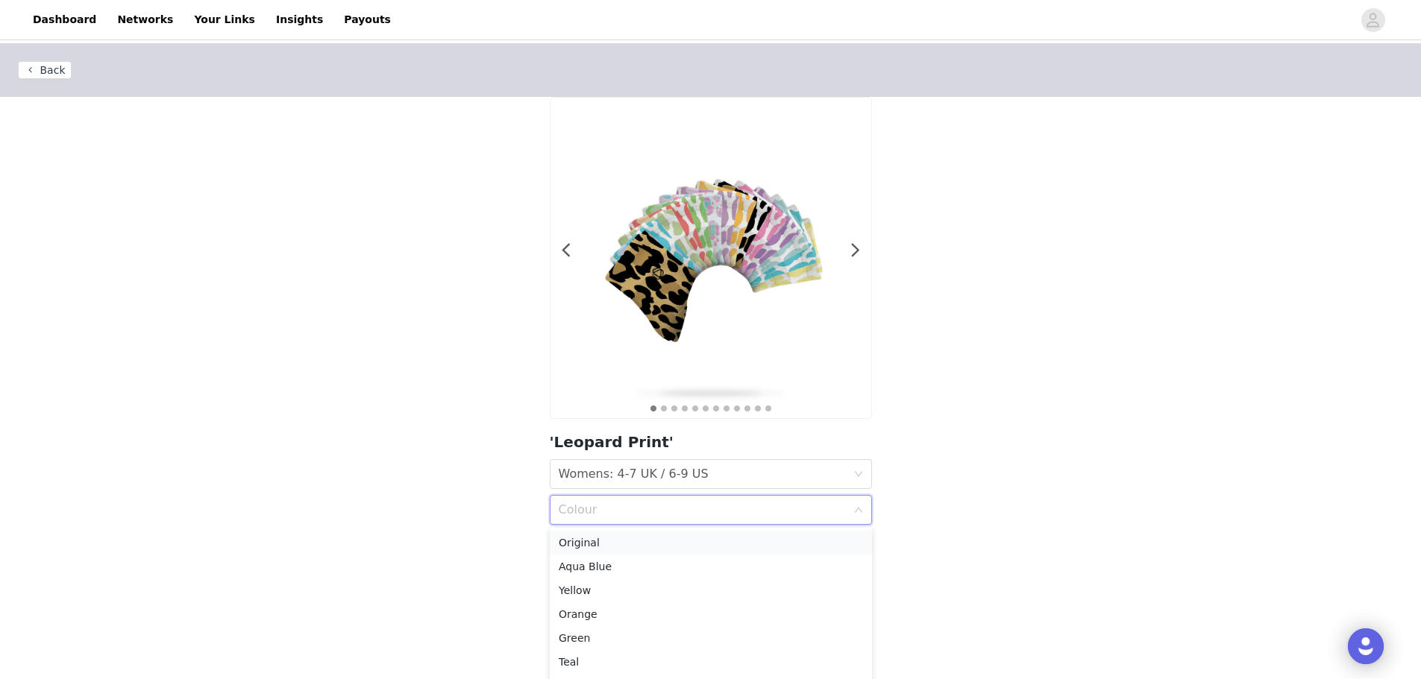
click at [660, 538] on div "Original" at bounding box center [711, 543] width 304 height 16
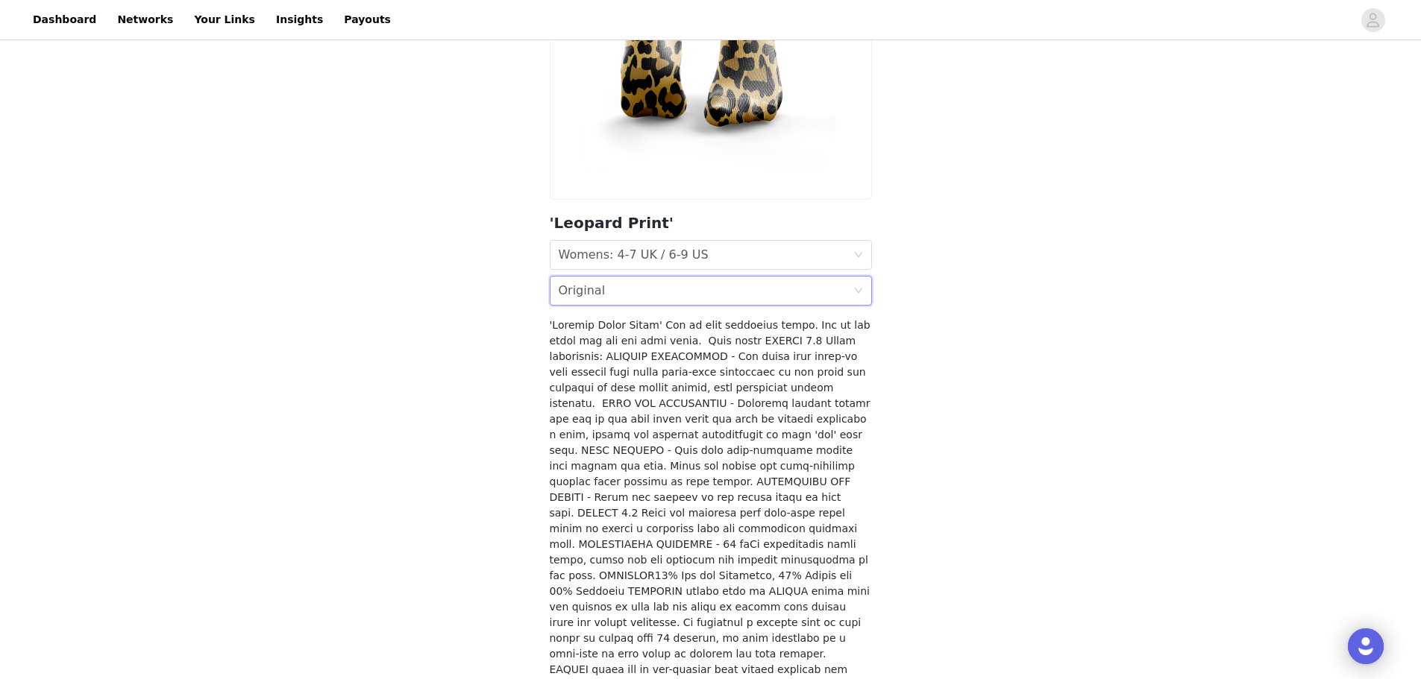
scroll to position [307, 0]
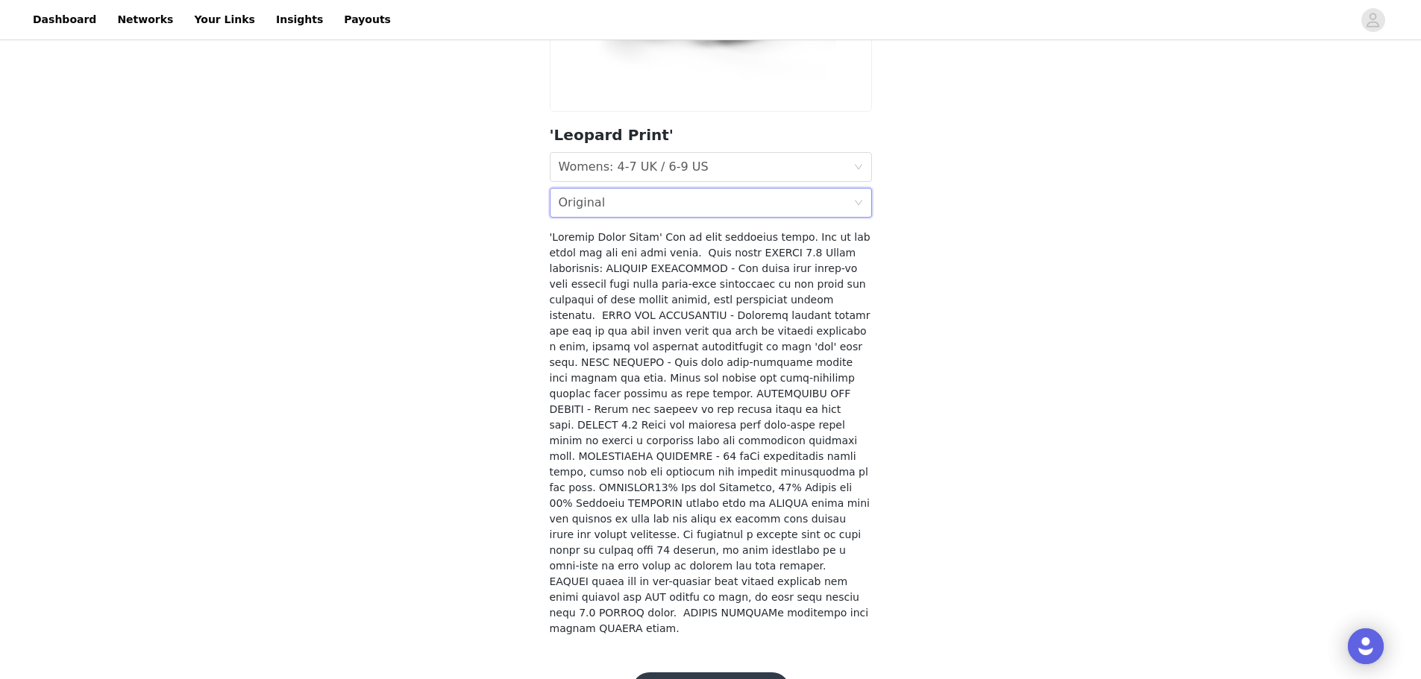
click at [668, 673] on button "Add Product" at bounding box center [711, 691] width 158 height 36
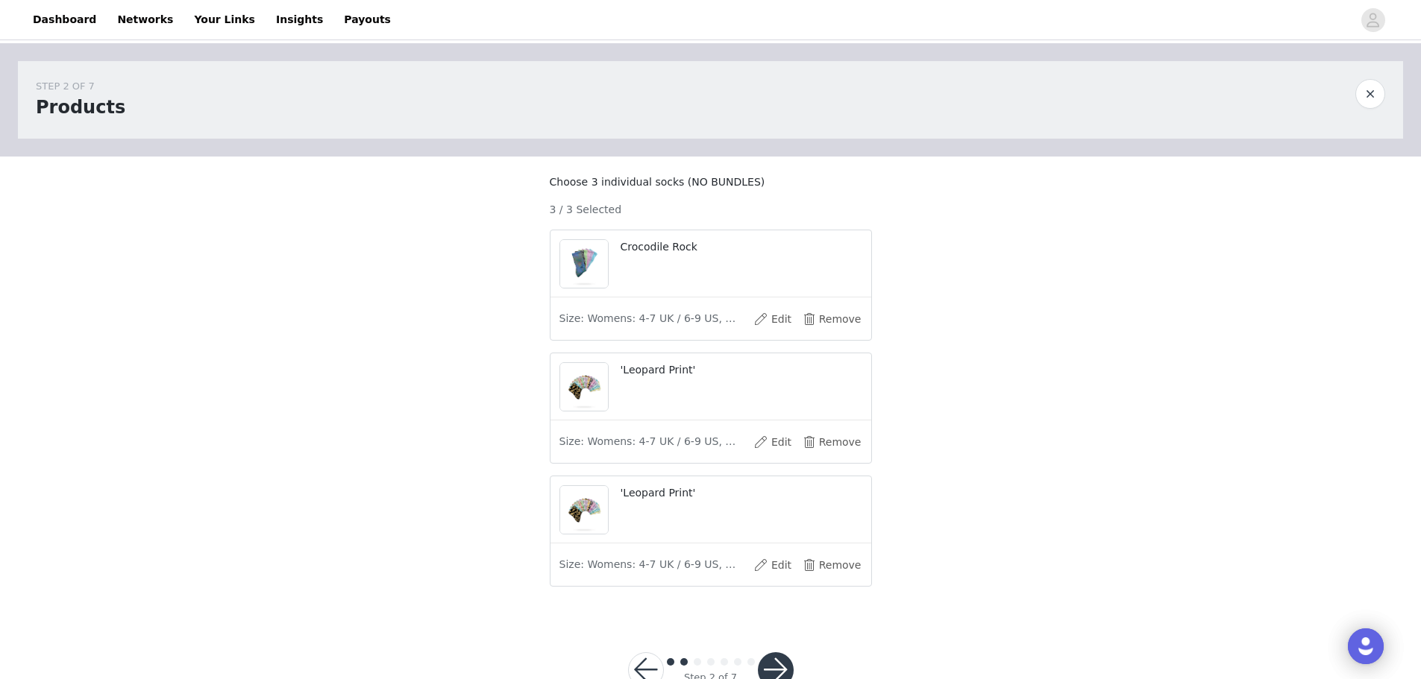
scroll to position [60, 0]
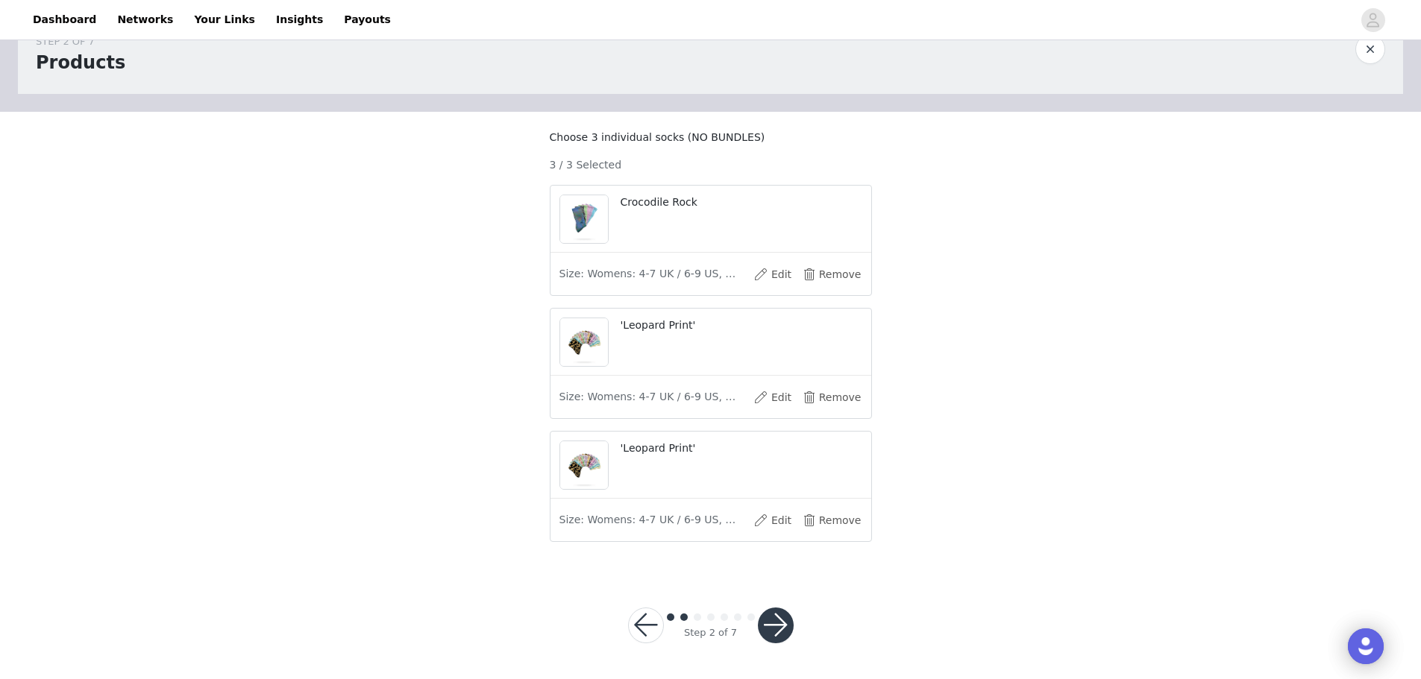
click at [779, 629] on button "button" at bounding box center [776, 626] width 36 height 36
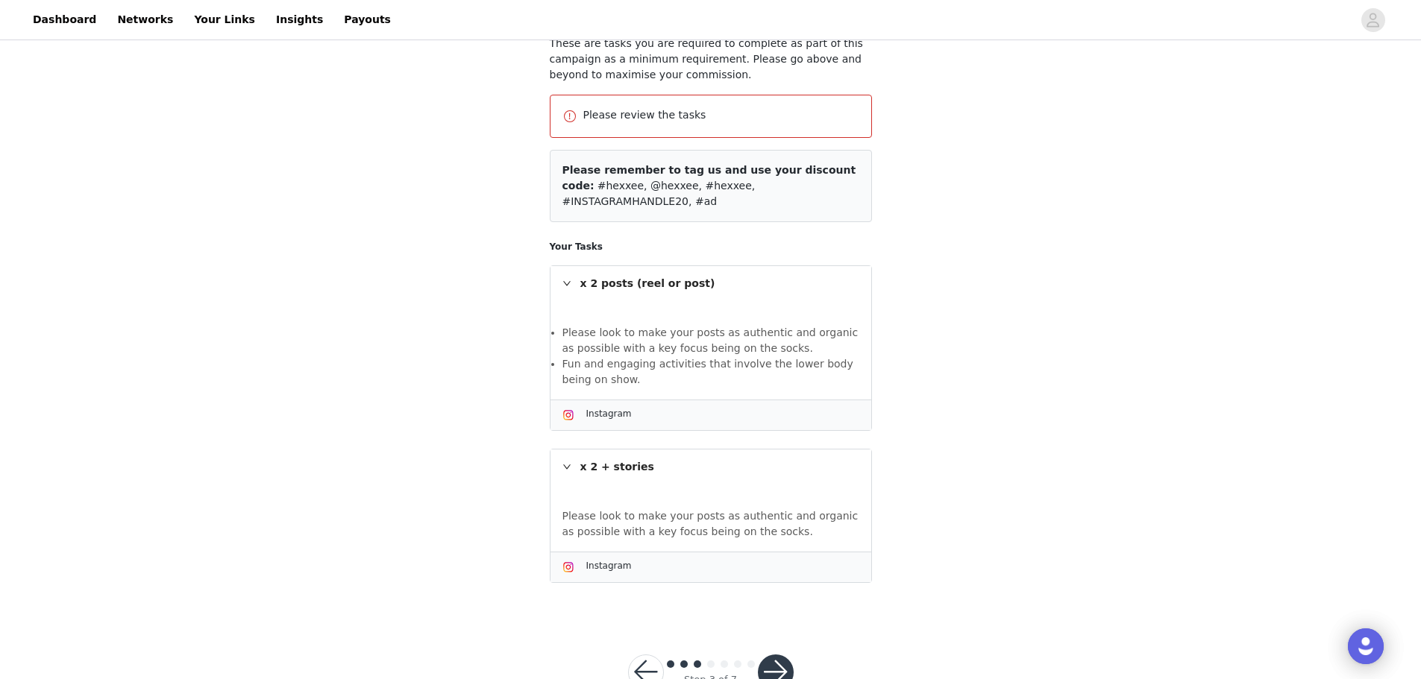
scroll to position [170, 0]
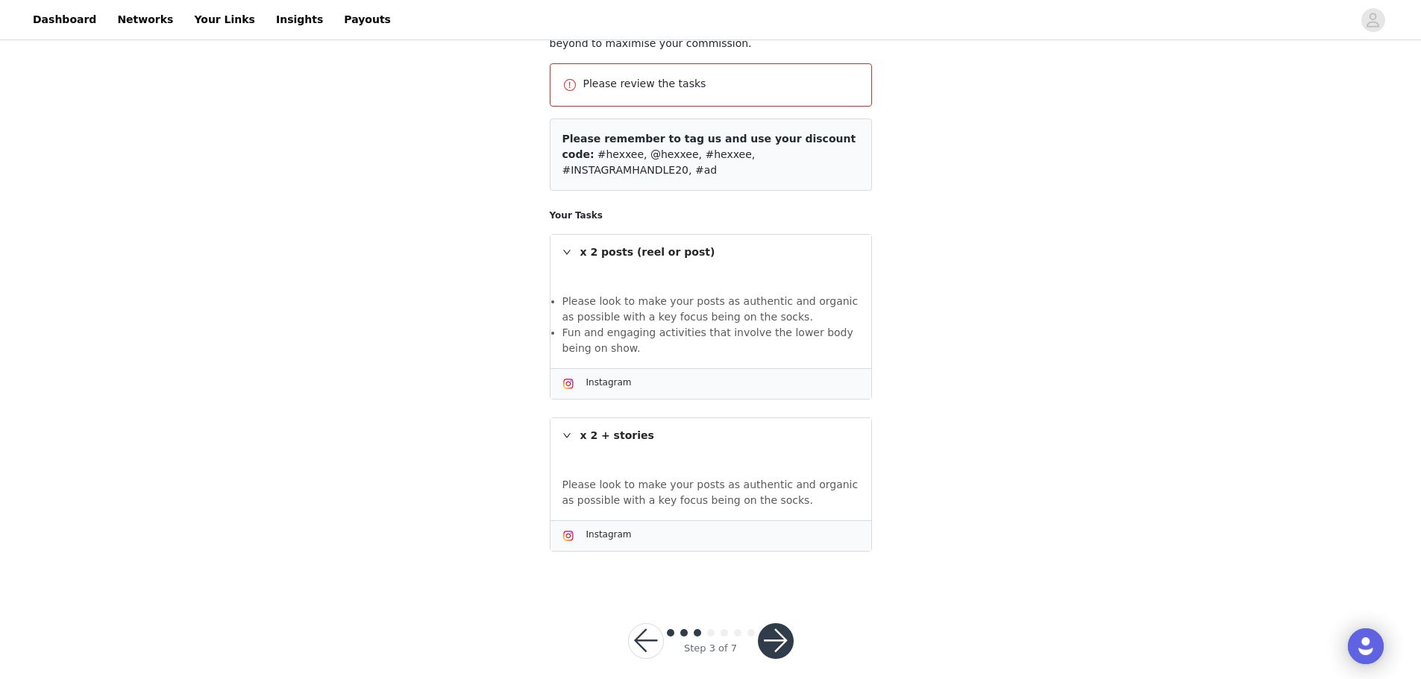
click at [773, 626] on button "button" at bounding box center [776, 641] width 36 height 36
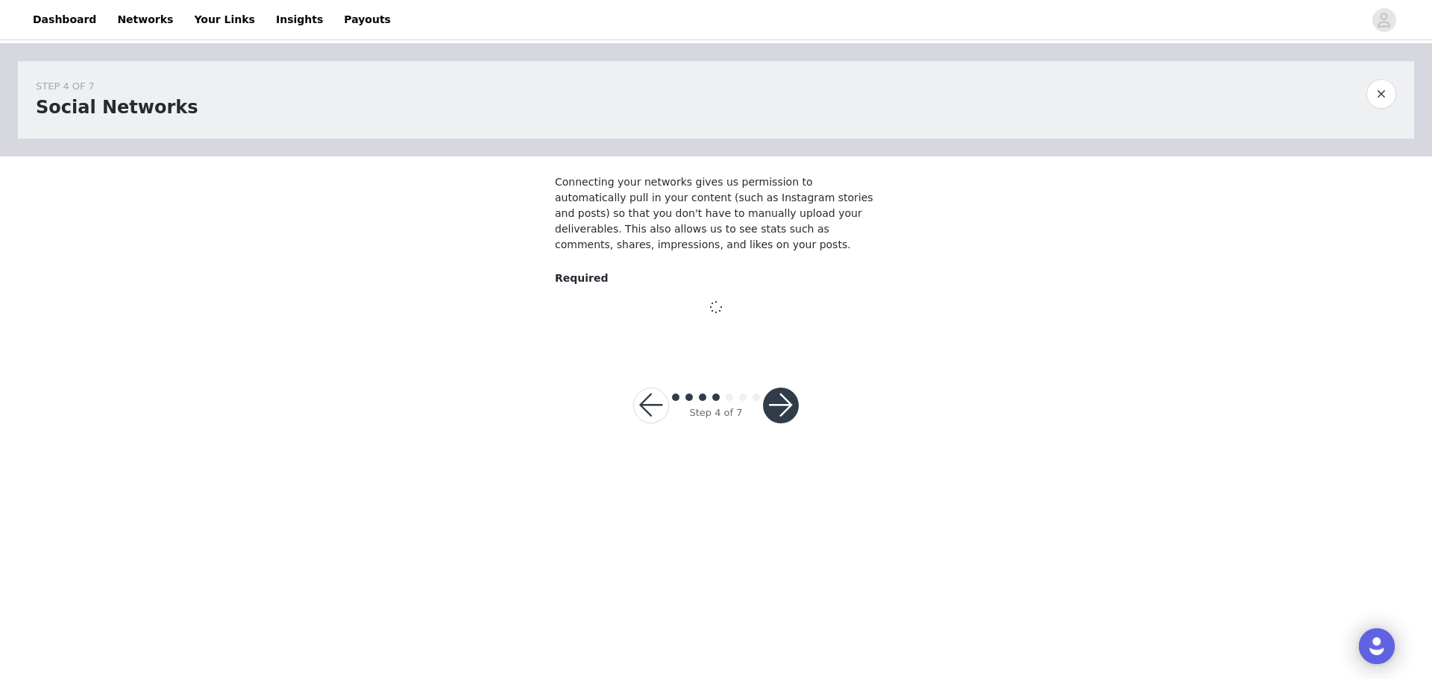
click at [776, 398] on button "button" at bounding box center [781, 406] width 36 height 36
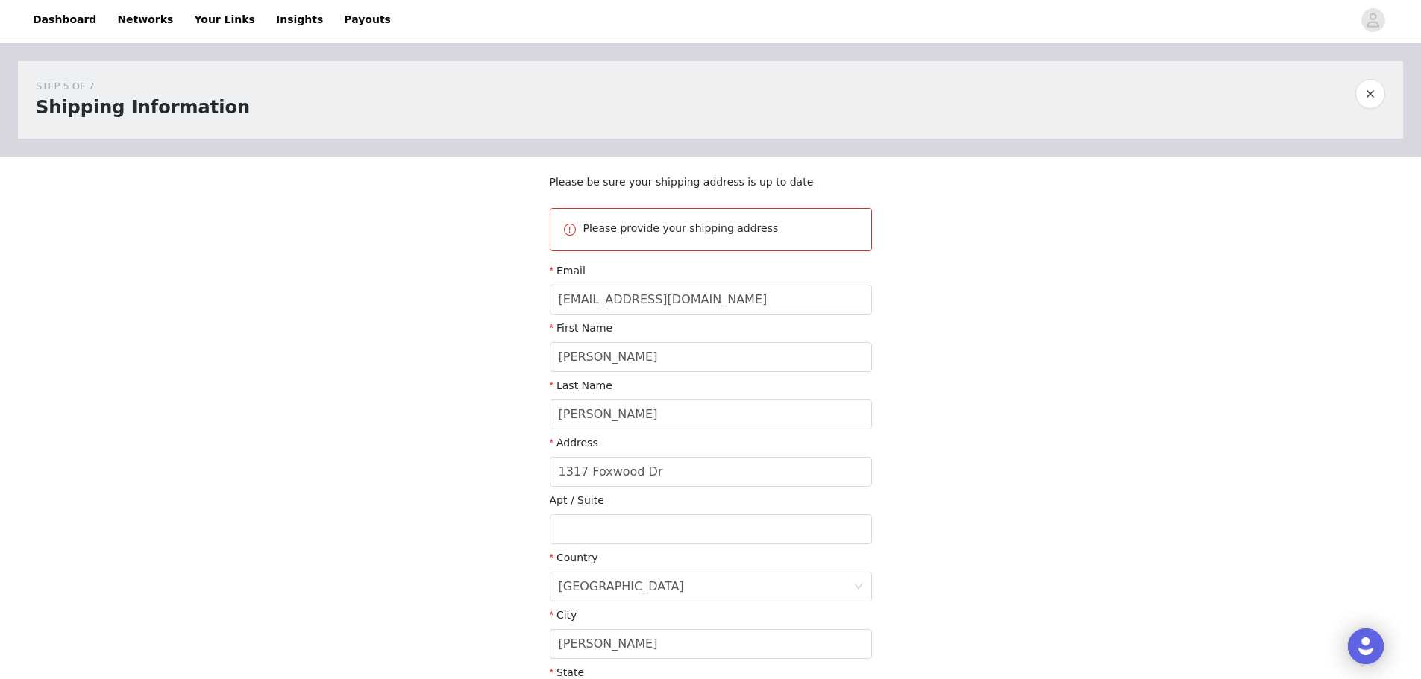
scroll to position [226, 0]
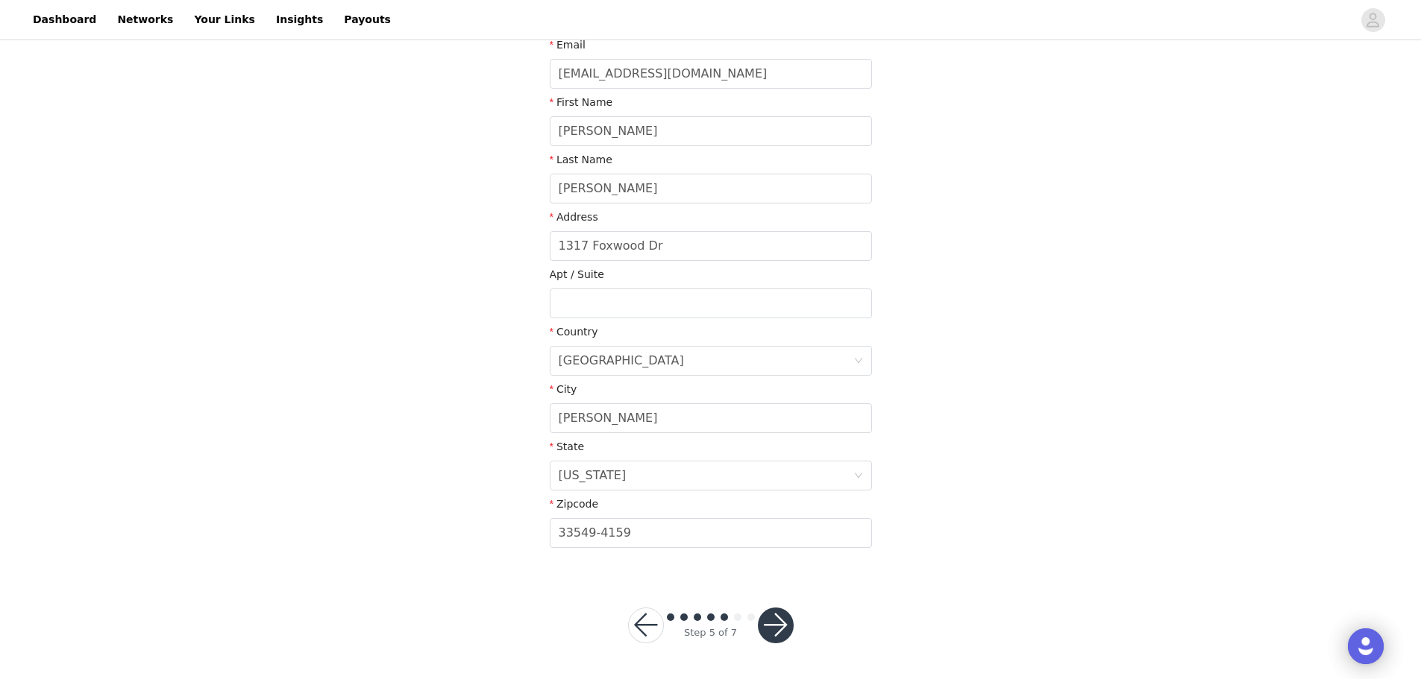
click at [784, 635] on button "button" at bounding box center [776, 626] width 36 height 36
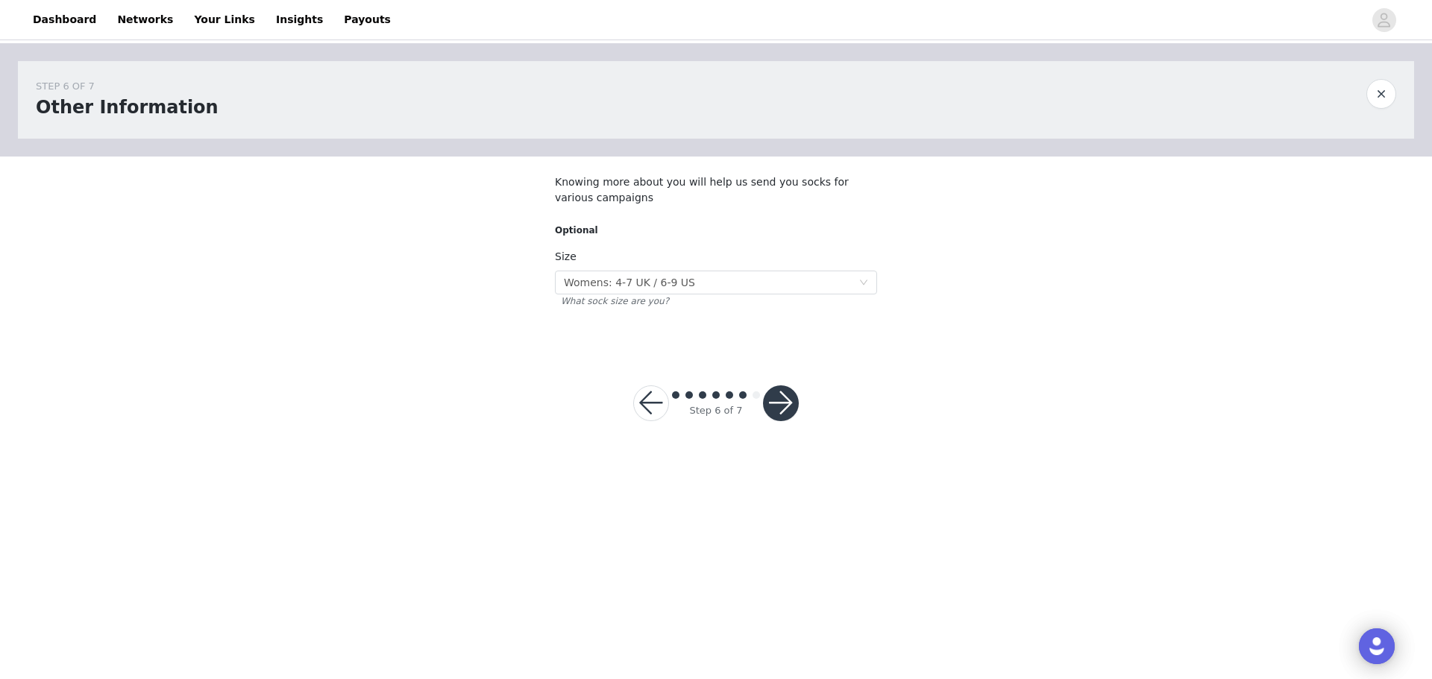
click at [783, 403] on button "button" at bounding box center [781, 404] width 36 height 36
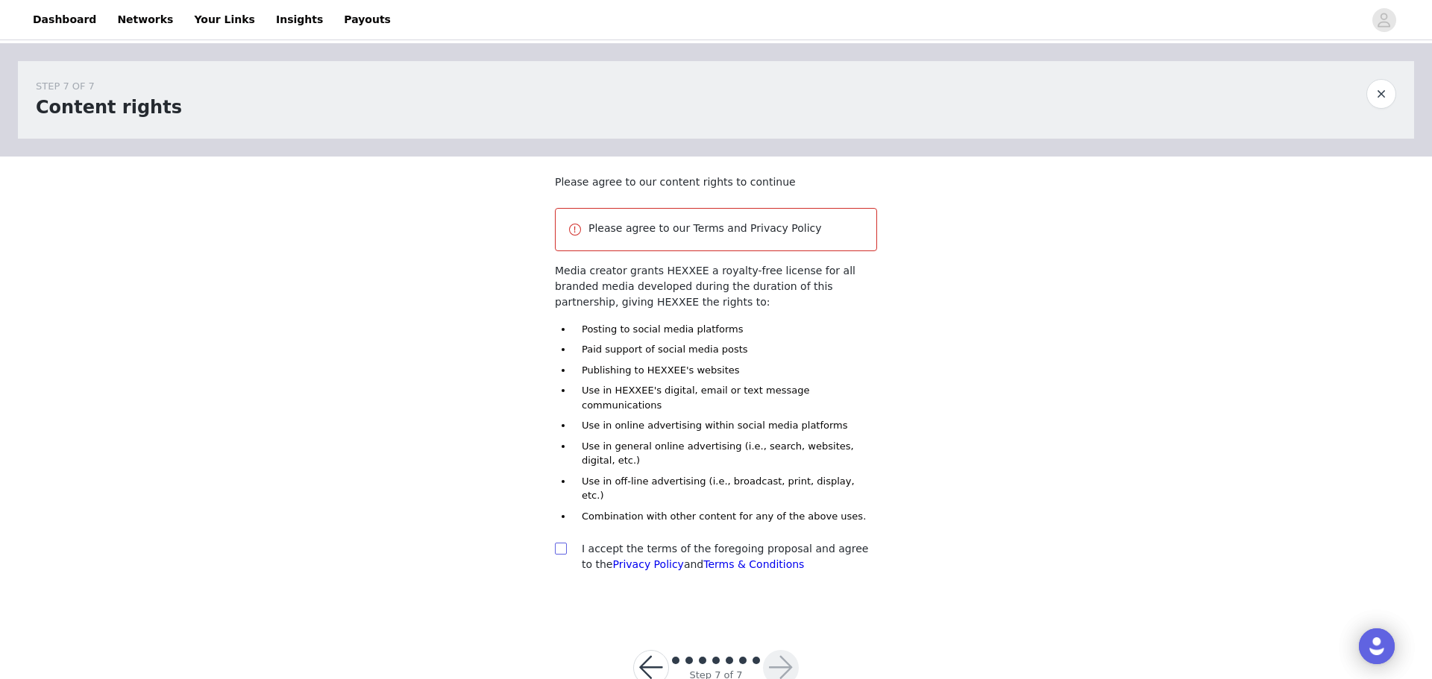
click at [562, 543] on input "checkbox" at bounding box center [560, 548] width 10 height 10
checkbox input "true"
click at [790, 650] on button "button" at bounding box center [781, 668] width 36 height 36
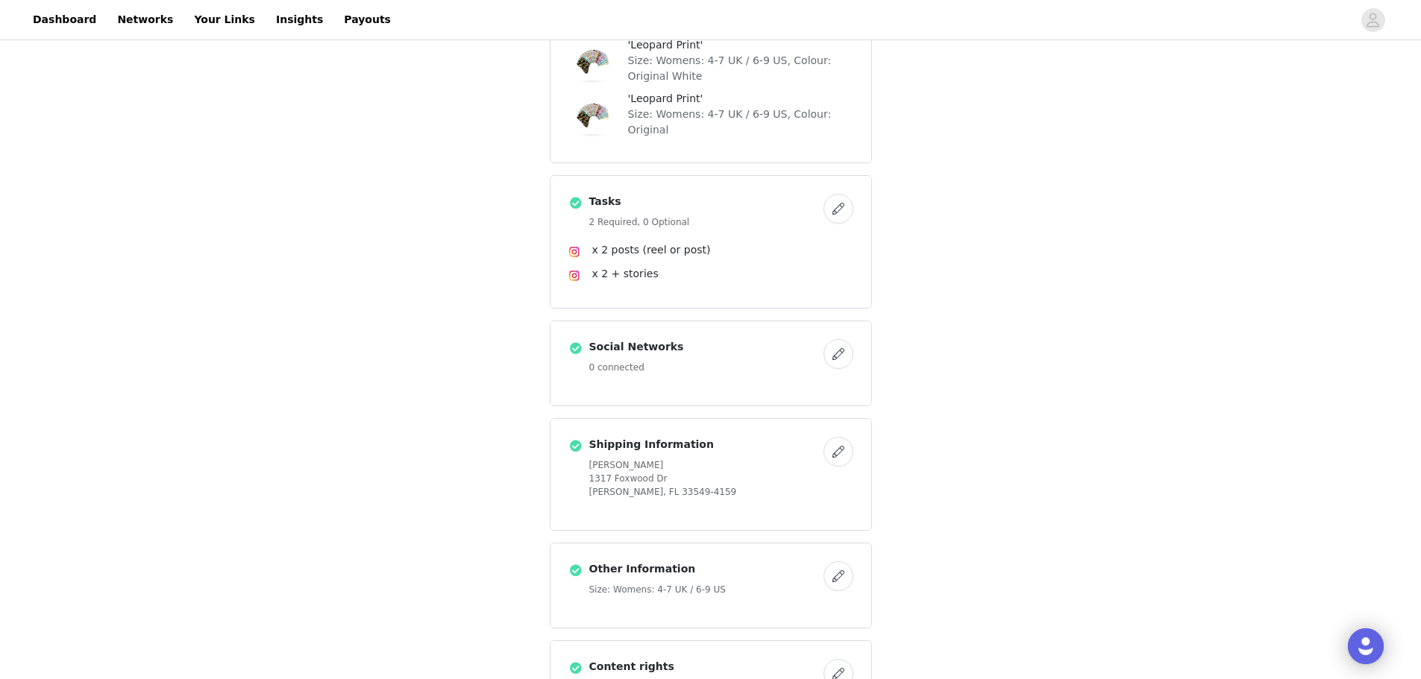
scroll to position [662, 0]
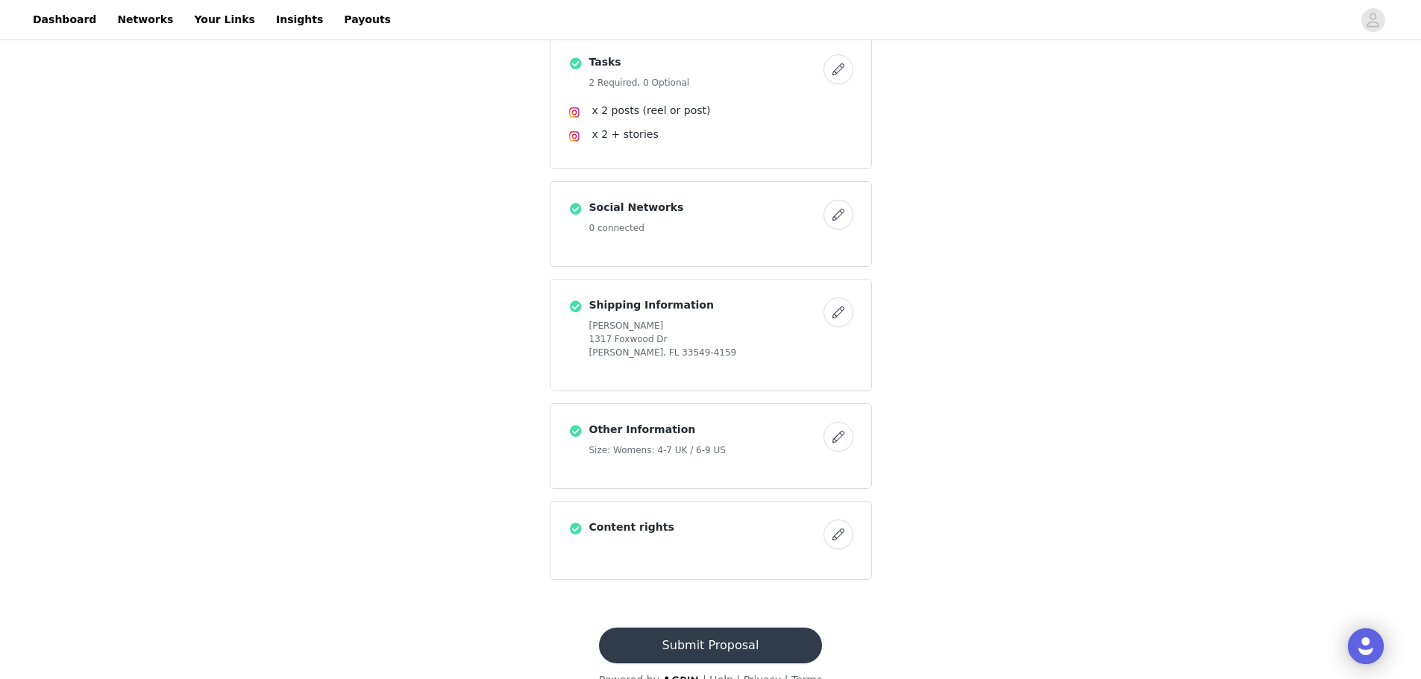
click at [718, 628] on button "Submit Proposal" at bounding box center [710, 646] width 223 height 36
